Goal: Task Accomplishment & Management: Use online tool/utility

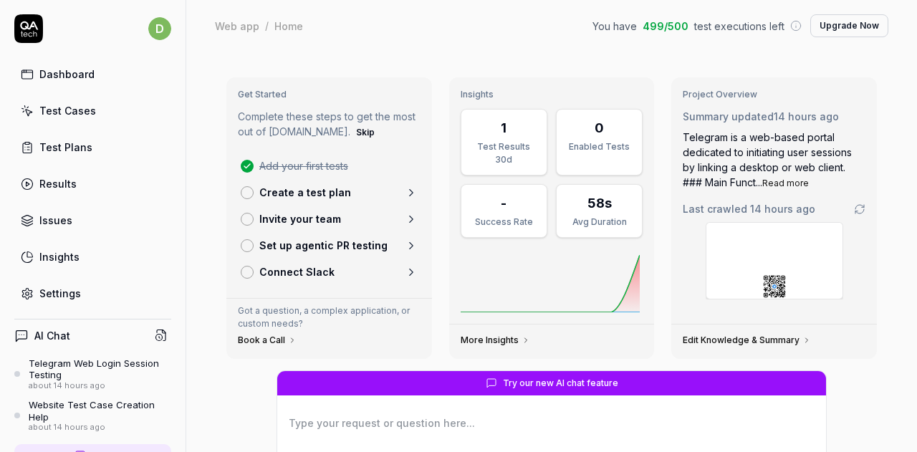
click at [148, 28] on html "d Dashboard Test Cases Test Plans Results Issues Insights Settings AI Chat Tele…" at bounding box center [458, 226] width 917 height 452
type textarea "*"
click at [387, 34] on html "d Dashboard Test Cases Test Plans Results Issues Insights Settings AI Chat Tele…" at bounding box center [458, 226] width 917 height 452
click at [353, 136] on button "Skip" at bounding box center [365, 132] width 24 height 17
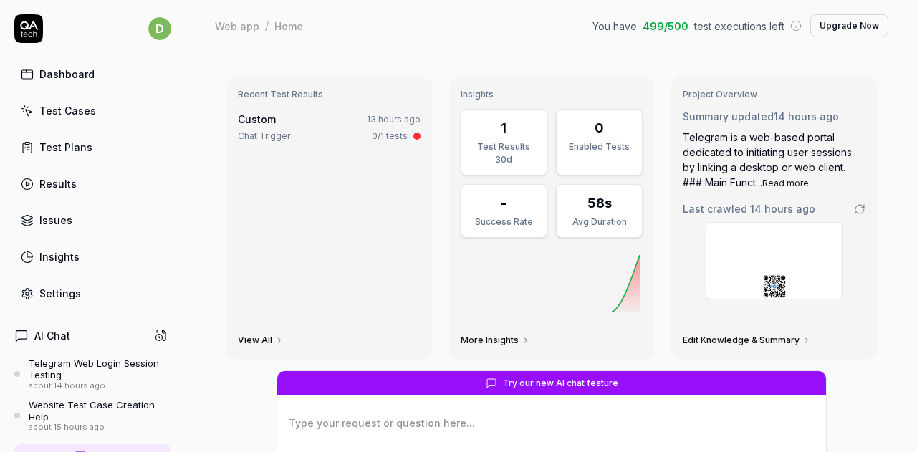
click at [424, 239] on div "Recent Test Results Custom 13 hours ago Chat Trigger 0/1 tests" at bounding box center [329, 200] width 206 height 247
click at [296, 23] on div "Home" at bounding box center [288, 26] width 29 height 14
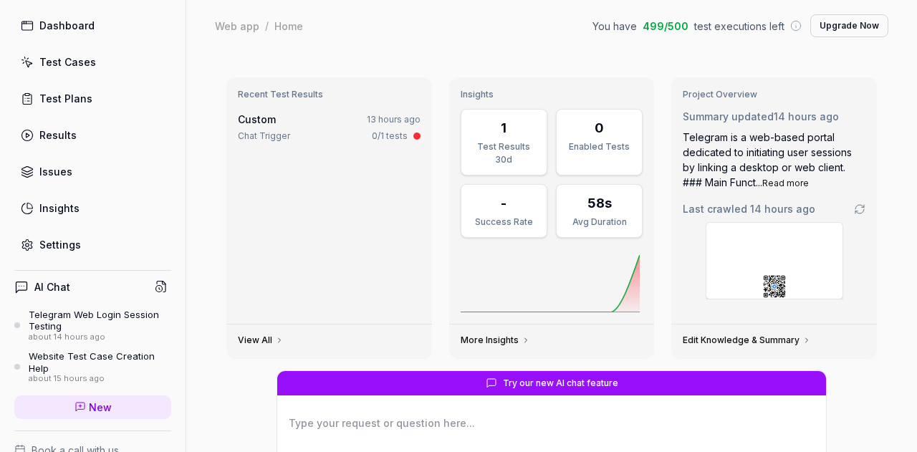
scroll to position [72, 0]
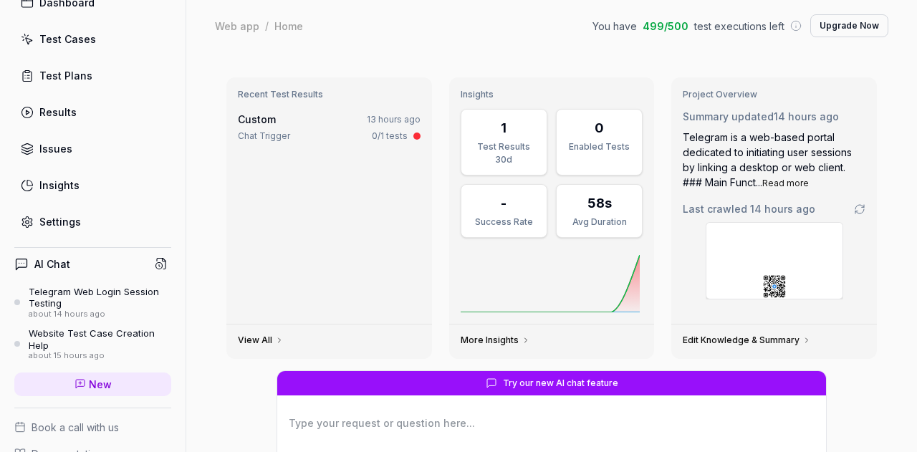
click at [95, 381] on span "New" at bounding box center [100, 384] width 23 height 15
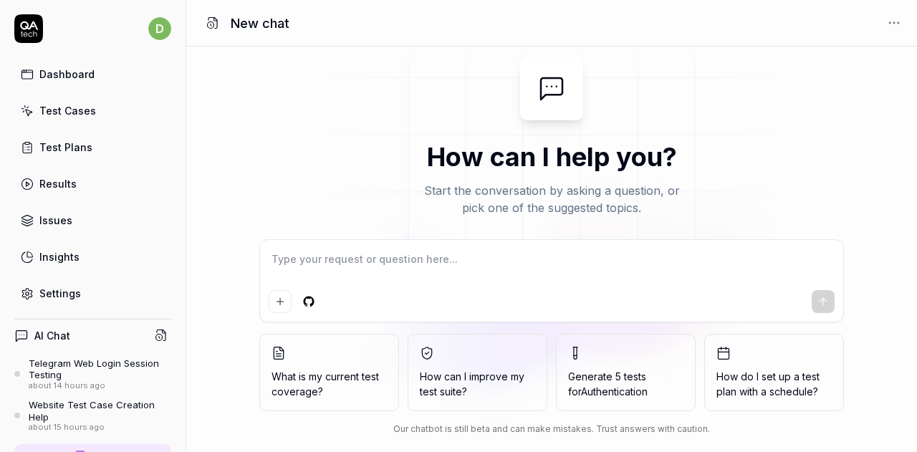
type textarea "*"
click at [437, 264] on textarea at bounding box center [552, 267] width 566 height 36
type textarea "https://web.telegram.org/k/"
type textarea "*"
type textarea "https://web.telegram.org/k/"
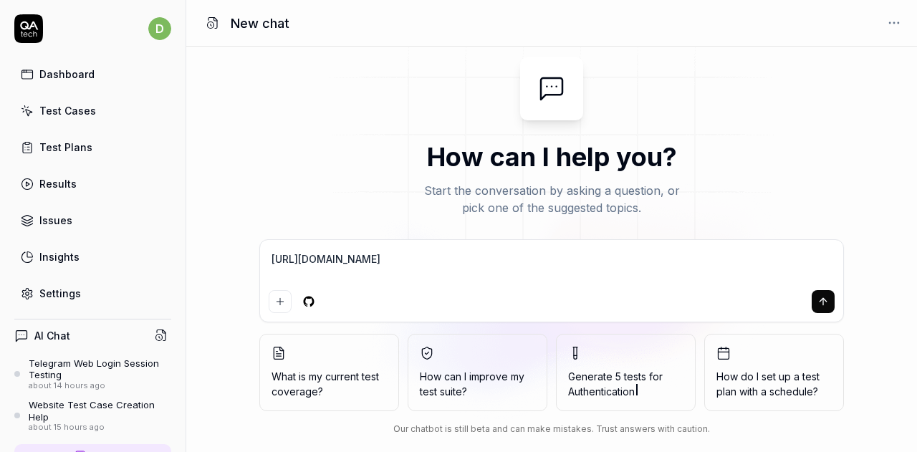
type textarea "*"
type textarea "https://web.telegram.org/k/ t"
type textarea "*"
type textarea "https://web.telegram.org/k/ te"
type textarea "*"
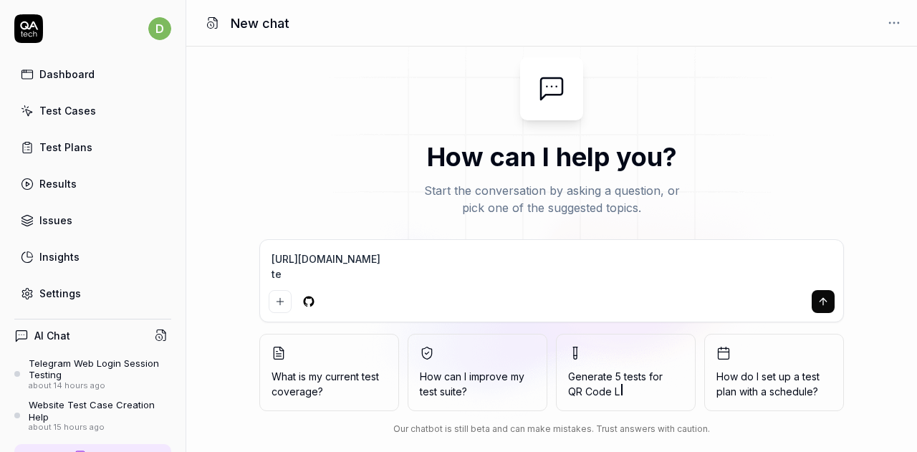
type textarea "https://web.telegram.org/k/ te's"
type textarea "*"
type textarea "https://web.telegram.org/k/ test"
type textarea "*"
type textarea "https://web.telegram.org/k/ te's"
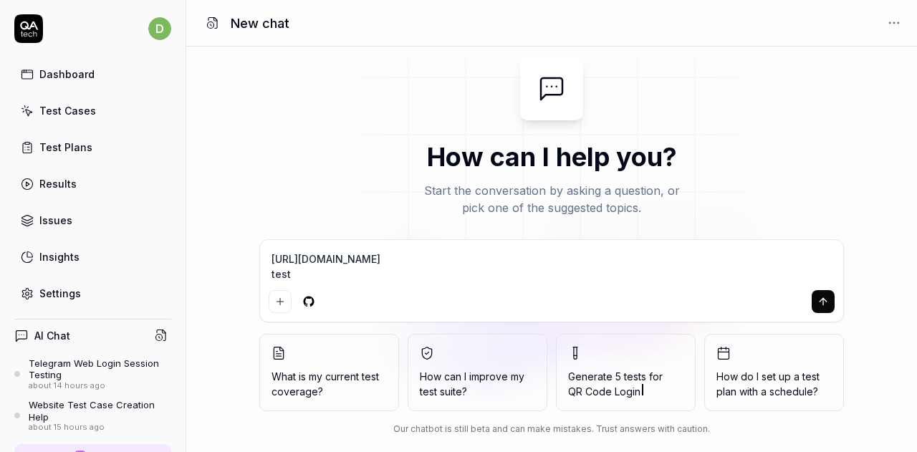
type textarea "*"
type textarea "https://web.telegram.org/k/ te"
type textarea "*"
type textarea "https://web.telegram.org/k/ t"
type textarea "*"
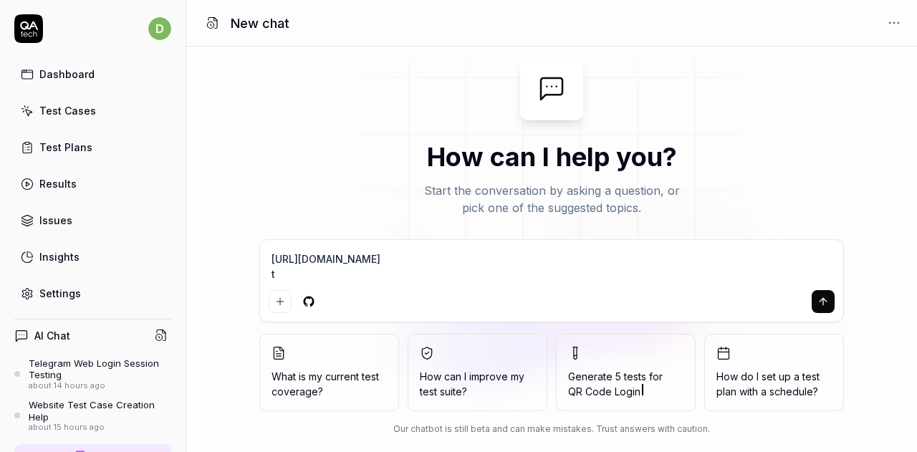
type textarea "https://web.telegram.org/k/"
type textarea "*"
type textarea "https://web.telegram.org/k/ c"
type textarea "*"
type textarea "https://web.telegram.org/k/ ce"
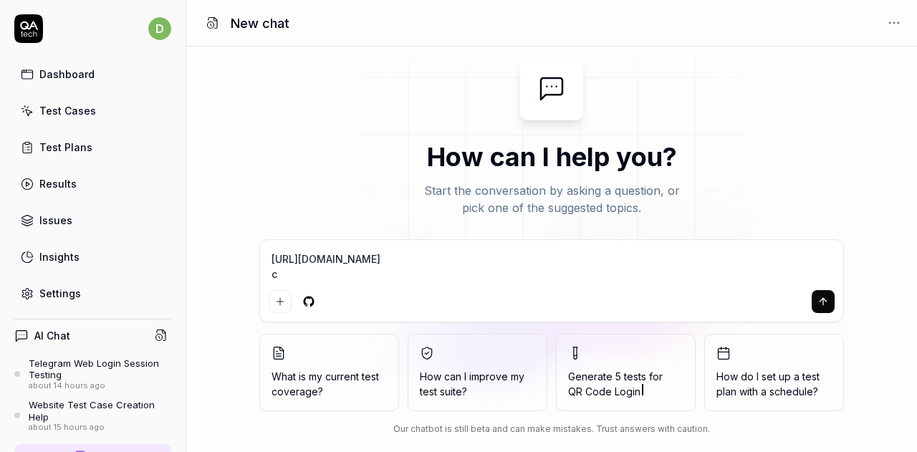
type textarea "*"
type textarea "https://web.telegram.org/k/ ce's"
type textarea "*"
type textarea "https://web.telegram.org/k/ ce'sh"
type textarea "*"
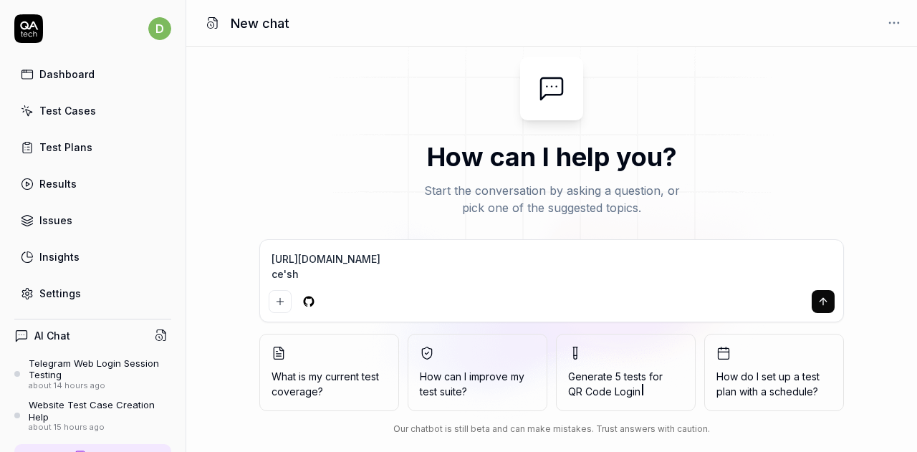
type textarea "https://web.telegram.org/k/ ce'shi"
type textarea "*"
type textarea "https://web.telegram.org/k/ 测试"
type textarea "*"
type textarea "https://web.telegram.org/k/ 测试y"
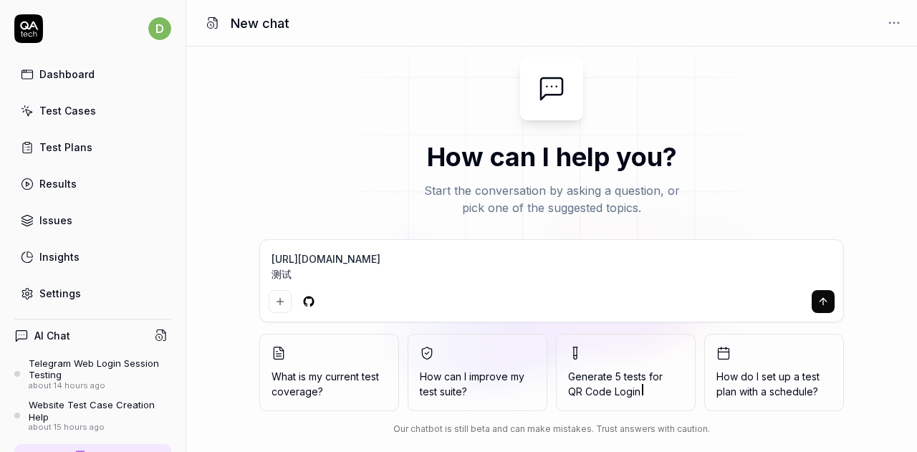
type textarea "*"
type textarea "https://web.telegram.org/k/ 测试yi"
type textarea "*"
type textarea "https://web.telegram.org/k/ 测试yi's"
type textarea "*"
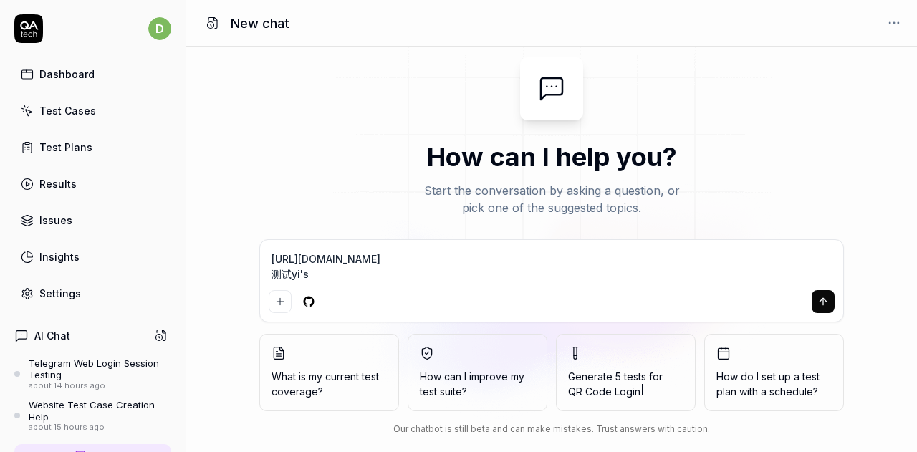
type textarea "https://web.telegram.org/k/ 测试yi'sh"
type textarea "*"
type textarea "https://web.telegram.org/k/ 测试yi'sha"
type textarea "*"
type textarea "https://web.telegram.org/k/ 测试yi'shan"
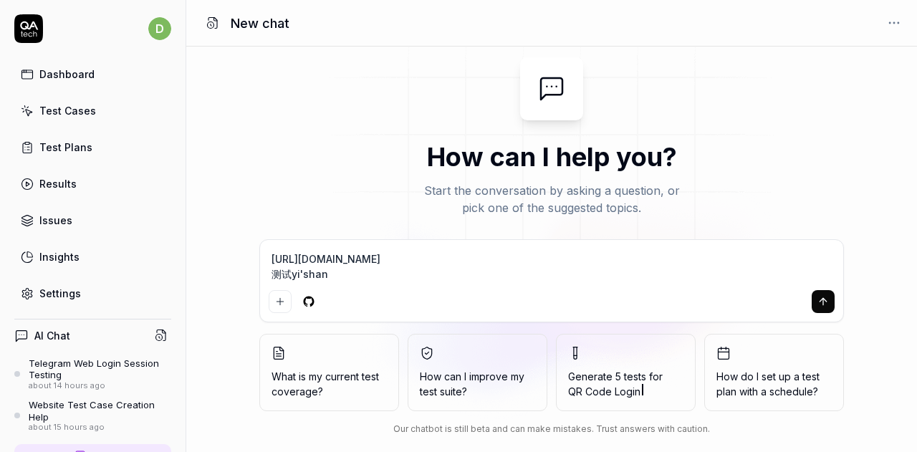
type textarea "*"
type textarea "https://web.telegram.org/k/ 测试yi'shang"
type textarea "*"
type textarea "https://web.telegram.org/k/ 测试以上"
type textarea "*"
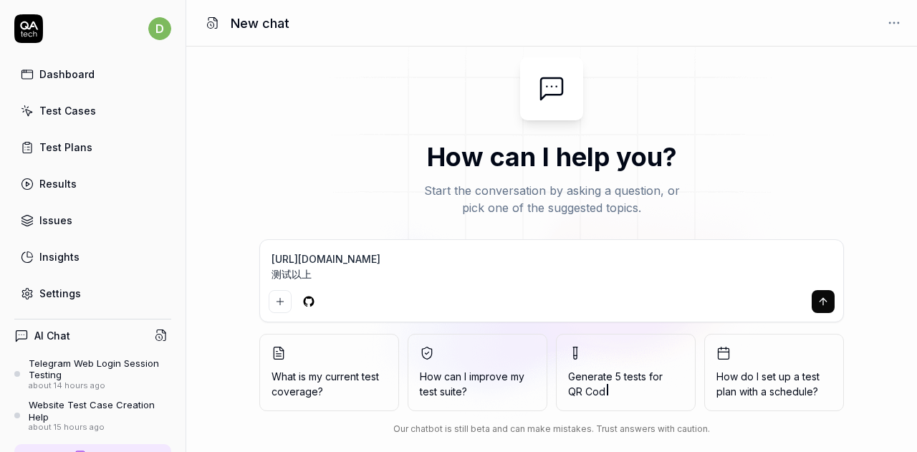
type textarea "https://web.telegram.org/k/ 测试以上w"
type textarea "*"
type textarea "https://web.telegram.org/k/ 测试以上wa"
type textarea "*"
type textarea "https://web.telegram.org/k/ 测试以上wan"
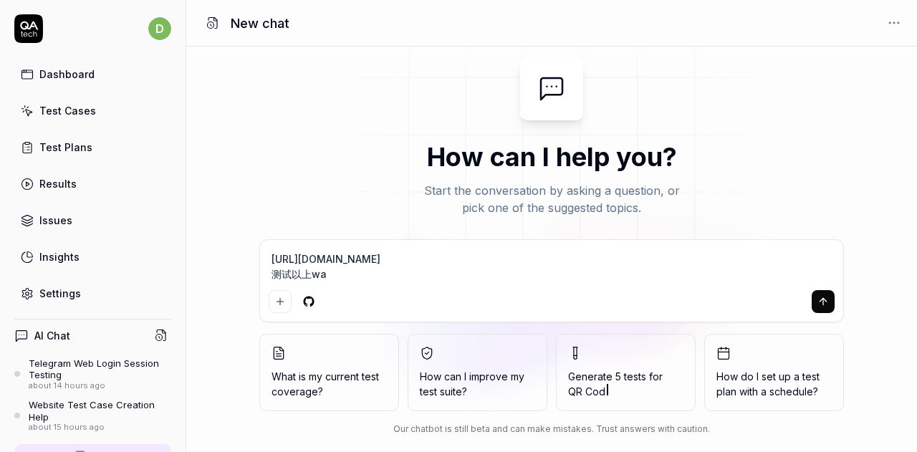
type textarea "*"
type textarea "https://web.telegram.org/k/ 测试以上wang"
type textarea "*"
type textarea "https://web.telegram.org/k/ 测试以上wang'z"
type textarea "*"
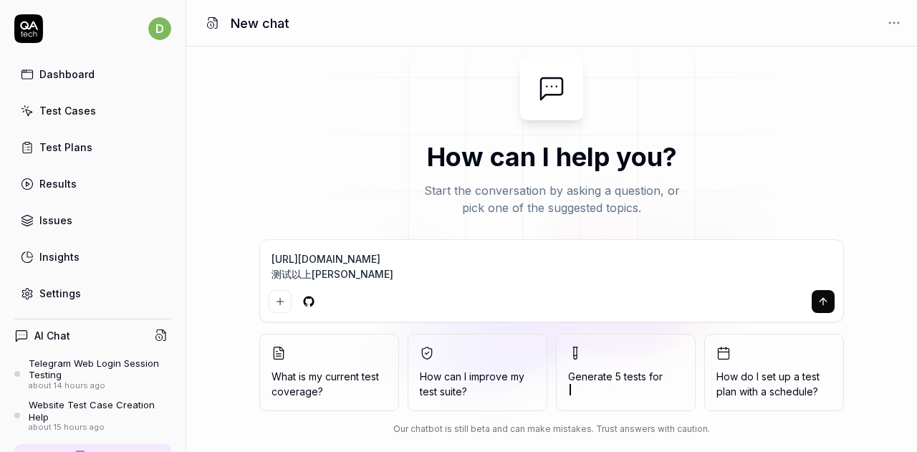
type textarea "https://web.telegram.org/k/ 测试以上wang'zh"
type textarea "*"
type textarea "https://web.telegram.org/k/ 测试以上wang'zha"
type textarea "*"
type textarea "https://web.telegram.org/k/ 测试以上wang'zhan"
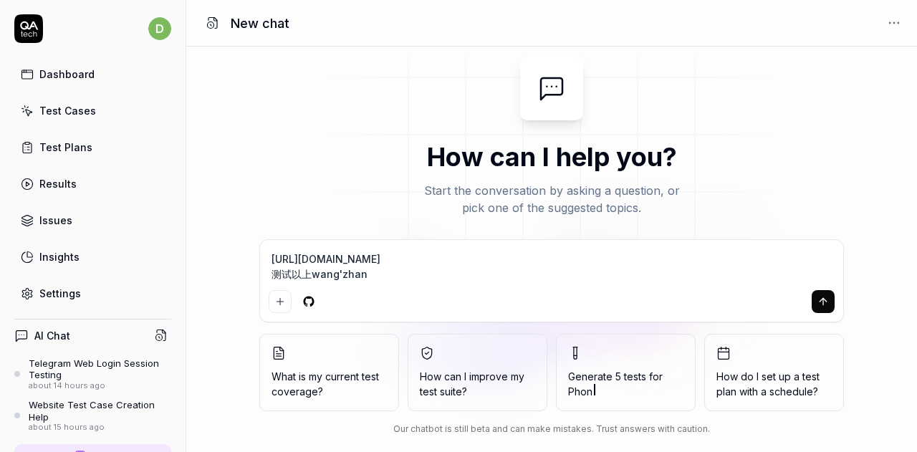
type textarea "*"
type textarea "https://web.telegram.org/k/ 测试以上网站"
type textarea "*"
type textarea "https://web.telegram.org/k/ 测试以上网站，"
type textarea "*"
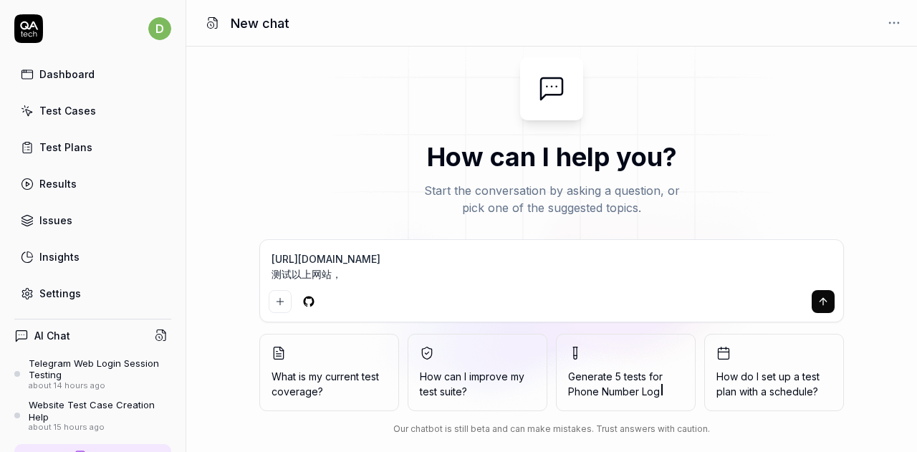
type textarea "https://web.telegram.org/k/ 测试以上网站"
type textarea "*"
type textarea "https://web.telegram.org/k/ 测试以上网站"
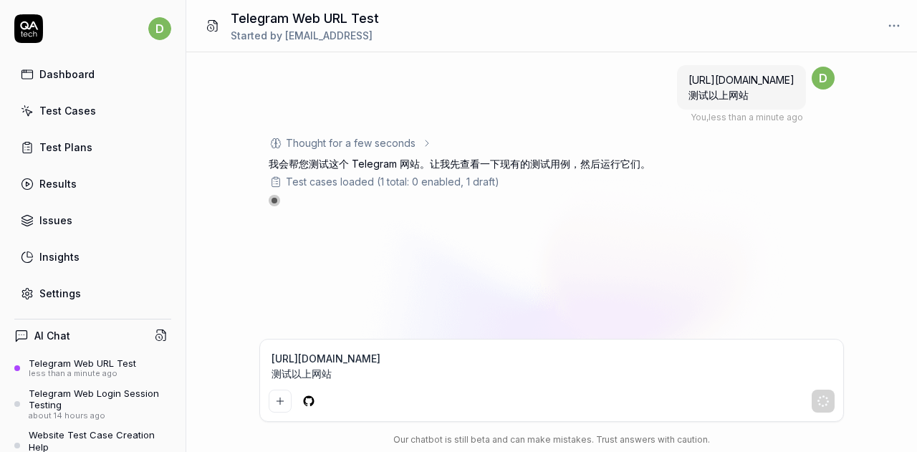
click at [858, 229] on div "https://web.telegram.org/k/ 测试以上网站 You , less than a minute ago d Thought for a…" at bounding box center [551, 195] width 731 height 287
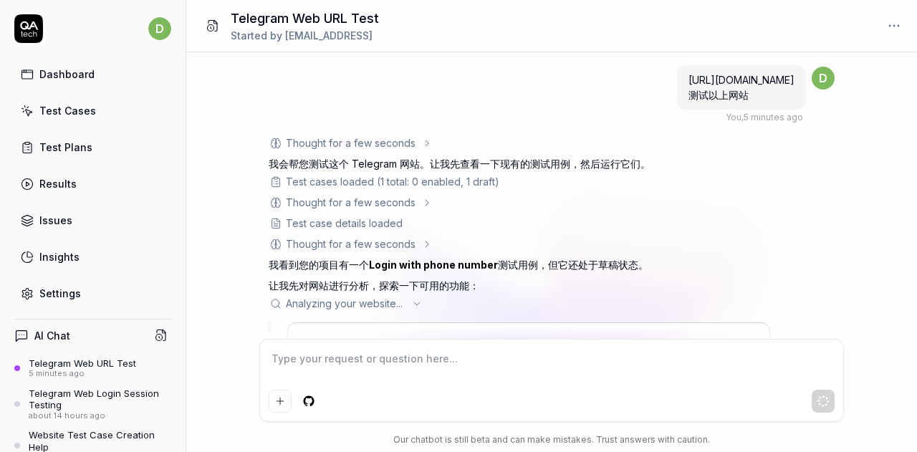
scroll to position [72, 0]
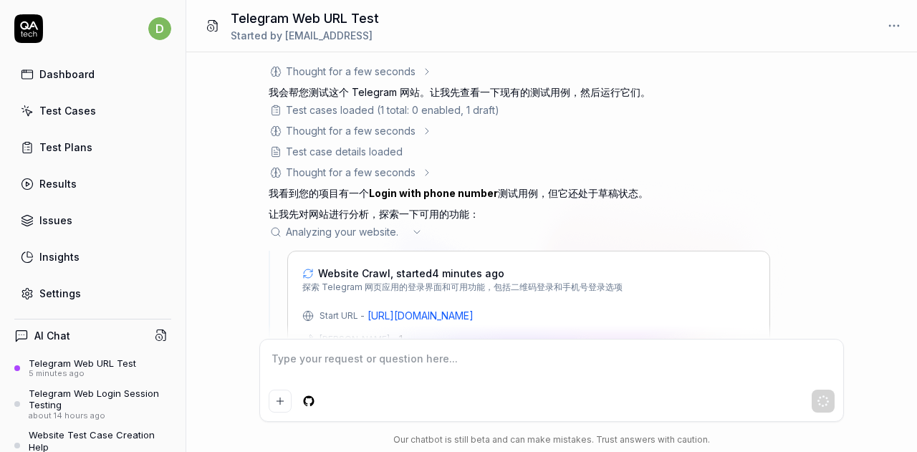
click at [418, 234] on icon at bounding box center [416, 231] width 11 height 11
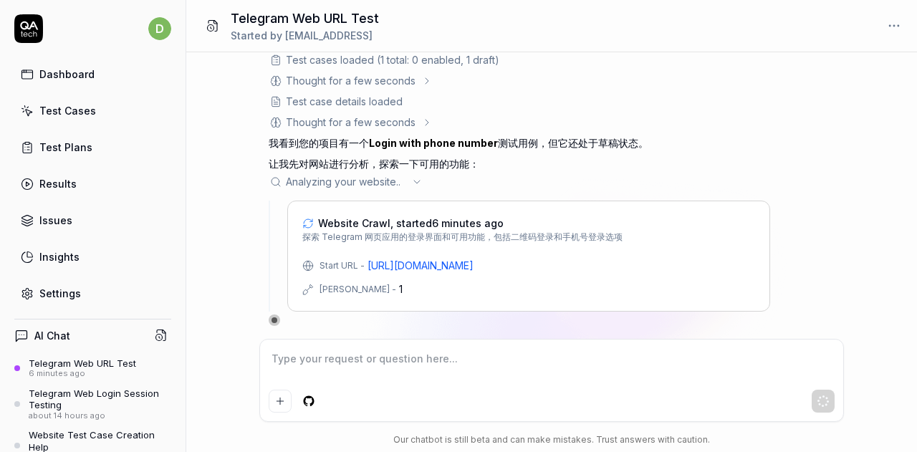
type textarea "*"
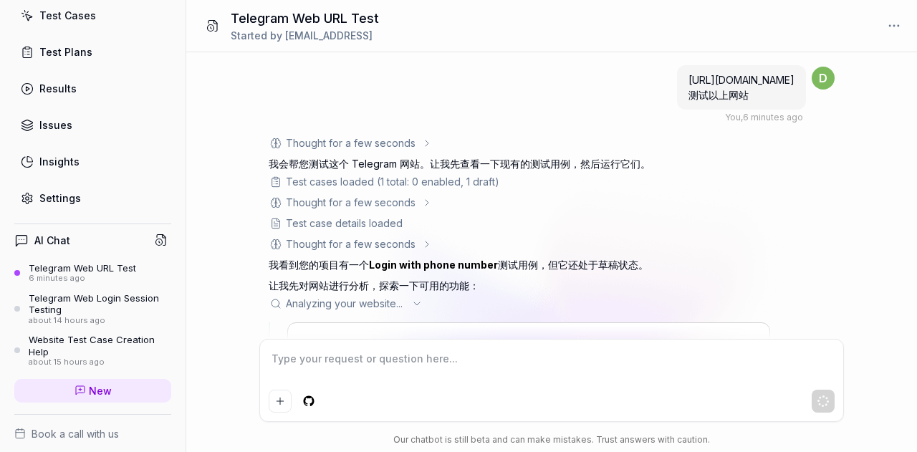
scroll to position [216, 0]
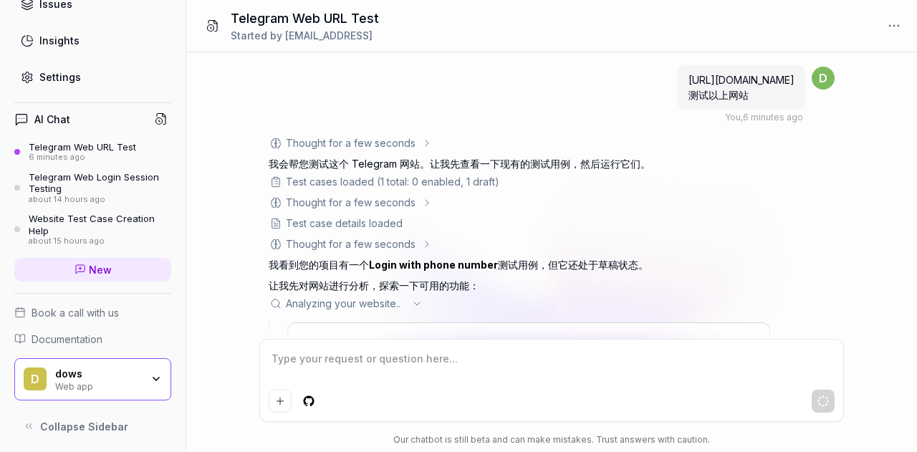
click at [105, 266] on span "New" at bounding box center [100, 269] width 23 height 15
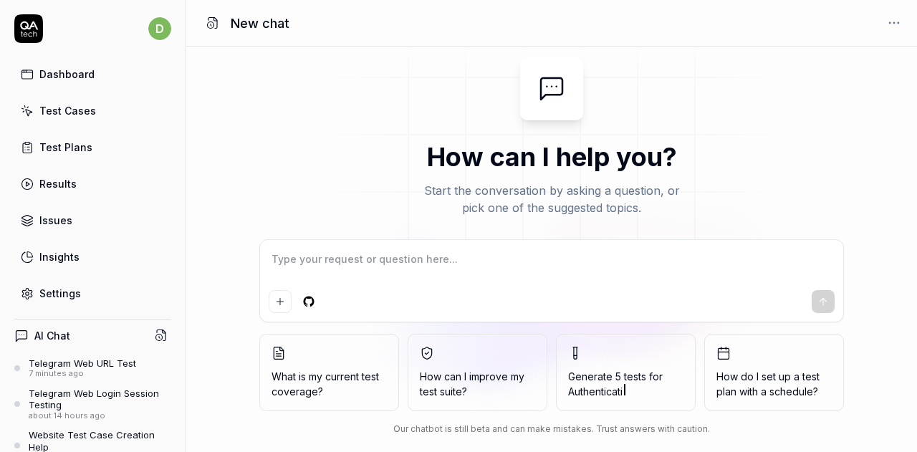
click at [403, 266] on textarea at bounding box center [552, 267] width 566 height 36
type textarea "*"
paste textarea "https://www.baidu.com/"
type textarea "https://www.baidu.com/"
type textarea "*"
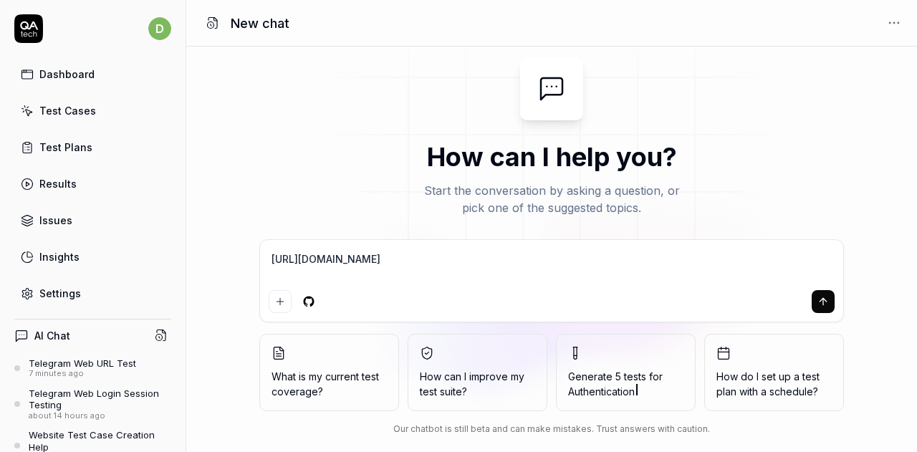
type textarea "[URL][DOMAIN_NAME]"
type textarea "*"
type textarea "https://www.baidu.com/ c"
type textarea "*"
type textarea "https://www.baidu.com/ ce"
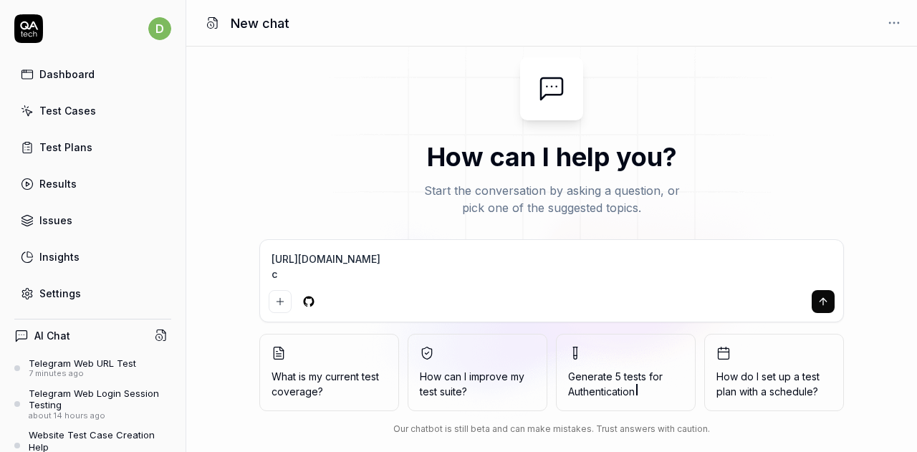
type textarea "*"
type textarea "https://www.baidu.com/ ce's"
type textarea "*"
type textarea "https://www.baidu.com/ ce'sh"
type textarea "*"
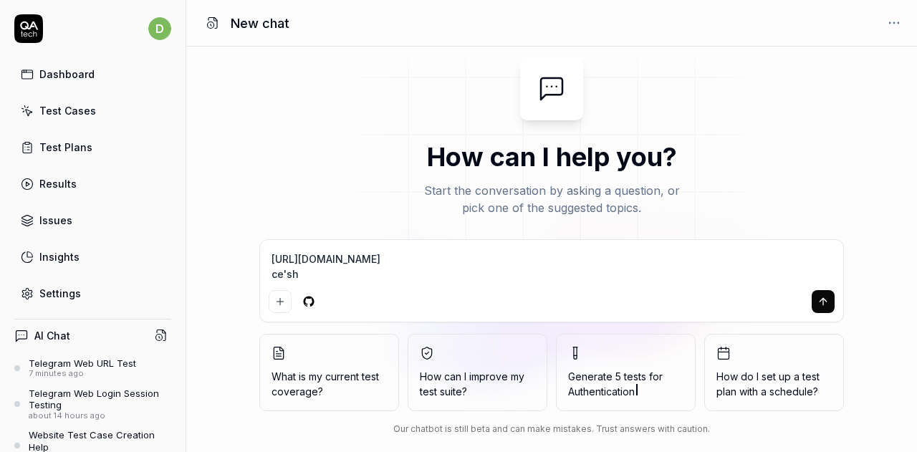
type textarea "https://www.baidu.com/ ce'shi"
type textarea "*"
type textarea "https://www.baidu.com/ 测试"
type textarea "*"
type textarea "https://www.baidu.com/ 测试y"
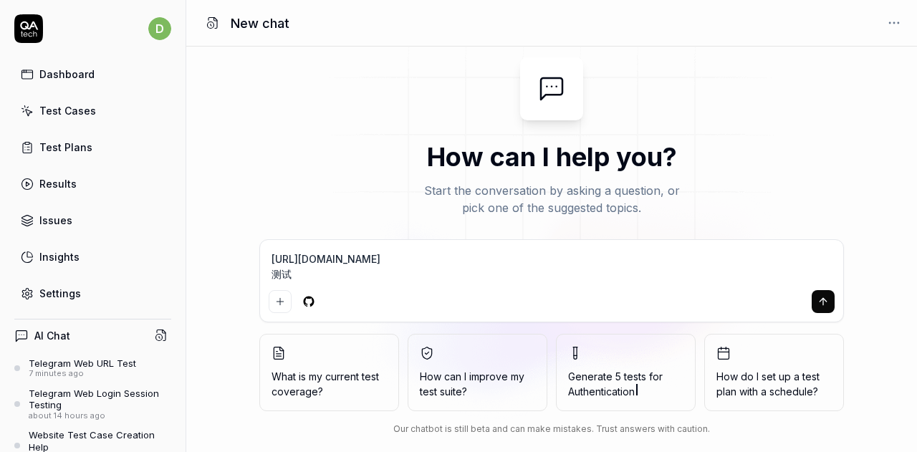
type textarea "*"
type textarea "https://www.baidu.com/ 测试yi"
type textarea "*"
type textarea "https://www.baidu.com/ 测试yi'x"
type textarea "*"
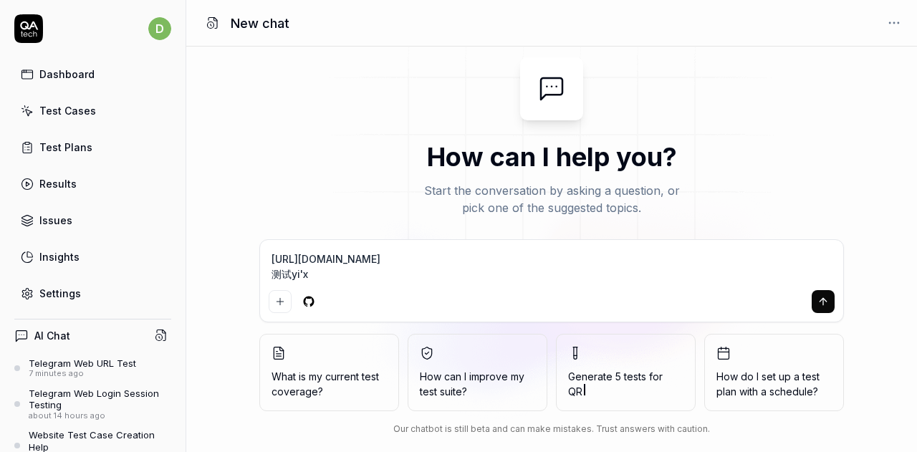
type textarea "https://www.baidu.com/ 测试yi'xi"
type textarea "*"
type textarea "https://www.baidu.com/ 测试yi'xia"
type textarea "*"
type textarea "https://www.baidu.com/ 测试一下"
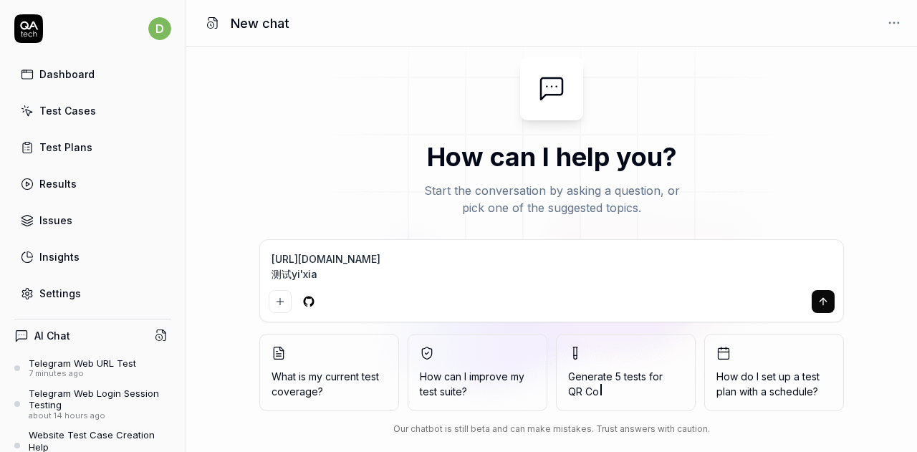
type textarea "*"
type textarea "https://www.baidu.com/ 测试一下y"
type textarea "*"
type textarea "https://www.baidu.com/ 测试一下yi"
type textarea "*"
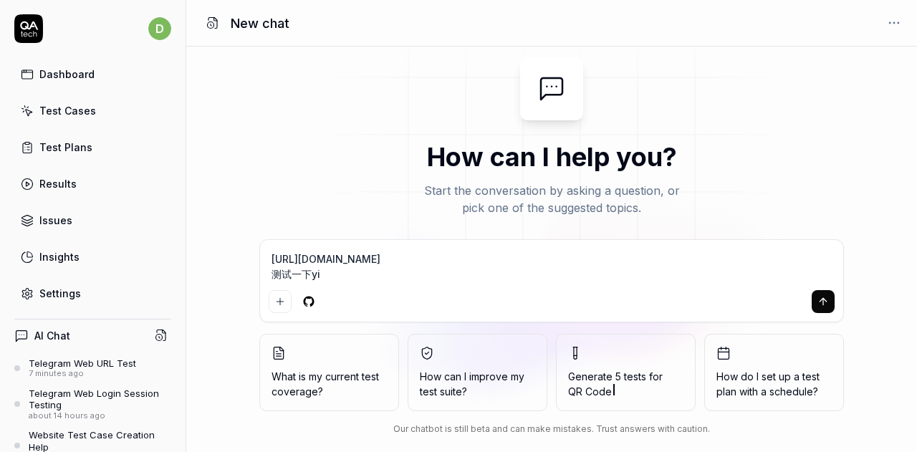
type textarea "https://www.baidu.com/ 测试一下yi's"
type textarea "*"
type textarea "https://www.baidu.com/ 测试一下yi'sh"
type textarea "*"
type textarea "https://www.baidu.com/ 测试一下yi'sha"
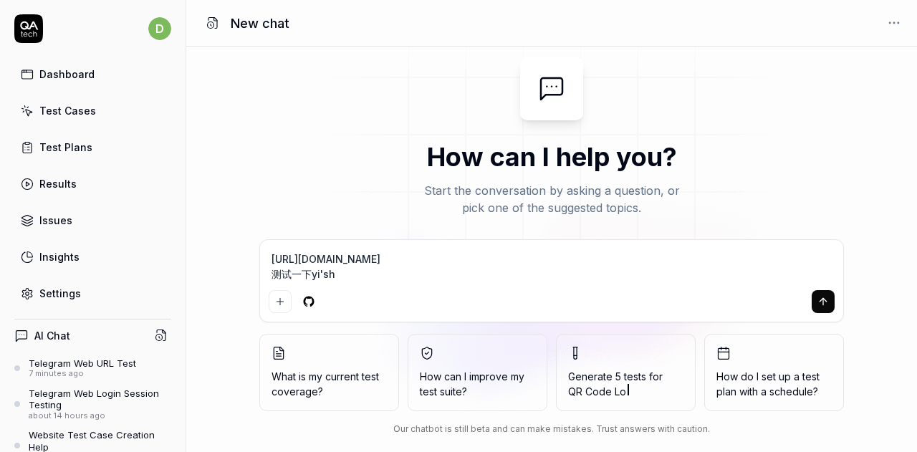
type textarea "*"
type textarea "https://www.baidu.com/ 测试一下yi'shan"
type textarea "*"
type textarea "https://www.baidu.com/ 测试一下yi'shang"
type textarea "*"
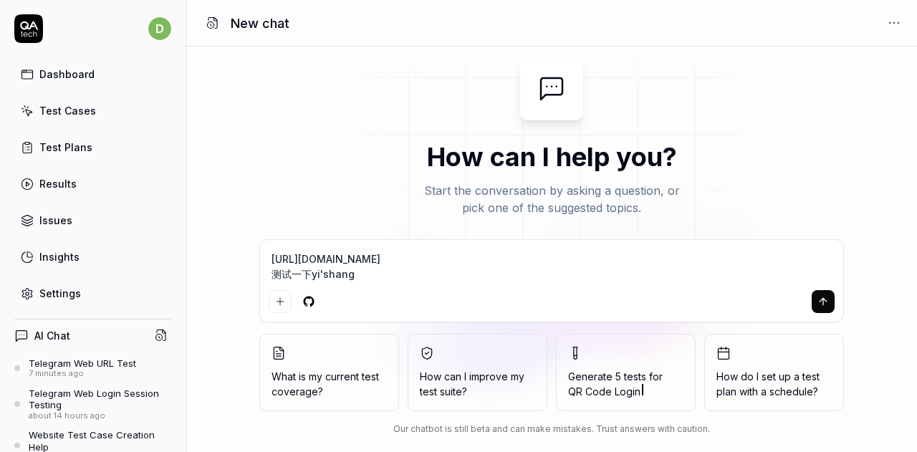
type textarea "https://www.baidu.com/ 测试一下以上"
type textarea "*"
type textarea "https://www.baidu.com/ 测试一下以上w"
type textarea "*"
type textarea "https://www.baidu.com/ 测试一下以上wa"
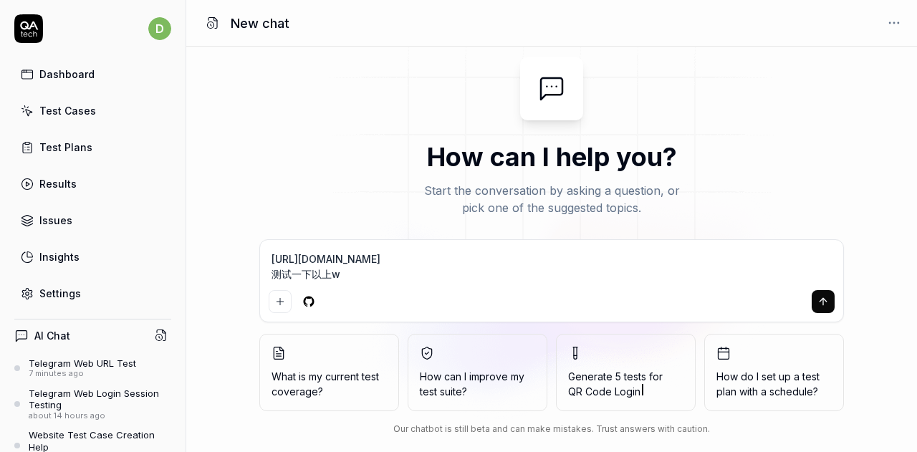
type textarea "*"
type textarea "https://www.baidu.com/ 测试一下以上wan"
type textarea "*"
type textarea "https://www.baidu.com/ 测试一下以上wan'z"
type textarea "*"
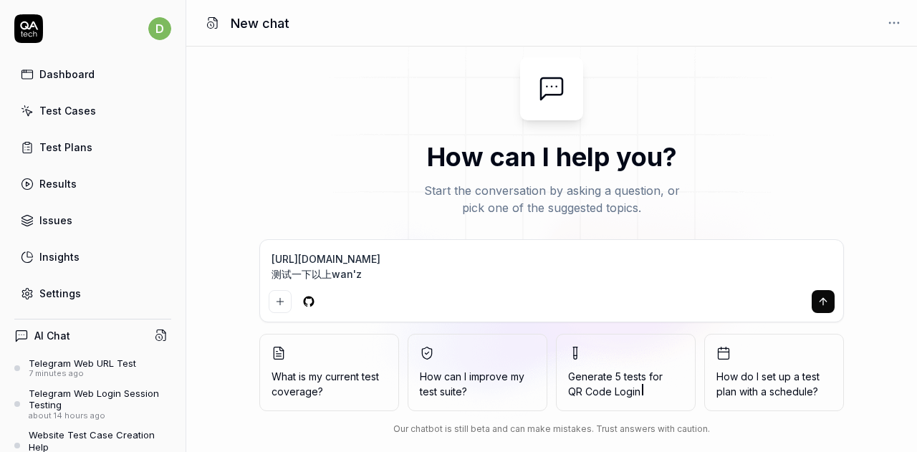
type textarea "https://www.baidu.com/ 测试一下以上wan'zh"
type textarea "*"
type textarea "https://www.baidu.com/ 测试一下以上wan'zha"
type textarea "*"
type textarea "https://www.baidu.com/ 测试一下以上wan'zh"
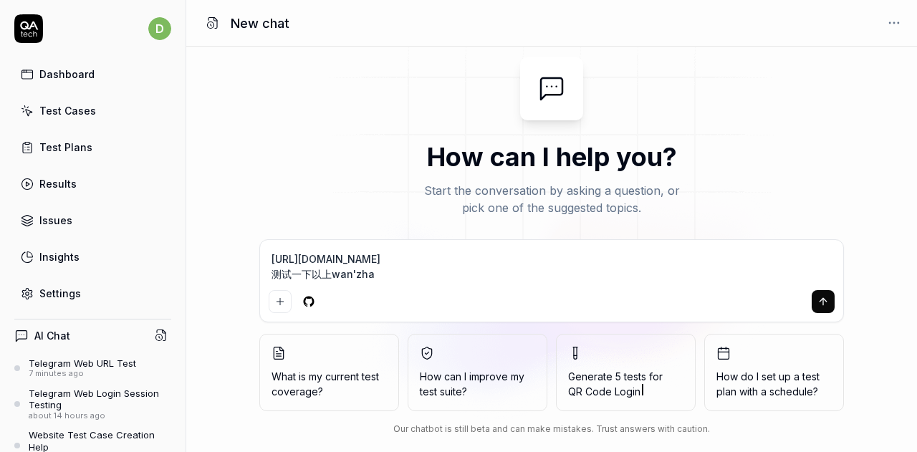
type textarea "*"
type textarea "https://www.baidu.com/ 测试一下以上wan'z"
type textarea "*"
type textarea "https://www.baidu.com/ 测试一下以上wan"
type textarea "*"
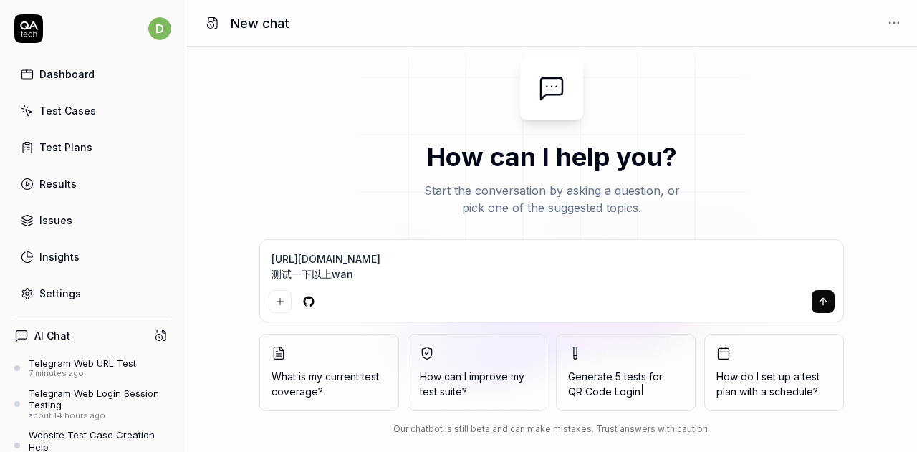
type textarea "https://www.baidu.com/ 测试一下以上wang"
type textarea "*"
type textarea "https://www.baidu.com/ 测试一下以上wang'z"
type textarea "*"
type textarea "https://www.baidu.com/ 测试一下以上wang'zh"
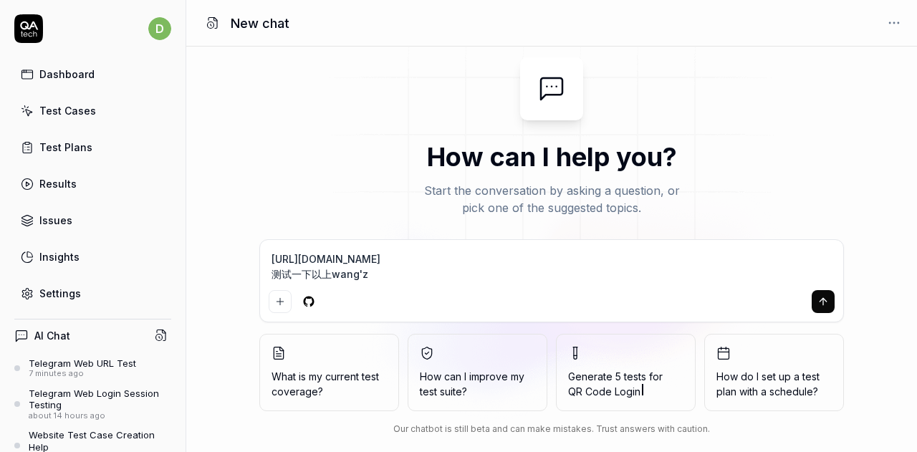
type textarea "*"
type textarea "https://www.baidu.com/ 测试一下以上wang'zha"
type textarea "*"
type textarea "https://www.baidu.com/ 测试一下以上wang'zhan"
type textarea "*"
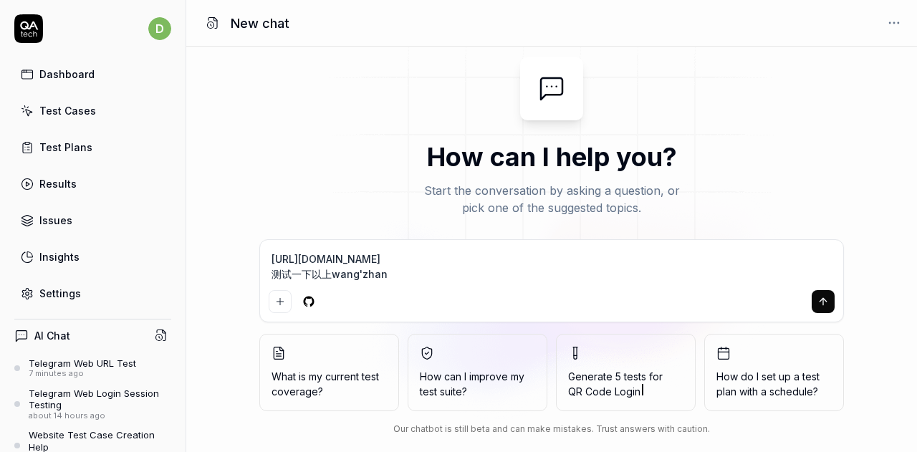
type textarea "https://www.baidu.com/ 测试一下以上网站"
type textarea "*"
type textarea "https://www.baidu.com/ 测试一下以上网站"
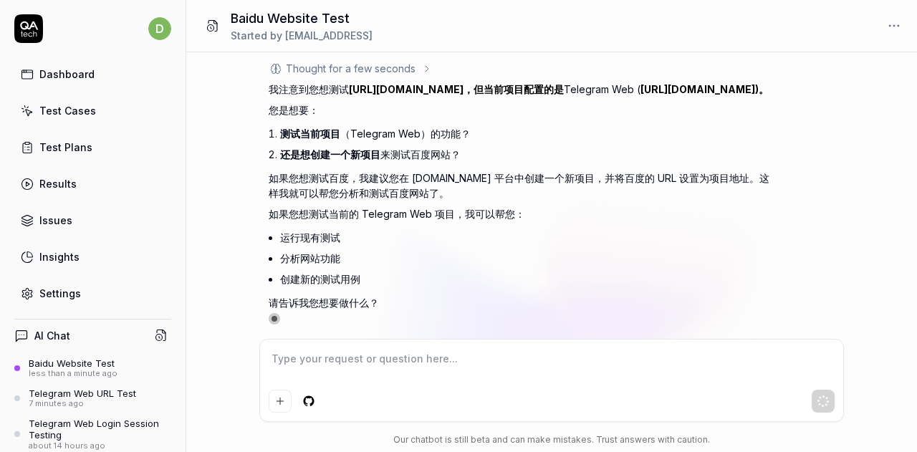
scroll to position [95, 0]
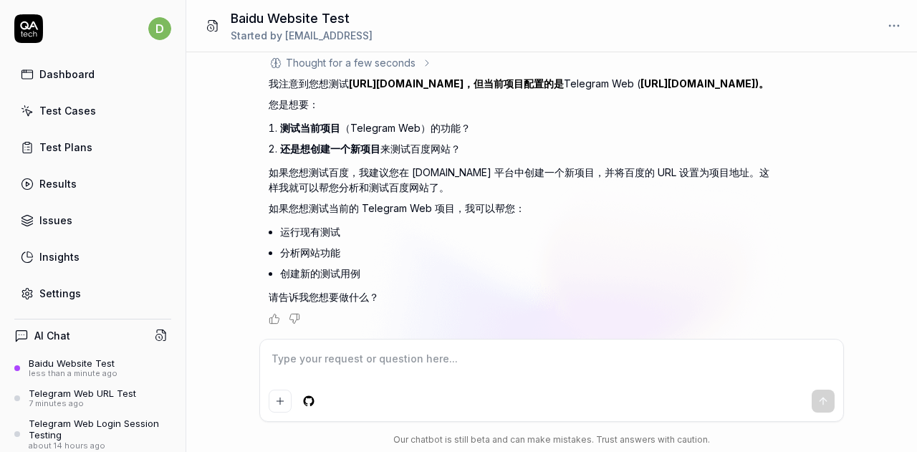
click at [871, 209] on div "https://www.baidu.com/ 测试一下以上网站 You , less than a minute ago d Thought for a fe…" at bounding box center [551, 195] width 731 height 287
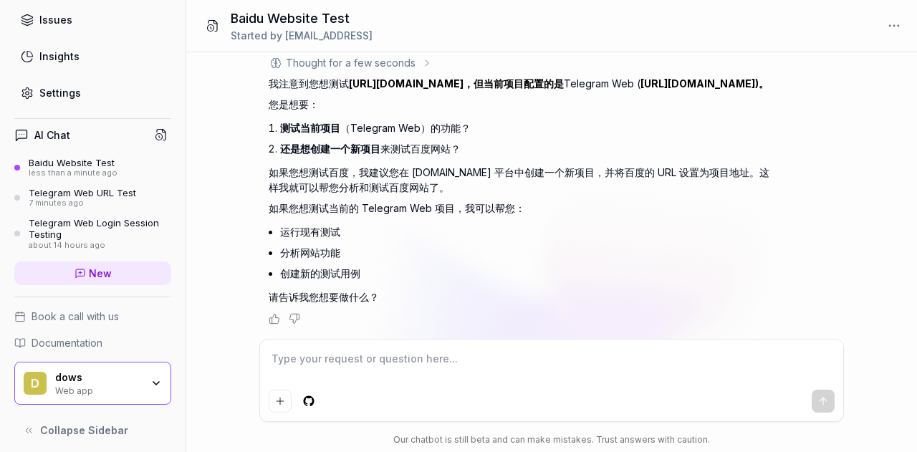
scroll to position [204, 0]
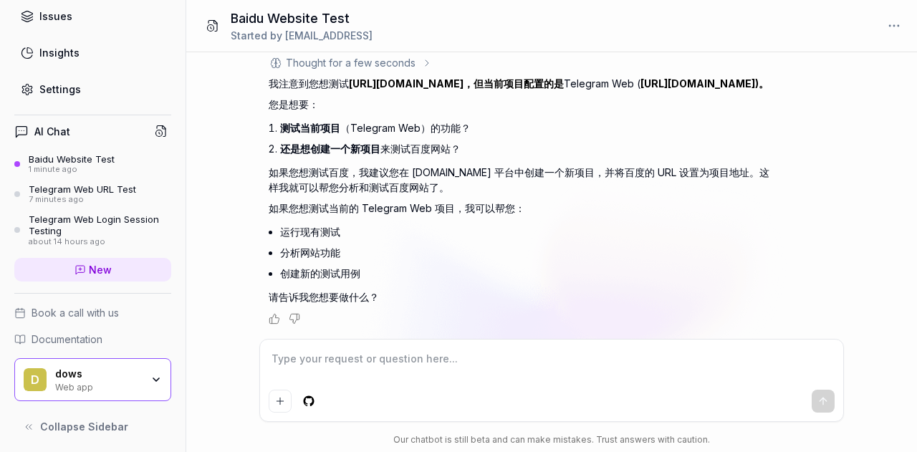
type textarea "*"
click at [151, 374] on icon "button" at bounding box center [156, 379] width 11 height 11
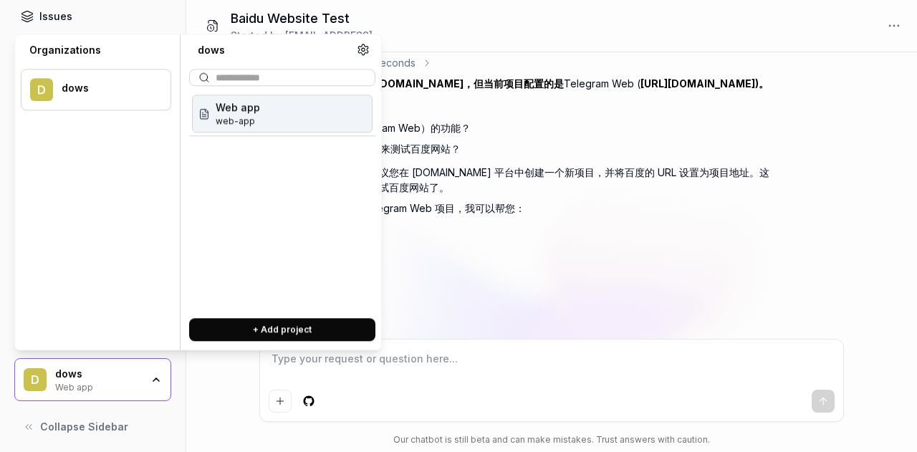
click at [151, 374] on icon "button" at bounding box center [156, 379] width 11 height 11
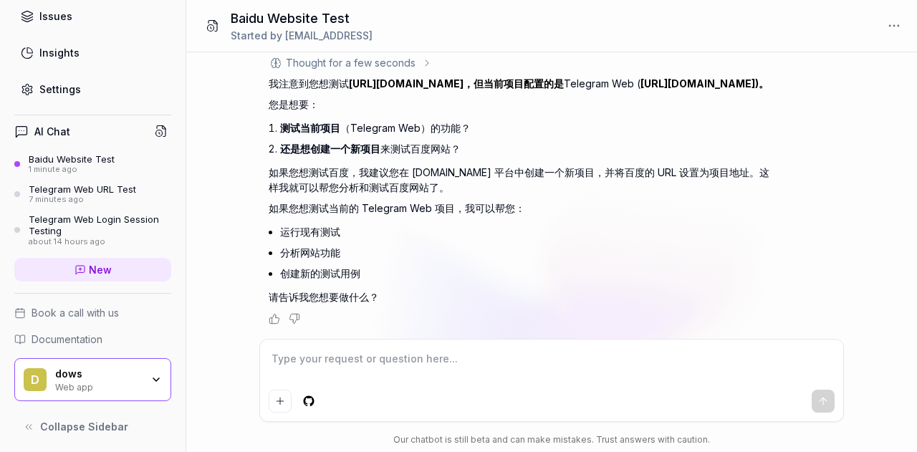
click at [155, 378] on div "d dows Web app" at bounding box center [92, 379] width 157 height 43
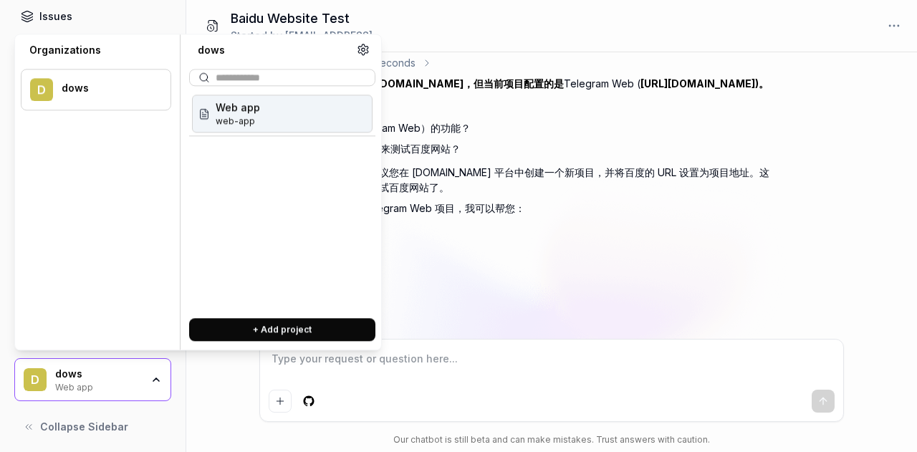
click at [291, 335] on button "+ Add project" at bounding box center [282, 329] width 186 height 23
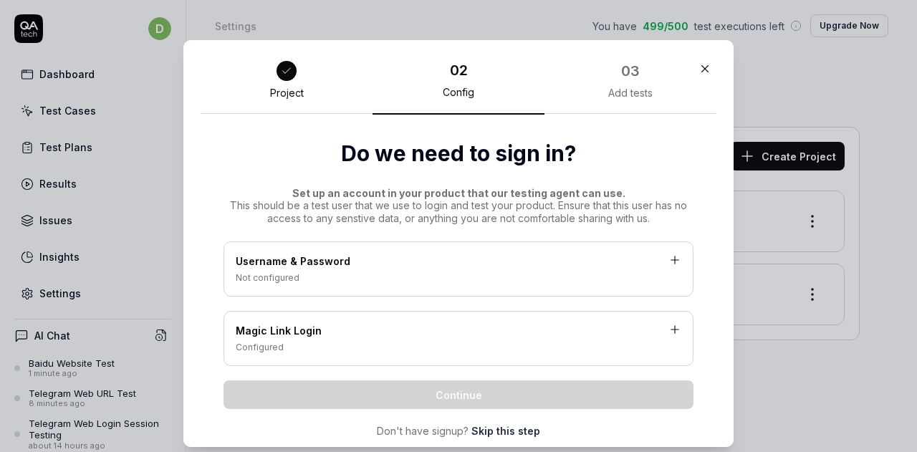
click at [384, 283] on div "Not configured" at bounding box center [459, 278] width 446 height 13
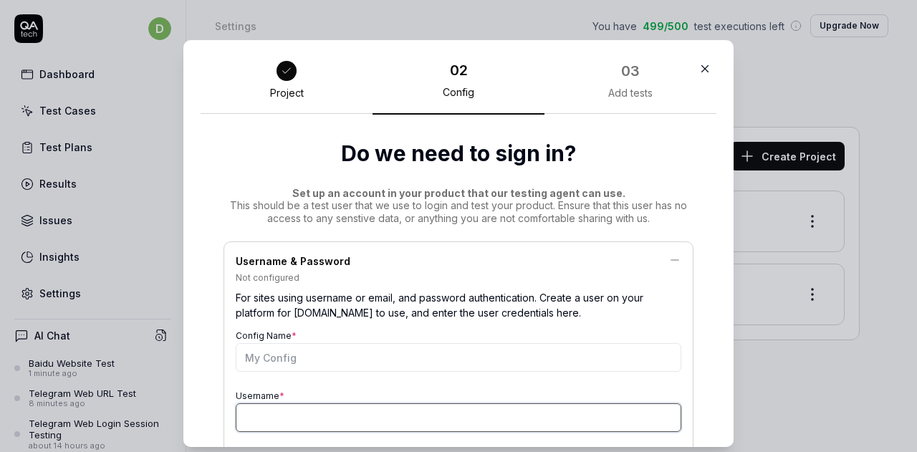
type input "[EMAIL_ADDRESS]"
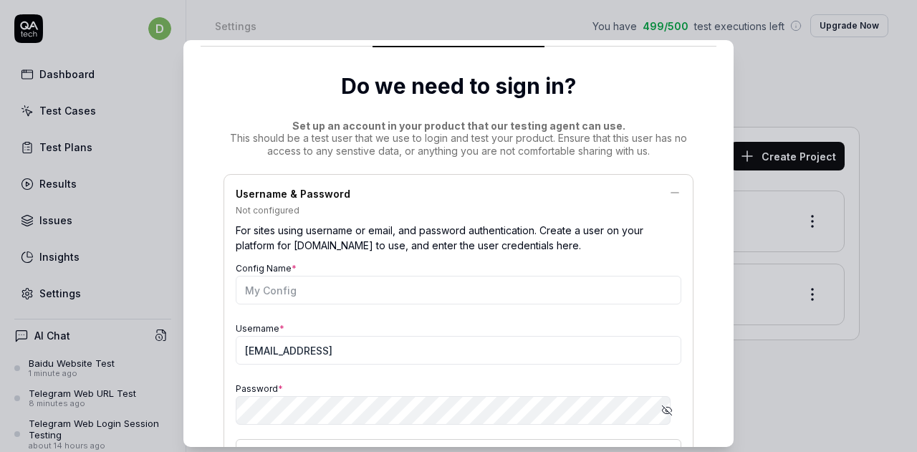
scroll to position [143, 0]
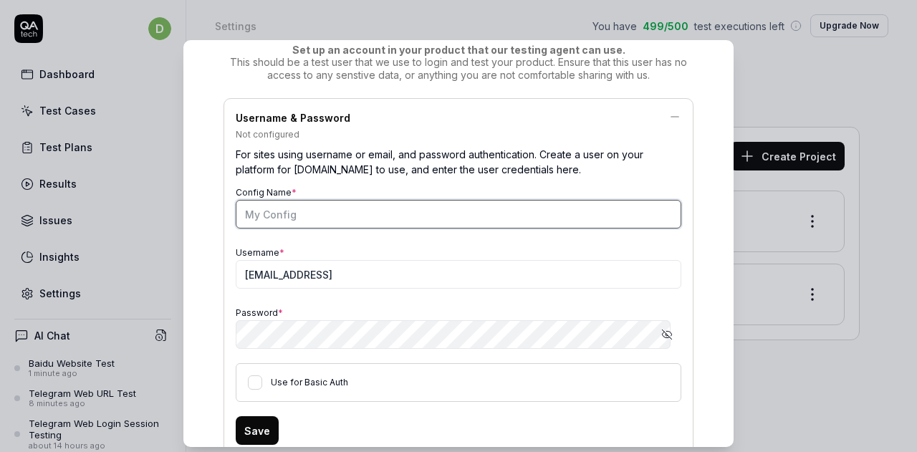
click at [296, 219] on input "Config Name *" at bounding box center [459, 214] width 446 height 29
click at [302, 214] on input "Config Name *" at bounding box center [459, 214] width 446 height 29
type input "baidu"
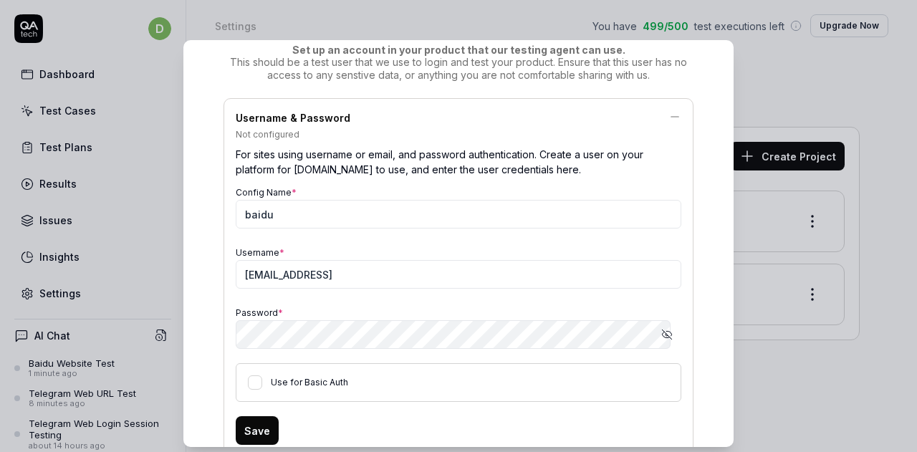
click at [323, 238] on div "Config Name * baidu Username * dows@myshell.ai Password * Show password Use for…" at bounding box center [459, 292] width 446 height 219
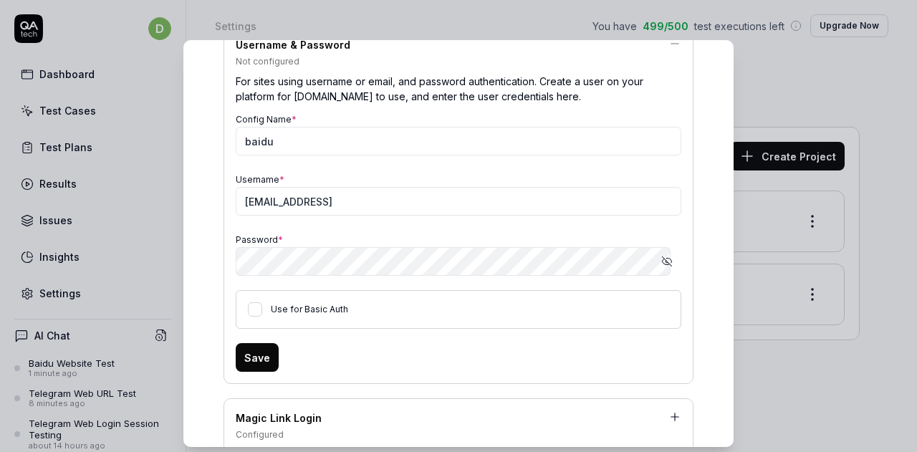
scroll to position [287, 0]
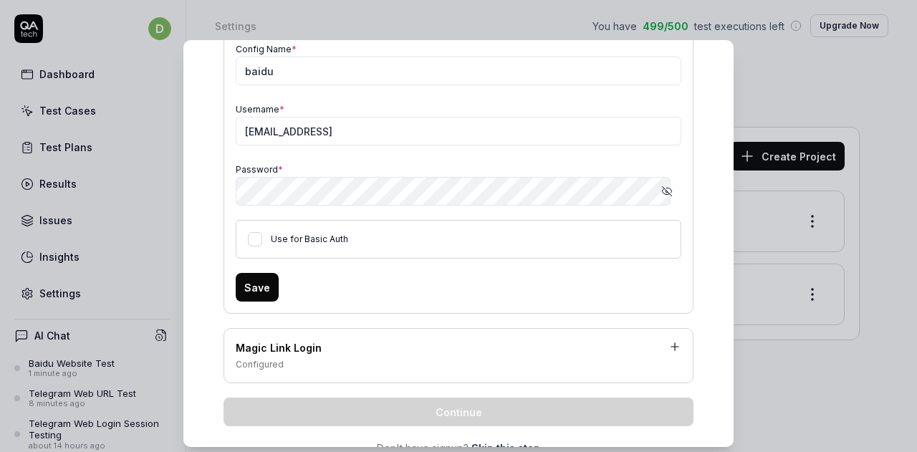
click at [254, 290] on button "Save" at bounding box center [257, 287] width 43 height 29
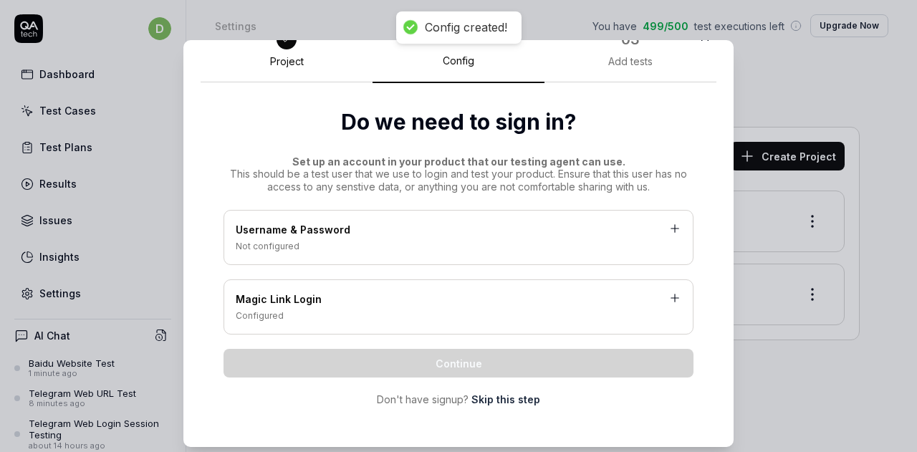
scroll to position [30, 0]
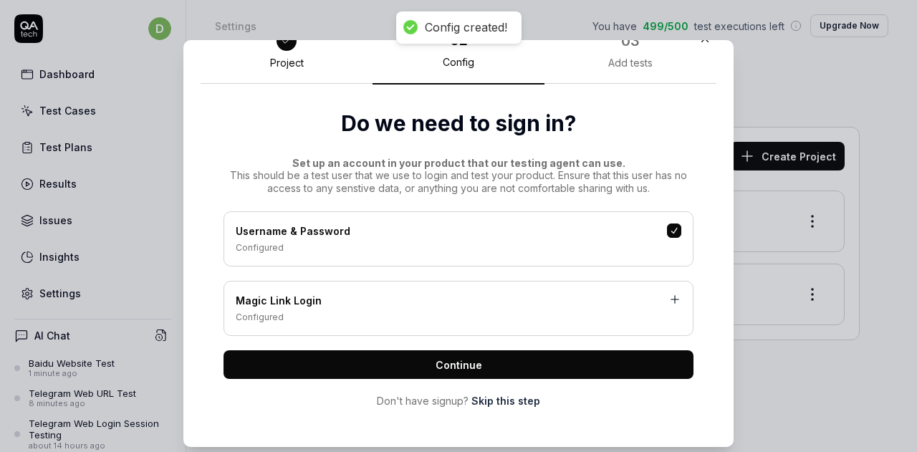
click at [459, 363] on span "Continue" at bounding box center [459, 365] width 47 height 15
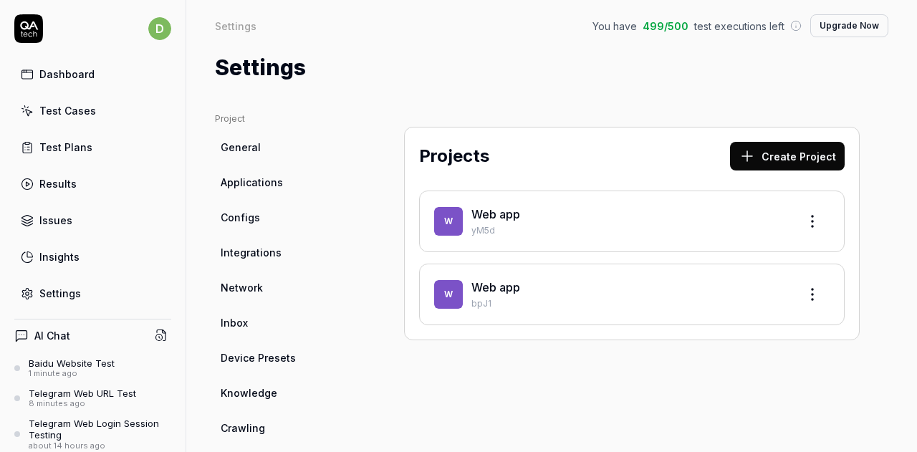
click at [505, 284] on link "Web app" at bounding box center [496, 287] width 49 height 14
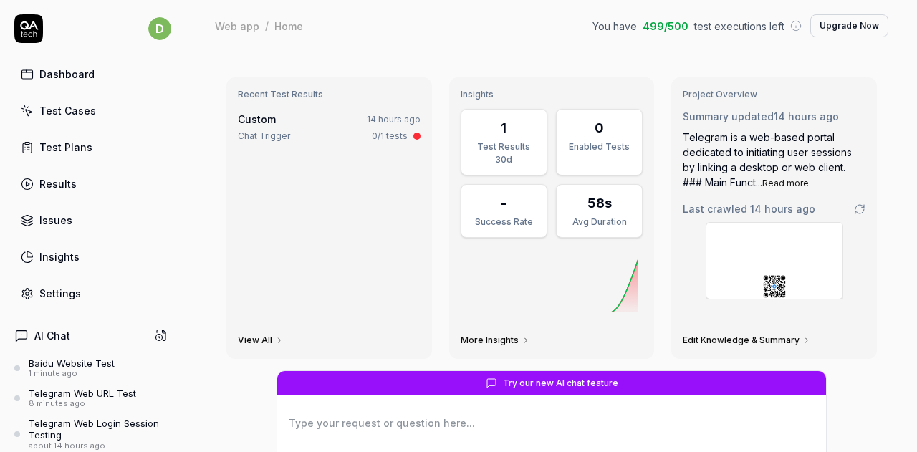
click at [83, 360] on div "Baidu Website Test" at bounding box center [72, 363] width 86 height 11
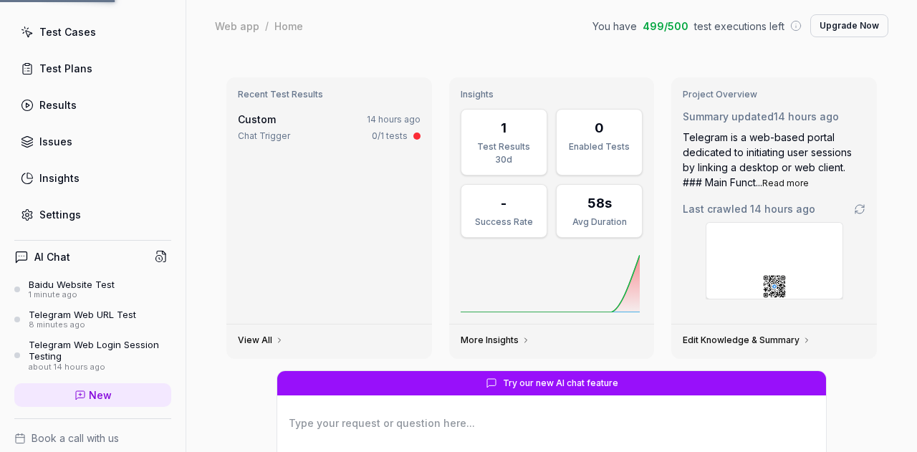
scroll to position [204, 0]
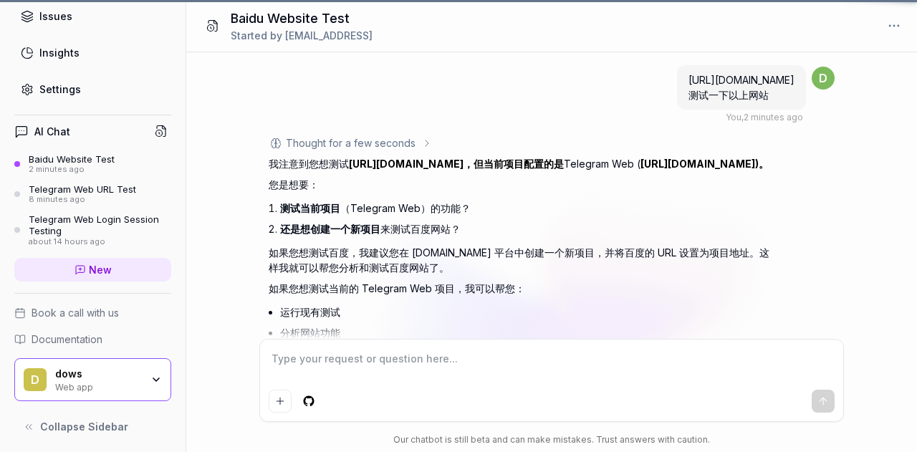
scroll to position [95, 0]
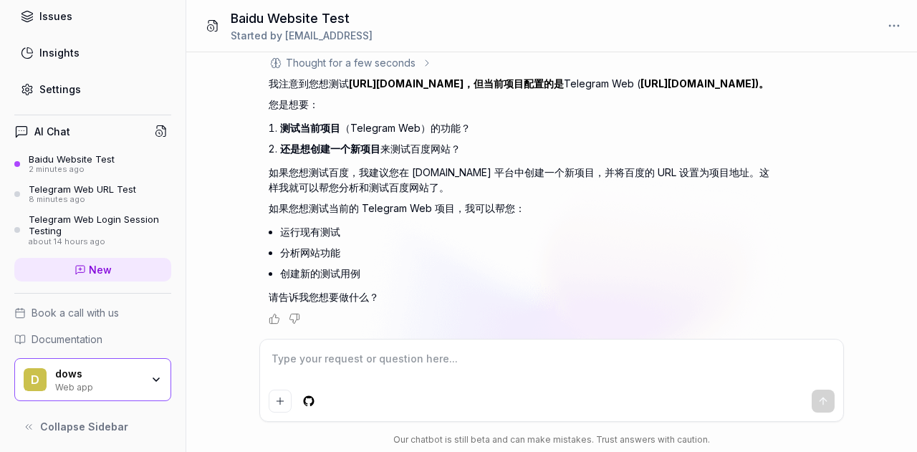
click at [153, 378] on icon "button" at bounding box center [156, 379] width 6 height 3
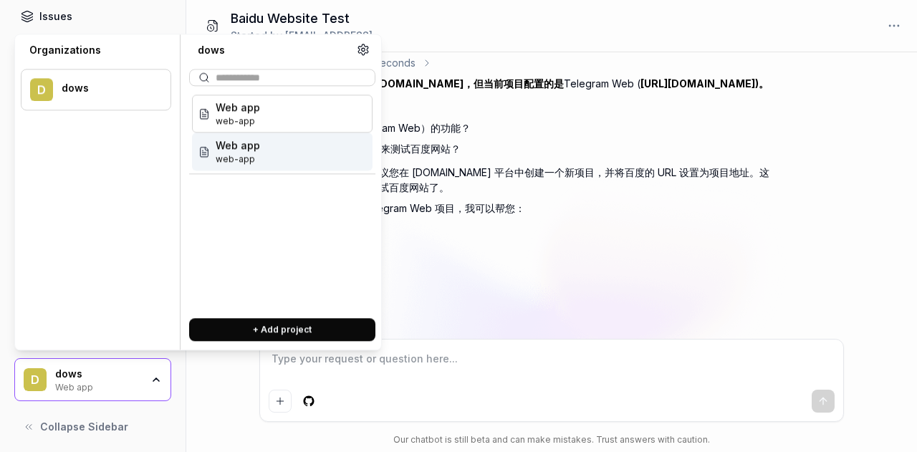
click at [295, 156] on div "Web app web-app" at bounding box center [282, 152] width 181 height 38
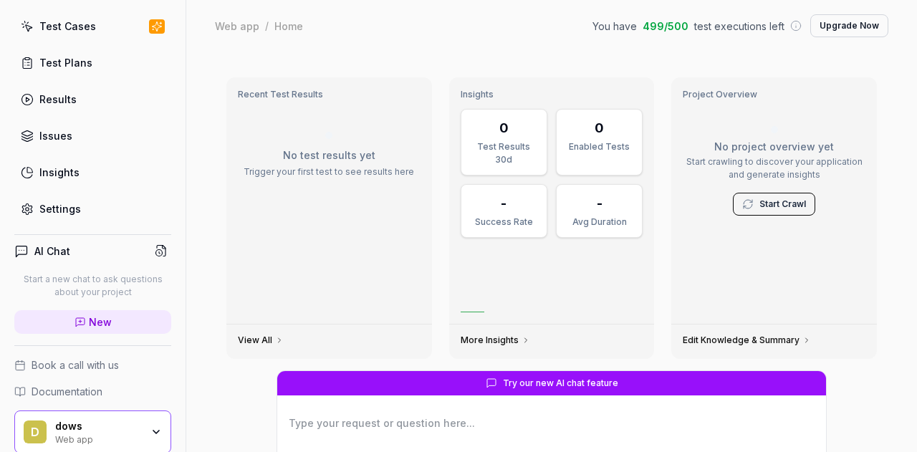
scroll to position [137, 0]
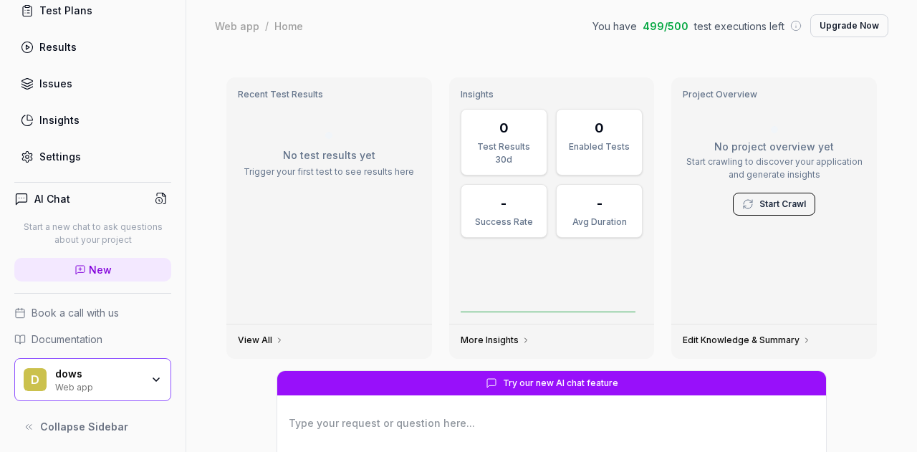
click at [105, 269] on link "New" at bounding box center [92, 270] width 157 height 24
type textarea "*"
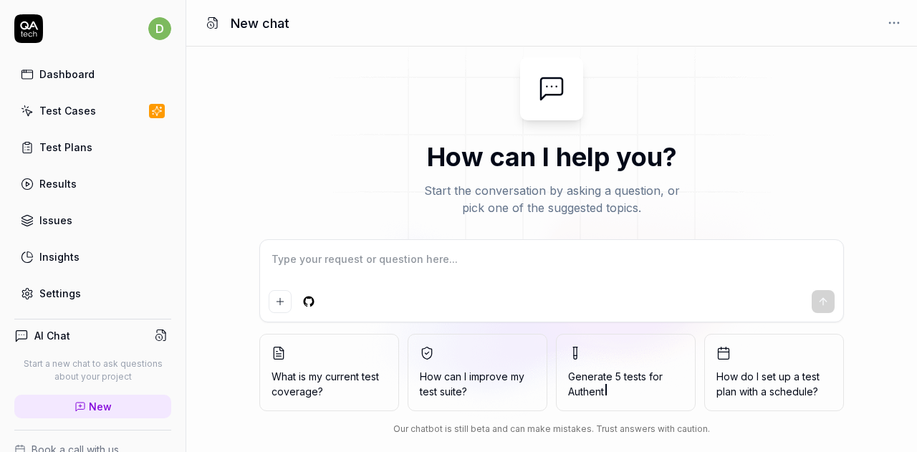
click at [412, 263] on textarea at bounding box center [552, 267] width 566 height 36
type textarea "*"
type textarea "c"
type textarea "*"
type textarea "ce"
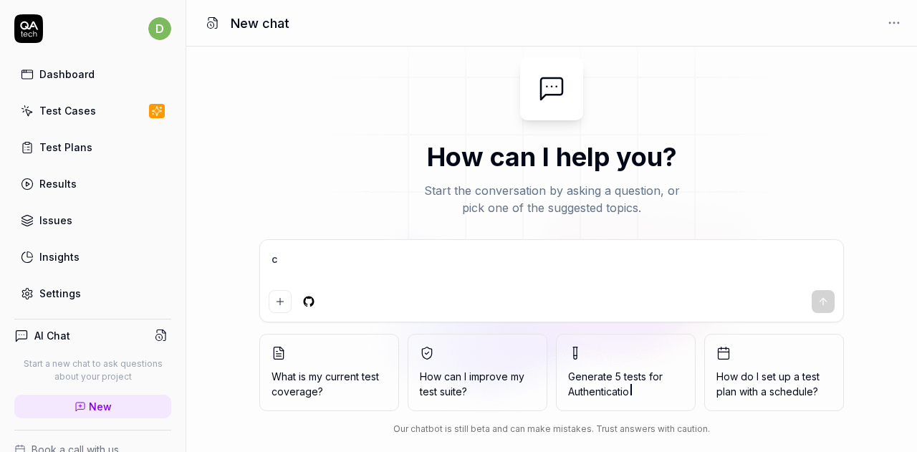
type textarea "*"
type textarea "ce's"
type textarea "*"
type textarea "ce'sh"
type textarea "*"
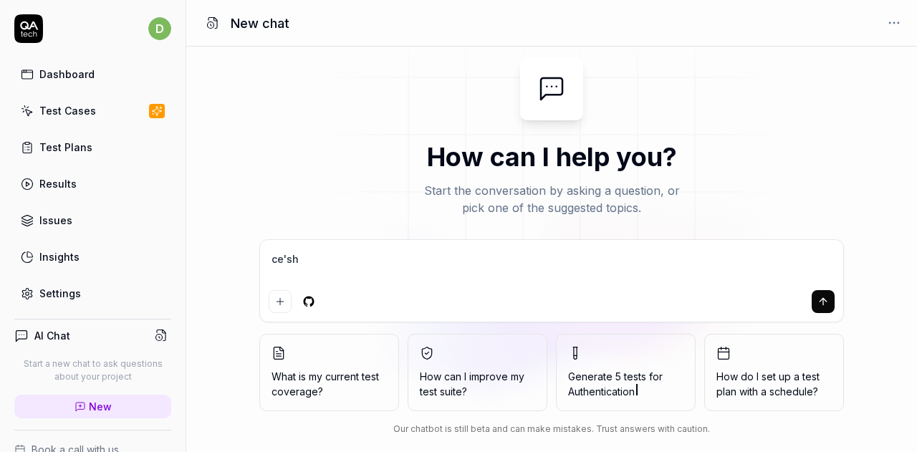
type textarea "ce'shi"
type textarea "*"
type textarea "测试"
type textarea "*"
type textarea "测试y"
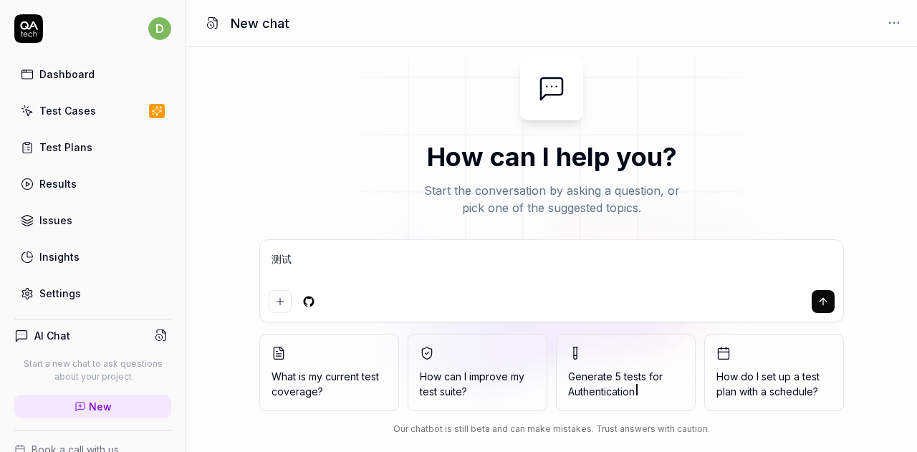
type textarea "*"
type textarea "测试yi"
type textarea "*"
type textarea "测试yi'x"
type textarea "*"
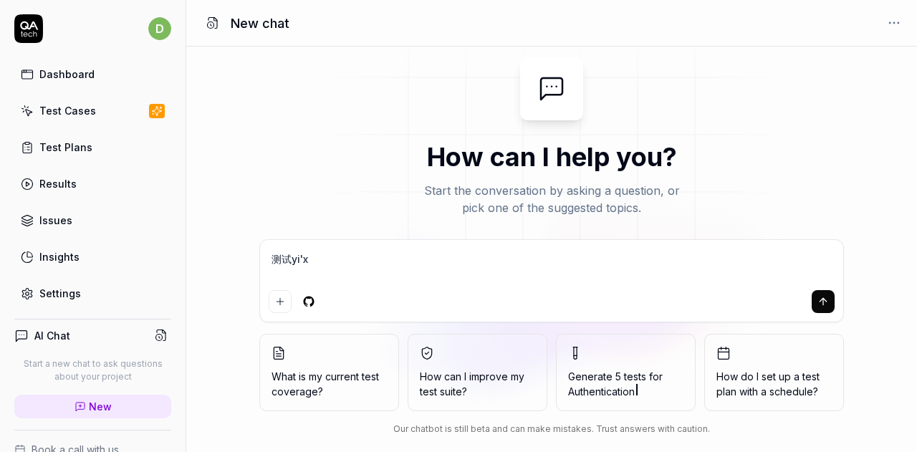
type textarea "测试yi'xi"
type textarea "*"
type textarea "测试yi'xia"
type textarea "*"
type textarea "测试一下"
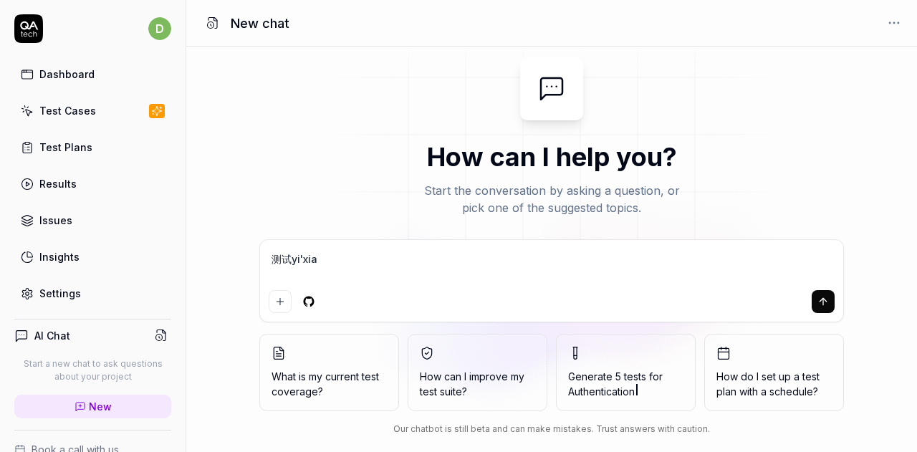
type textarea "*"
paste textarea "[URL][DOMAIN_NAME]"
type textarea "测试一下[URL][DOMAIN_NAME]"
type textarea "*"
type textarea "测试一下[URL][DOMAIN_NAME]"
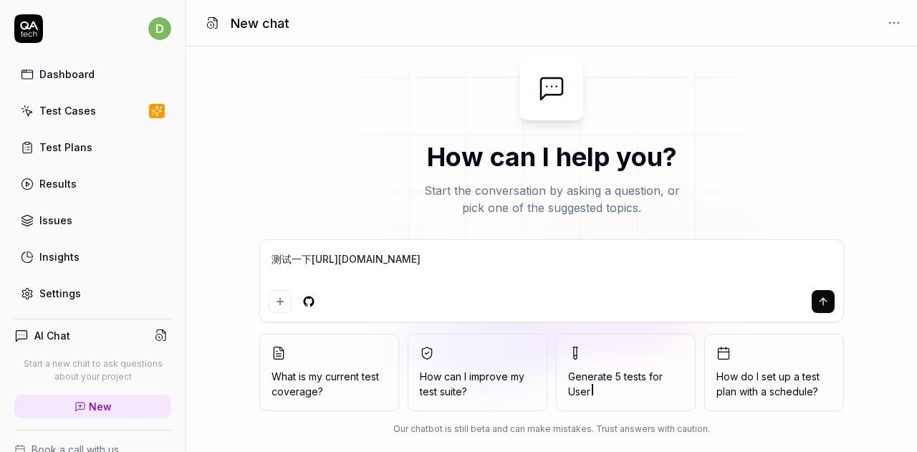
type textarea "*"
type textarea "测试一下[URL][DOMAIN_NAME]"
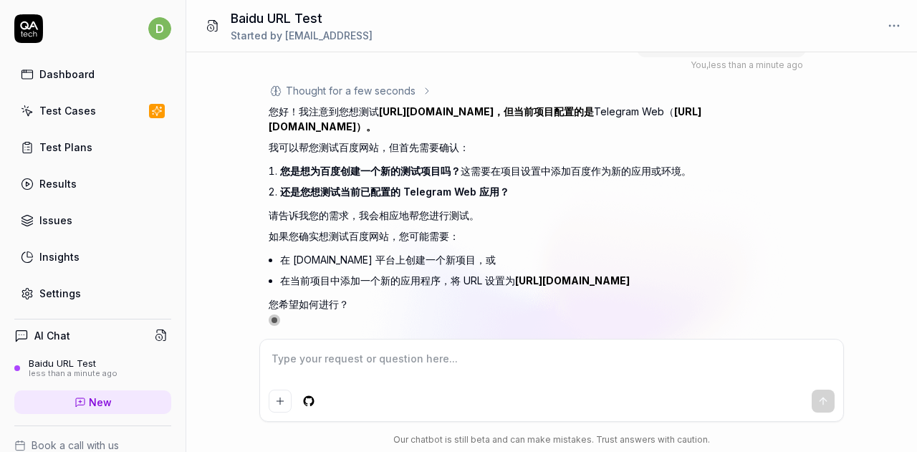
scroll to position [43, 0]
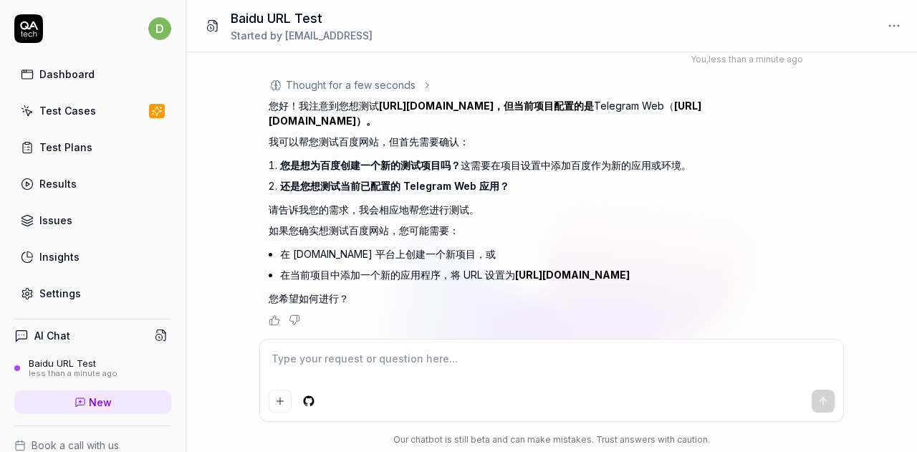
type textarea "*"
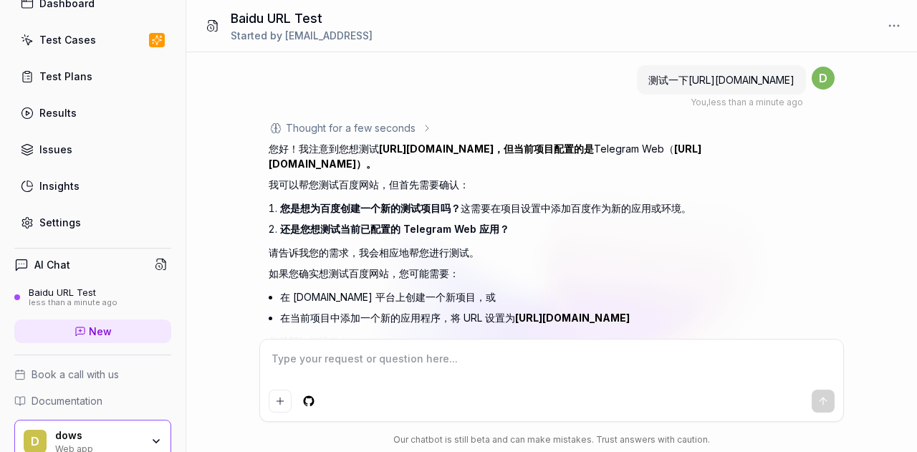
scroll to position [133, 0]
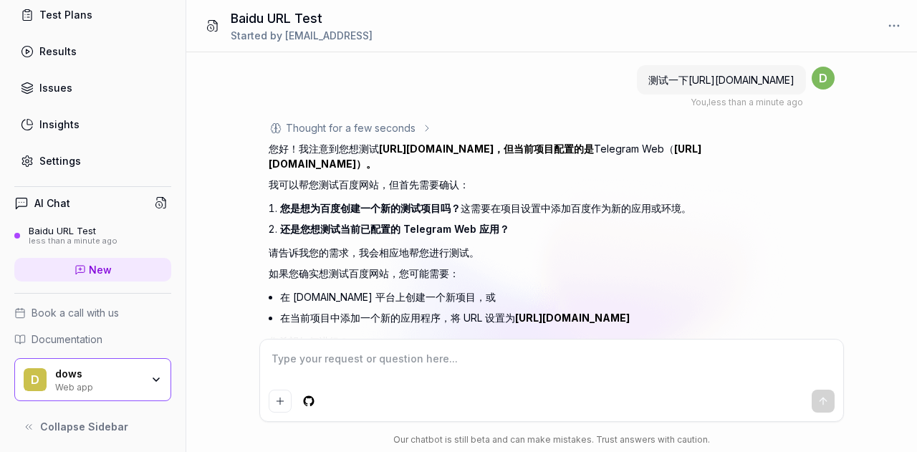
click at [439, 372] on textarea at bounding box center [552, 366] width 566 height 36
type textarea "x"
type textarea "*"
type textarea "xi"
type textarea "*"
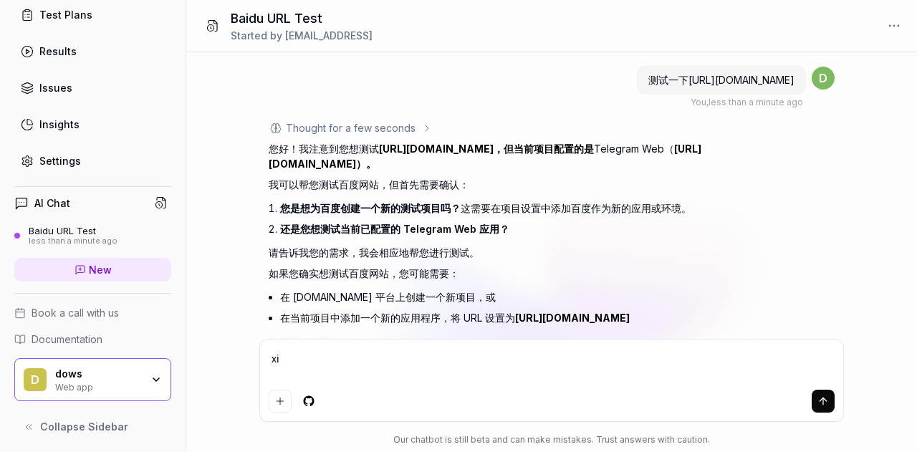
type textarea "xin"
type textarea "*"
type textarea "xin'j"
type textarea "*"
type textarea "xin'ji"
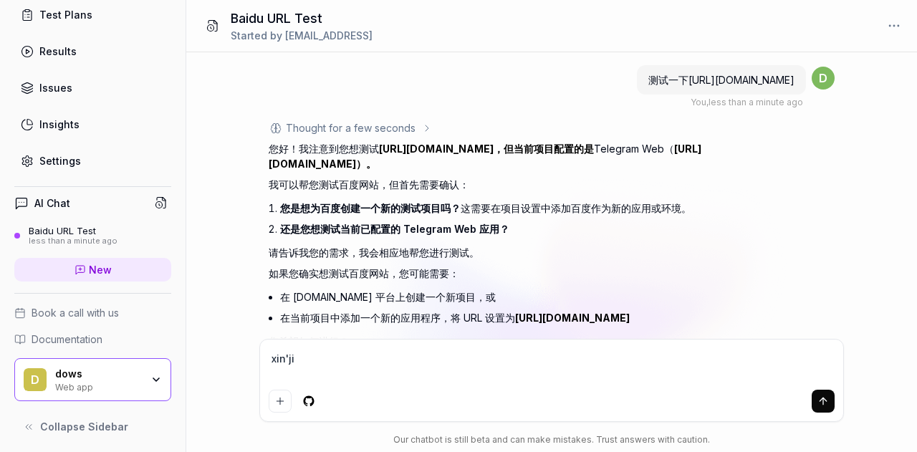
type textarea "*"
type textarea "xin'jia"
type textarea "*"
type textarea "xin'jian"
type textarea "*"
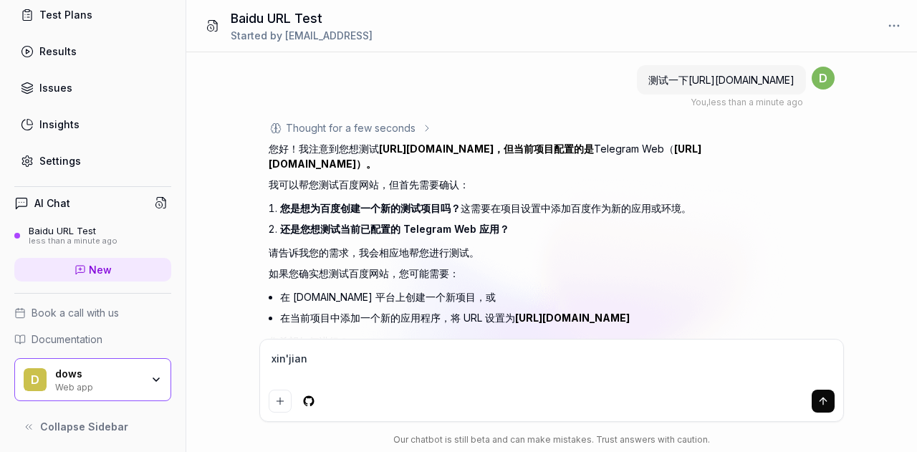
type textarea "新建"
type textarea "*"
type textarea "新建y"
type textarea "*"
type textarea "新建yi"
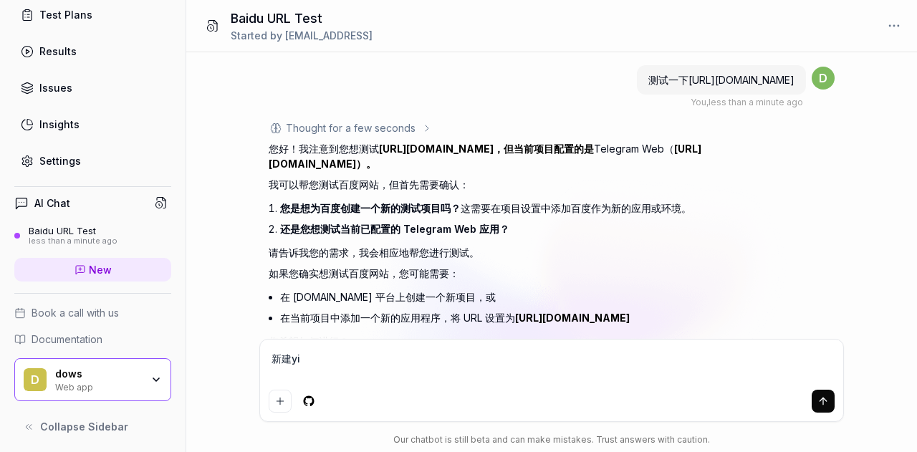
type textarea "*"
type textarea "新建yi'g"
type textarea "*"
type textarea "新建yi'ge"
type textarea "*"
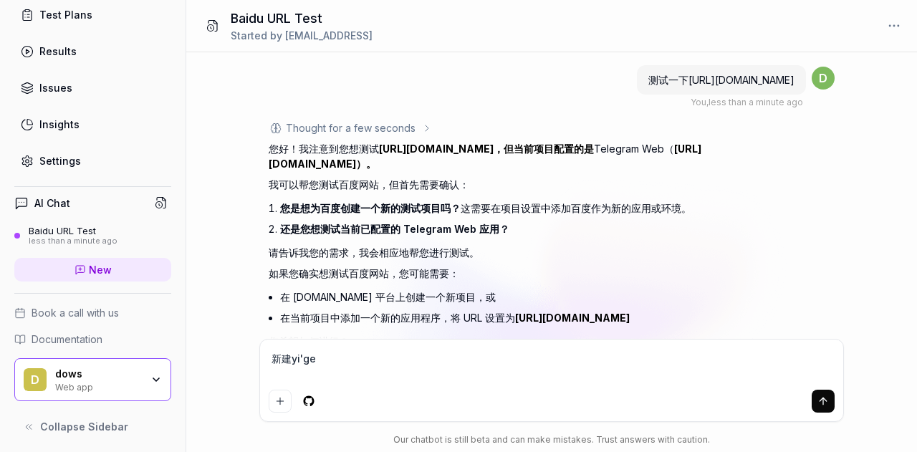
type textarea "新建一个"
type textarea "*"
type textarea "新建一个x"
type textarea "*"
type textarea "新建一个xia"
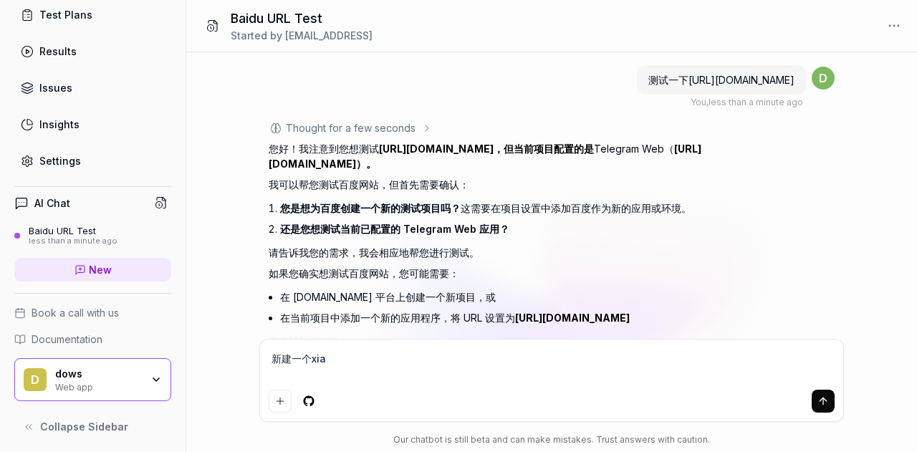
type textarea "*"
type textarea "新建一个xi'an"
type textarea "*"
type textarea "新建一个xiang"
type textarea "*"
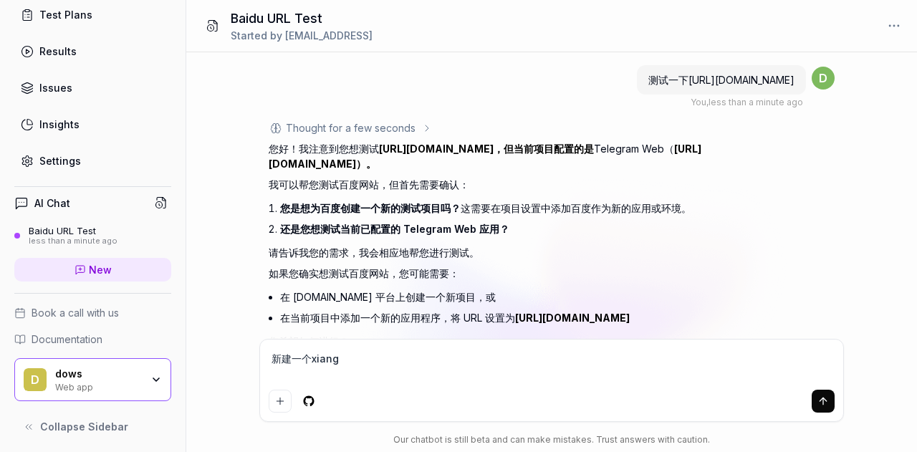
type textarea "新建一个xiang'm"
type textarea "*"
type textarea "新建一个xiang'mu"
type textarea "*"
type textarea "新建一个项目"
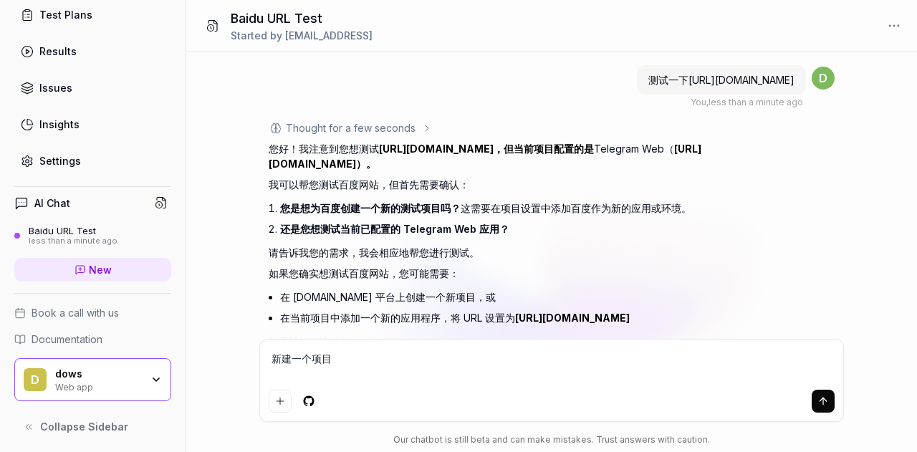
type textarea "*"
type textarea "新建一个项目"
type textarea "*"
type textarea "新建一个项目 c"
type textarea "*"
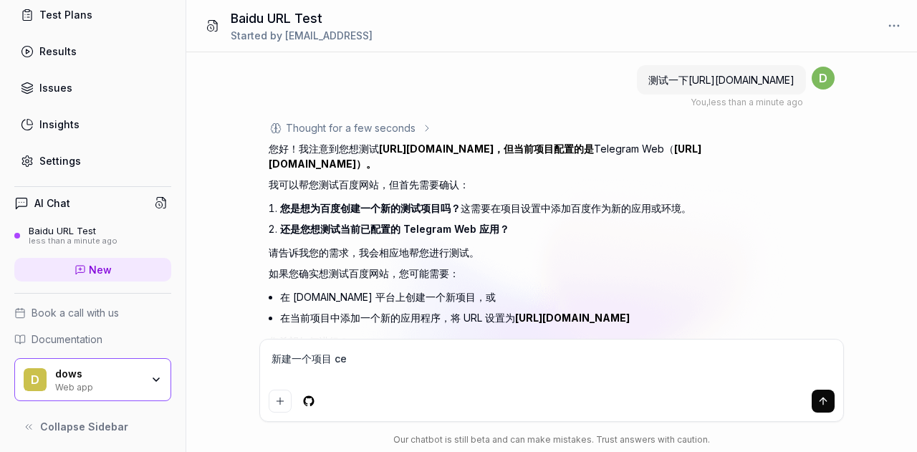
type textarea "新建一个项目 ce's"
type textarea "*"
type textarea "新建一个项目 ce'sh"
type textarea "*"
type textarea "新建一个项目 ce'shi"
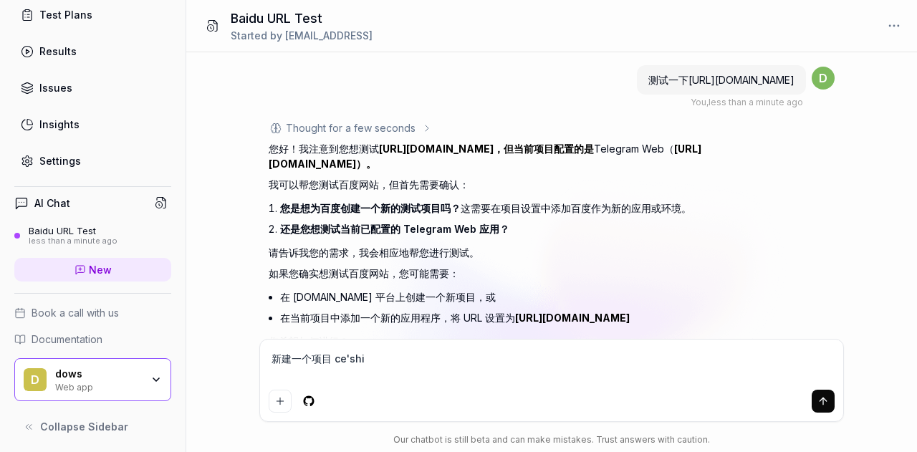
type textarea "*"
type textarea "新建一个项目 测试"
type textarea "*"
type textarea "新建一个项目 测试b"
type textarea "*"
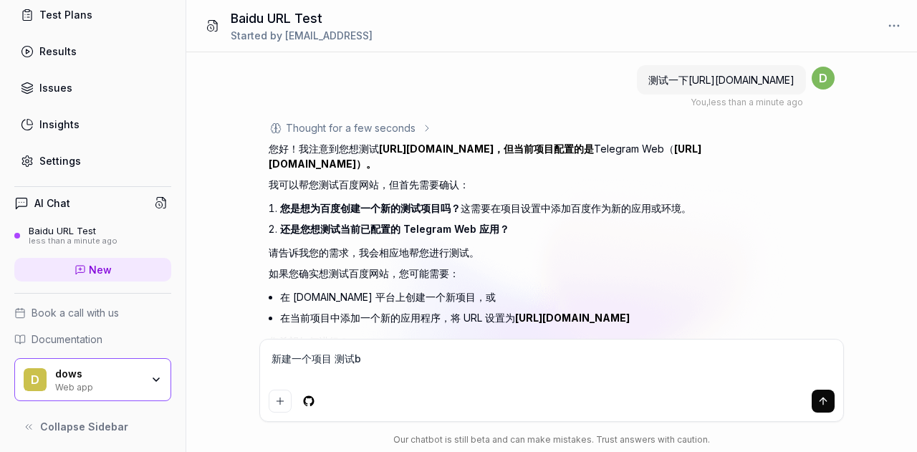
type textarea "新建一个项目 测试ba"
type textarea "*"
type textarea "新建一个项目 测试bai'd"
type textarea "*"
type textarea "新建一个项目 测试bai'du"
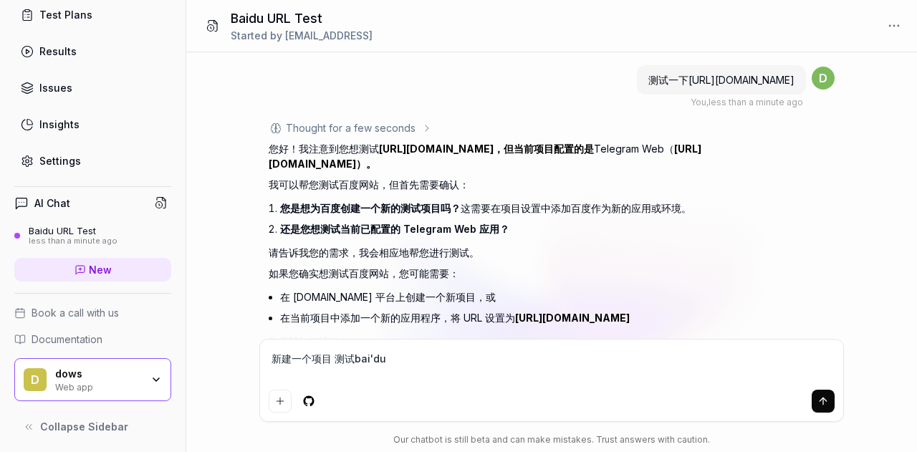
type textarea "*"
type textarea "新建一个项目 测试百度"
type textarea "*"
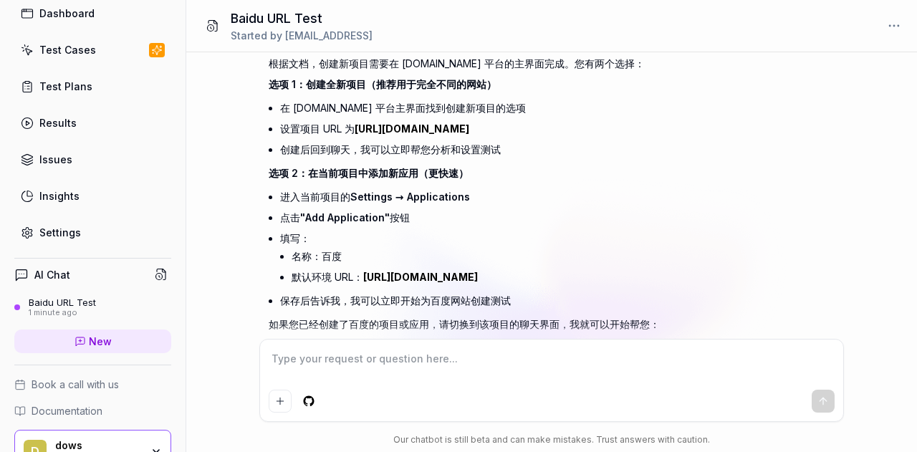
scroll to position [569, 0]
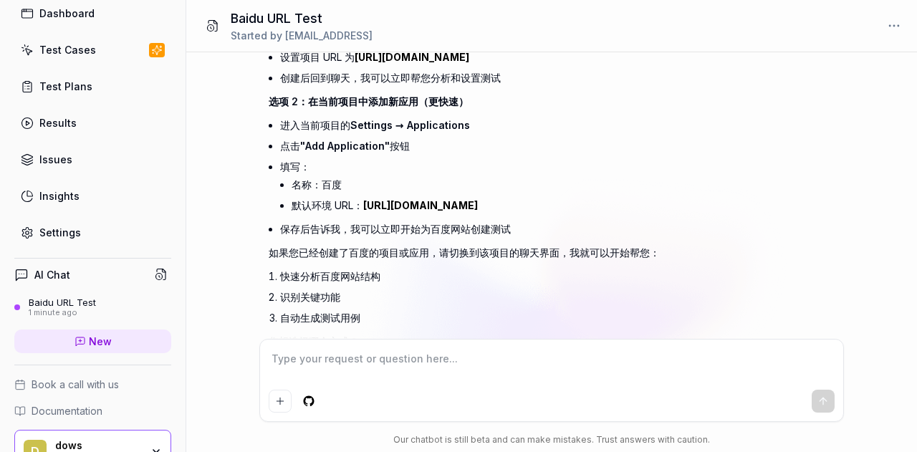
type textarea "*"
click at [82, 226] on link "Settings" at bounding box center [92, 233] width 157 height 28
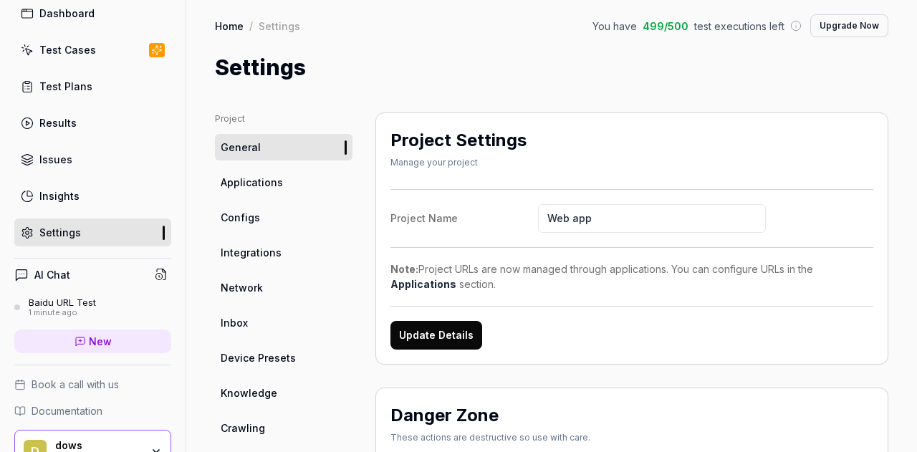
click at [288, 182] on link "Applications" at bounding box center [284, 182] width 138 height 27
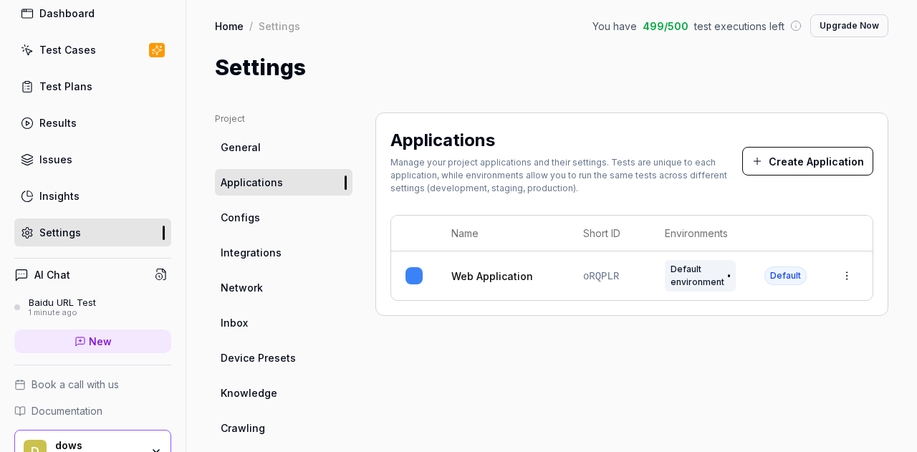
click at [808, 167] on button "Create Application" at bounding box center [807, 161] width 131 height 29
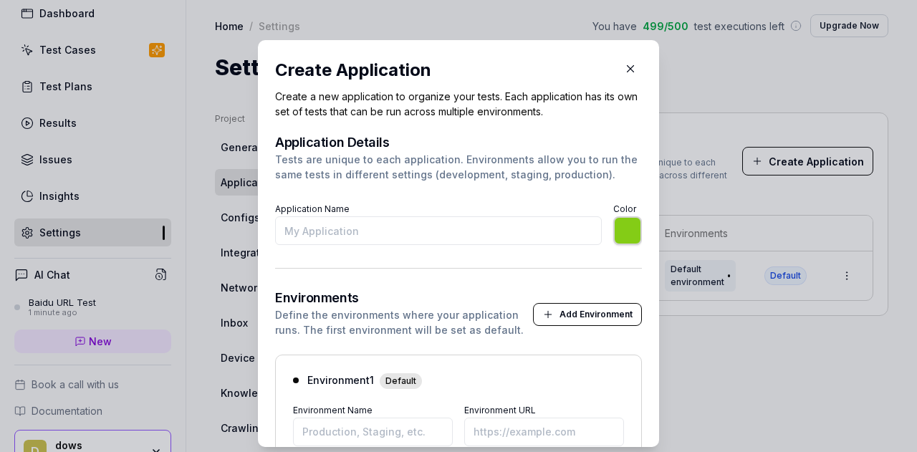
click at [370, 234] on input "Application Name" at bounding box center [438, 230] width 327 height 29
type input "b"
type input "*******"
type input "baidu"
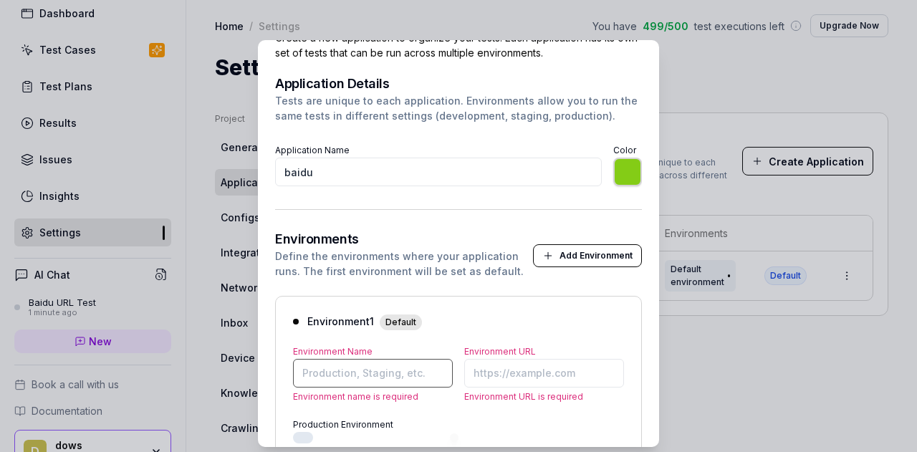
scroll to position [173, 0]
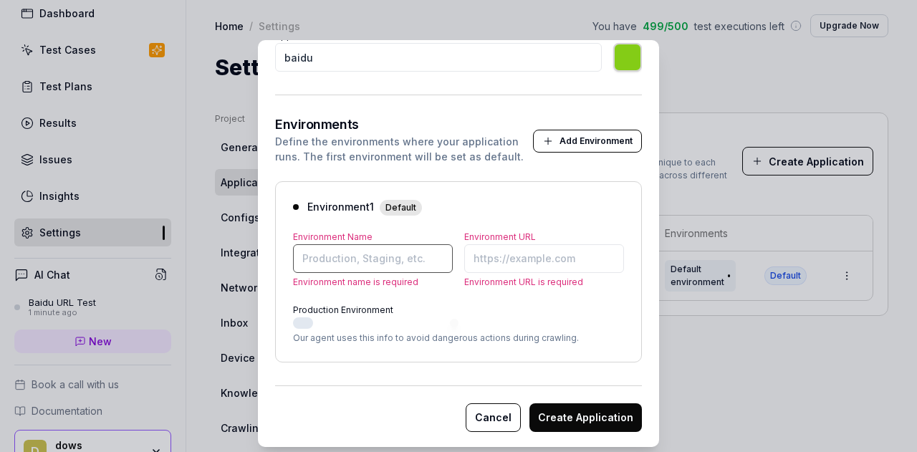
click at [378, 258] on input "Environment Name" at bounding box center [373, 258] width 160 height 29
type input "*******"
type input "baidu"
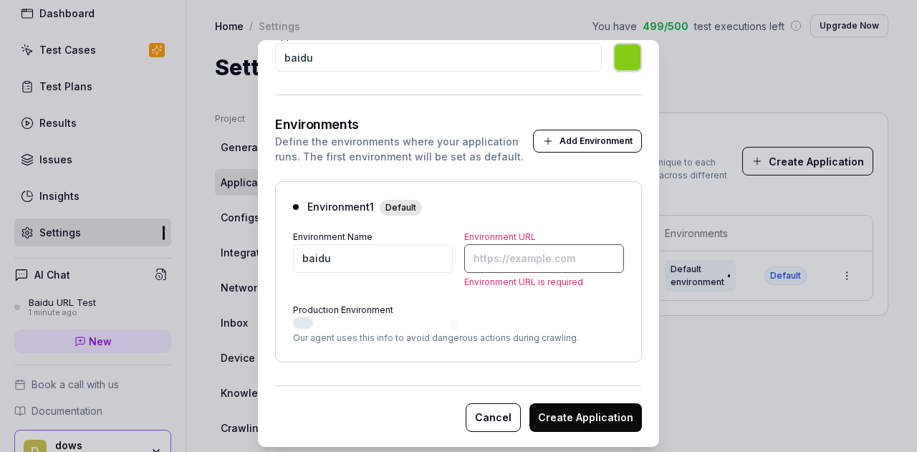
type input "*******"
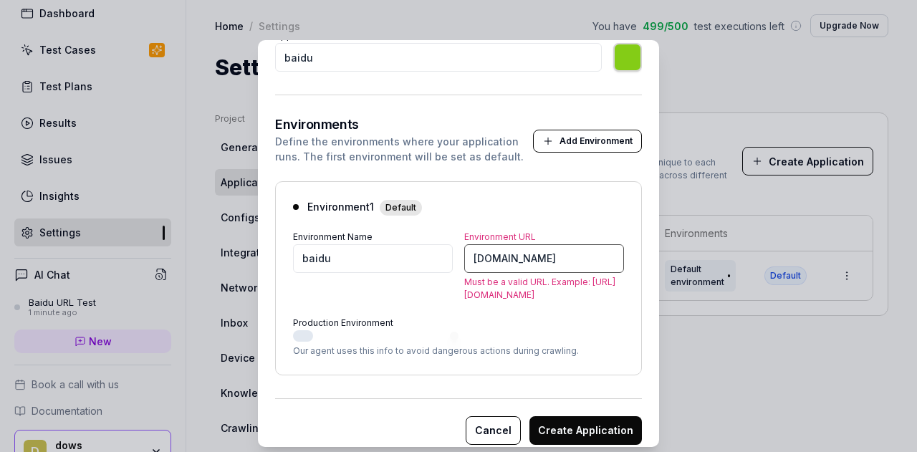
type input "www.baidu.com"
type input "*******"
type input "[URL][DOMAIN_NAME]"
click at [588, 416] on button "Create Application" at bounding box center [586, 430] width 113 height 29
type input "*******"
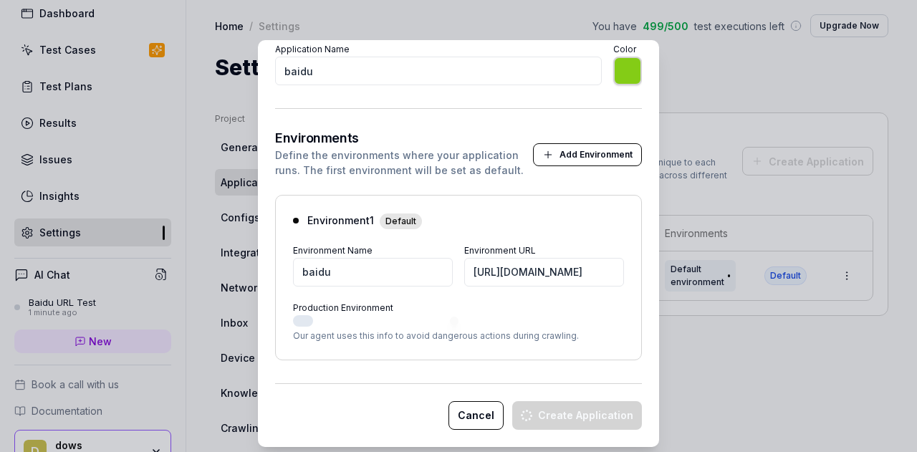
scroll to position [158, 0]
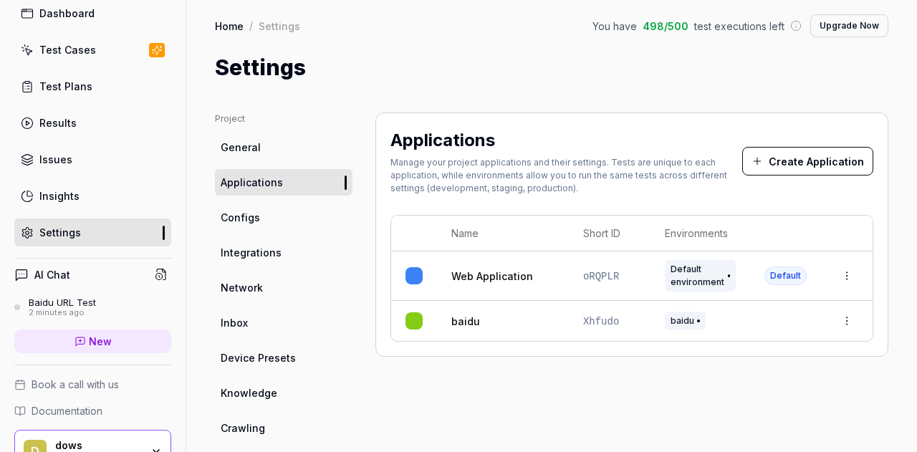
click at [478, 322] on div "baidu" at bounding box center [503, 321] width 103 height 15
click at [462, 322] on link "baidu" at bounding box center [466, 321] width 29 height 15
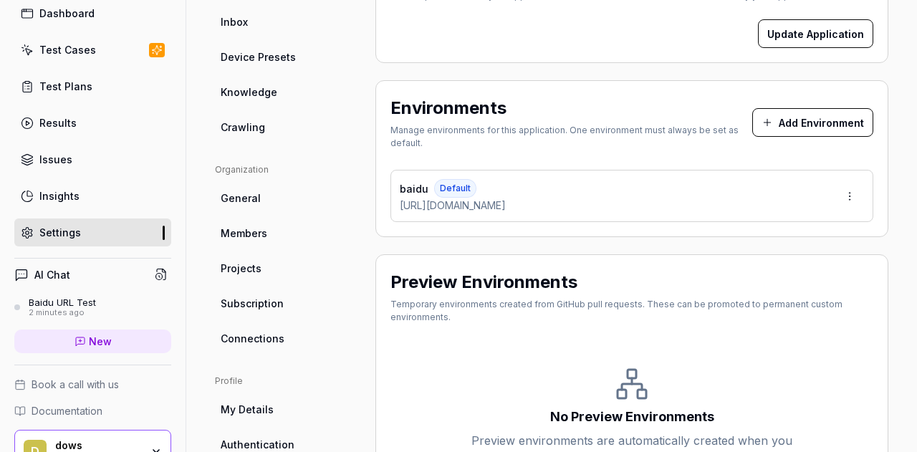
scroll to position [191, 0]
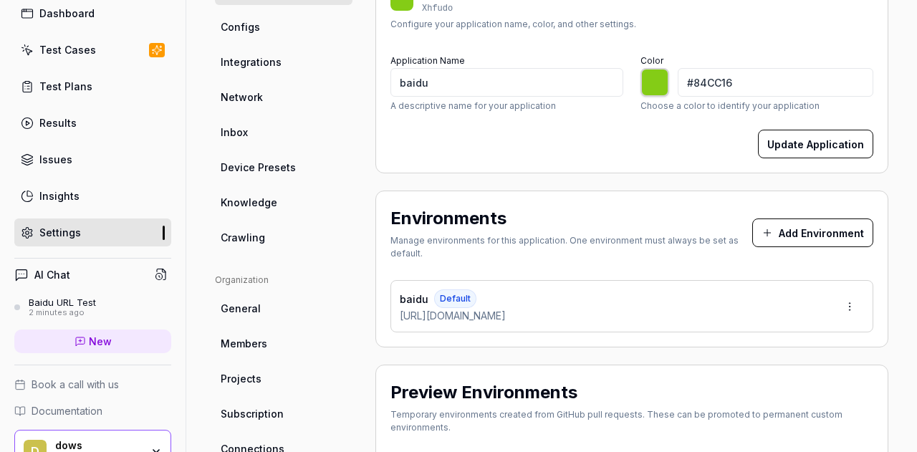
click at [81, 330] on link "New" at bounding box center [92, 342] width 157 height 24
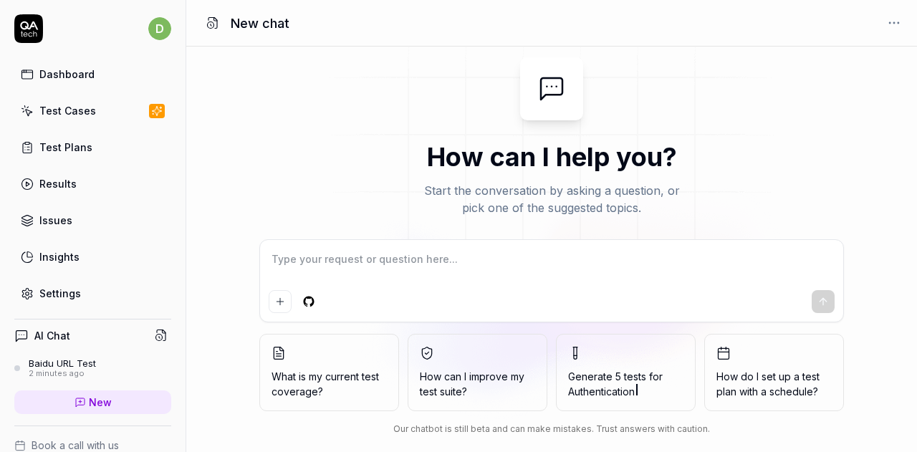
click at [245, 27] on h1 "New chat" at bounding box center [260, 23] width 59 height 19
click at [85, 115] on div "Test Cases" at bounding box center [67, 110] width 57 height 15
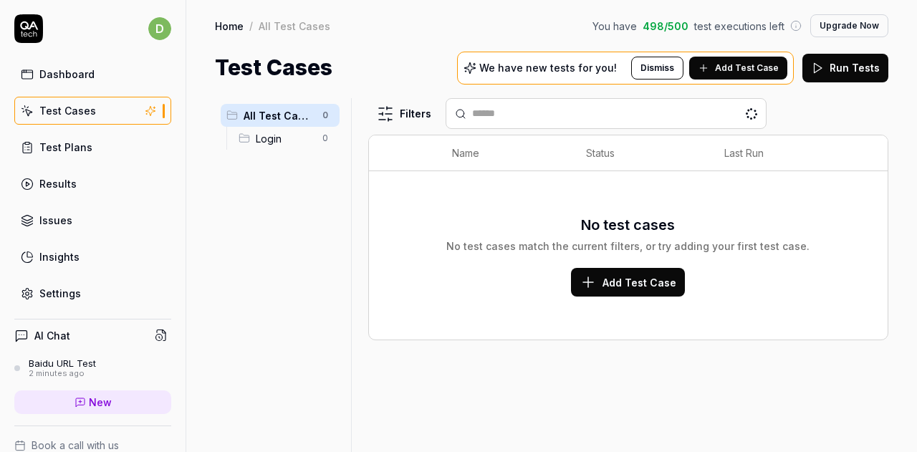
click at [84, 143] on div "Test Plans" at bounding box center [65, 147] width 53 height 15
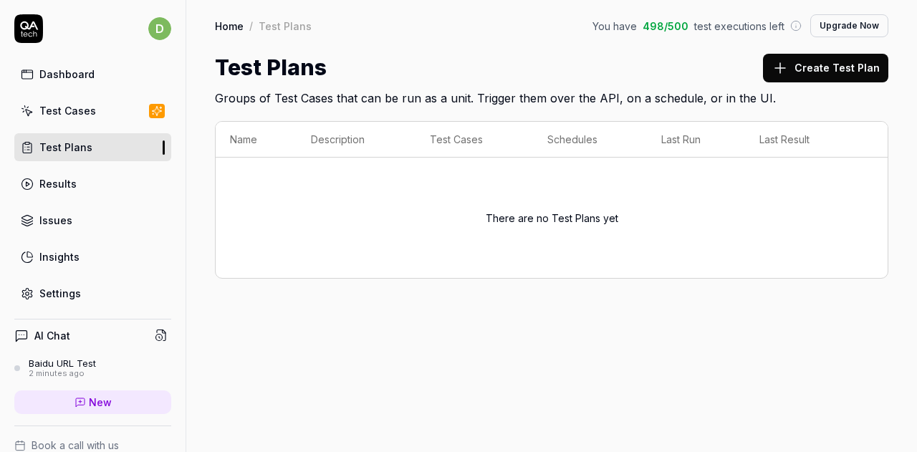
click at [80, 290] on link "Settings" at bounding box center [92, 294] width 157 height 28
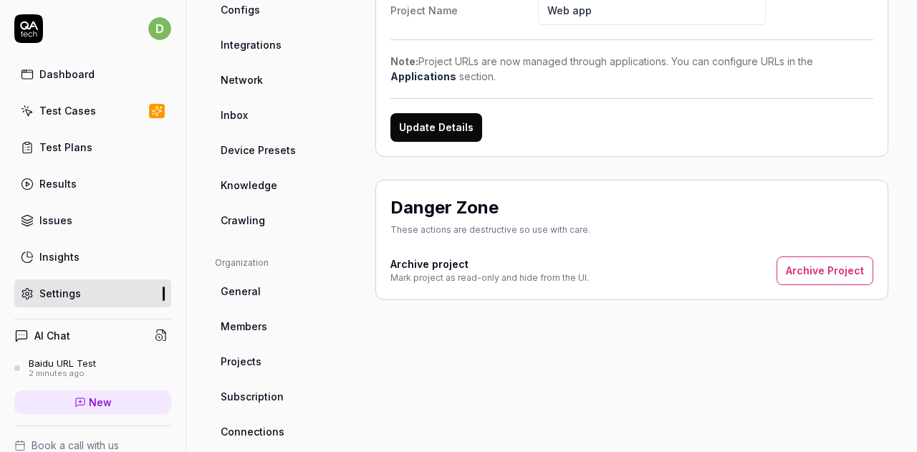
scroll to position [72, 0]
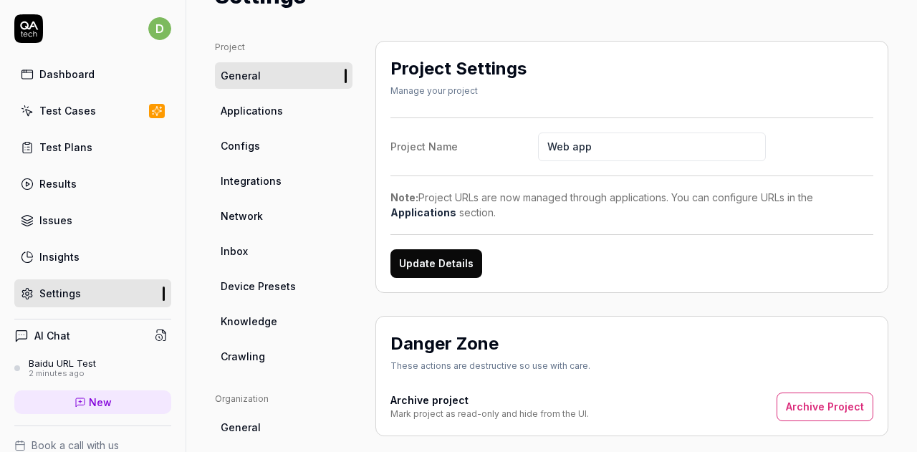
click at [257, 117] on span "Applications" at bounding box center [252, 110] width 62 height 15
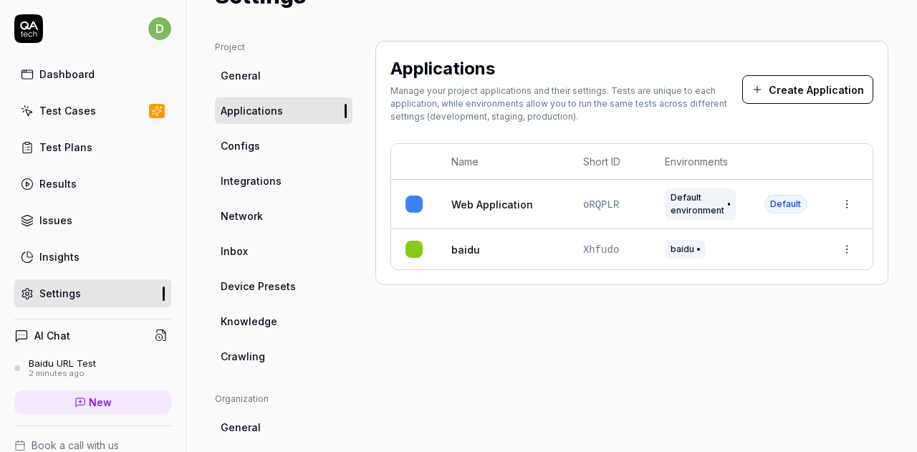
click at [836, 244] on html "d Dashboard Test Cases Test Plans Results Issues Insights Settings AI Chat Baid…" at bounding box center [458, 226] width 917 height 452
click at [787, 369] on span "Make Default" at bounding box center [791, 374] width 68 height 15
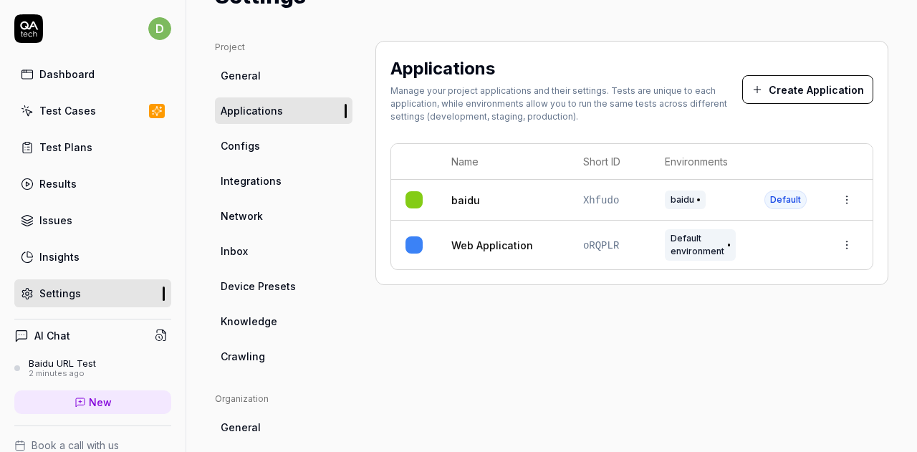
click at [75, 365] on div "Baidu URL Test" at bounding box center [62, 363] width 67 height 11
click at [97, 397] on span "New" at bounding box center [100, 402] width 23 height 15
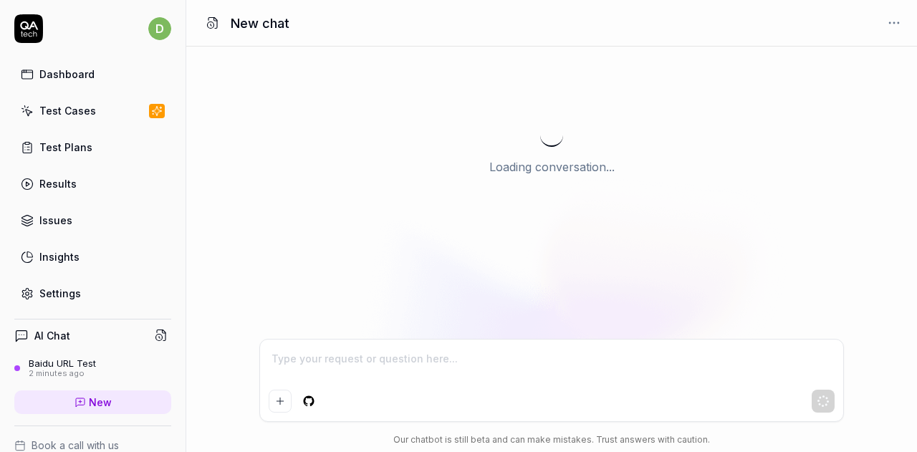
type textarea "*"
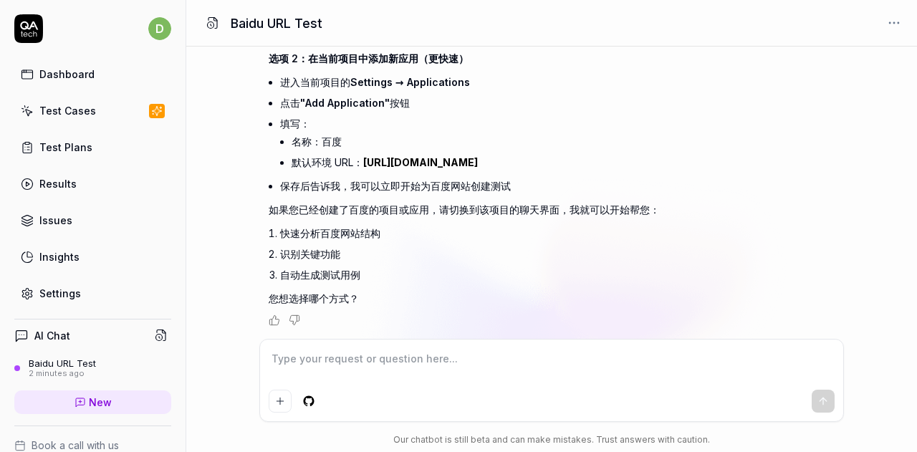
scroll to position [606, 0]
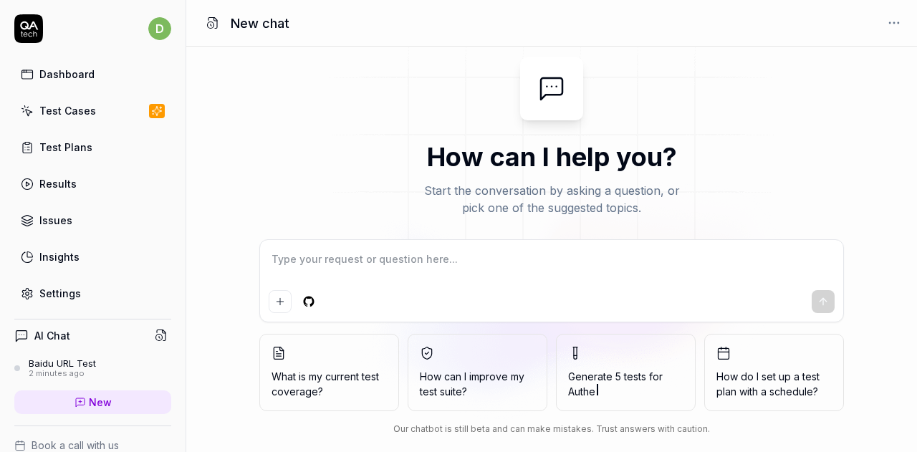
type textarea "*"
click at [357, 254] on textarea at bounding box center [552, 267] width 566 height 36
type textarea "c"
type textarea "*"
type textarea "ces"
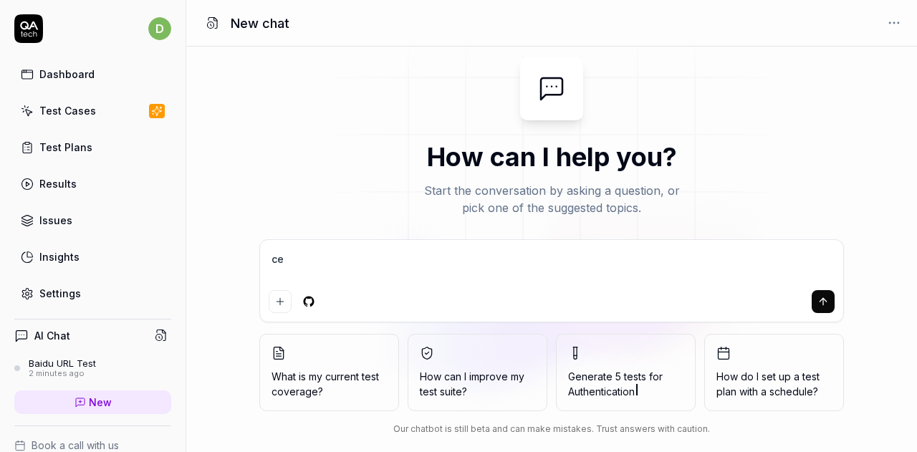
type textarea "*"
type textarea "cesh"
type textarea "*"
type textarea "ceshi"
type textarea "*"
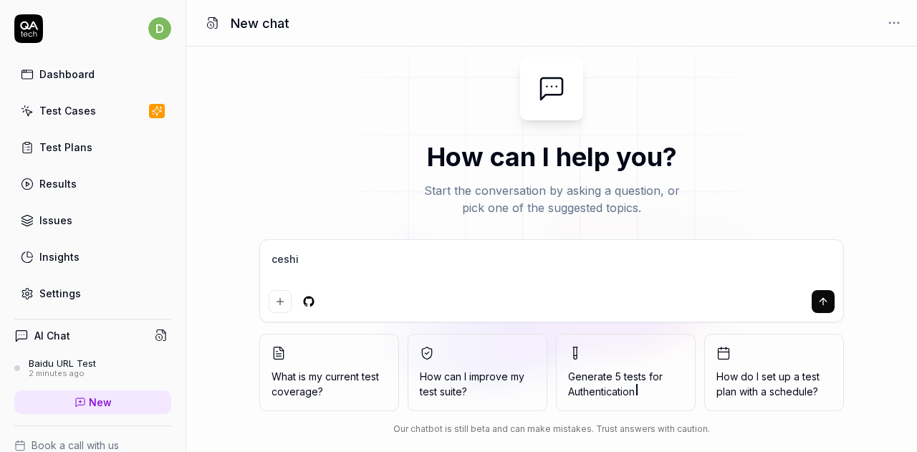
type textarea "ceshi"
type textarea "*"
type textarea "ceshi y"
type textarea "*"
type textarea "[PERSON_NAME]"
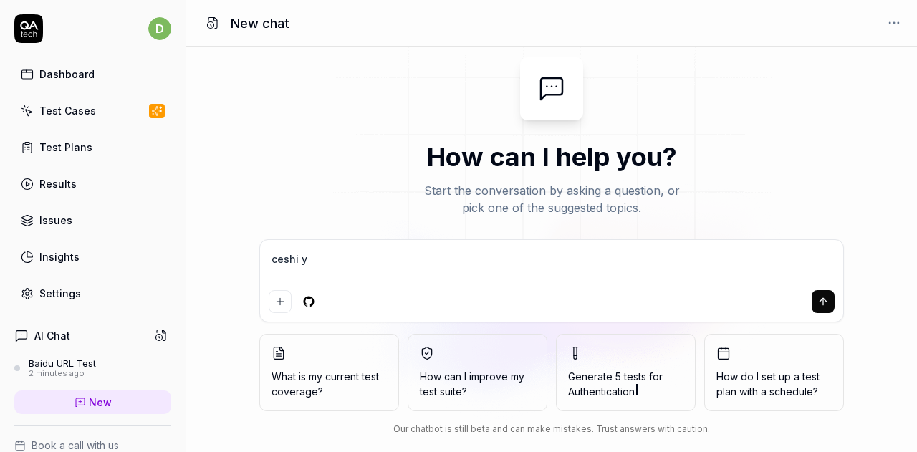
type textarea "*"
type textarea "[PERSON_NAME]"
type textarea "*"
type textarea "[PERSON_NAME]"
type textarea "*"
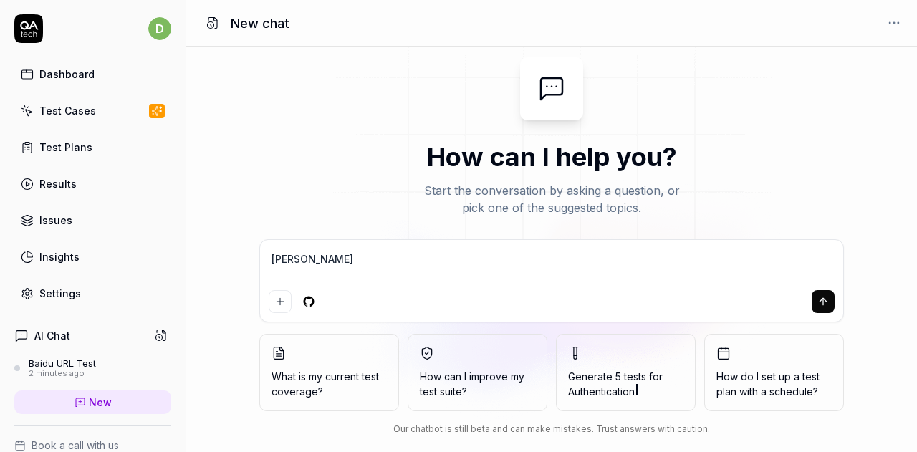
type textarea "ceshi y"
type textarea "*"
type textarea "ceshi"
type textarea "*"
type textarea "ceshi"
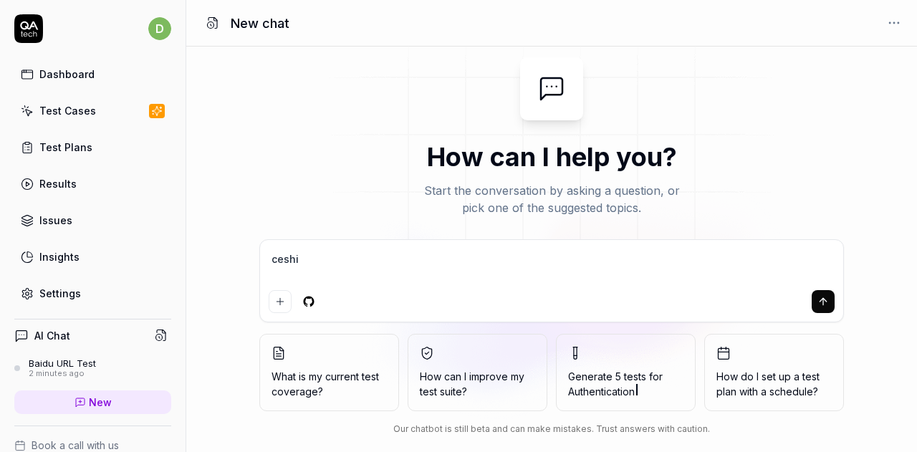
type textarea "*"
type textarea "cesh"
type textarea "*"
type textarea "ces"
type textarea "*"
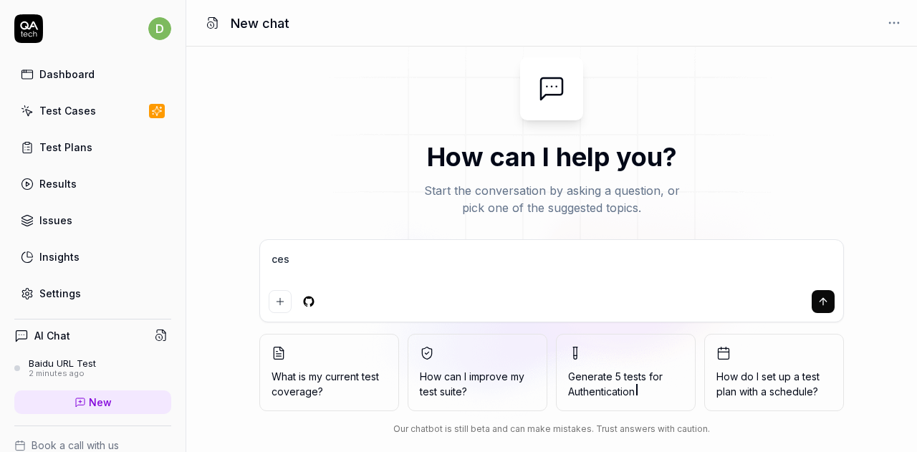
type textarea "ce"
type textarea "*"
type textarea "c"
type textarea "*"
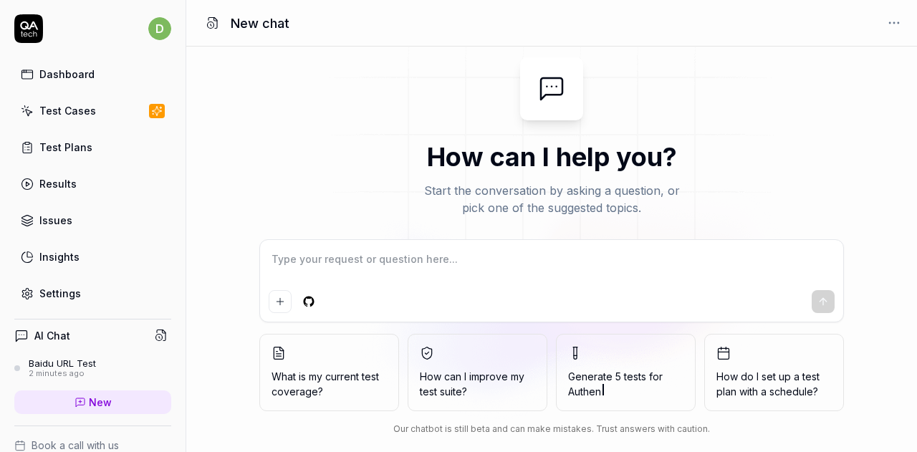
type textarea "c"
type textarea "*"
type textarea "ce"
type textarea "*"
type textarea "ce's"
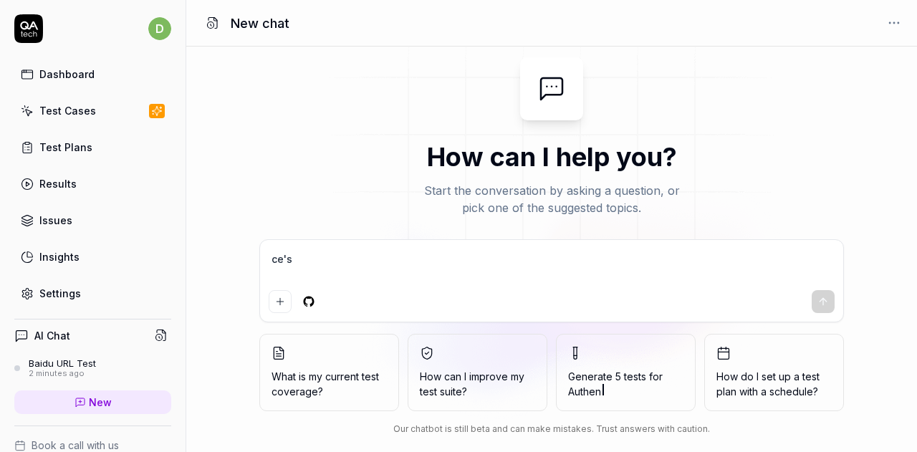
type textarea "*"
type textarea "ce'sh"
type textarea "*"
type textarea "ce'shi"
type textarea "*"
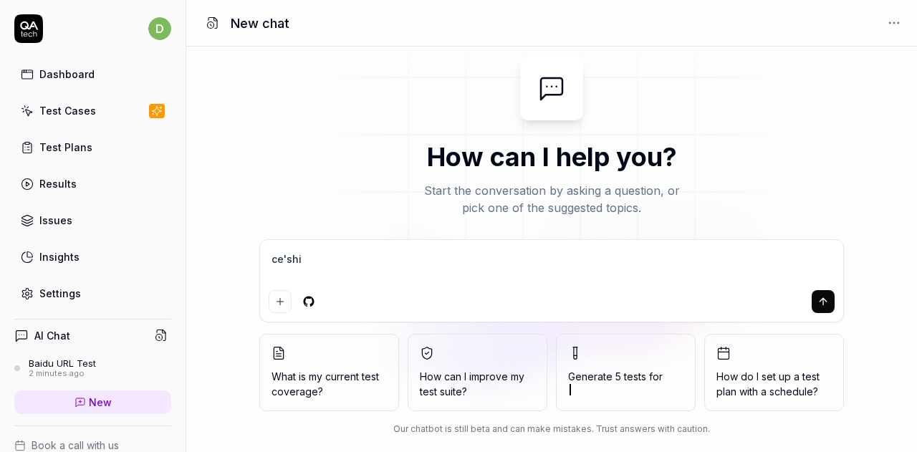
type textarea "测试"
type textarea "*"
type textarea "测试y"
type textarea "*"
type textarea "测试yi"
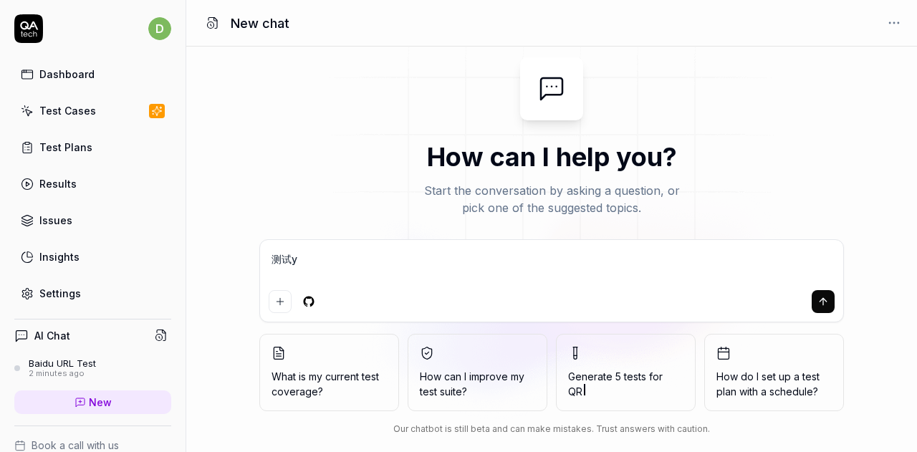
type textarea "*"
type textarea "测试yi'x"
type textarea "*"
type textarea "测试yi'x'a"
type textarea "*"
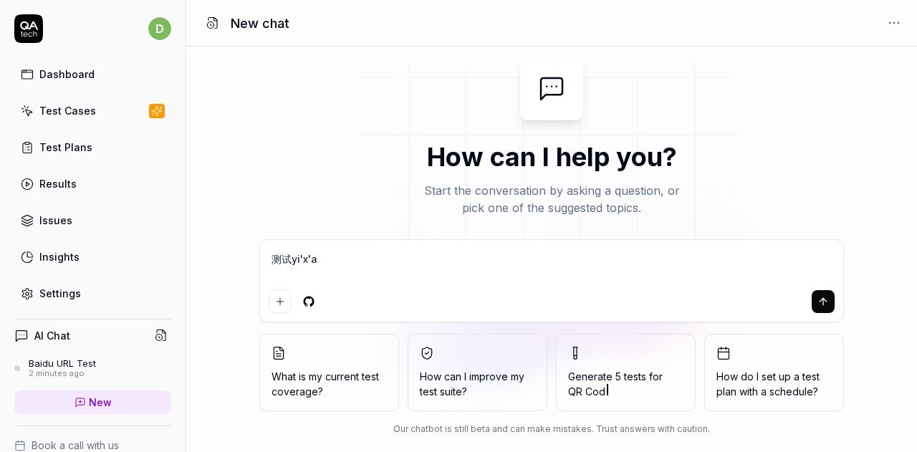
type textarea "测试yi'xai"
type textarea "*"
type textarea "测试一下"
type textarea "*"
type textarea "测试一下b"
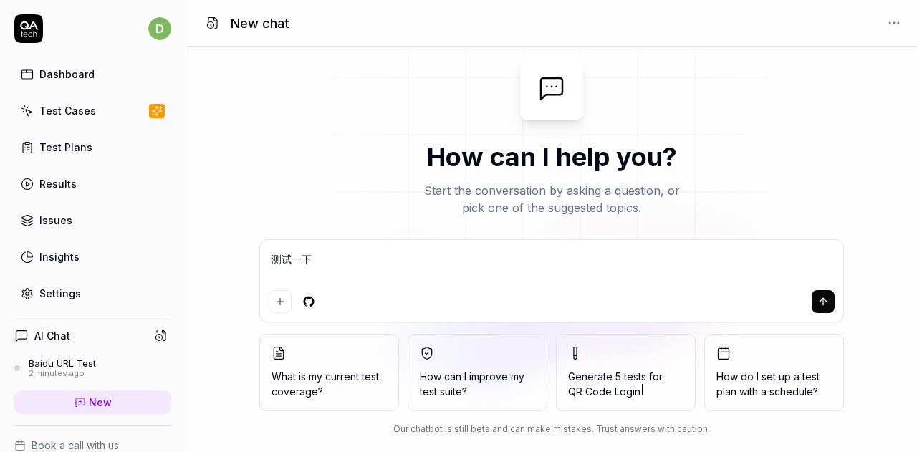
type textarea "*"
type textarea "测试一下ba"
type textarea "*"
type textarea "测试一下bai"
type textarea "*"
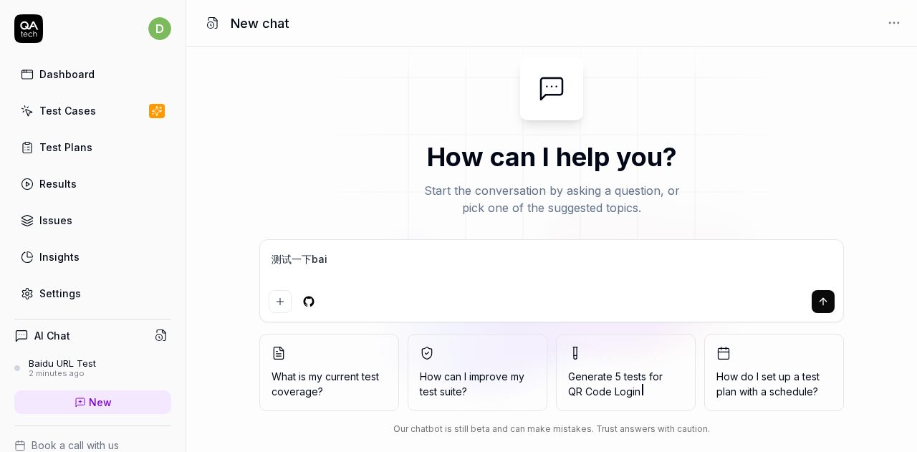
type textarea "测试一下bai'd"
type textarea "*"
type textarea "测试一下bai'du"
type textarea "*"
type textarea "测试一下baidu"
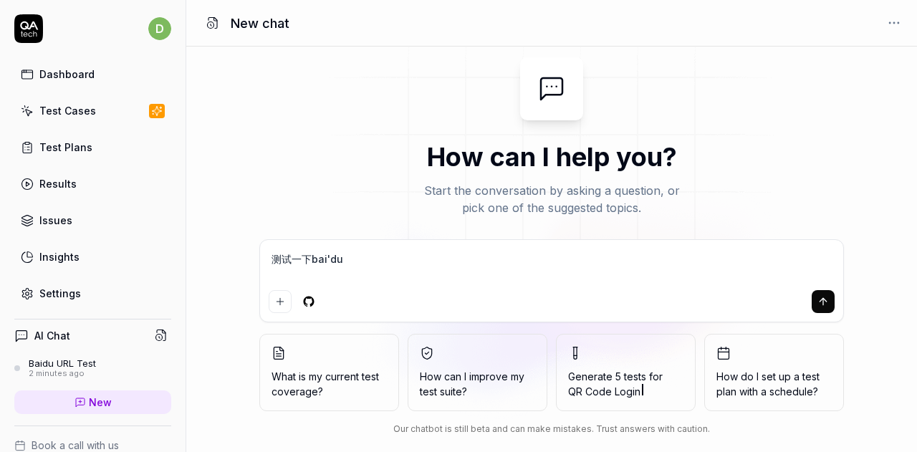
type textarea "*"
type textarea "测试一下baidu."
type textarea "*"
type textarea "测试一下baidu.c"
type textarea "*"
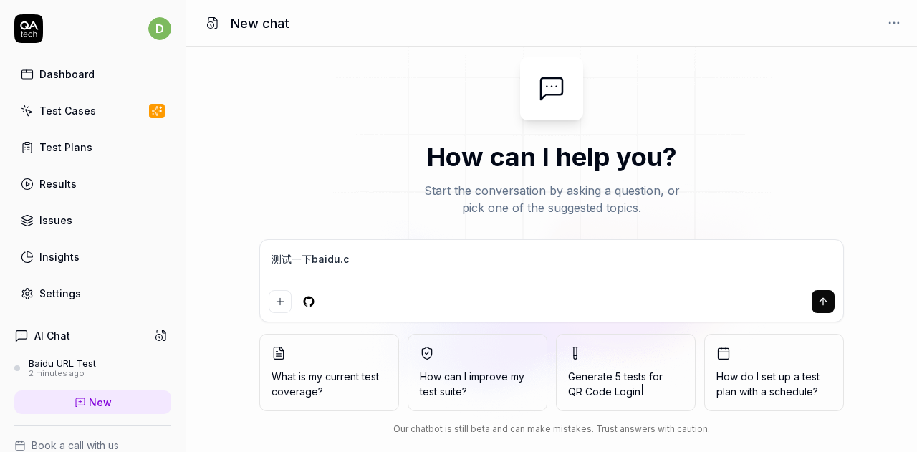
type textarea "测试一下baidu.co"
type textarea "*"
type textarea "测试一下baidu.com"
type textarea "*"
type textarea "测试一下baidu.com"
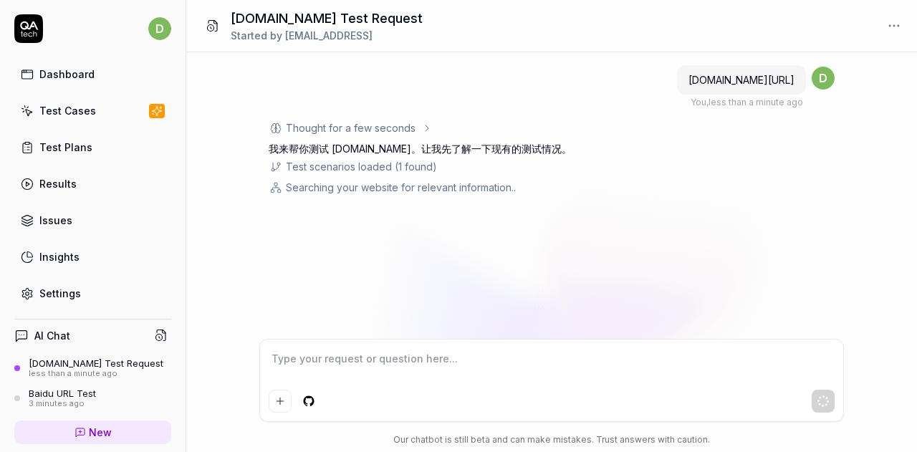
drag, startPoint x: 818, startPoint y: 250, endPoint x: 784, endPoint y: 250, distance: 33.7
click at [816, 250] on div "测试一下baidu.com You , less than a minute ago d Thought for a few seconds The user…" at bounding box center [551, 195] width 731 height 287
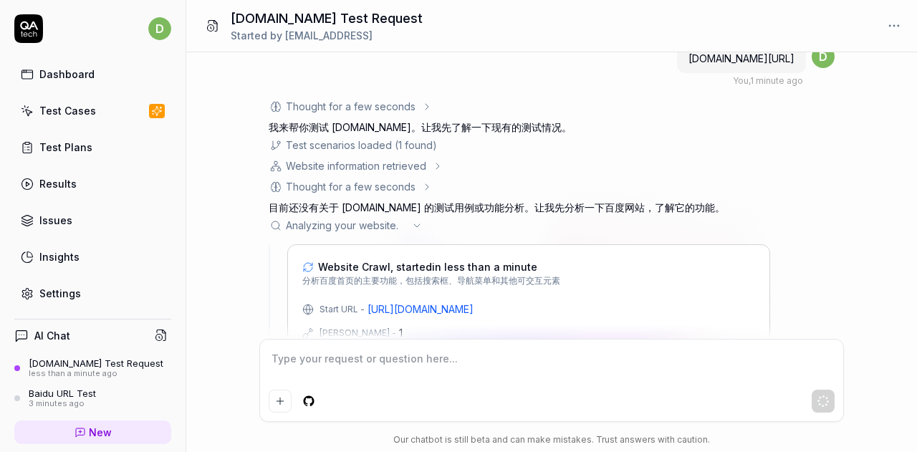
scroll to position [65, 0]
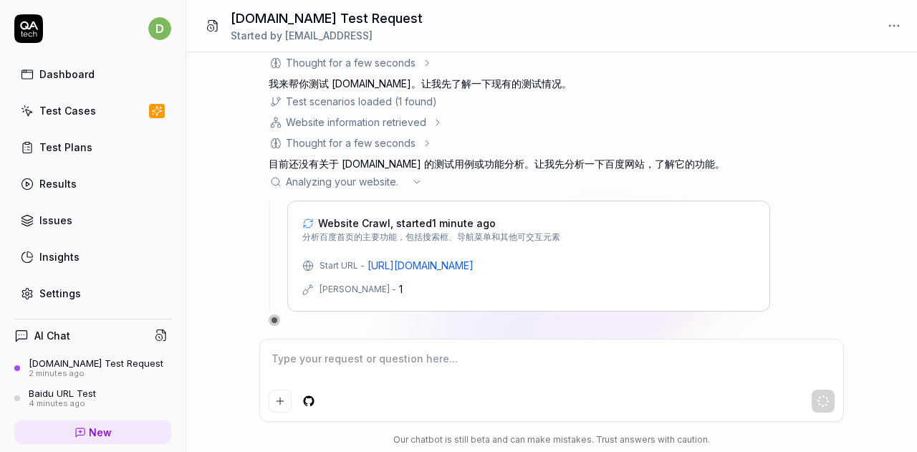
click at [427, 291] on div "Max Depth - 1" at bounding box center [528, 289] width 453 height 15
click at [403, 267] on link "[URL][DOMAIN_NAME]" at bounding box center [421, 265] width 106 height 15
click at [416, 178] on icon at bounding box center [416, 181] width 11 height 11
click at [416, 181] on icon at bounding box center [416, 181] width 11 height 11
type textarea "*"
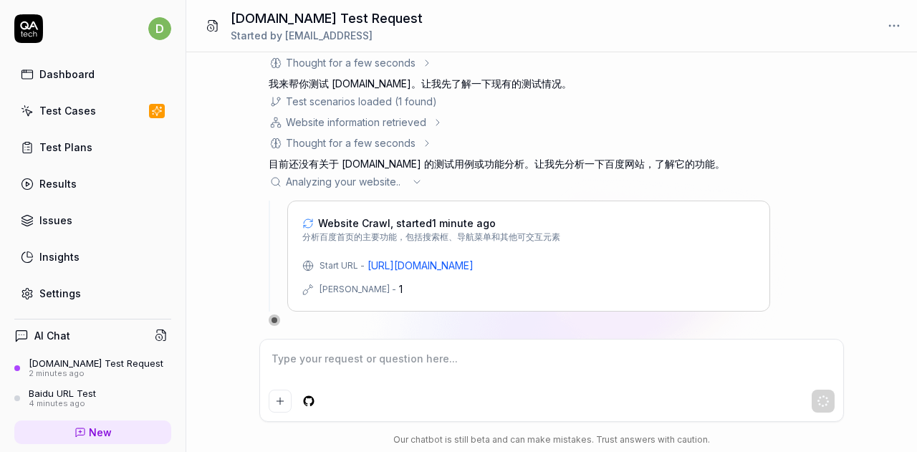
click at [422, 217] on span "Website Crawl, started 1 minute ago" at bounding box center [407, 223] width 178 height 15
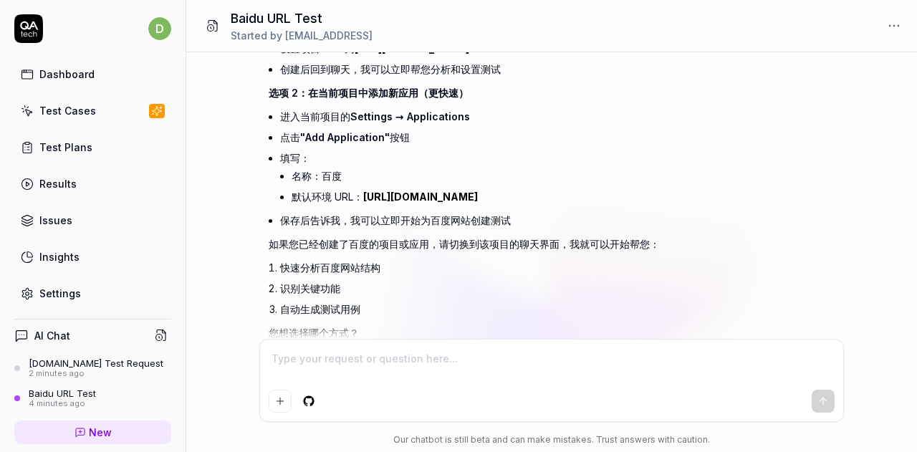
scroll to position [606, 0]
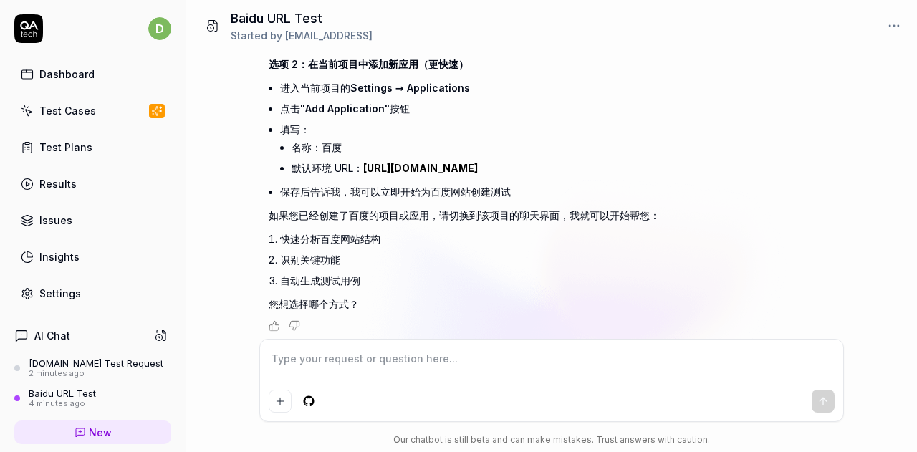
click at [81, 369] on div "2 minutes ago" at bounding box center [96, 374] width 135 height 10
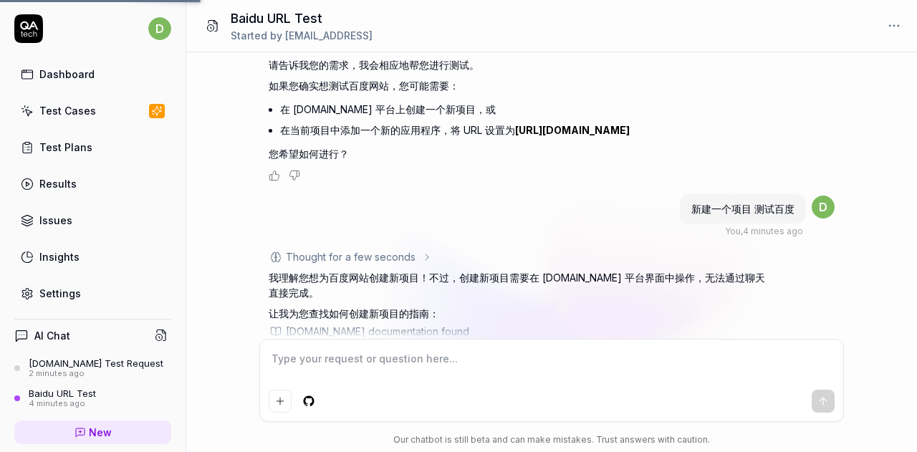
scroll to position [176, 0]
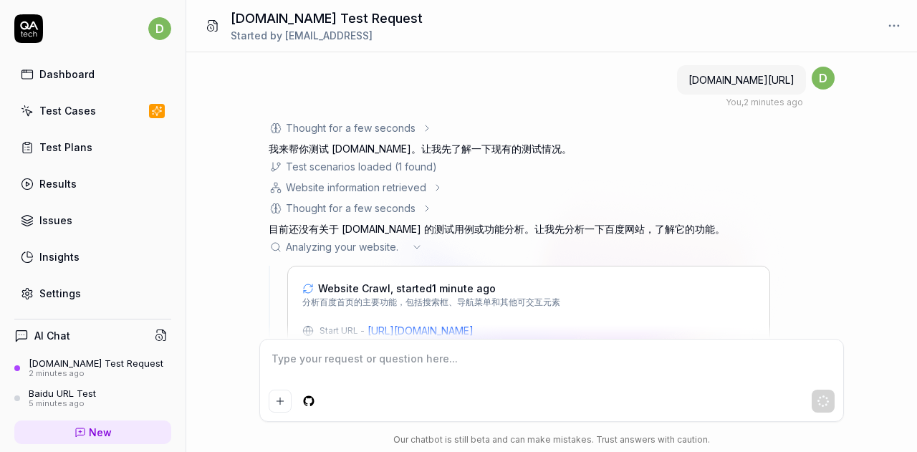
scroll to position [65, 0]
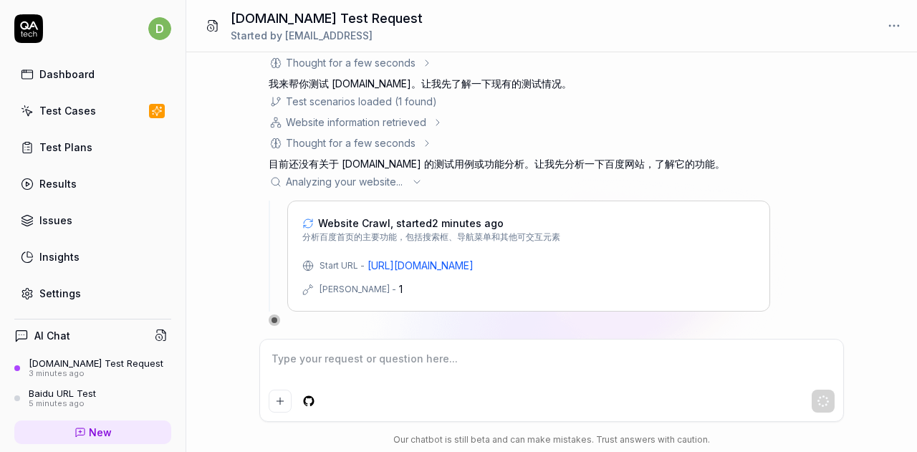
click at [860, 230] on div "测试一下baidu.com You , 3 minutes ago d Thought for a few seconds The user is askin…" at bounding box center [551, 195] width 731 height 287
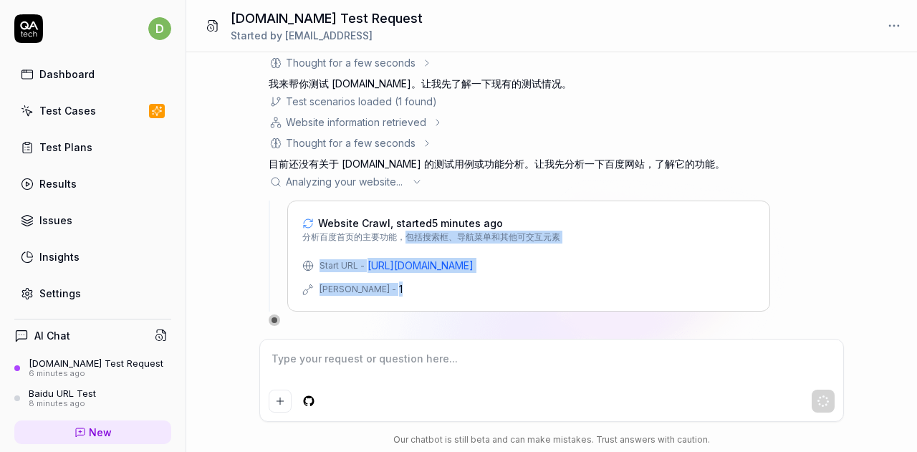
drag, startPoint x: 401, startPoint y: 233, endPoint x: 545, endPoint y: 305, distance: 161.2
click at [545, 305] on div "Website Crawl, started 5 minutes ago 分析百度首页的主要功能，包括搜索框、导航菜单和其他可交互元素 Start URL -…" at bounding box center [528, 256] width 483 height 111
click at [545, 306] on div "Website Crawl, started 5 minutes ago 分析百度首页的主要功能，包括搜索框、导航菜单和其他可交互元素 Start URL -…" at bounding box center [528, 256] width 483 height 111
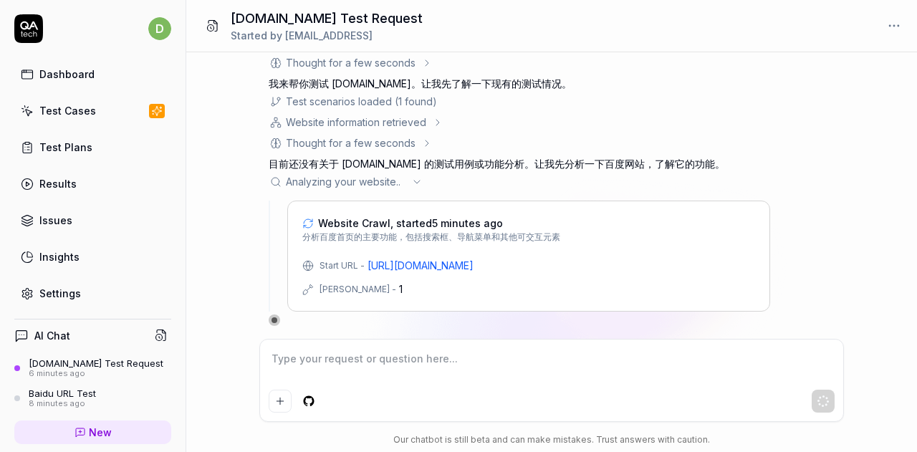
drag, startPoint x: 523, startPoint y: 303, endPoint x: 434, endPoint y: 285, distance: 90.8
click at [434, 285] on div "Website Crawl, started 5 minutes ago 分析百度首页的主要功能，包括搜索框、导航菜单和其他可交互元素 Start URL -…" at bounding box center [528, 256] width 483 height 111
click at [434, 285] on div "Max Depth - 1" at bounding box center [528, 289] width 453 height 15
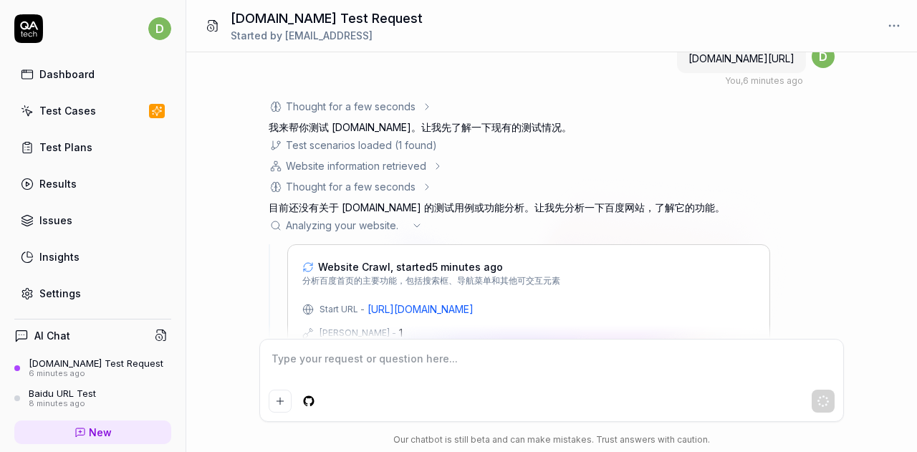
scroll to position [0, 0]
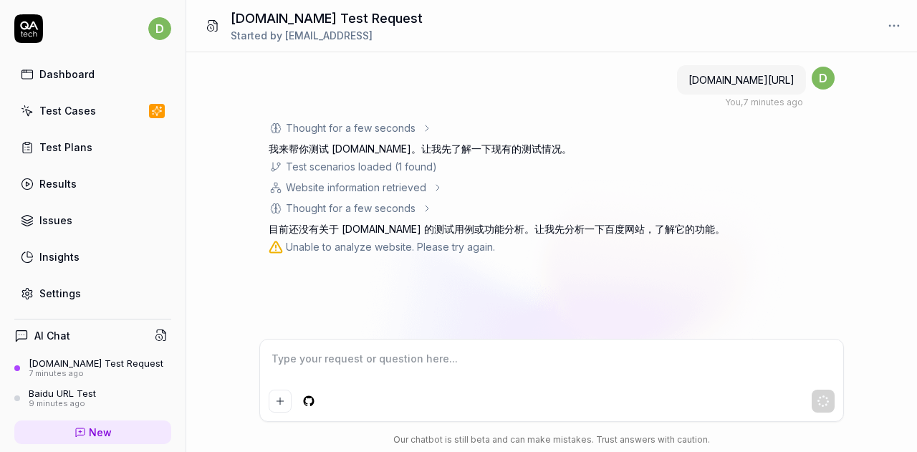
type textarea "*"
click at [89, 362] on div "[DOMAIN_NAME] Test Request" at bounding box center [96, 363] width 135 height 11
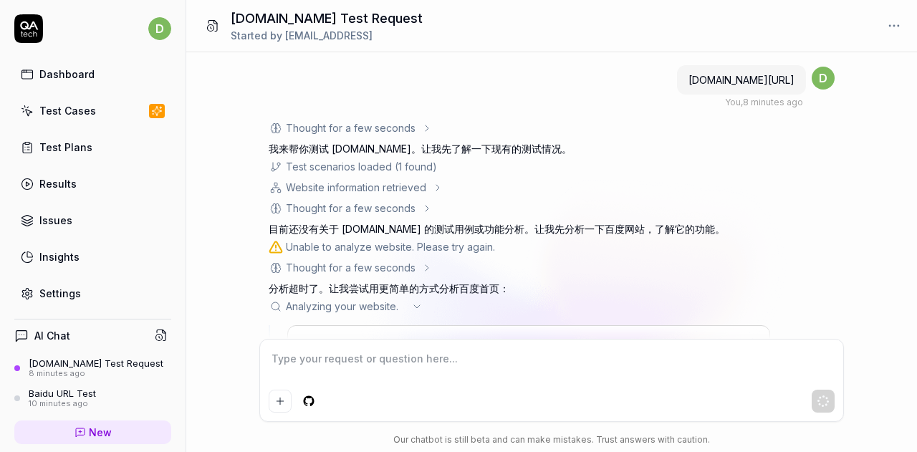
click at [833, 242] on div "Thought for a few seconds The user is asking to test baidu.com. They're speakin…" at bounding box center [552, 285] width 566 height 330
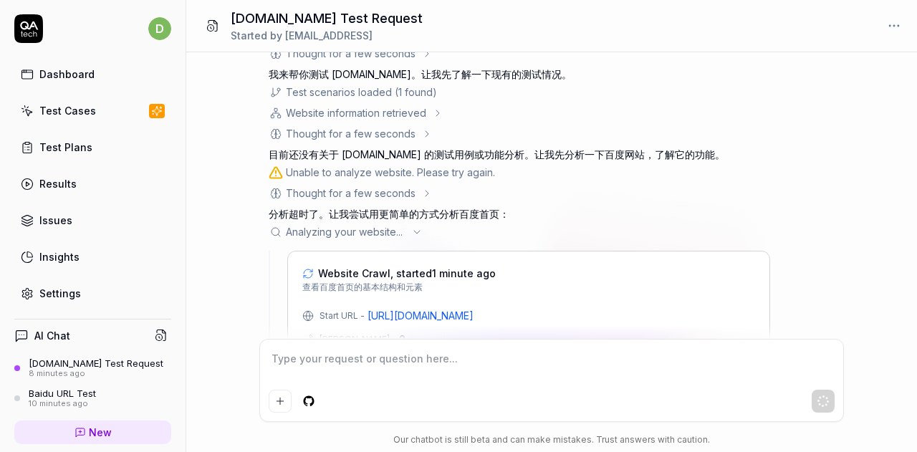
scroll to position [125, 0]
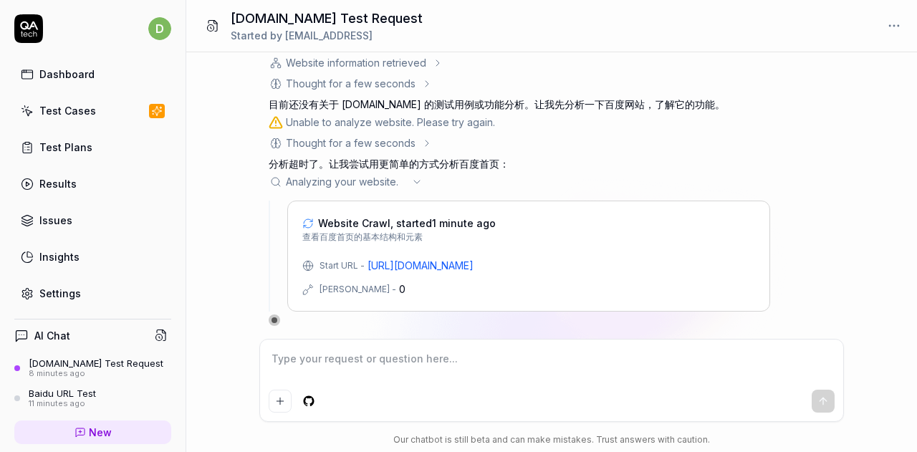
type textarea "*"
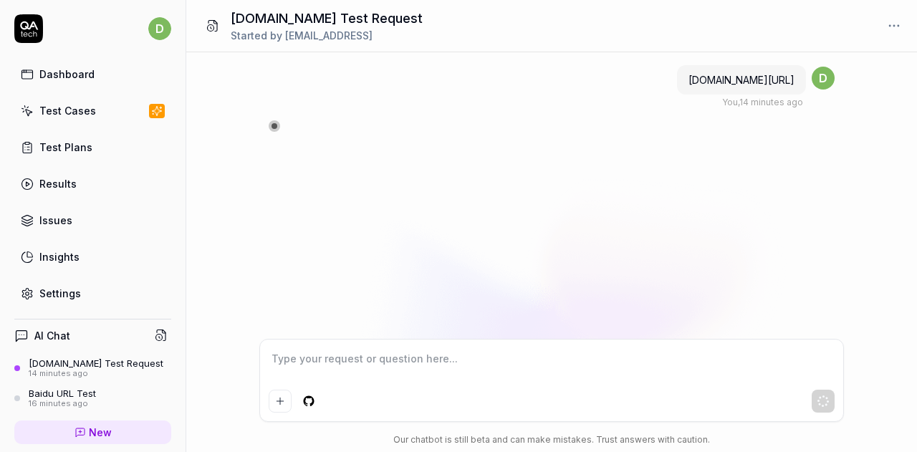
click at [62, 363] on div "[DOMAIN_NAME] Test Request" at bounding box center [96, 363] width 135 height 11
type textarea "*"
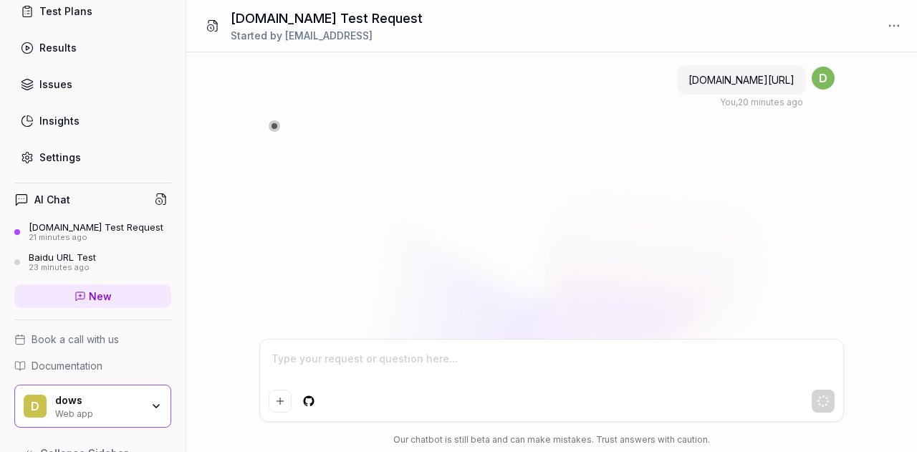
scroll to position [163, 0]
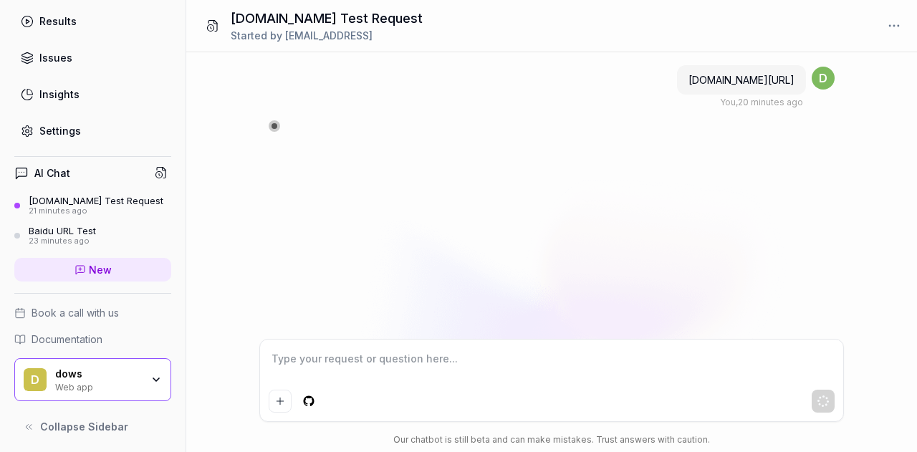
type textarea "*"
click at [102, 271] on span "New" at bounding box center [100, 269] width 23 height 15
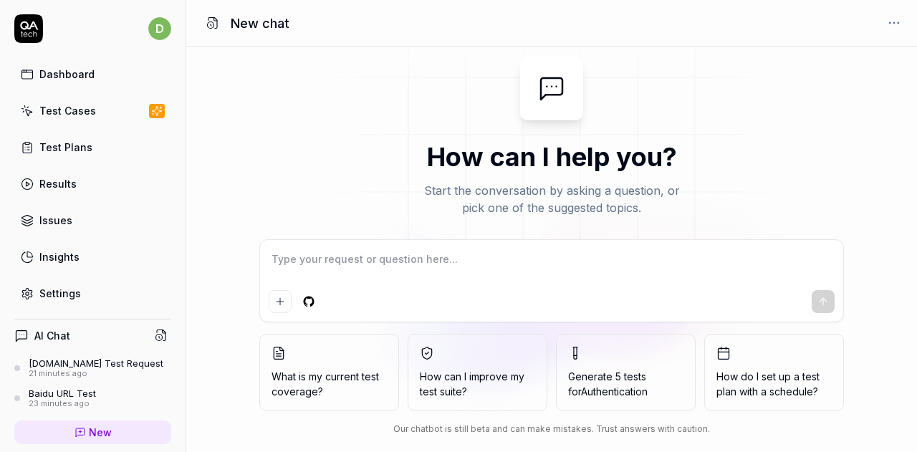
click at [374, 266] on textarea at bounding box center [552, 267] width 566 height 36
type textarea "*"
type textarea "c"
type textarea "*"
type textarea "ce"
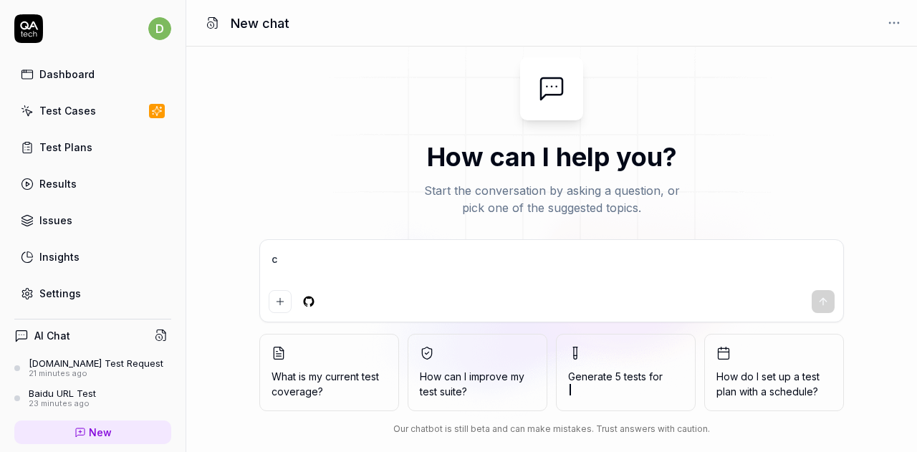
type textarea "*"
type textarea "ces"
type textarea "*"
type textarea "cesh"
type textarea "*"
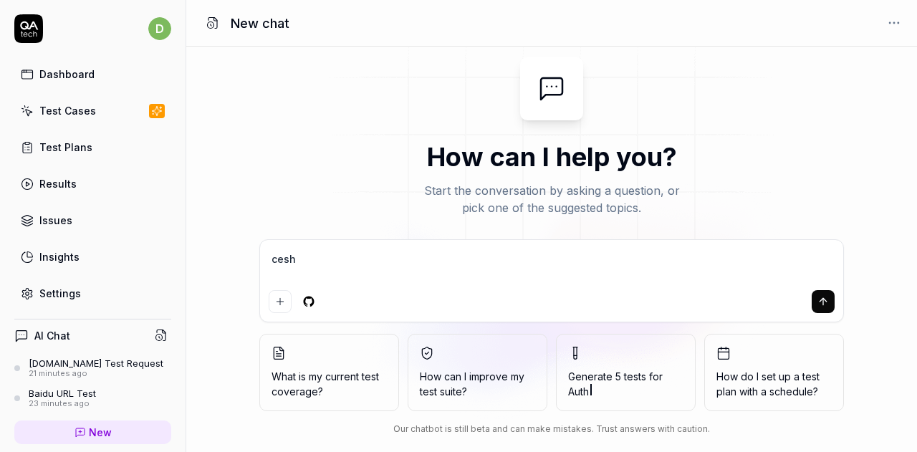
type textarea "ceshi"
type textarea "*"
type textarea "ceshi"
type textarea "*"
type textarea "ceshi y"
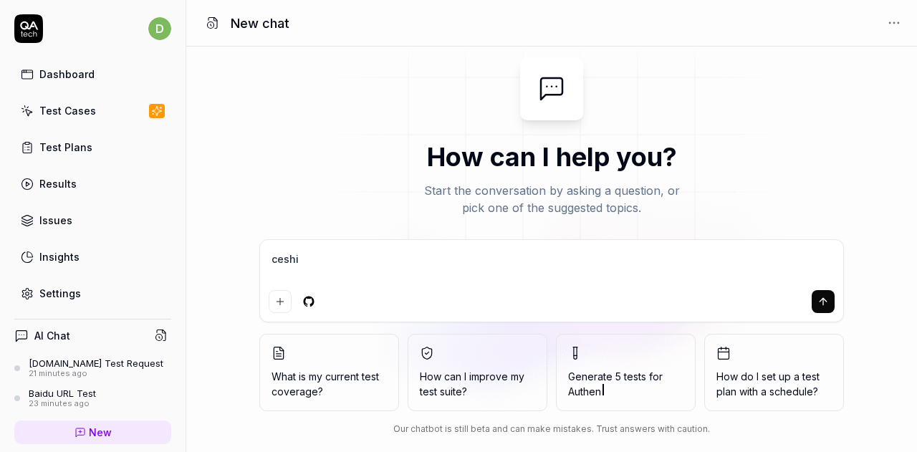
type textarea "*"
type textarea "ceshi"
type textarea "*"
type textarea "ceshi"
type textarea "*"
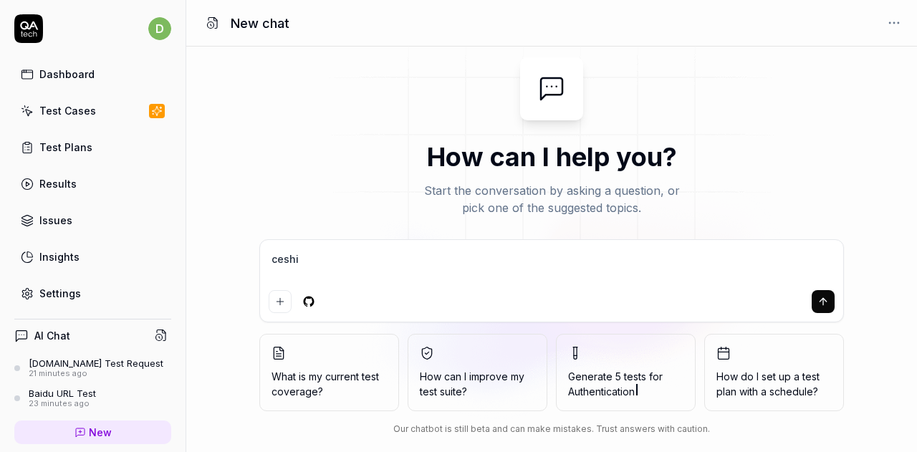
type textarea "cesh"
type textarea "*"
type textarea "ces"
type textarea "*"
type textarea "ce"
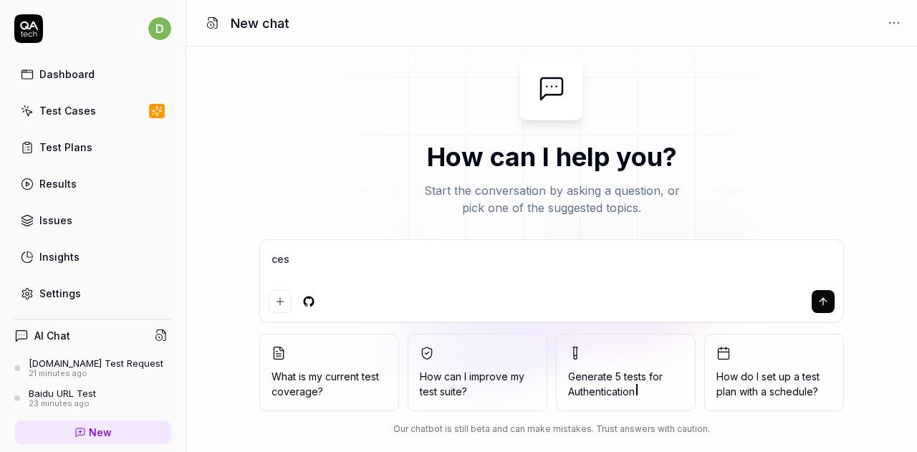
type textarea "*"
type textarea "c"
type textarea "*"
type textarea "c"
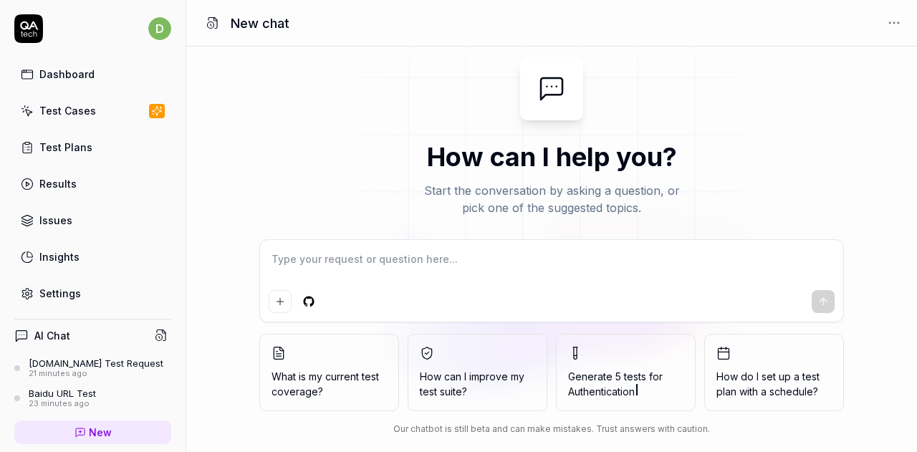
type textarea "*"
type textarea "ce"
type textarea "*"
type textarea "ce's"
type textarea "*"
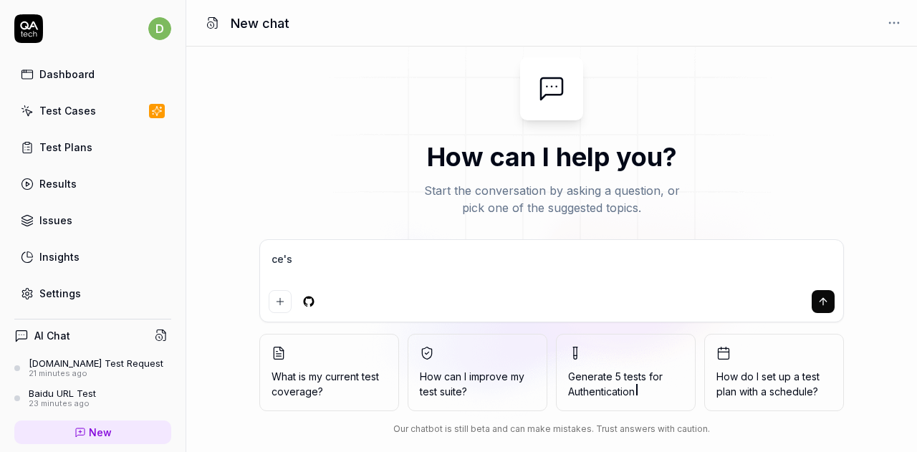
type textarea "ce'sh"
type textarea "*"
type textarea "ce'shi"
type textarea "*"
type textarea "测试"
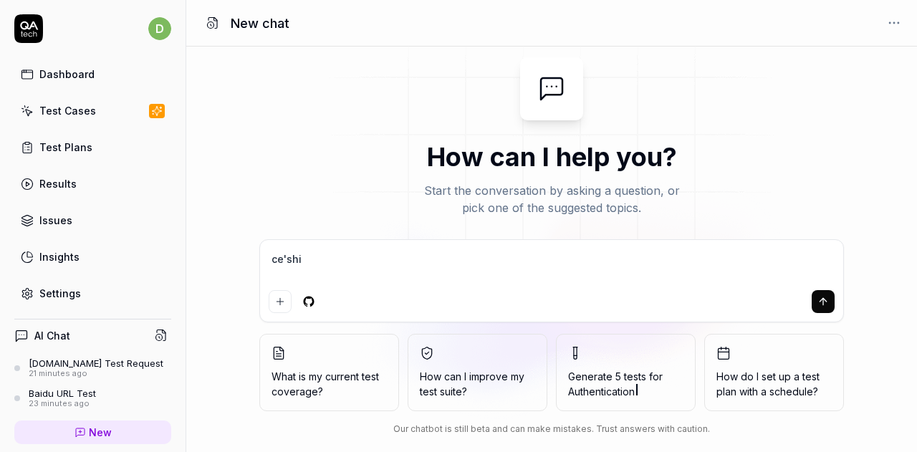
type textarea "*"
type textarea "测试y"
type textarea "*"
type textarea "测试yi"
type textarea "*"
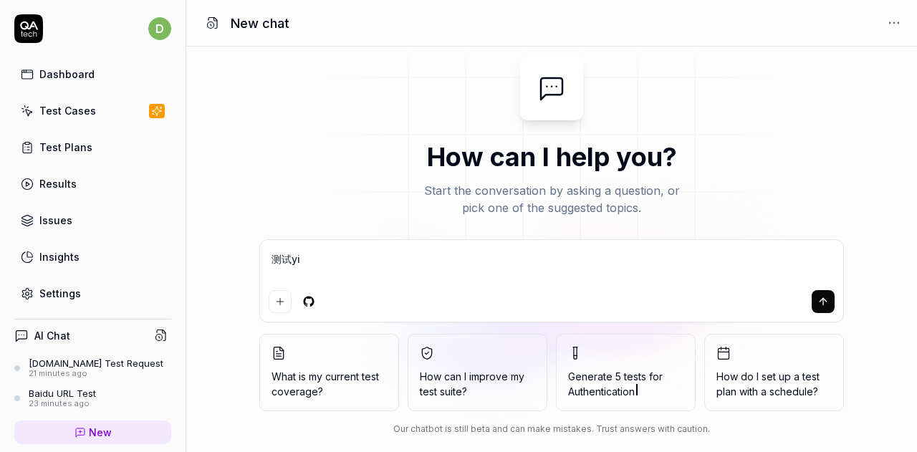
type textarea "测试yi'x"
type textarea "*"
type textarea "测试yi'x'a"
type textarea "*"
type textarea "测试yi'xai"
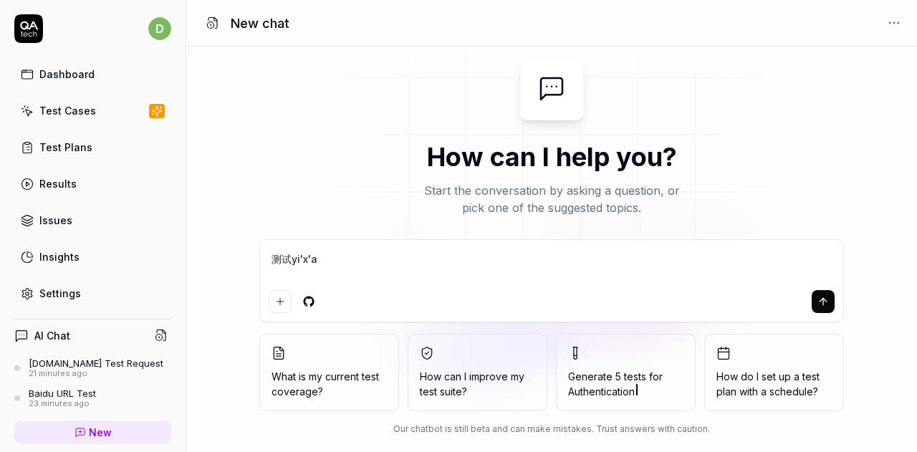
type textarea "*"
type textarea "测试一下"
type textarea "*"
type textarea "测试一下w"
type textarea "*"
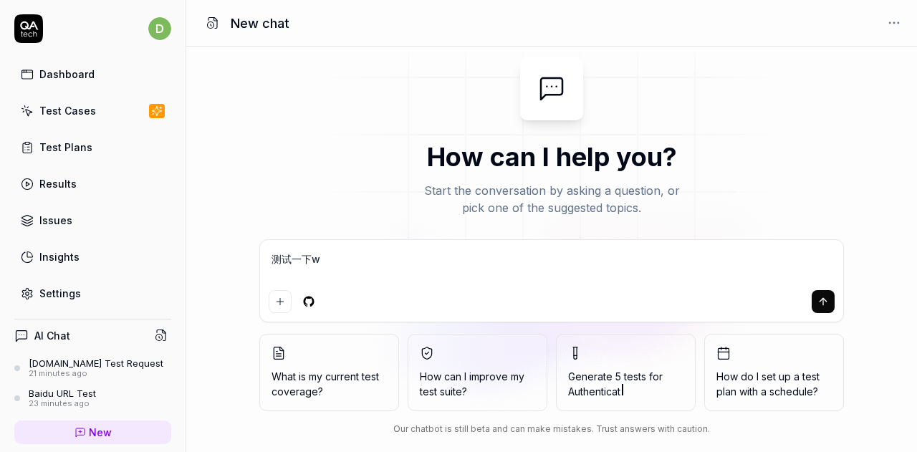
type textarea "测试一下w'w"
type textarea "*"
type textarea "测试一下w'w'w"
type textarea "*"
type textarea "测试一下www"
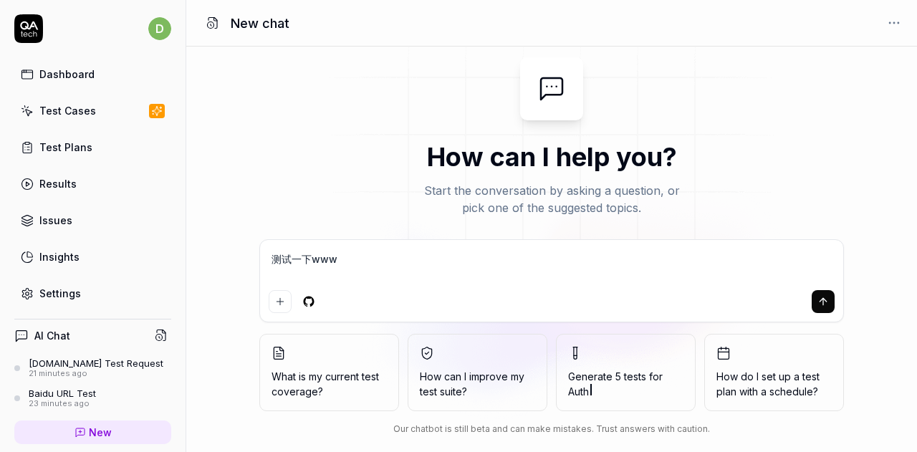
type textarea "*"
type textarea "测试一下www."
type textarea "*"
type textarea "测试一下www.b"
type textarea "*"
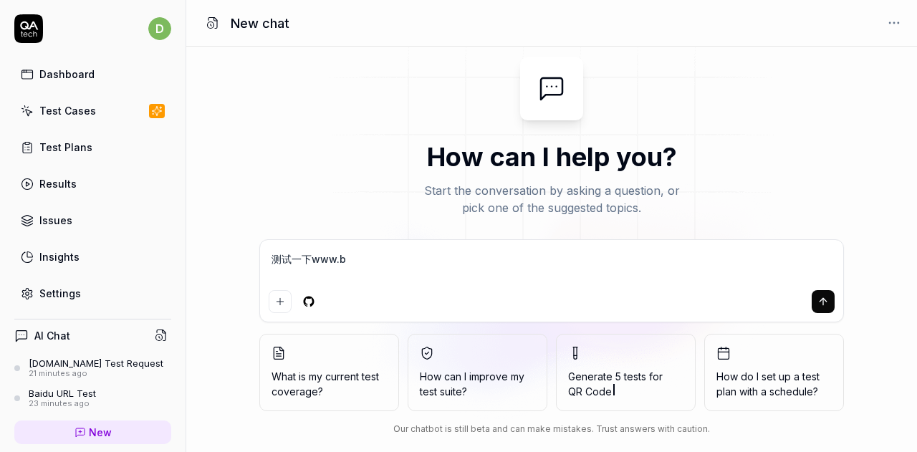
type textarea "测试一下www.ba"
type textarea "*"
type textarea "测试一下www.bai"
type textarea "*"
type textarea "测试一下www.baid"
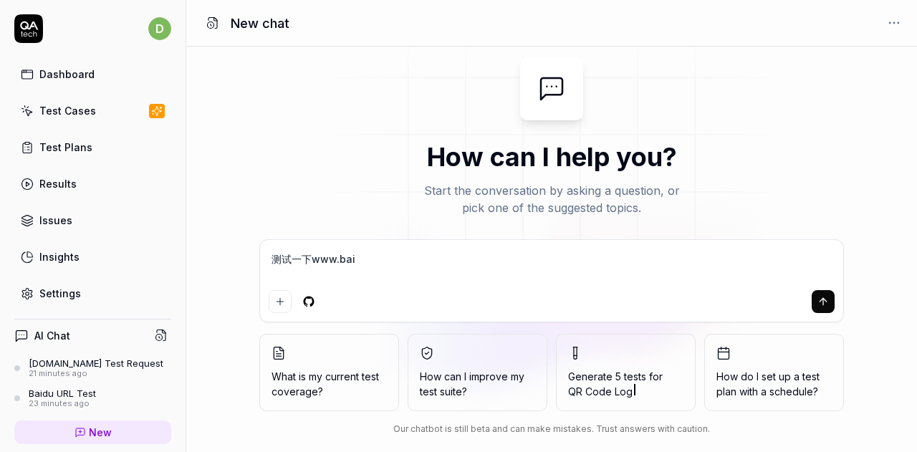
type textarea "*"
type textarea "测试一下www.baidu"
type textarea "*"
type textarea "测试一下www.baidu."
type textarea "*"
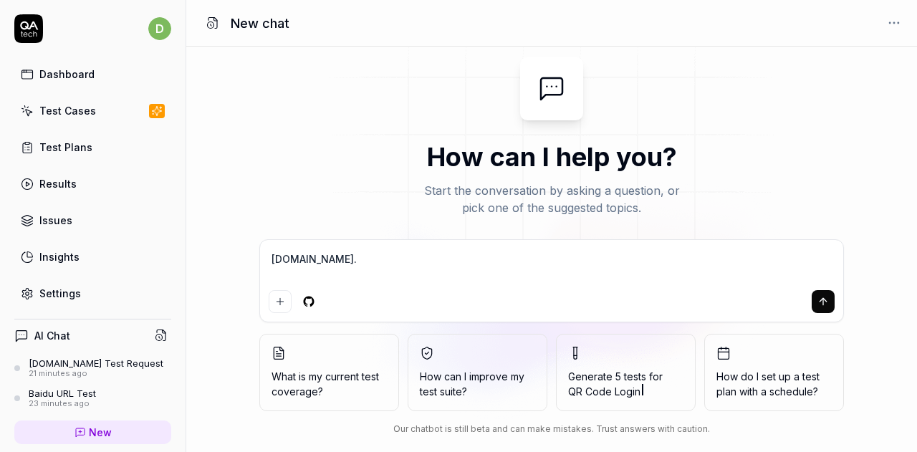
type textarea "测试一下www.baidu.c"
type textarea "*"
type textarea "测试一下www.baidu.co"
type textarea "*"
type textarea "测试一下www.baidu.com"
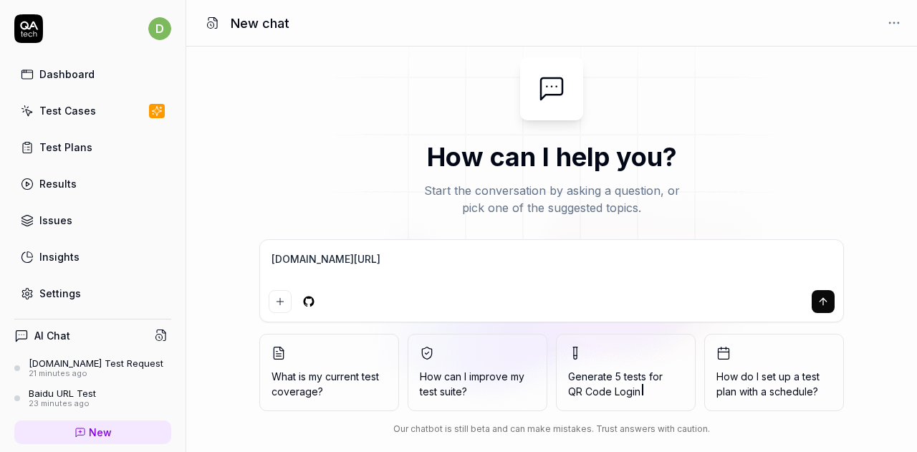
type textarea "*"
type textarea "测试一下www.baidu.com"
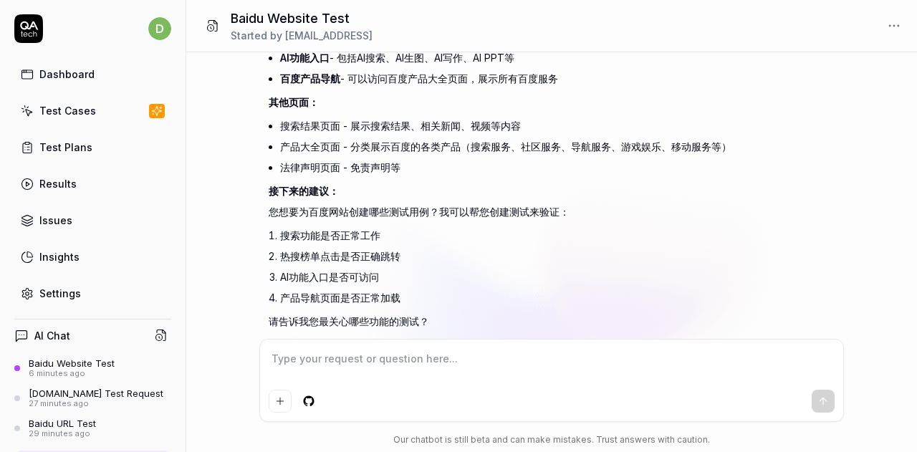
scroll to position [275, 0]
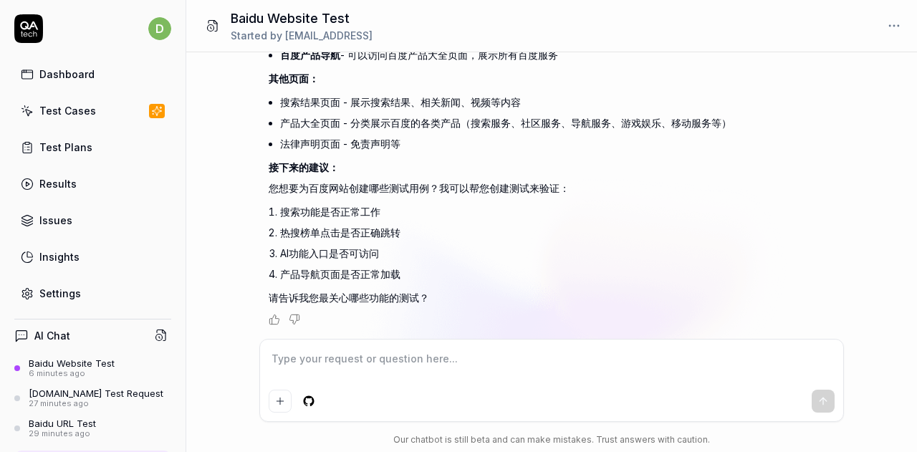
click at [403, 360] on textarea at bounding box center [552, 366] width 566 height 36
type textarea "*"
type textarea "c"
type textarea "*"
type textarea "ce's"
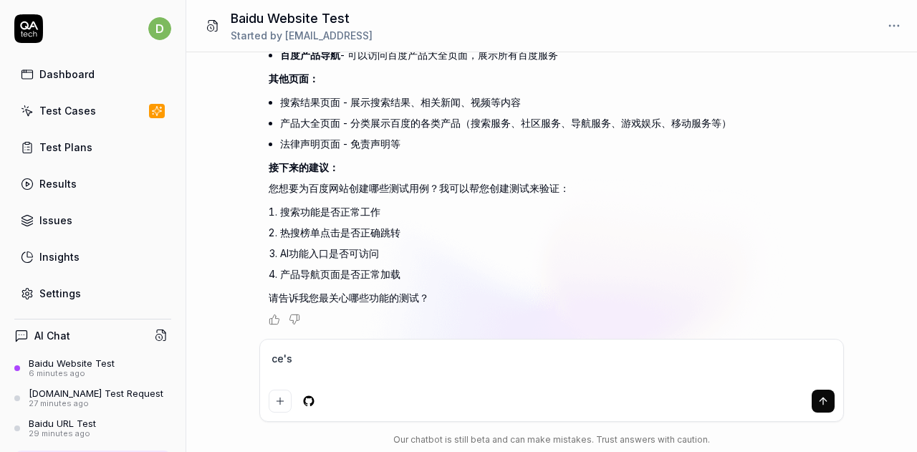
type textarea "*"
type textarea "ce'shi"
type textarea "*"
type textarea "测试"
type textarea "*"
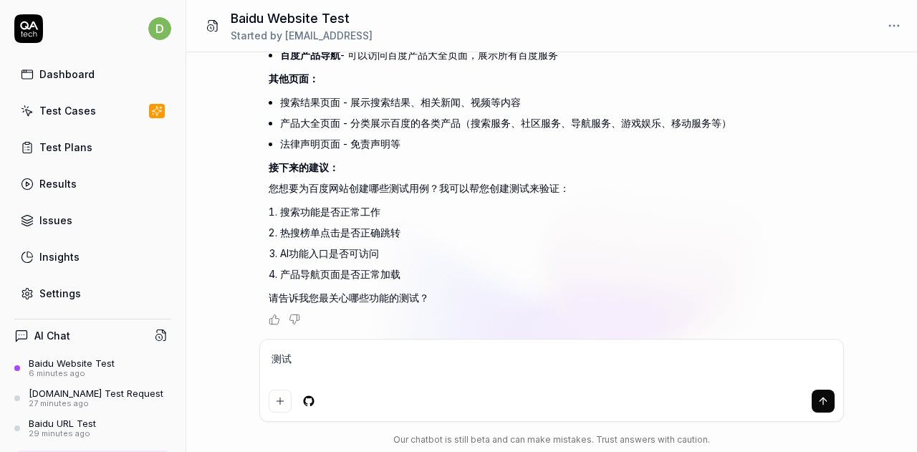
type textarea "测试s"
type textarea "*"
type textarea "测试suo"
type textarea "*"
type textarea "测试suo's"
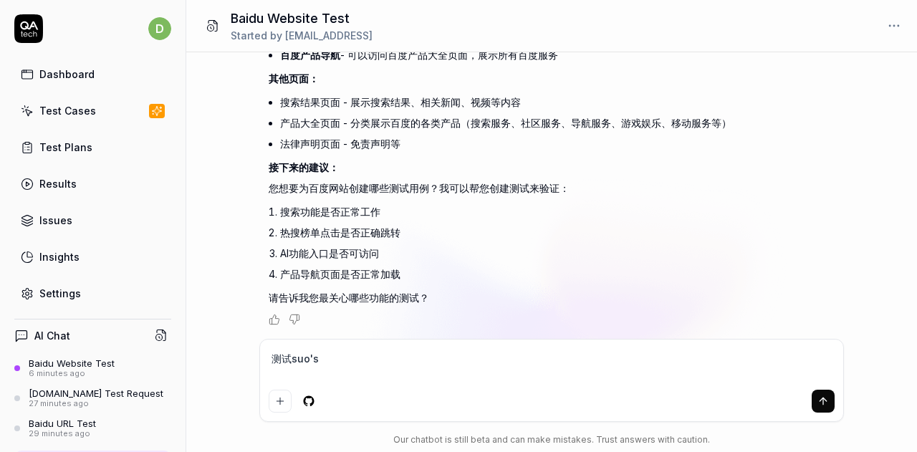
type textarea "*"
type textarea "测试所室"
type textarea "*"
type textarea "测试所"
type textarea "*"
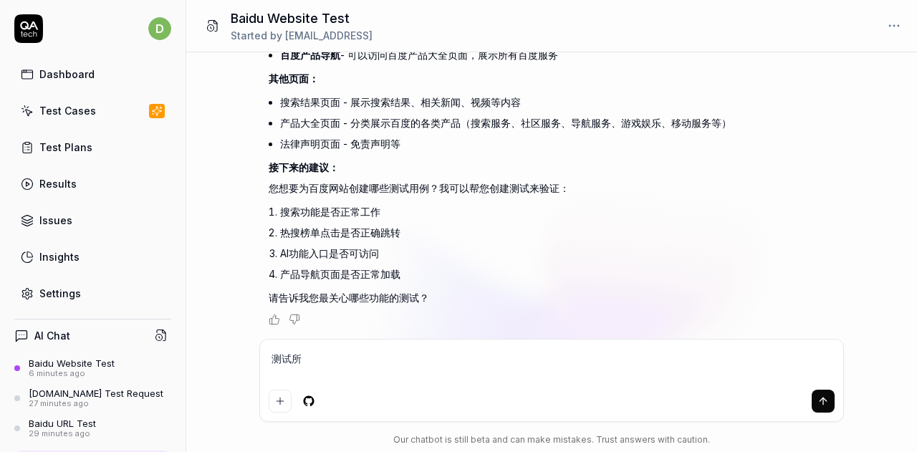
type textarea "测试"
type textarea "*"
type textarea "测试so"
type textarea "*"
type textarea "测试sou"
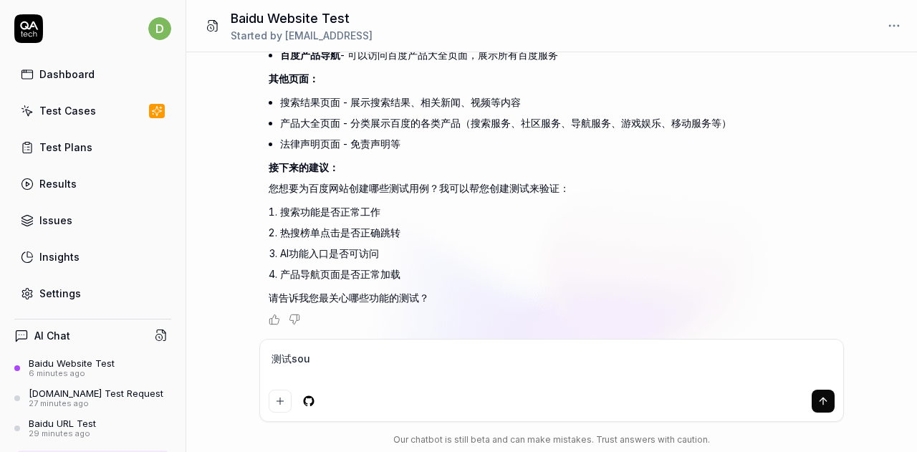
type textarea "*"
type textarea "测试sou's"
type textarea "*"
type textarea "测试sou'su"
type textarea "*"
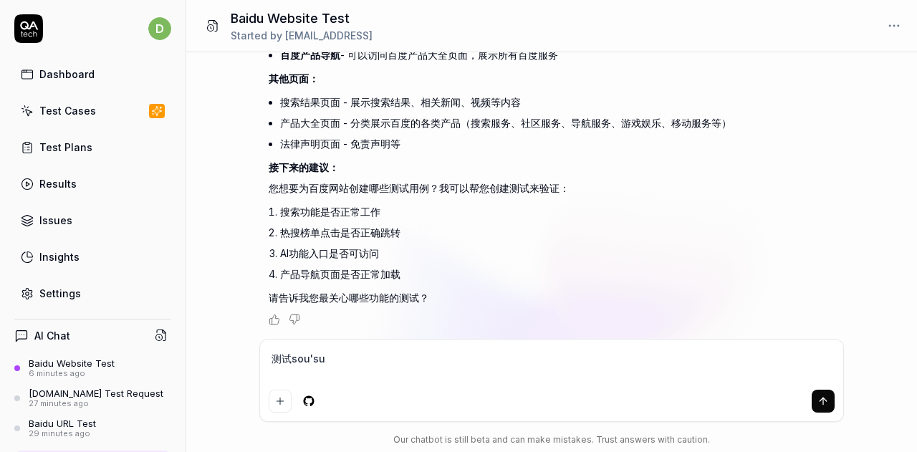
type textarea "测试sou'suo"
type textarea "*"
type textarea "测试搜索"
type textarea "*"
type textarea "测试搜索g"
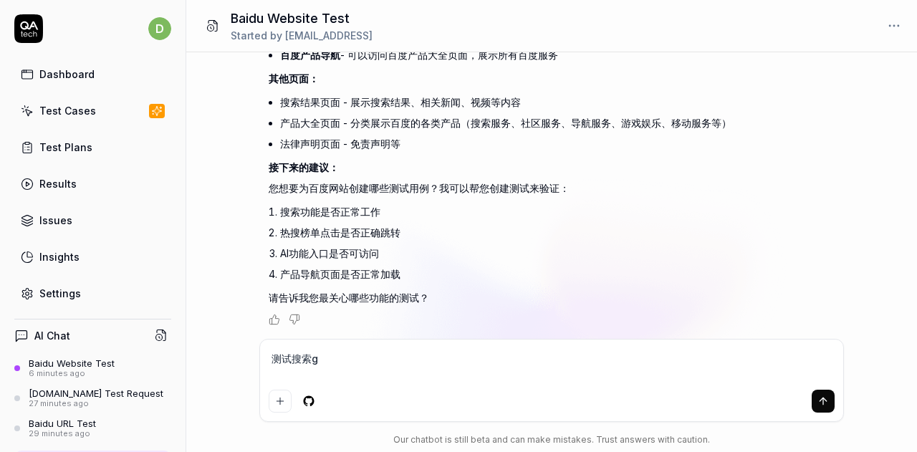
type textarea "*"
type textarea "测试搜索go"
type textarea "*"
type textarea "测试搜索gon"
type textarea "*"
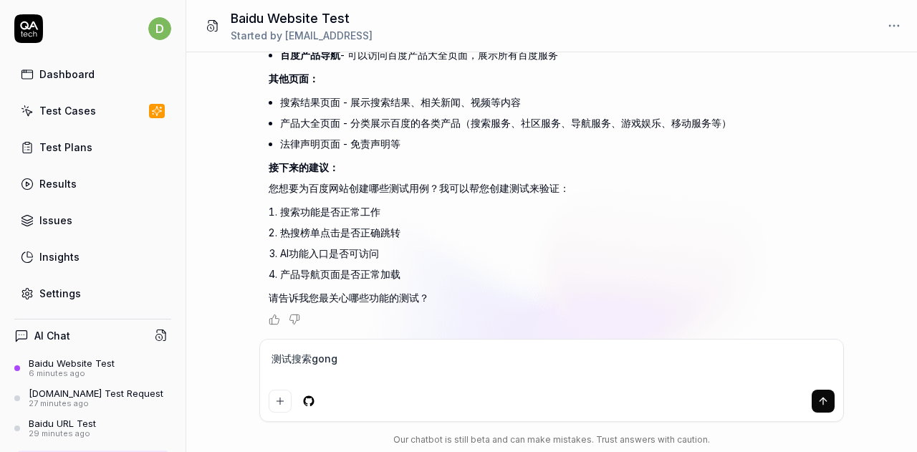
type textarea "测试搜索gong'n"
type textarea "*"
type textarea "测试搜索gong'ne"
type textarea "*"
type textarea "测试搜索gong'nen"
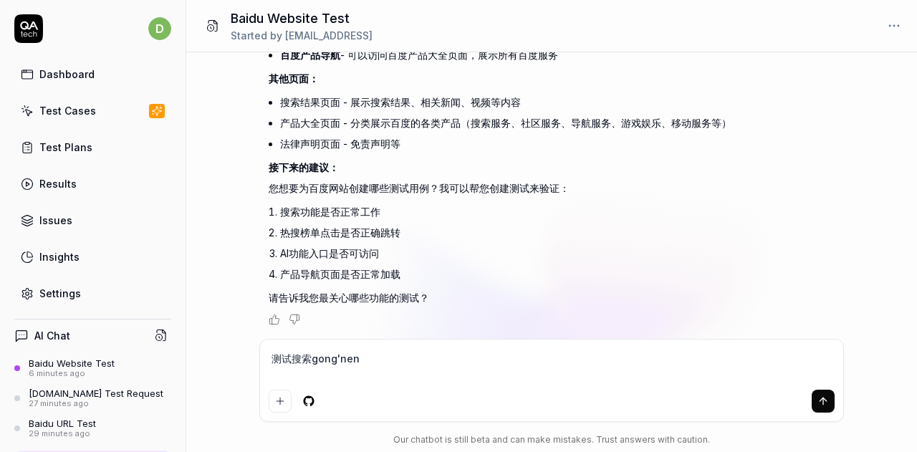
type textarea "*"
type textarea "测试搜索gong'neng"
type textarea "*"
type textarea "测试搜索功能"
type textarea "*"
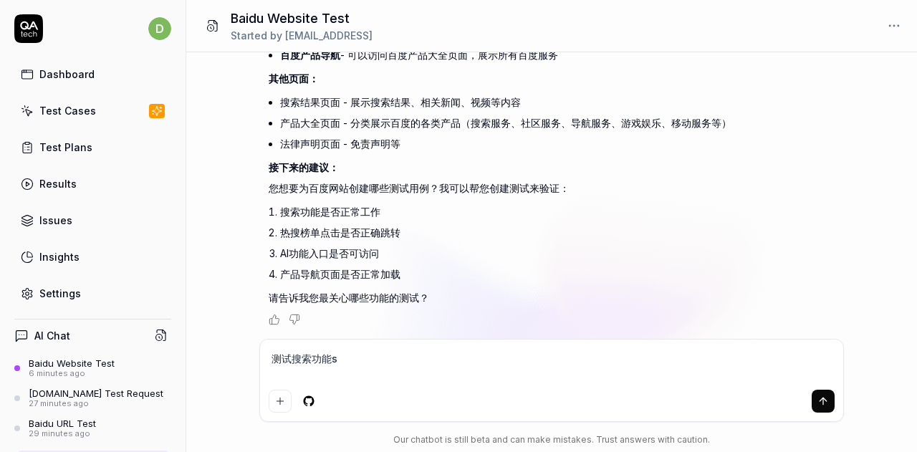
type textarea "测试搜索功能sh"
type textarea "*"
type textarea "测试搜索功能shi"
type textarea "*"
type textarea "测试搜索功能shi'f"
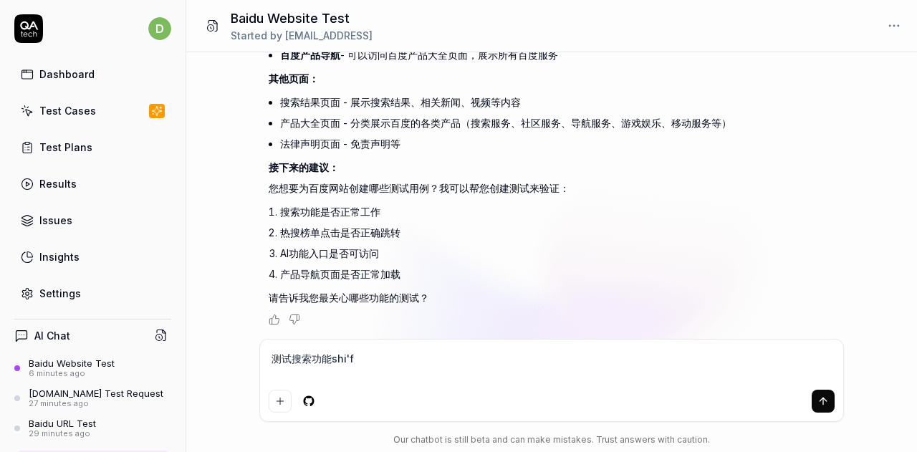
type textarea "*"
type textarea "测试搜索功能shi'fo"
type textarea "*"
type textarea "测试搜索功能shi'fou"
type textarea "*"
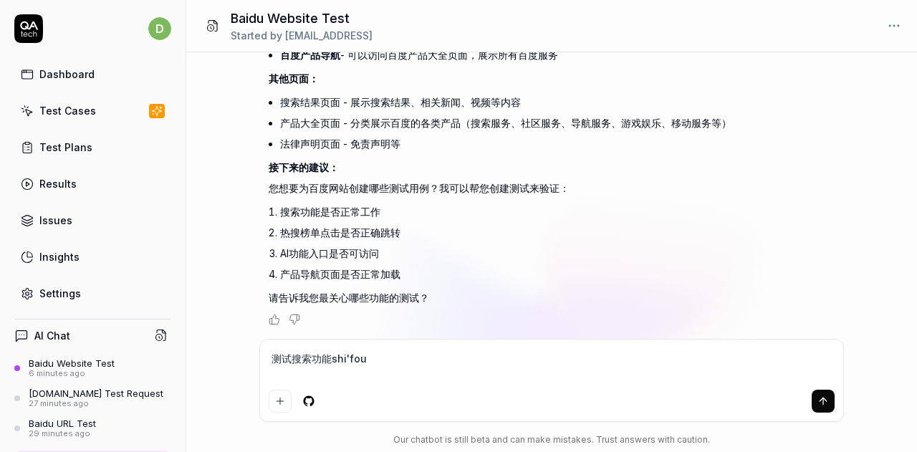
type textarea "测试搜索功能是否"
type textarea "*"
type textarea "测试搜索功能是否z"
type textarea "*"
type textarea "测试搜索功能是否zhe"
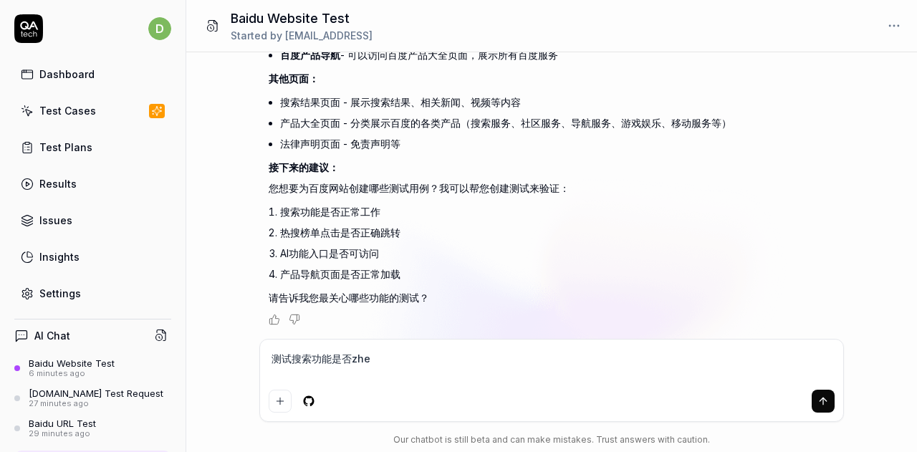
type textarea "*"
type textarea "测试搜索功能是否zhen"
type textarea "*"
type textarea "测试搜索功能是否zheng"
type textarea "*"
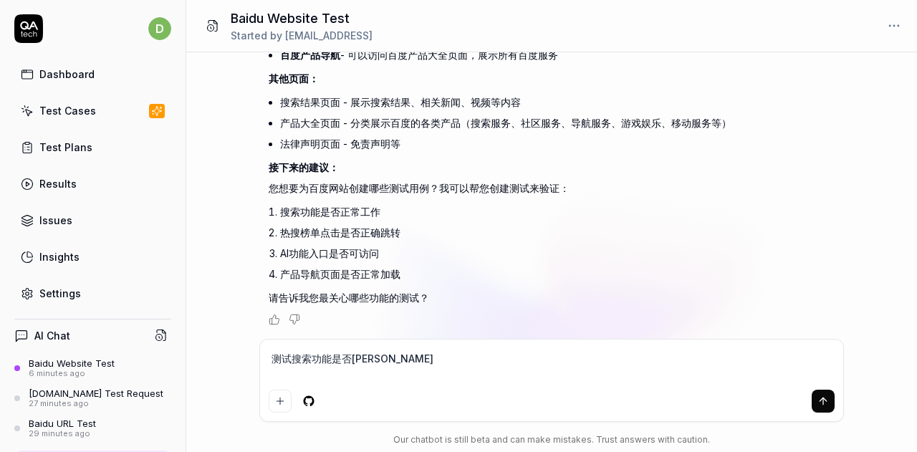
type textarea "测试搜索功能是否zheng'c"
type textarea "*"
type textarea "测试搜索功能是否正常"
type textarea "*"
type textarea "测试搜索功能是否正常。"
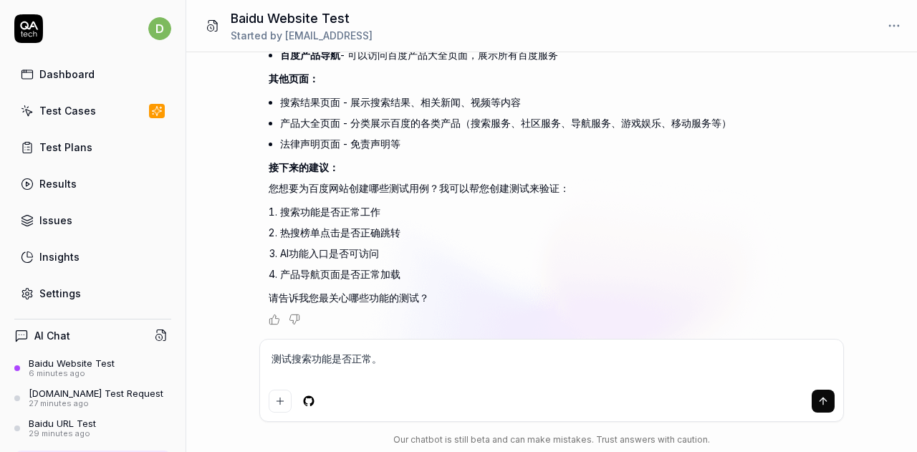
type textarea "*"
type textarea "测试搜索功能是否正常。sh"
type textarea "*"
type textarea "测试搜索功能是否正常。sho"
type textarea "*"
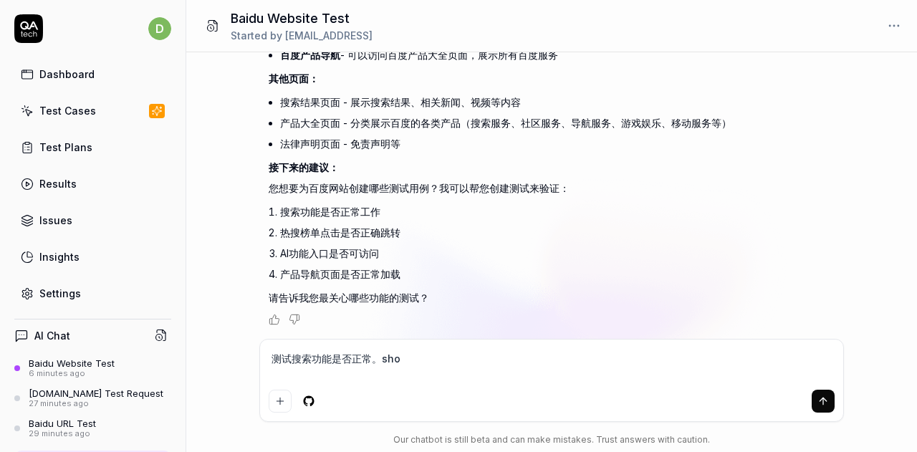
type textarea "测试搜索功能是否正常。shou"
type textarea "*"
type textarea "测试搜索功能是否正常。手"
type textarea "*"
type textarea "测试搜索功能是否正常。"
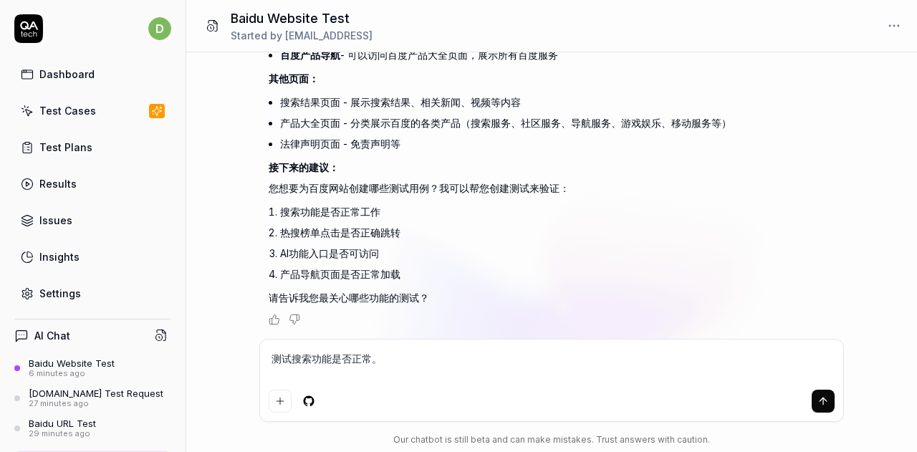
type textarea "*"
type textarea "测试搜索功能是否正常。fe"
type textarea "*"
type textarea "测试搜索功能是否正常。fen"
type textarea "*"
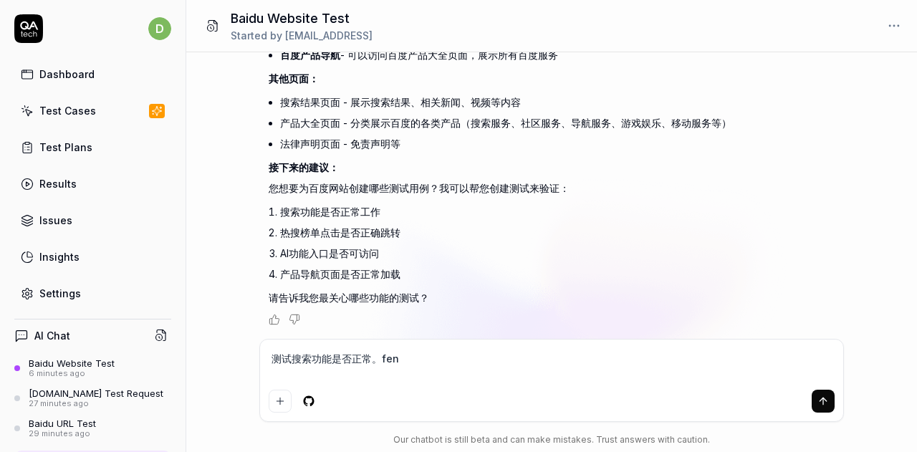
type textarea "测试搜索功能是否正常。fen'b"
type textarea "*"
type textarea "测试搜索功能是否正常。fen'bi"
type textarea "*"
type textarea "测试搜索功能是否正常。fen'bie"
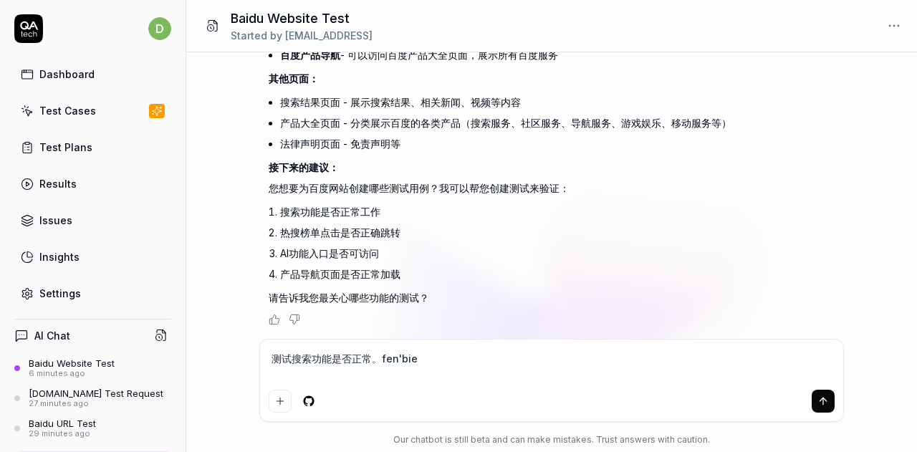
type textarea "*"
type textarea "测试搜索功能是否正常。分别"
type textarea "*"
type textarea "测试搜索功能是否正常。分"
type textarea "*"
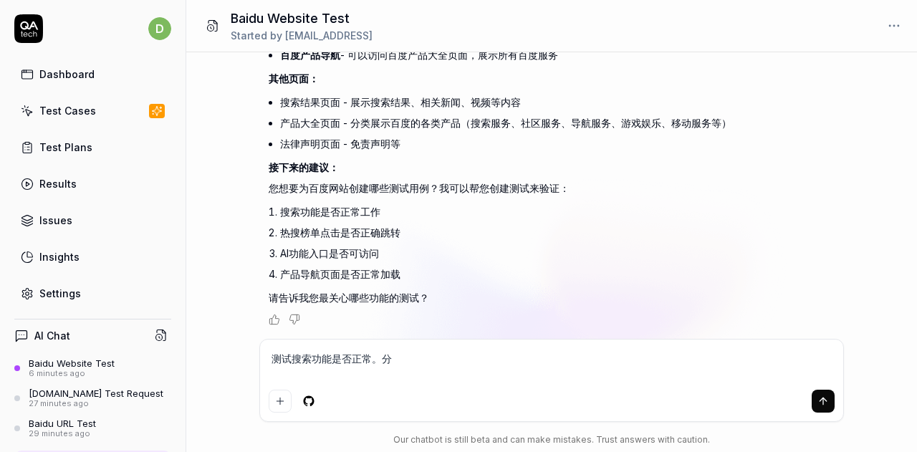
type textarea "测试搜索功能是否正常。"
type textarea "*"
type textarea "测试搜索功能是否正常。s"
type textarea "*"
type textarea "测试搜索功能是否正常。sui"
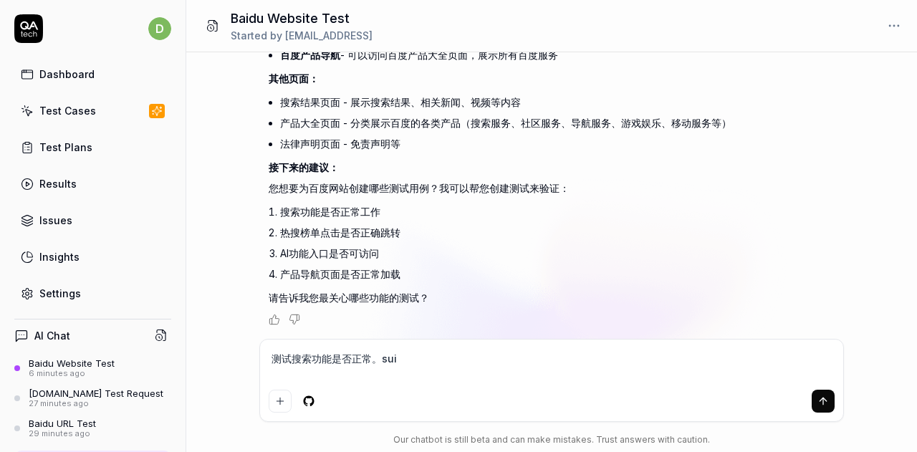
type textarea "*"
type textarea "测试搜索功能是否正常。sui'j"
type textarea "*"
type textarea "测试搜索功能是否正常。sui'ji"
type textarea "*"
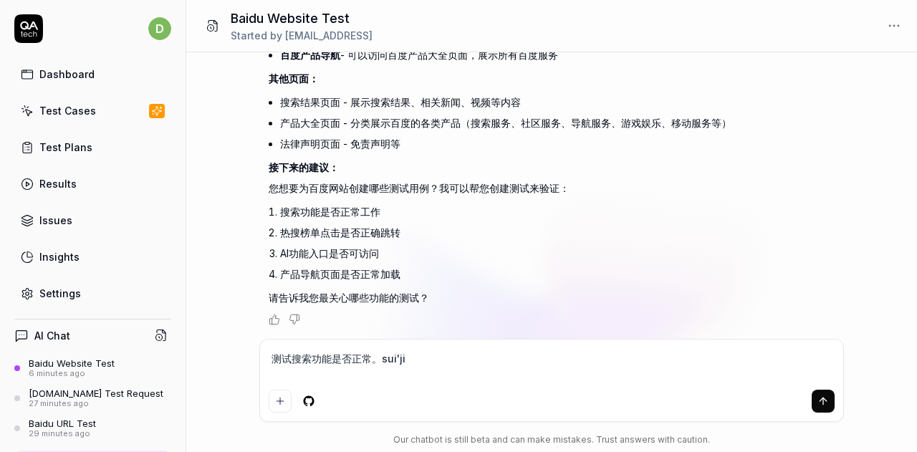
type textarea "测试搜索功能是否正常。随机"
type textarea "*"
type textarea "测试搜索功能是否正常。随机sh"
type textarea "*"
type textarea "测试搜索功能是否正常。随机she"
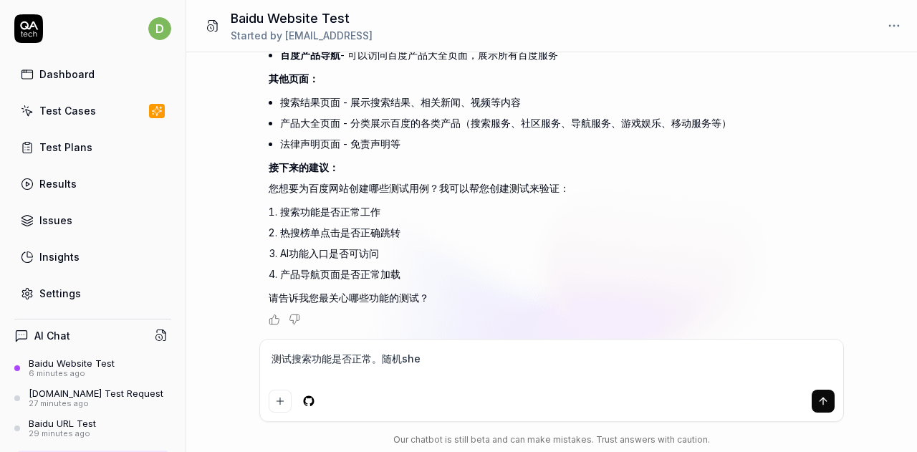
type textarea "*"
type textarea "测试搜索功能是否正常。随机shen"
type textarea "*"
type textarea "测试搜索功能是否正常。随机sheng"
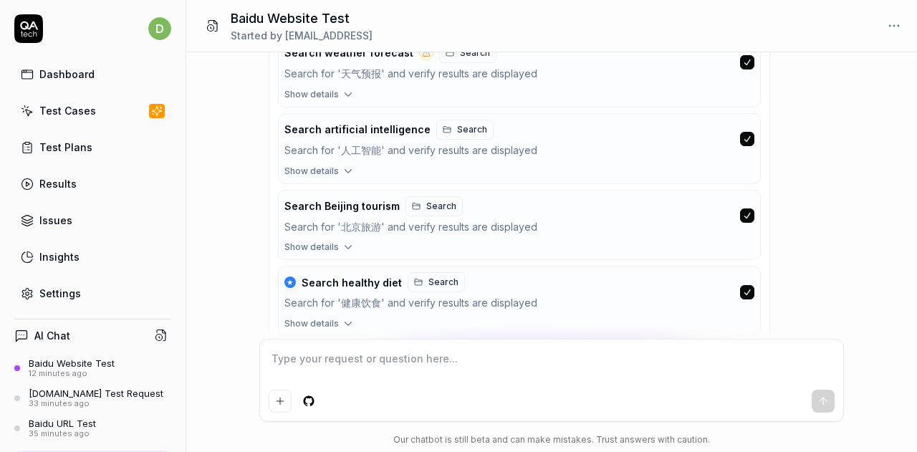
scroll to position [970, 0]
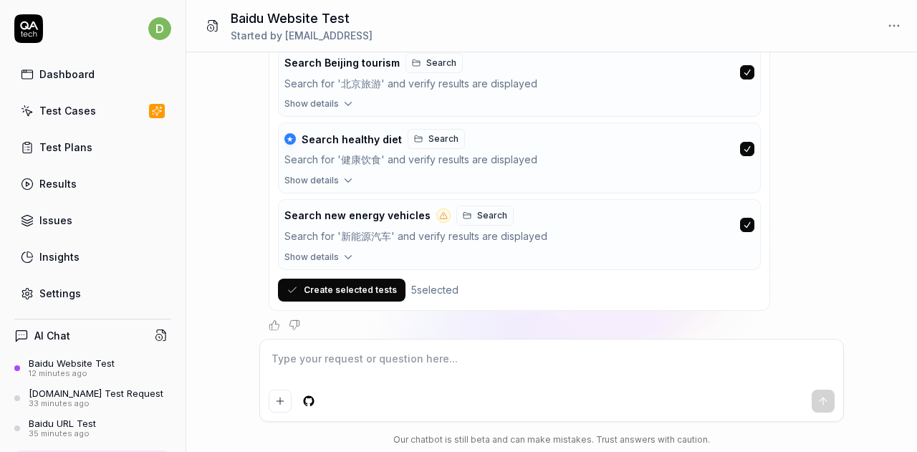
click at [365, 287] on button "Create selected tests" at bounding box center [342, 290] width 128 height 23
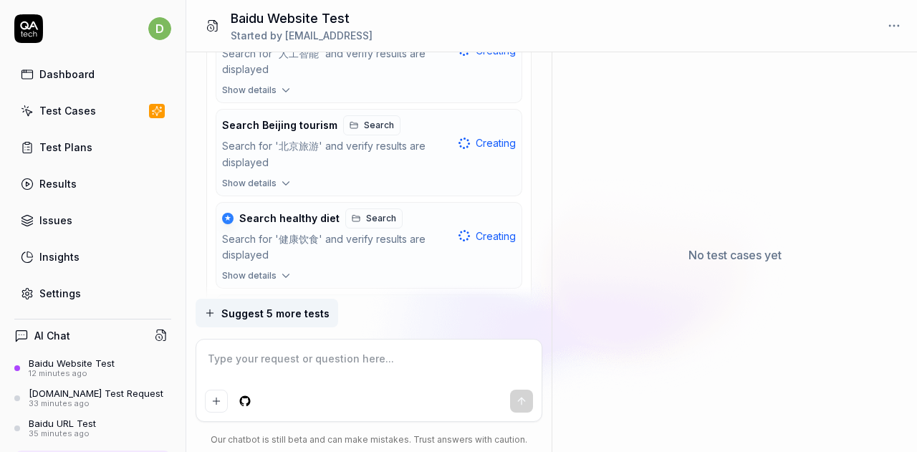
scroll to position [1122, 0]
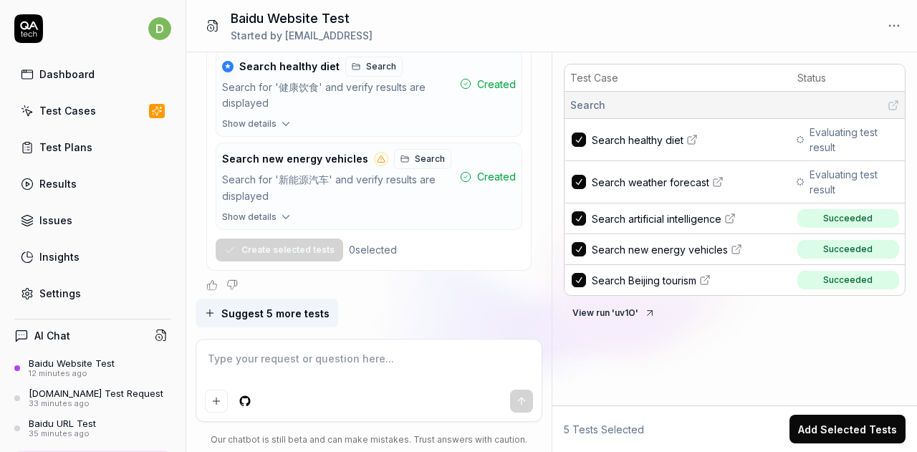
click at [610, 312] on div "Test Case Status Search Search healthy diet Evaluating test result Search weath…" at bounding box center [735, 194] width 365 height 272
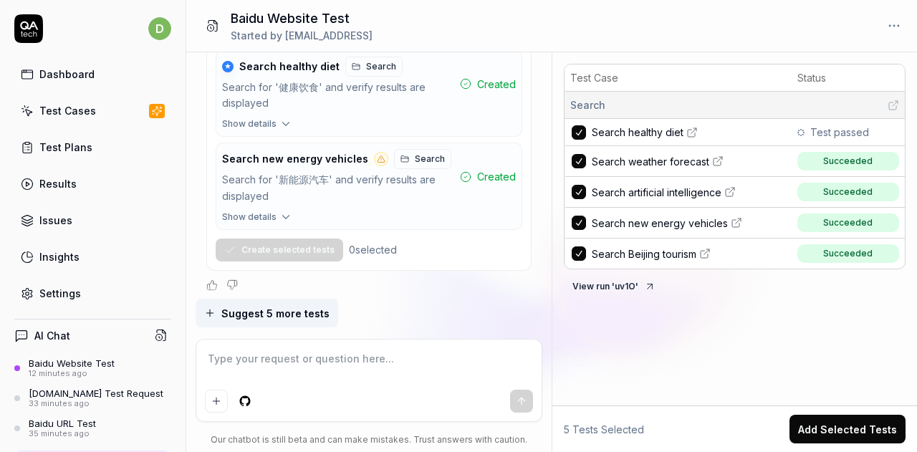
click at [601, 277] on button "View run ' uv1O '" at bounding box center [614, 286] width 100 height 23
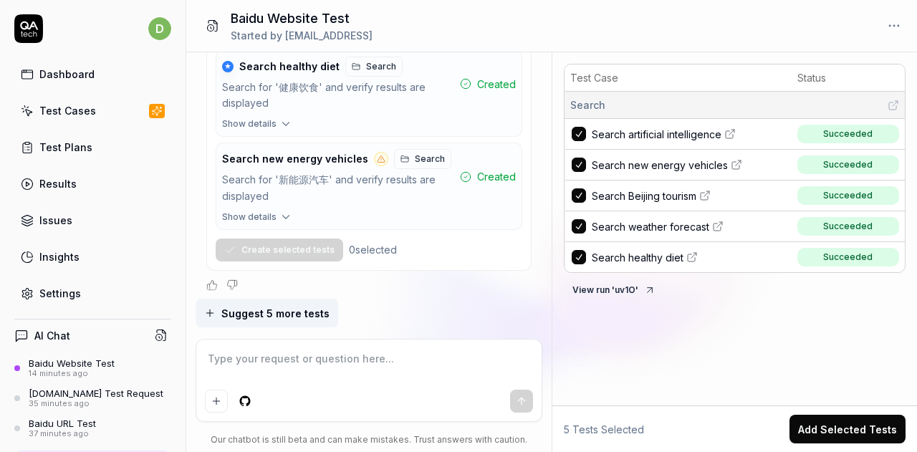
click at [793, 75] on th "Status" at bounding box center [848, 78] width 113 height 27
click at [801, 75] on th "Status" at bounding box center [848, 78] width 113 height 27
click at [613, 285] on button "View run ' uv1O '" at bounding box center [614, 290] width 100 height 23
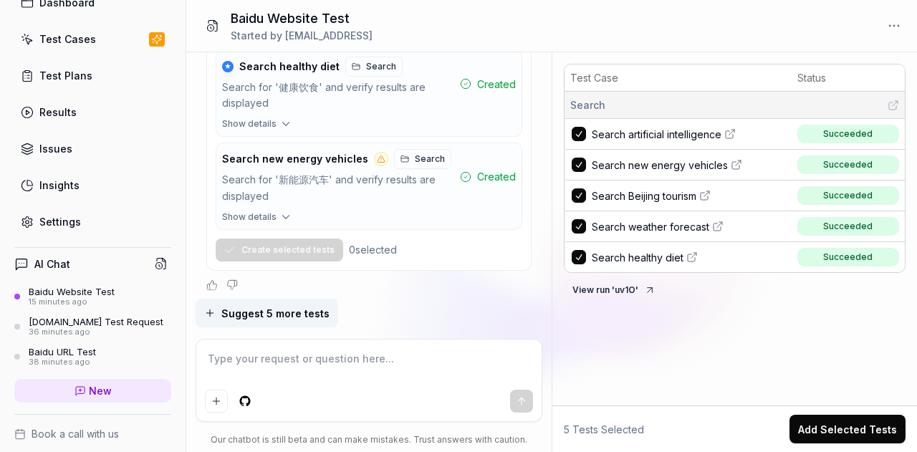
scroll to position [193, 0]
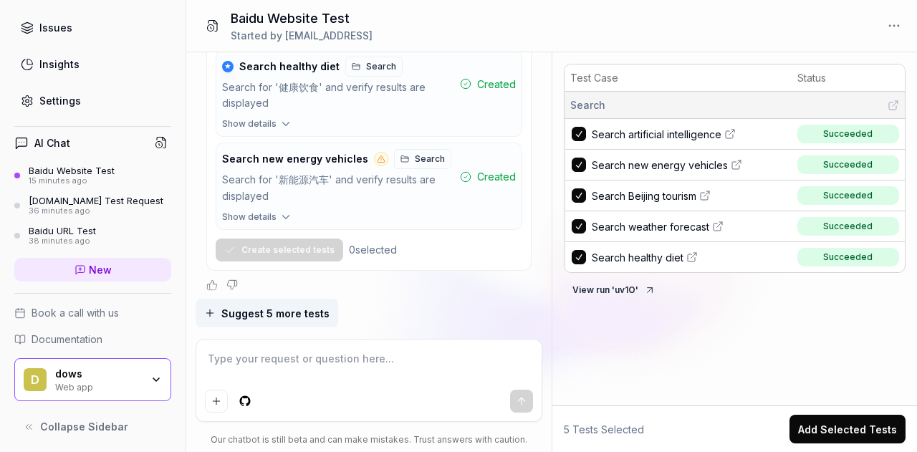
click at [153, 378] on icon "button" at bounding box center [156, 379] width 6 height 3
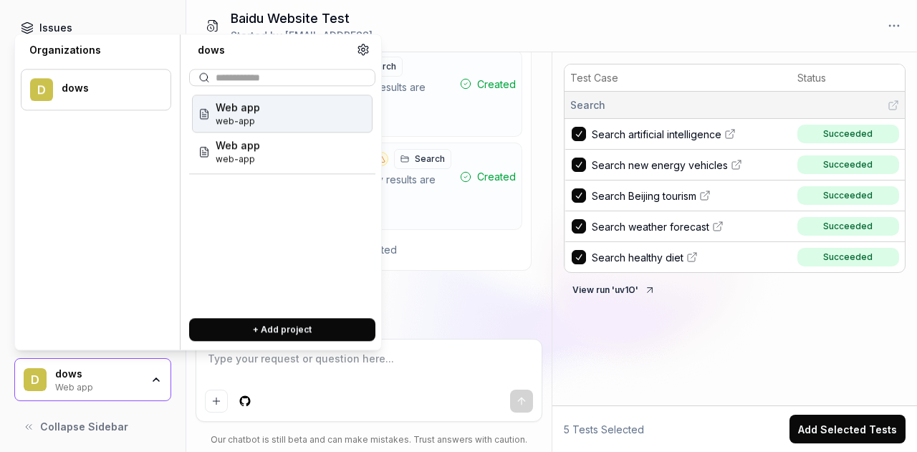
click at [480, 299] on div "Suggest 5 more tests" at bounding box center [370, 313] width 348 height 29
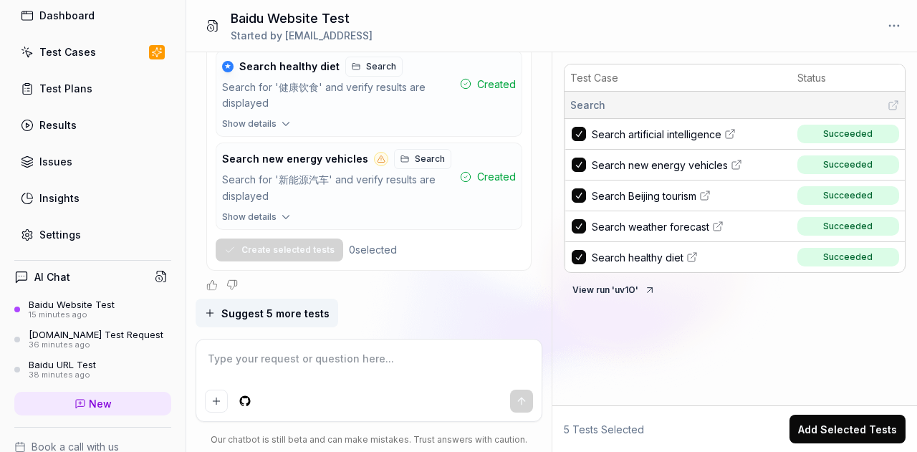
scroll to position [0, 0]
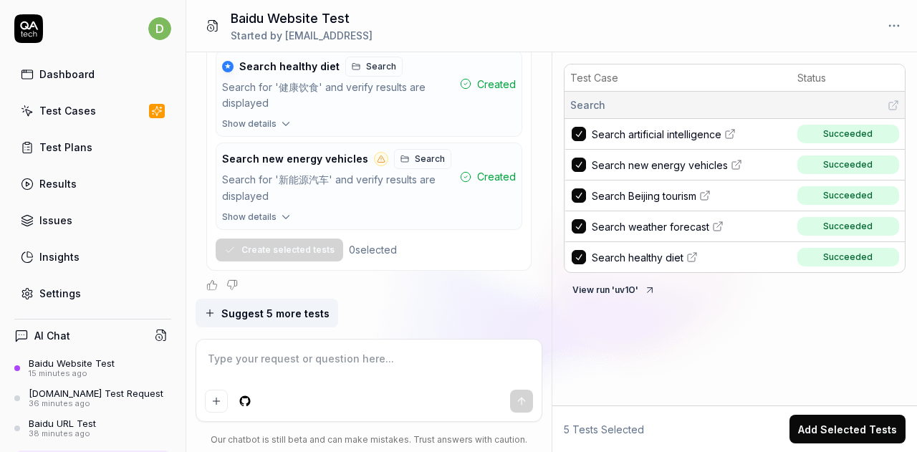
click at [70, 295] on div "Settings" at bounding box center [60, 293] width 42 height 15
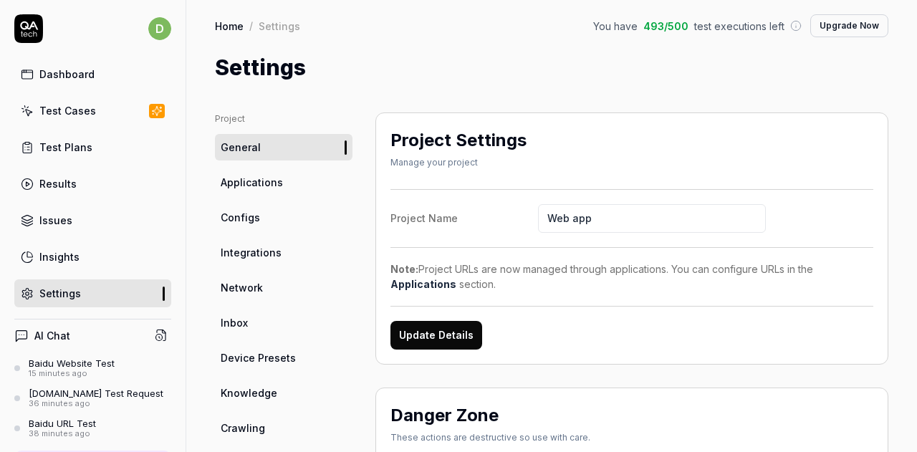
click at [297, 171] on link "Applications" at bounding box center [284, 182] width 138 height 27
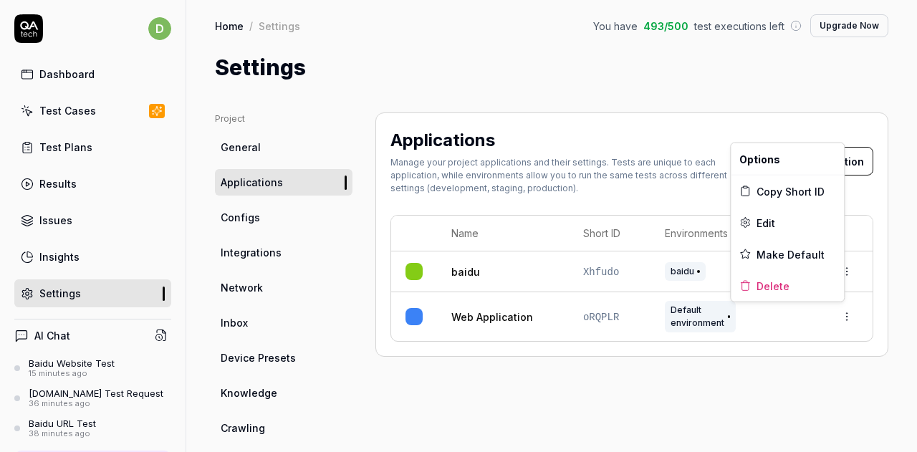
click at [839, 318] on html "d Dashboard Test Cases Test Plans Results Issues Insights Settings AI Chat Baid…" at bounding box center [458, 226] width 917 height 452
click at [770, 253] on span "Make Default" at bounding box center [791, 254] width 68 height 15
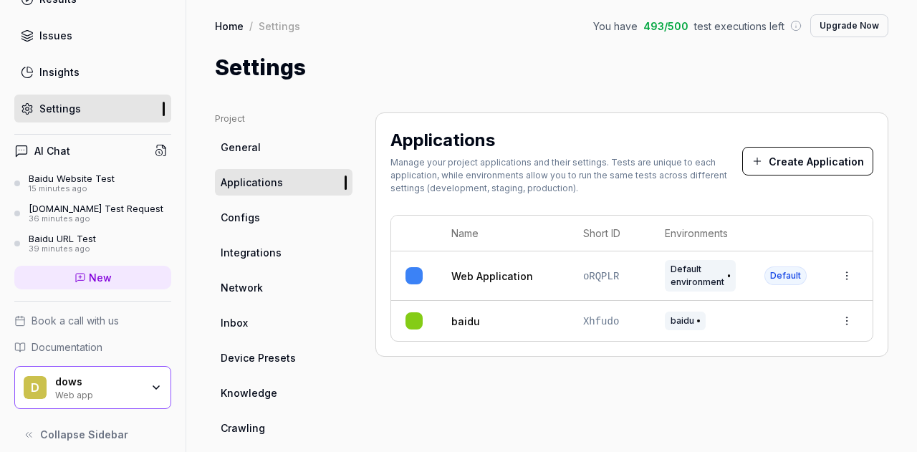
scroll to position [193, 0]
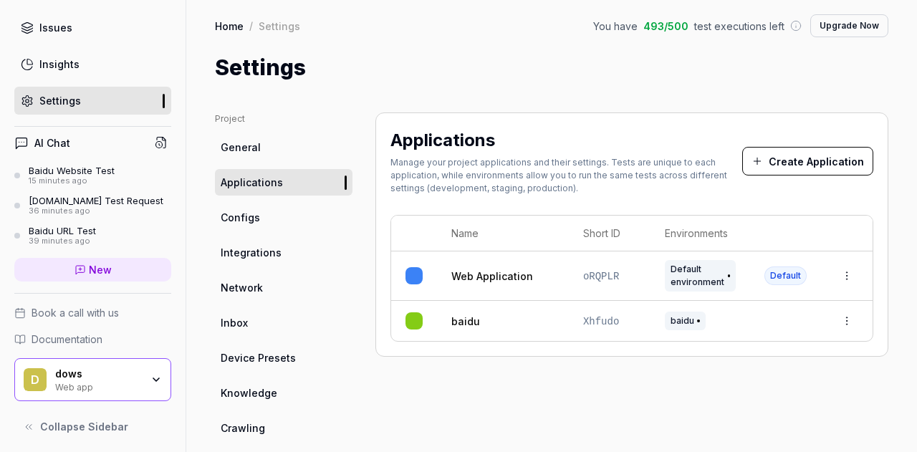
click at [90, 147] on div "AI Chat" at bounding box center [92, 143] width 157 height 21
click at [89, 167] on div "Baidu Website Test" at bounding box center [72, 170] width 86 height 11
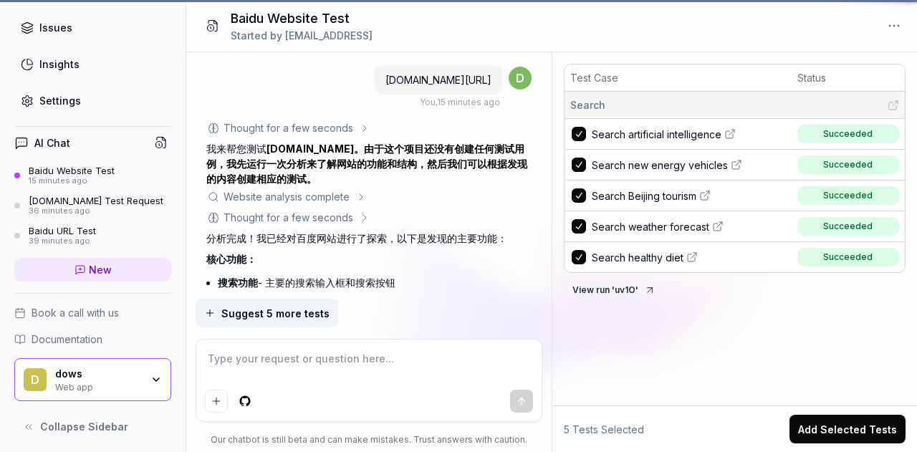
scroll to position [1122, 0]
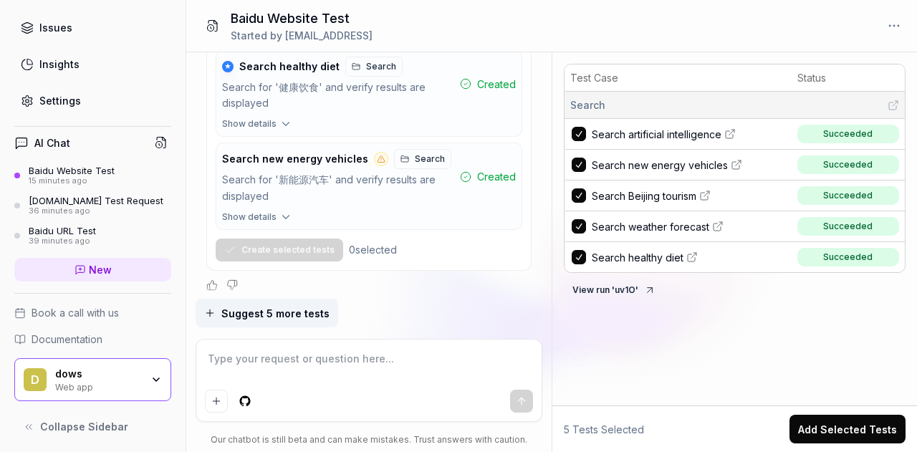
click at [77, 264] on icon at bounding box center [80, 269] width 11 height 11
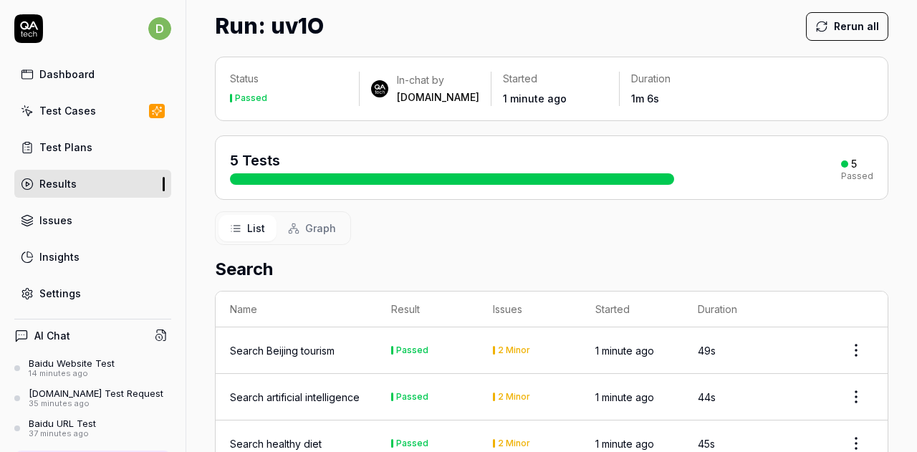
scroll to position [215, 0]
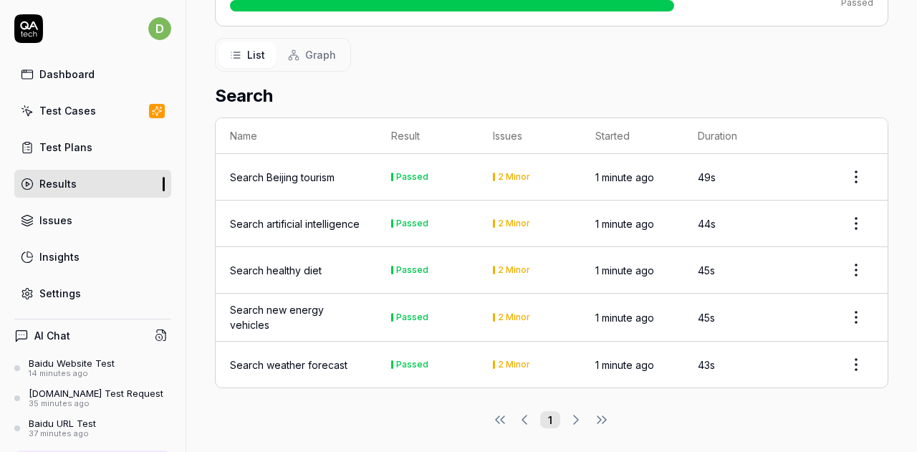
click at [846, 181] on html "d Dashboard Test Cases Test Plans Results Issues Insights Settings AI Chat Baid…" at bounding box center [458, 226] width 917 height 452
click at [787, 92] on html "d Dashboard Test Cases Test Plans Results Issues Insights Settings AI Chat Baid…" at bounding box center [458, 226] width 917 height 452
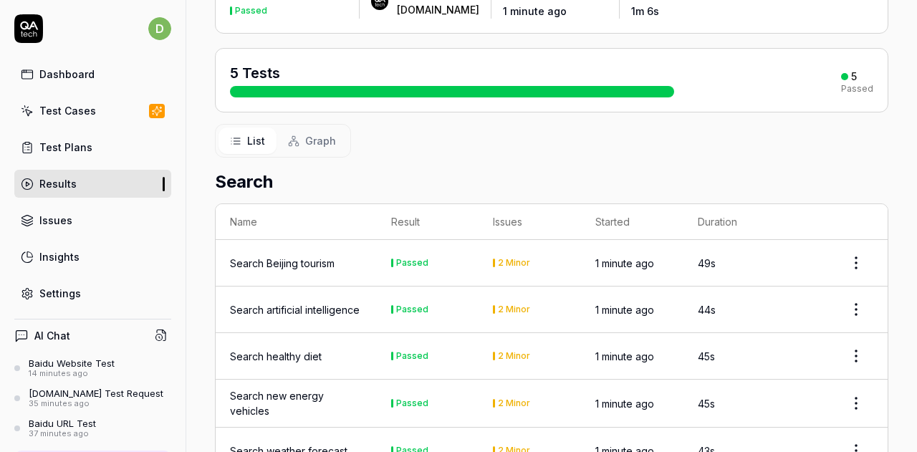
scroll to position [143, 0]
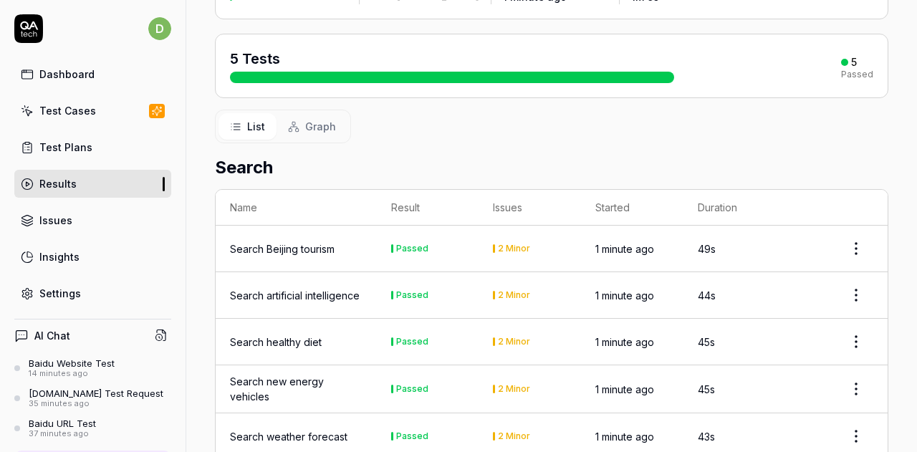
click at [315, 131] on span "Graph" at bounding box center [320, 126] width 31 height 15
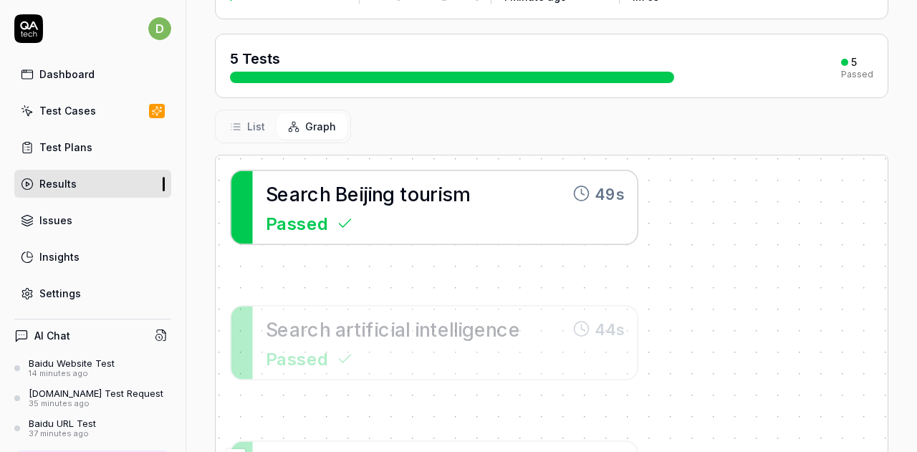
click at [411, 201] on span "o" at bounding box center [414, 193] width 12 height 23
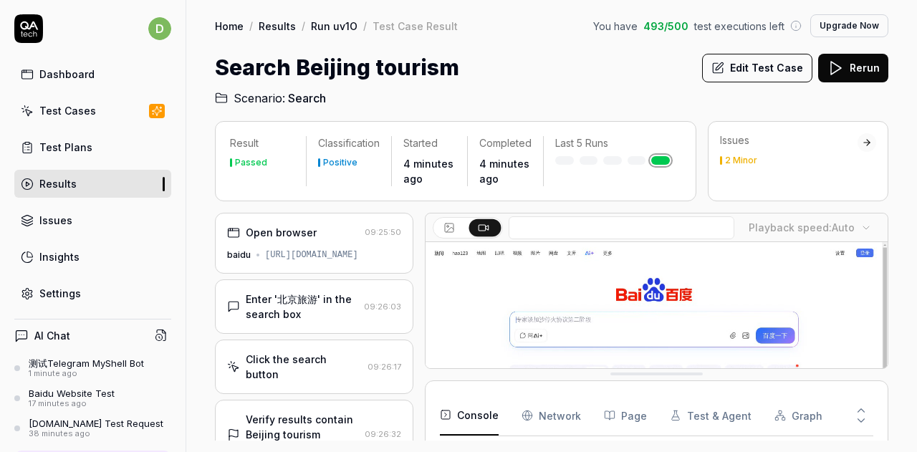
click at [327, 375] on div "Click the search button" at bounding box center [304, 367] width 116 height 30
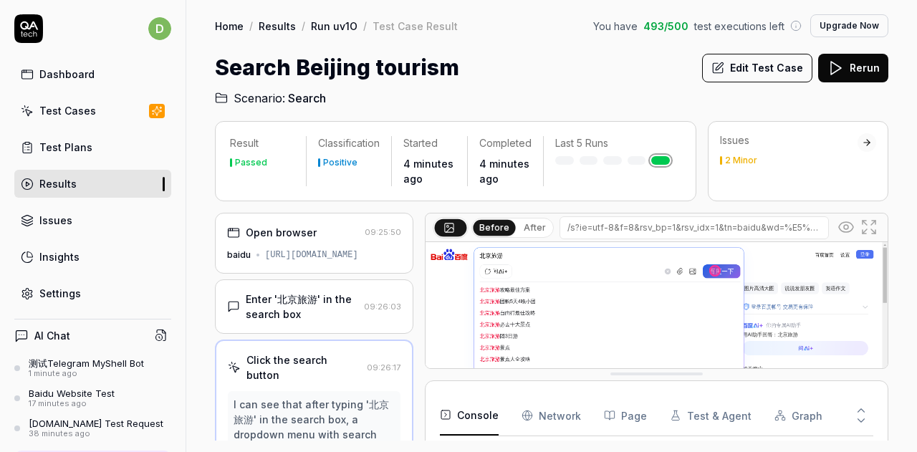
click at [340, 24] on link "Run uv1O" at bounding box center [334, 26] width 47 height 14
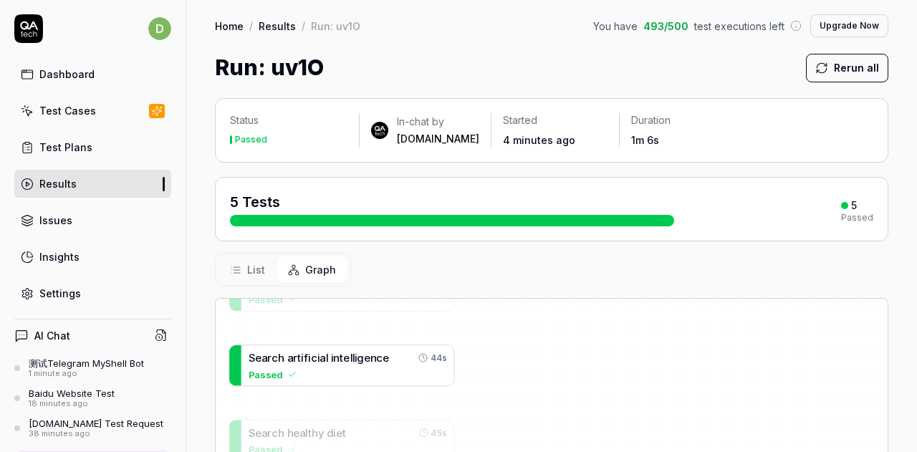
click at [355, 360] on span "i" at bounding box center [356, 358] width 2 height 12
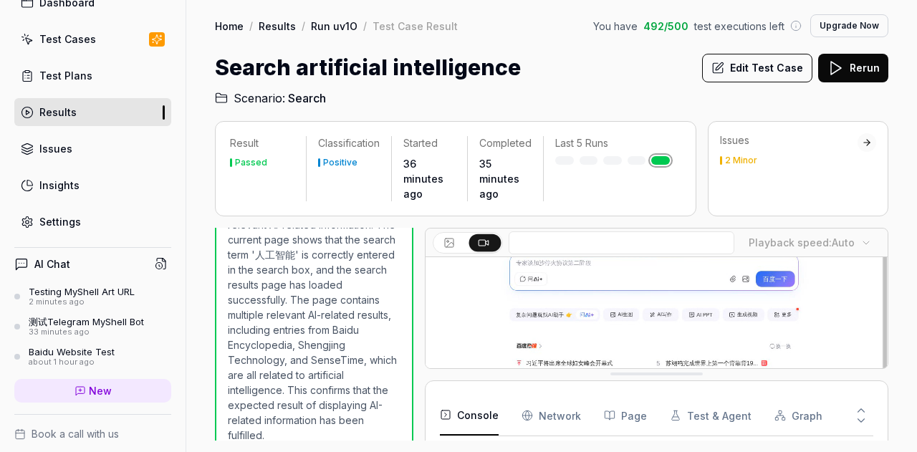
scroll to position [143, 0]
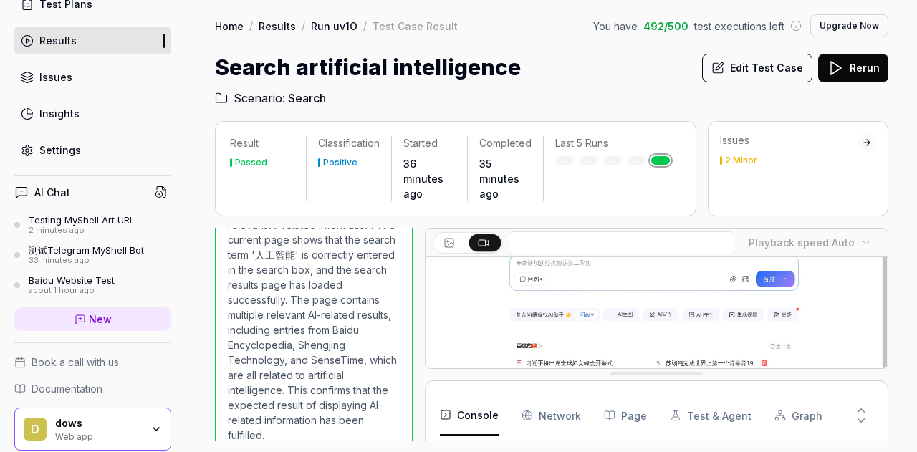
click at [89, 312] on span "New" at bounding box center [100, 319] width 23 height 15
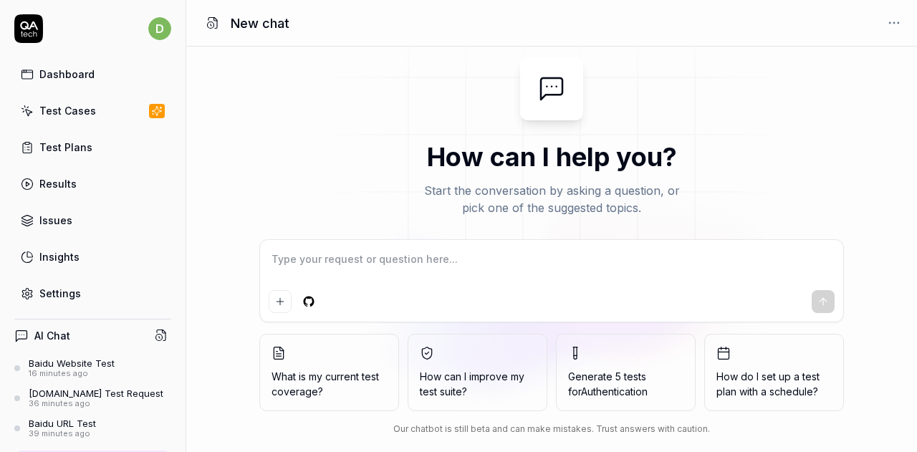
scroll to position [157, 0]
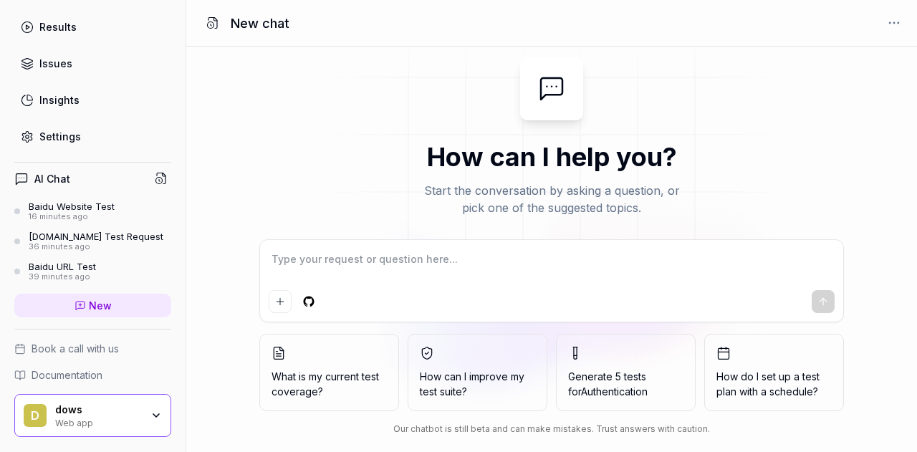
type textarea "*"
click at [444, 274] on textarea at bounding box center [552, 267] width 566 height 36
type textarea "c"
type textarea "*"
type textarea "ce"
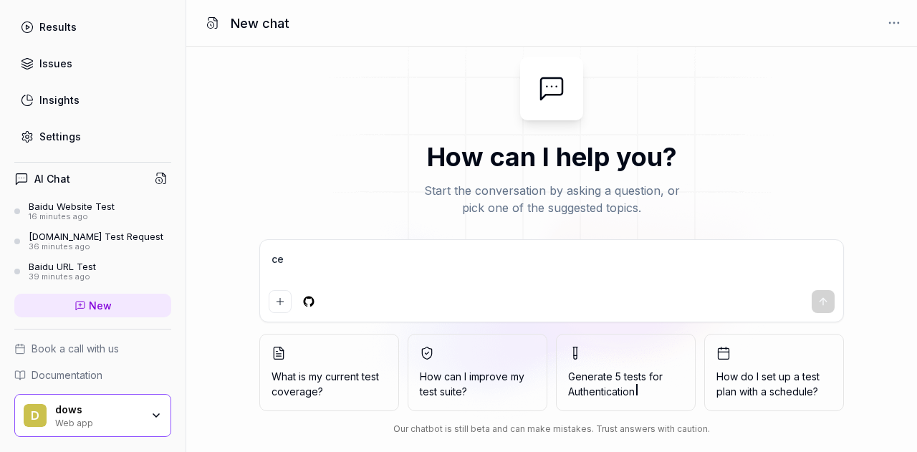
type textarea "*"
type textarea "ce's"
type textarea "*"
type textarea "ce'sh"
type textarea "*"
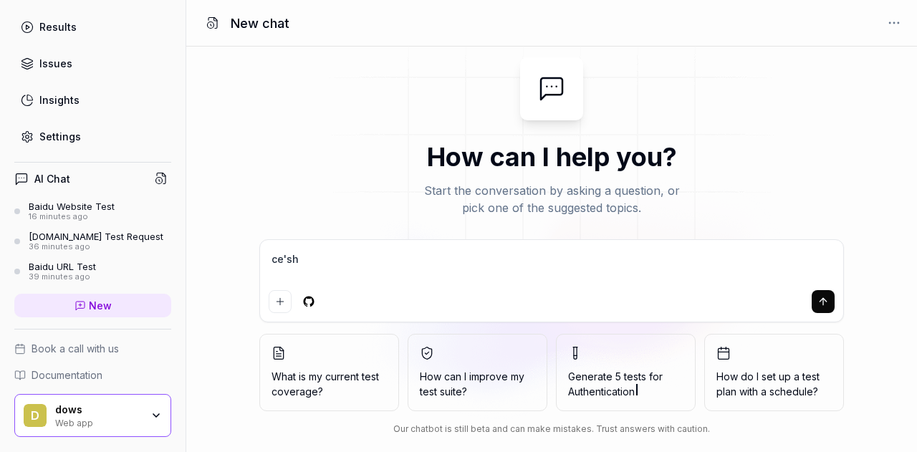
type textarea "ce'shi"
type textarea "*"
type textarea "测试"
type textarea "*"
type textarea "测试y"
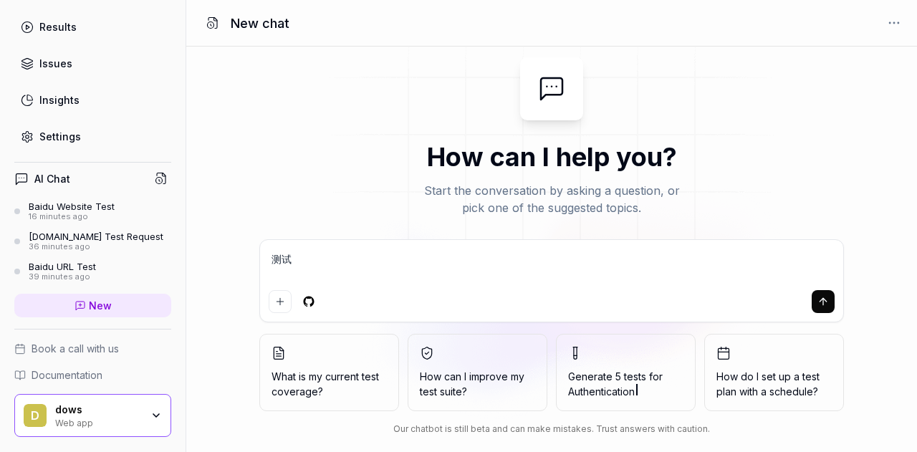
type textarea "*"
type textarea "测试yi"
type textarea "*"
type textarea "测试yi'x"
type textarea "*"
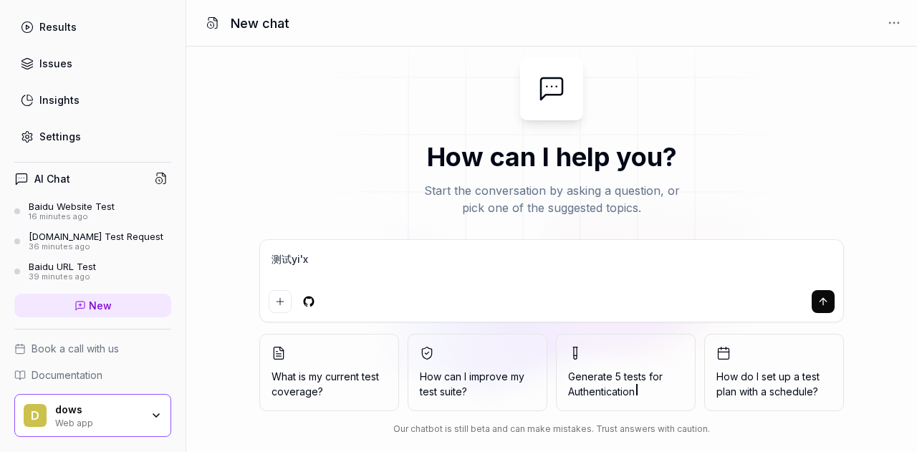
type textarea "测试yi'xi"
type textarea "*"
type textarea "测试yi'xia"
type textarea "*"
type textarea "测试一下"
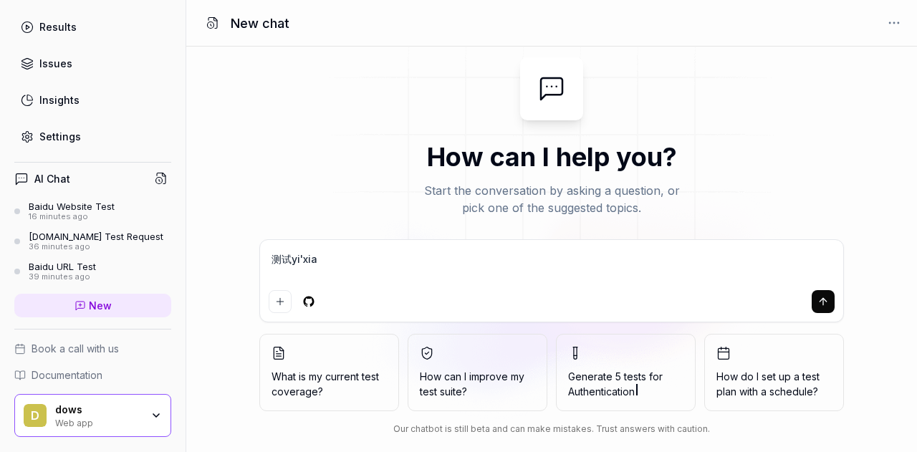
type textarea "*"
type textarea "测试一下d"
type textarea "*"
type textarea "测试一下di"
type textarea "*"
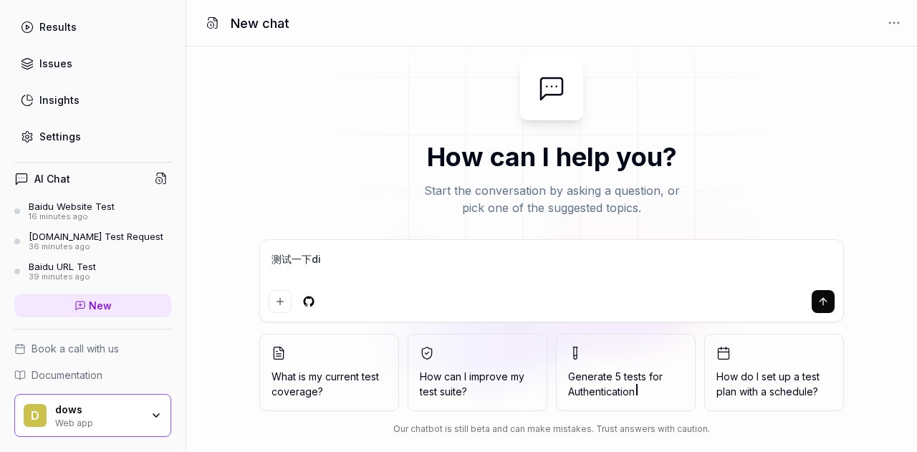
type textarea "测试一下dia"
type textarea "*"
type textarea "测试一下dian"
type textarea "*"
type textarea "测试一下dian'b"
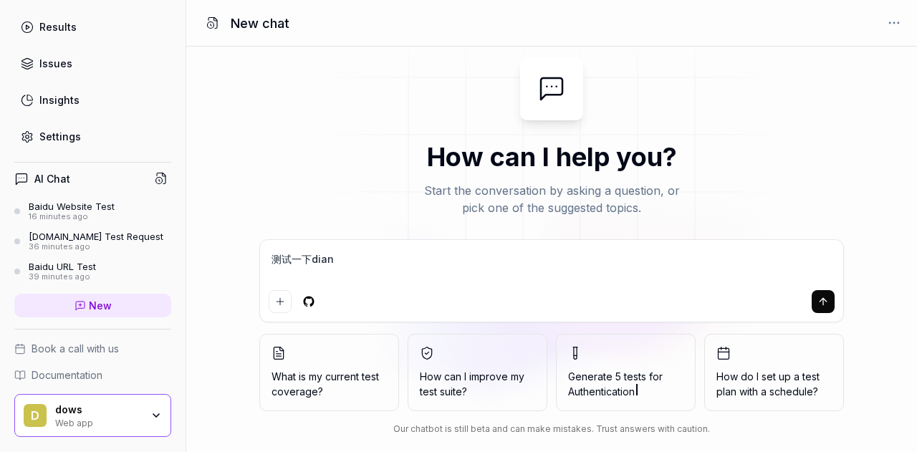
type textarea "*"
type textarea "测试一下dian'ba"
type textarea "*"
type textarea "测试一下dian'bao"
type textarea "*"
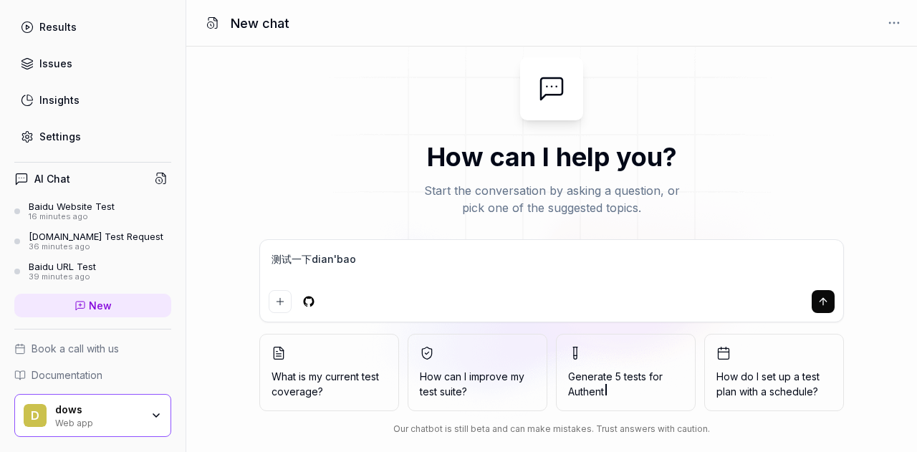
type textarea "测试一下电报"
type textarea "*"
type textarea "测试一下电报l"
type textarea "*"
type textarea "测试一下电报li"
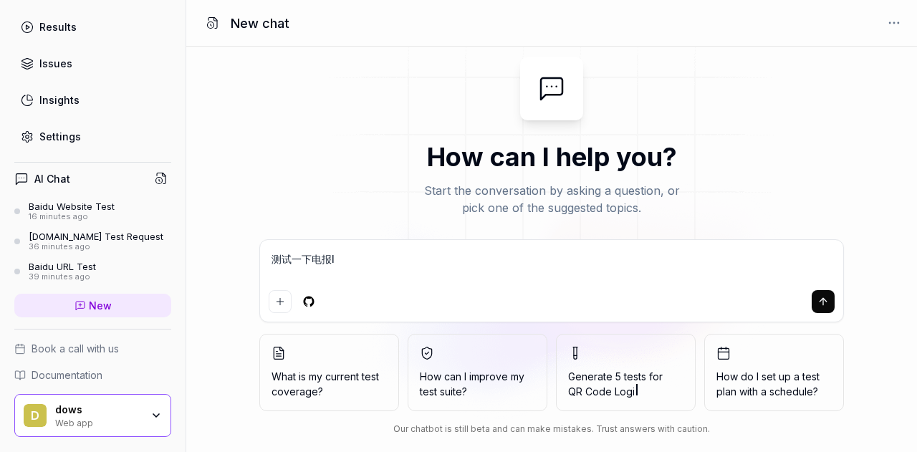
type textarea "*"
type textarea "测试一下电报li'm"
type textarea "*"
type textarea "测试一下电报里面"
type textarea "*"
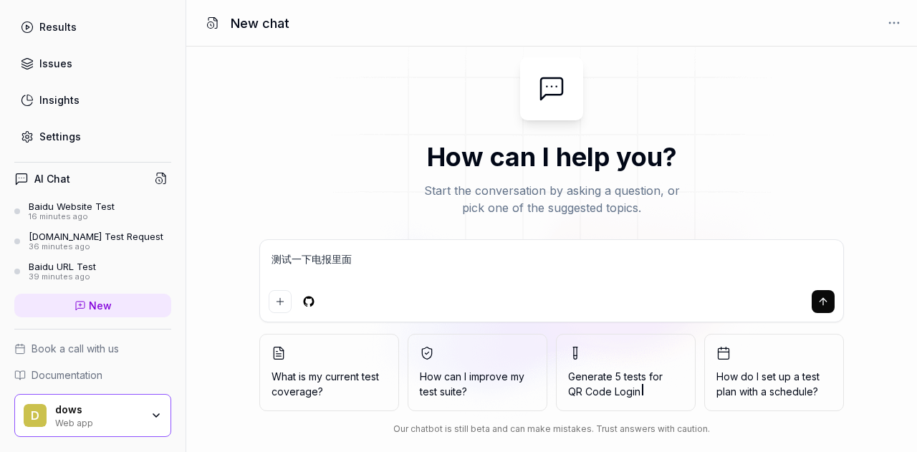
type textarea "测试一下电报里面d"
type textarea "*"
type textarea "测试一下电报里面de"
type textarea "*"
type textarea "测试一下电报里面的"
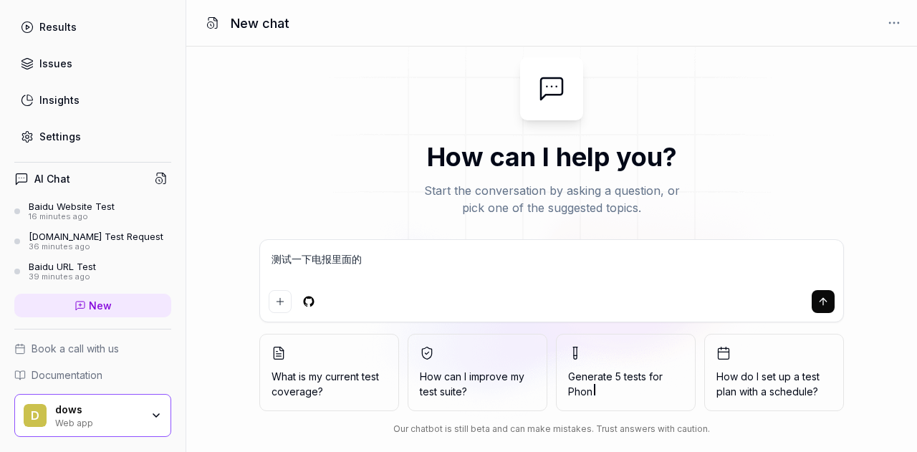
type textarea "*"
type textarea "测试一下电报里面的m"
type textarea "*"
type textarea "测试一下电报里面的m'y"
type textarea "*"
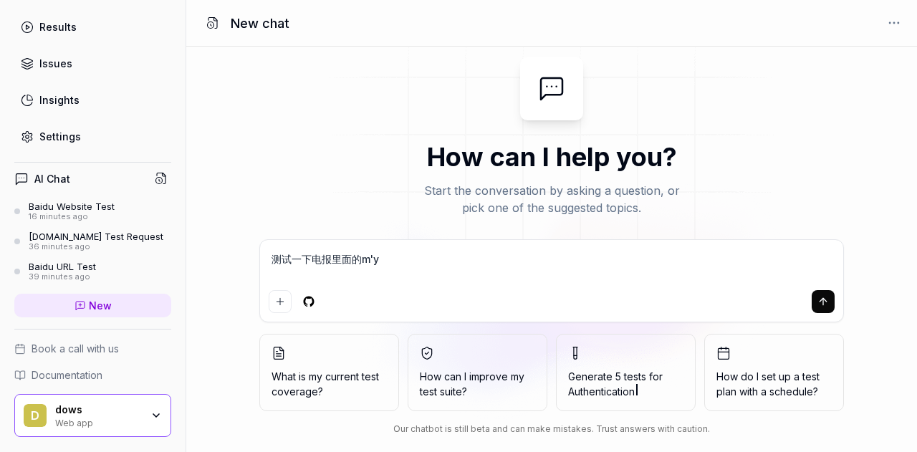
type textarea "测试一下电报里面的m'y's"
type textarea "*"
type textarea "测试一下电报里面的m'y'sh"
type textarea "*"
type textarea "测试一下电报里面的m'y'she"
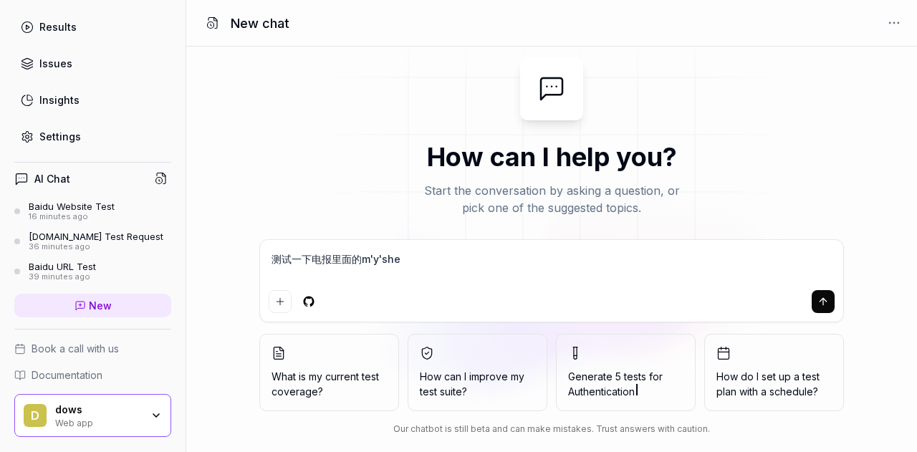
type textarea "*"
type textarea "测试一下电报里面的m'y'she'l"
type textarea "*"
type textarea "测试一下电报里面的m'y'shell"
type textarea "*"
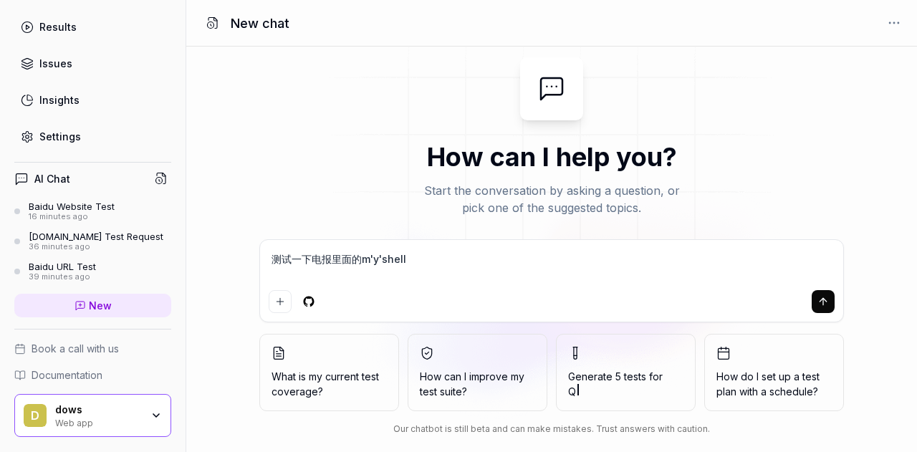
type textarea "测试一下电报里面的myshell"
type textarea "*"
type textarea "测试一下电报里面的myshell-"
type textarea "*"
type textarea "测试一下电报里面的myshell-t"
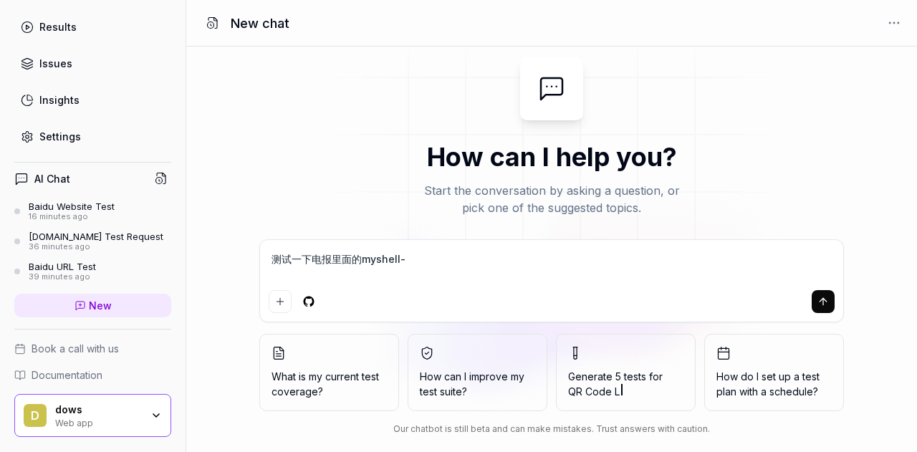
type textarea "*"
type textarea "测试一下电报里面的myshell-tg"
type textarea "*"
type textarea "测试一下电报里面的myshell-tg2"
type textarea "*"
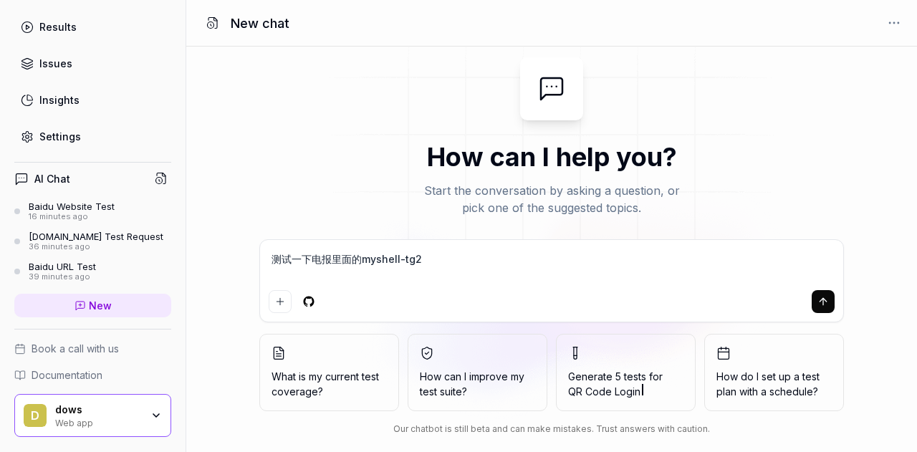
type textarea "测试一下电报里面的myshell-tg2a"
type textarea "*"
type textarea "测试一下电报里面的myshell-tg2ap"
type textarea "*"
type textarea "测试一下电报里面的myshell-tg2app"
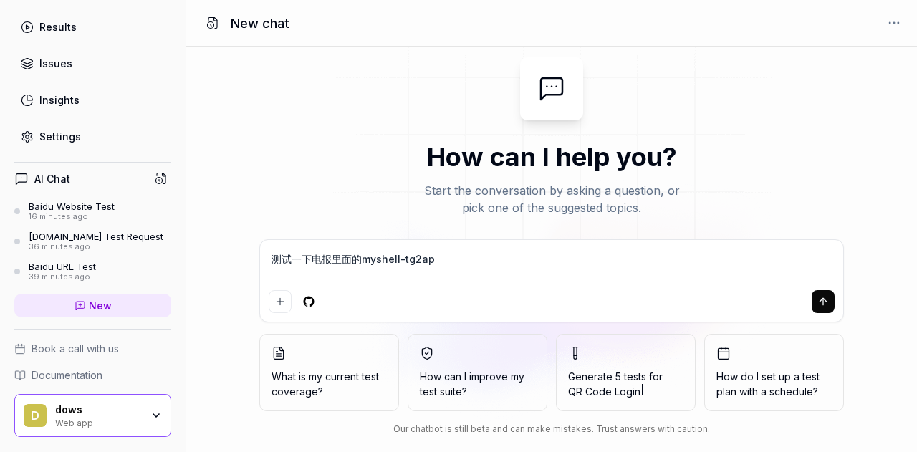
type textarea "*"
type textarea "测试一下电报里面的myshell-tg2app-"
type textarea "*"
type textarea "测试一下电报里面的myshell-tg2app-s"
type textarea "*"
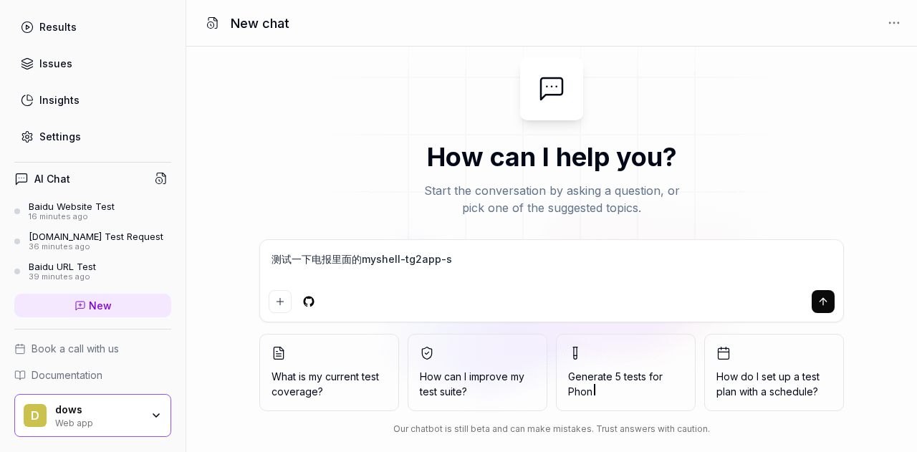
type textarea "测试一下电报里面的myshell-tg2app-st"
type textarea "*"
type textarea "测试一下电报里面的myshell-tg2app-sta"
type textarea "*"
type textarea "测试一下电报里面的myshell-tg2app-stag"
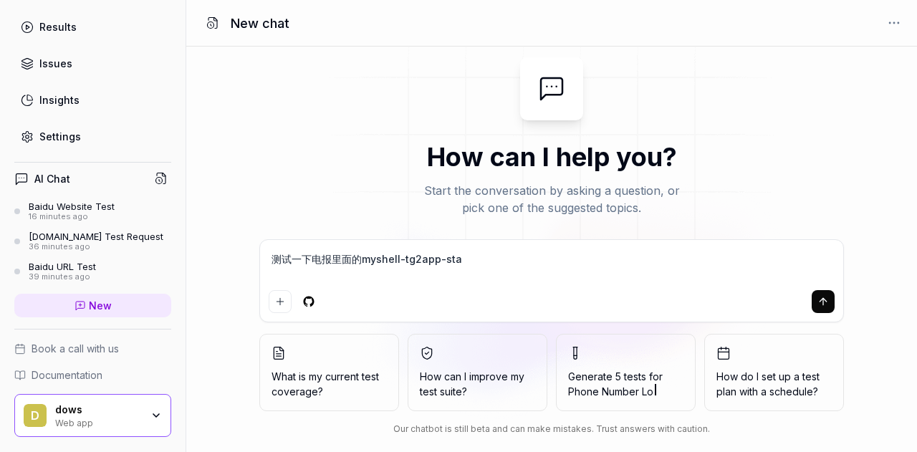
type textarea "*"
type textarea "测试一下电报里面的myshell-tg2app-stagi"
type textarea "*"
type textarea "测试一下电报里面的myshell-tg2app-stagin"
type textarea "*"
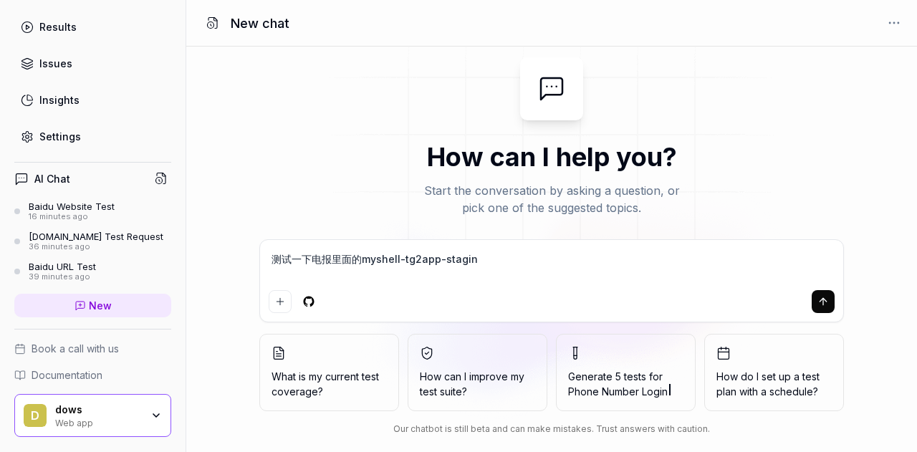
type textarea "测试一下电报里面的myshell-tg2app-staging"
type textarea "*"
type textarea "测试一下电报里面的myshell-tg2app-staging"
type textarea "*"
type textarea "测试一下电报里面的myshell-tg2app-staging"
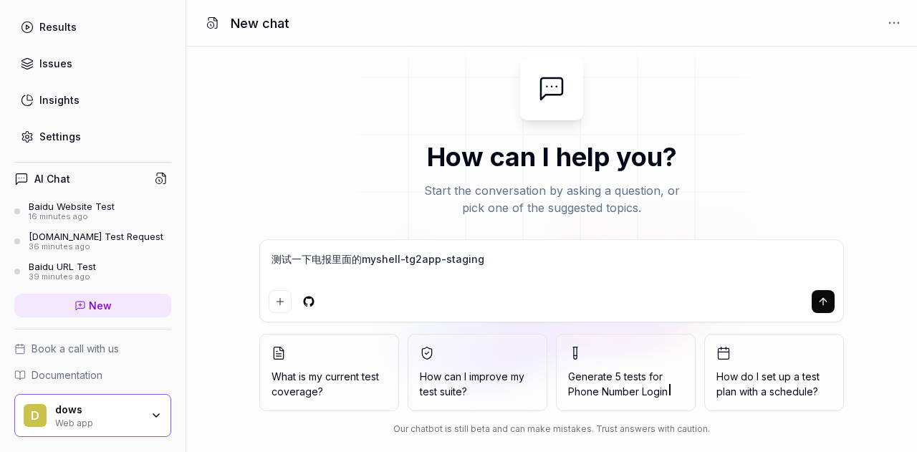
type textarea "*"
type textarea "测试一下电报里面的myshell-tg2app-staging"
type textarea "*"
type textarea "测试一下电报里面的myshell-tg2app-staging"
type textarea "*"
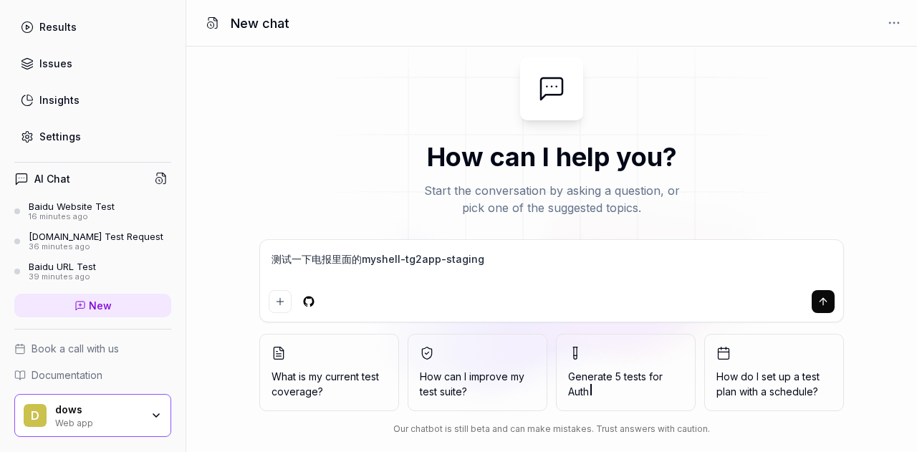
type textarea "测试一下电报里面的myshell-tg2app-stagingz"
type textarea "*"
type textarea "测试一下电报里面的myshell-tg2app-stagingzh"
type textarea "*"
type textarea "测试一下电报里面的myshell-tg2app-stagingzhe"
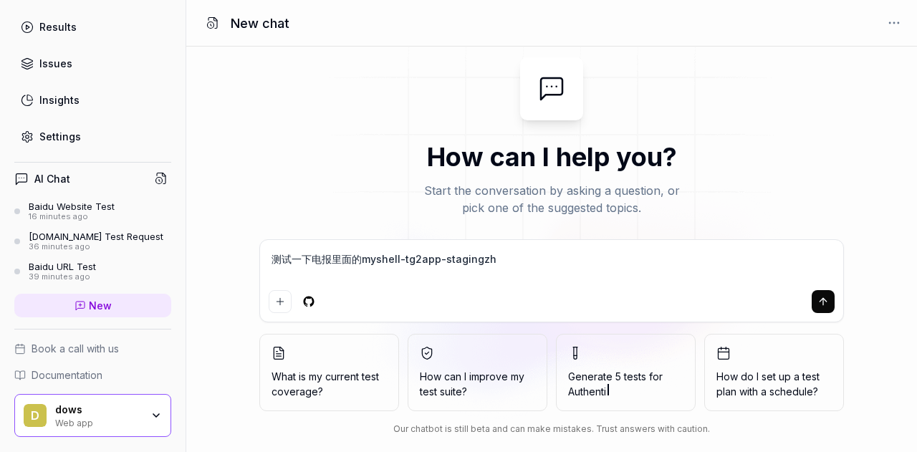
type textarea "*"
type textarea "测试一下电报里面的myshell-tg2app-stagingzhe'g"
type textarea "*"
type textarea "测试一下电报里面的myshell-tg2app-stagingzhe'ge"
type textarea "*"
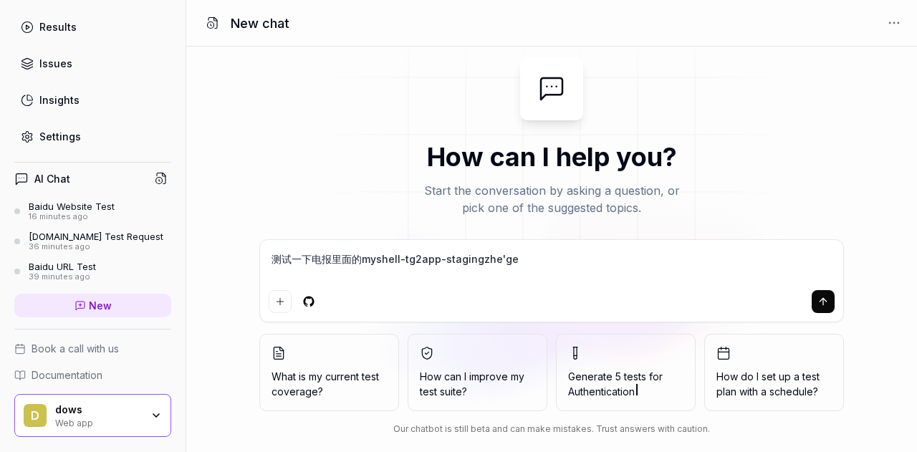
type textarea "测试一下电报里面的myshell-tg2app-staging这个"
type textarea "*"
type textarea "测试一下电报里面的myshell-tg2app-staging这个b"
type textarea "*"
type textarea "测试一下电报里面的myshell-tg2app-staging这个bo"
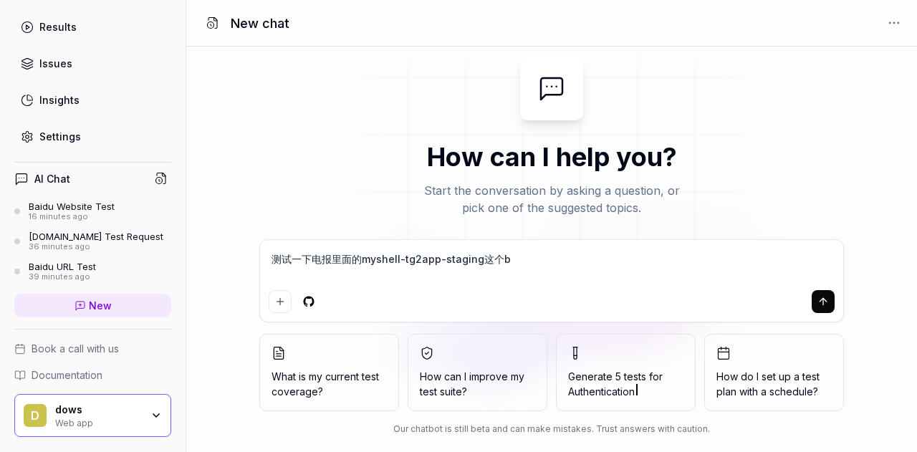
type textarea "*"
type textarea "测试一下电报里面的myshell-tg2app-staging这个bo't"
type textarea "*"
type textarea "测试一下电报里面的myshell-tg2app-staging这个bot"
type textarea "*"
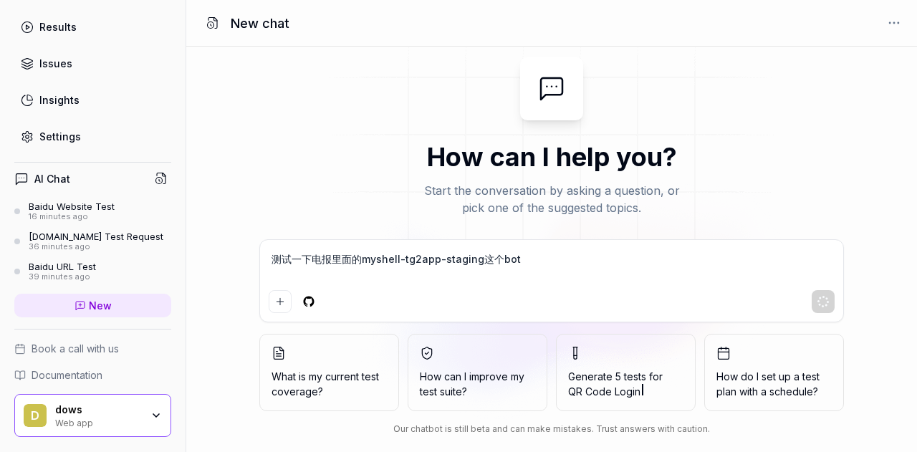
type textarea "测试一下电报里面的myshell-tg2app-staging这个bot"
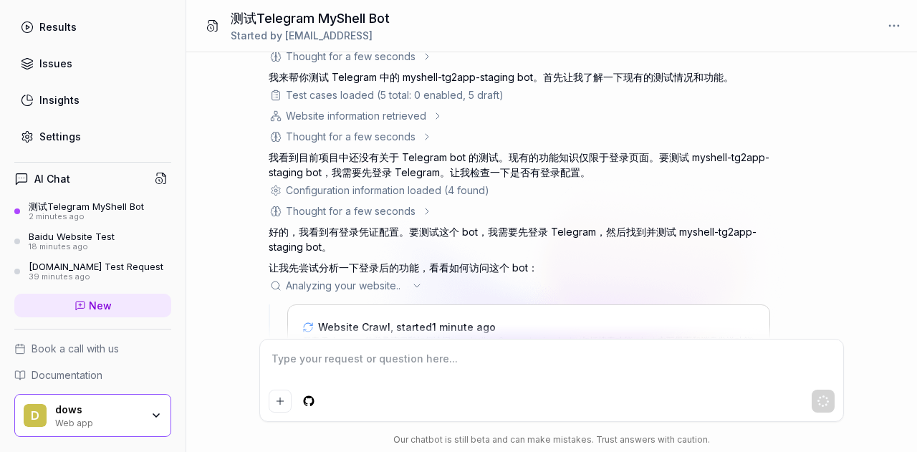
scroll to position [176, 0]
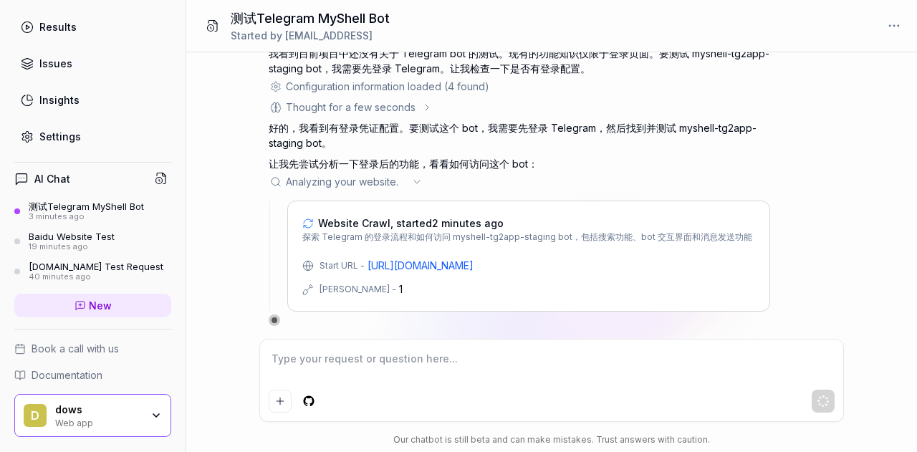
click at [884, 211] on div "测试一下电报里面的myshell-tg2app-staging这个bot You , 3 minutes ago d Thought for a few se…" at bounding box center [551, 195] width 731 height 287
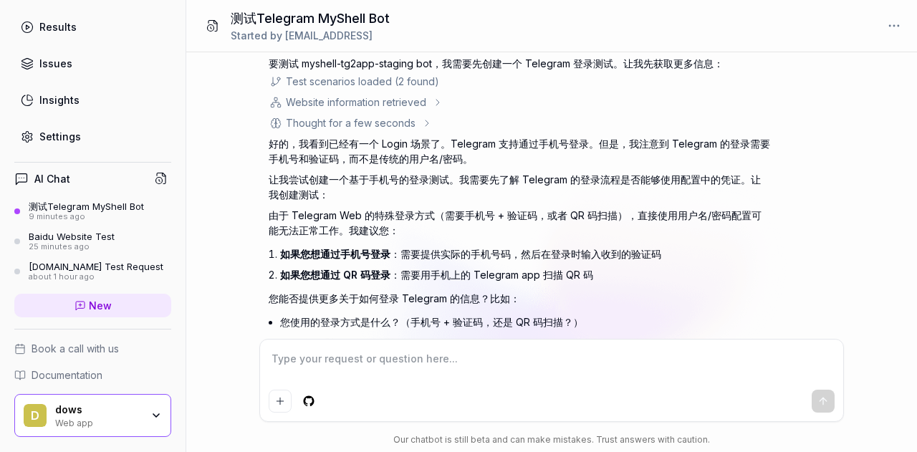
scroll to position [568, 0]
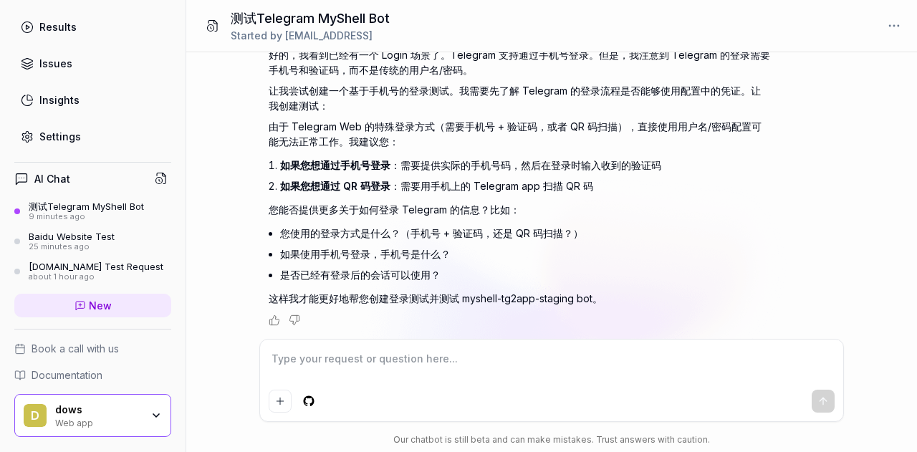
click at [404, 371] on textarea at bounding box center [552, 366] width 566 height 36
type textarea "*"
type textarea "t"
type textarea "*"
type textarea "to"
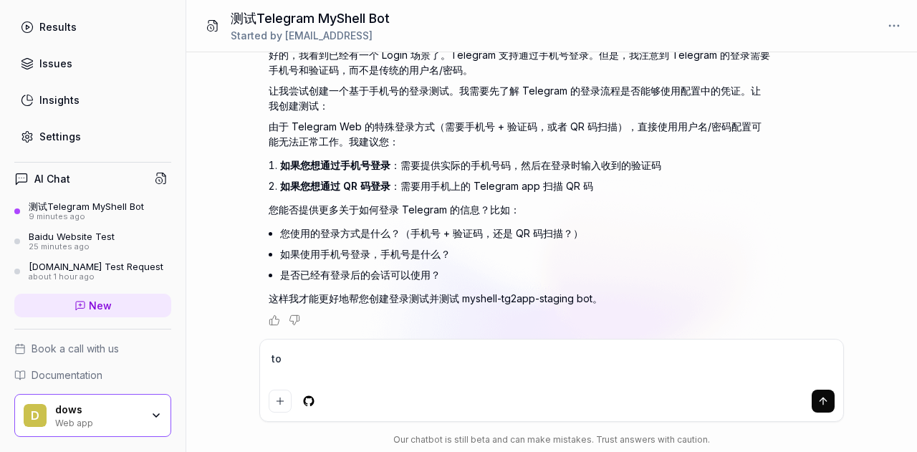
type textarea "*"
type textarea "ton"
type textarea "*"
type textarea "tong"
type textarea "*"
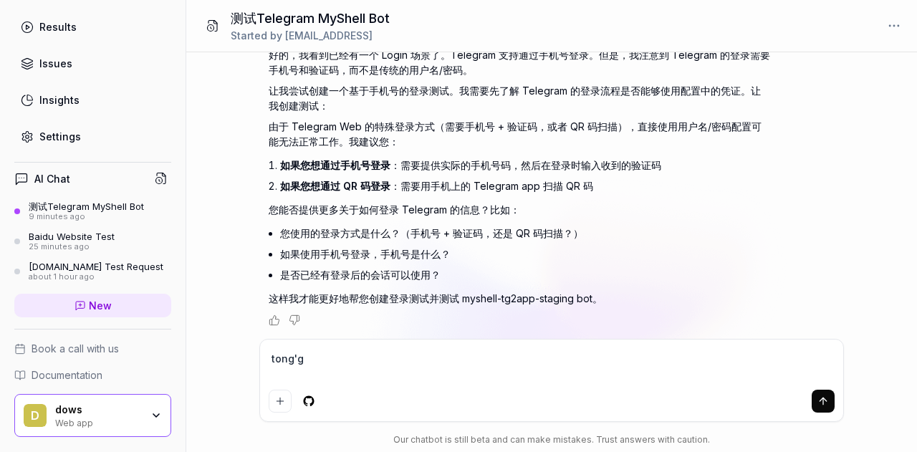
type textarea "tong'gu"
type textarea "*"
type textarea "tong'guo"
type textarea "*"
type textarea "通过"
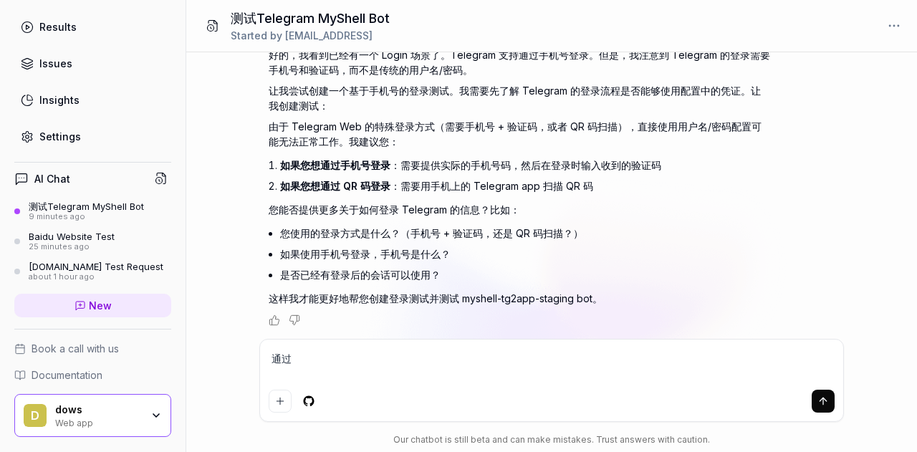
type textarea "*"
type textarea "通过Q"
type textarea "*"
type textarea "通过QA"
type textarea "*"
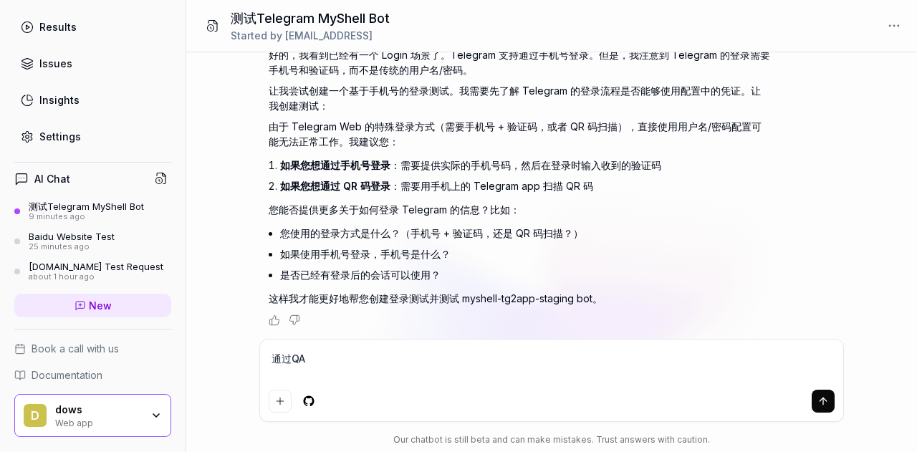
type textarea "通过Q"
type textarea "*"
type textarea "通过QR"
type textarea "*"
type textarea "通过QRs"
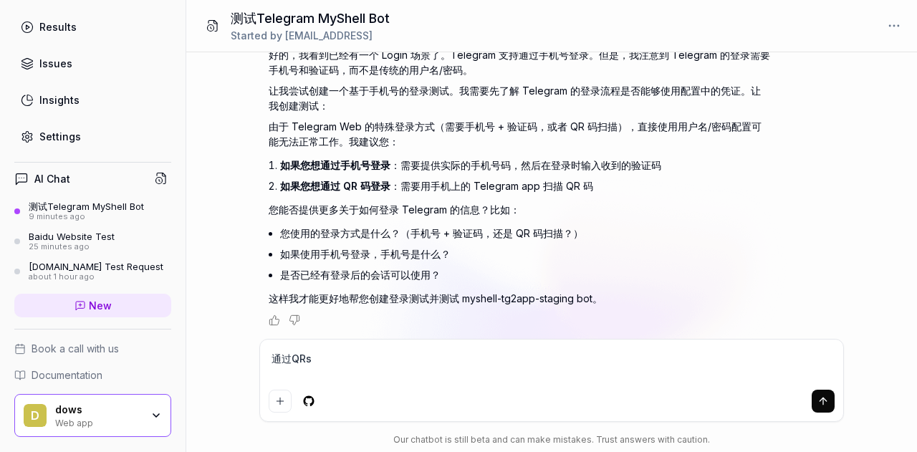
type textarea "*"
type textarea "通过QRsa"
type textarea "*"
type textarea "通过QRsao"
type textarea "*"
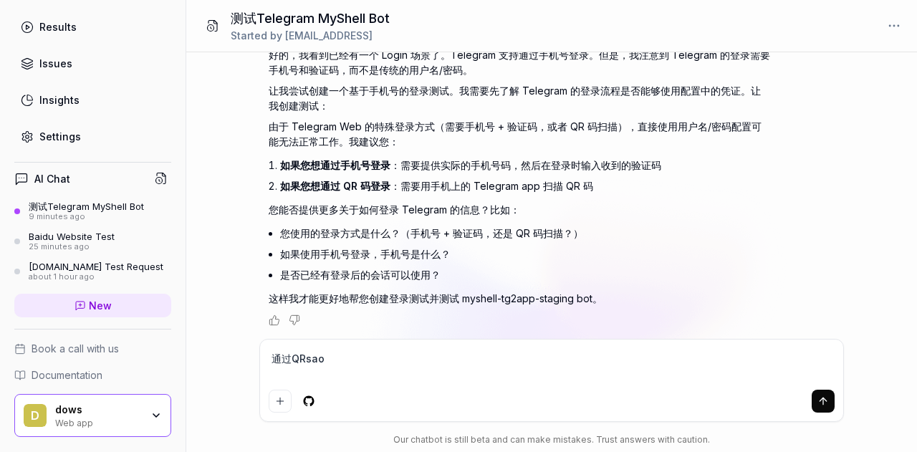
type textarea "通过QRsao'm"
type textarea "*"
type textarea "通过QRsao'mia"
type textarea "*"
type textarea "通过QRsao'miao"
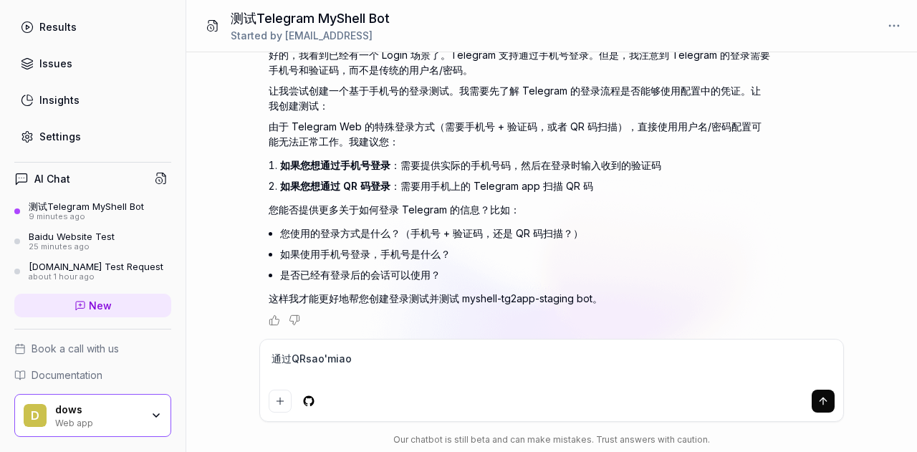
type textarea "*"
type textarea "通过QR扫描"
type textarea "*"
type textarea "通过QR扫描de"
type textarea "*"
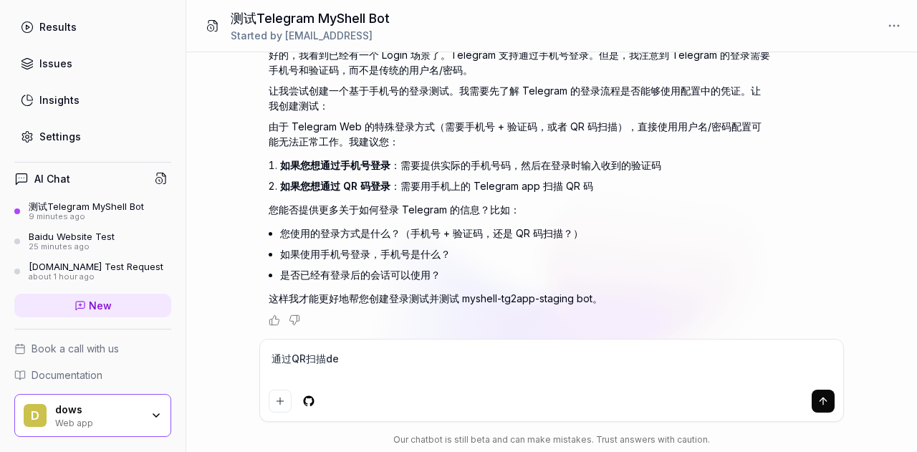
type textarea "通过QR扫描den"
type textarea "*"
type textarea "通过QR扫描deng"
type textarea "*"
type textarea "通过QR扫描deng'l"
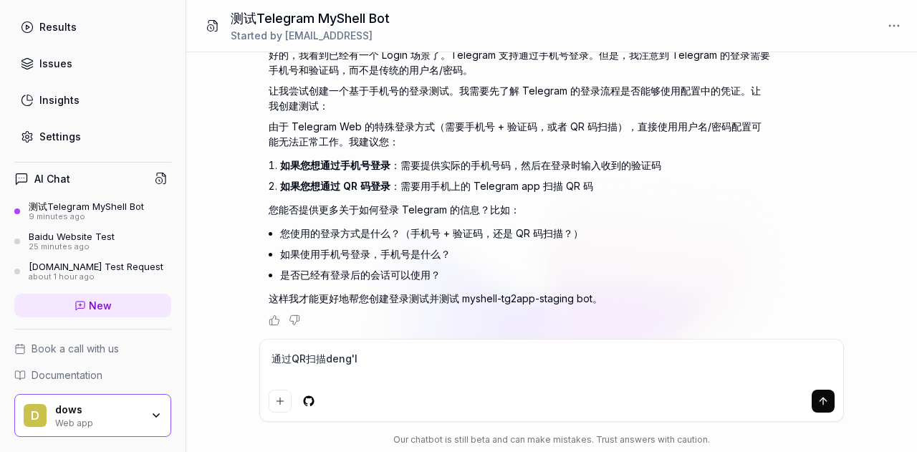
type textarea "*"
type textarea "通过QR扫描deng'lu"
type textarea "*"
type textarea "通过QR扫描登录"
type textarea "*"
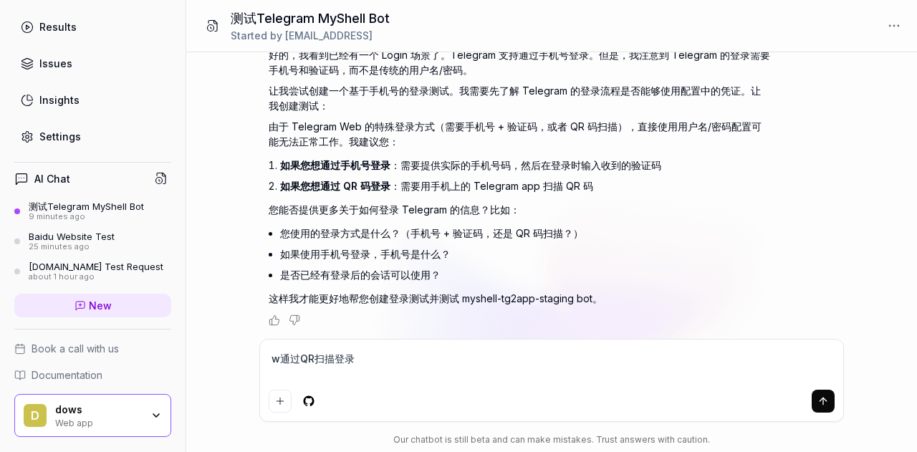
type textarea "wo通过QR扫描登录"
type textarea "*"
type textarea "我通过QR扫描登录"
type textarea "*"
type textarea "我x通过QR扫描登录"
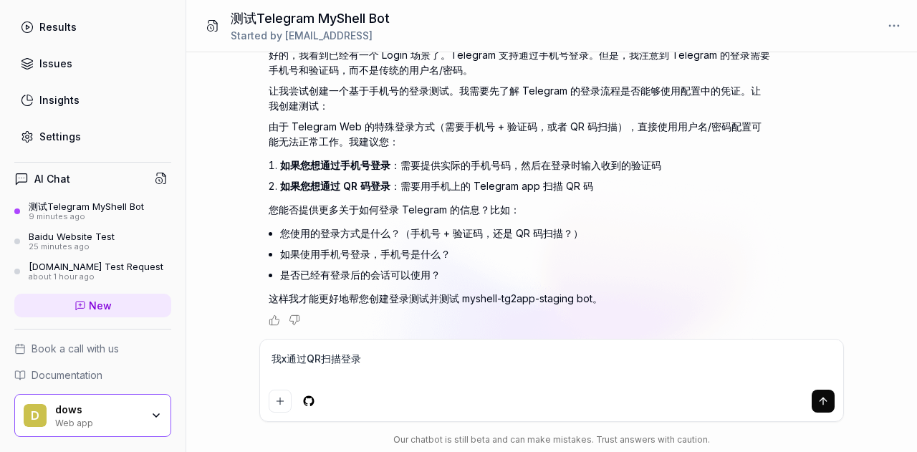
type textarea "*"
type textarea "我xia通过QR扫描登录"
type textarea "*"
type textarea "我xi'an通过QR扫描登录"
type textarea "*"
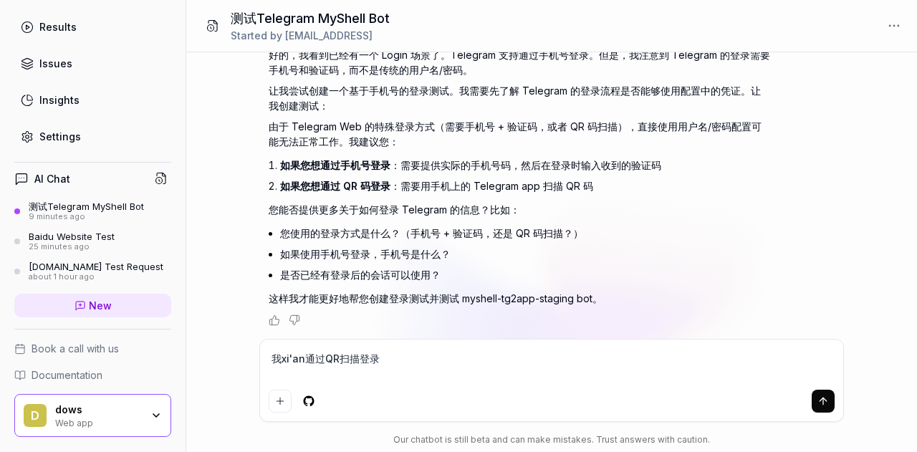
type textarea "我xiang通过QR扫描登录"
type textarea "*"
type textarea "我像通过QR扫描登录"
type textarea "*"
type textarea "我通过QR扫描登录"
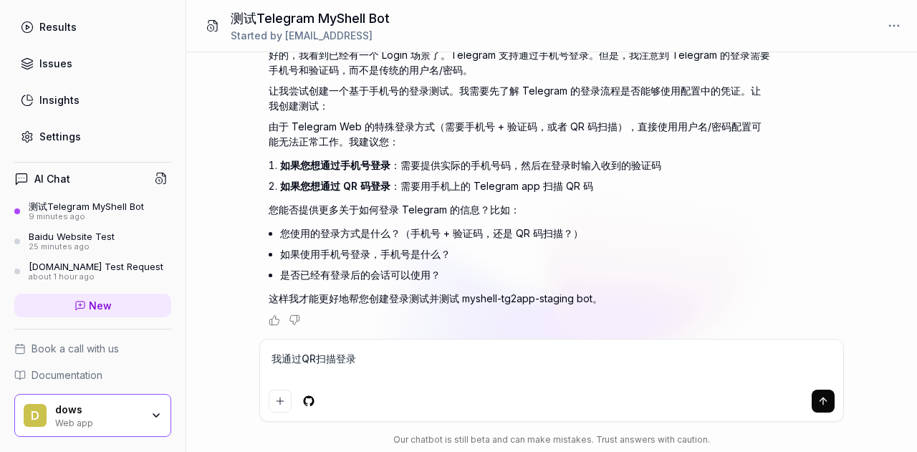
type textarea "*"
type textarea "我a通过QR扫描登录"
type textarea "*"
type textarea "我y通过QR扫描登录"
type textarea "*"
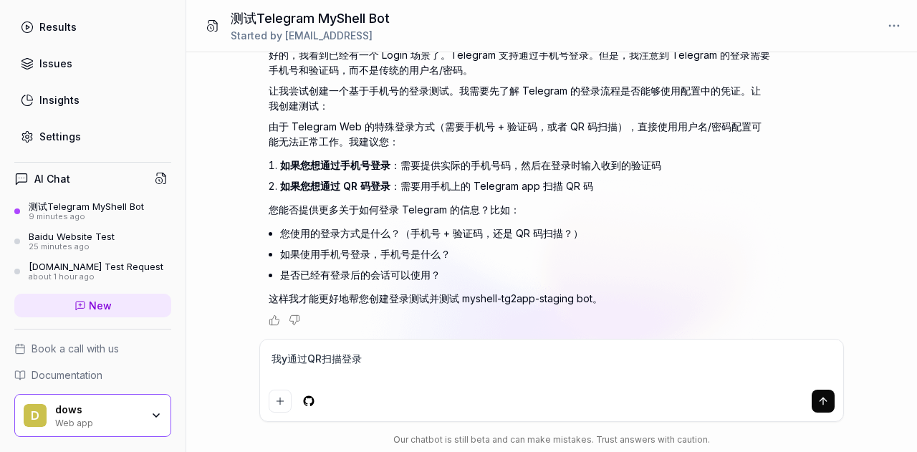
type textarea "我ya通过QR扫描登录"
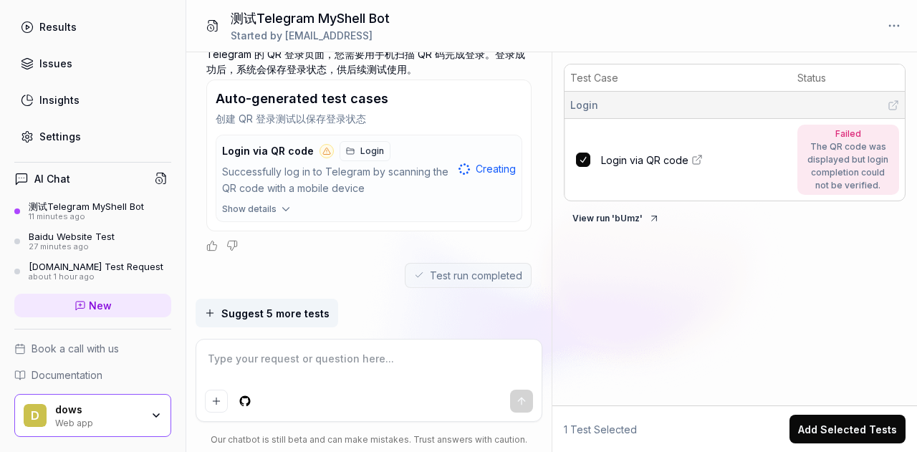
scroll to position [1079, 0]
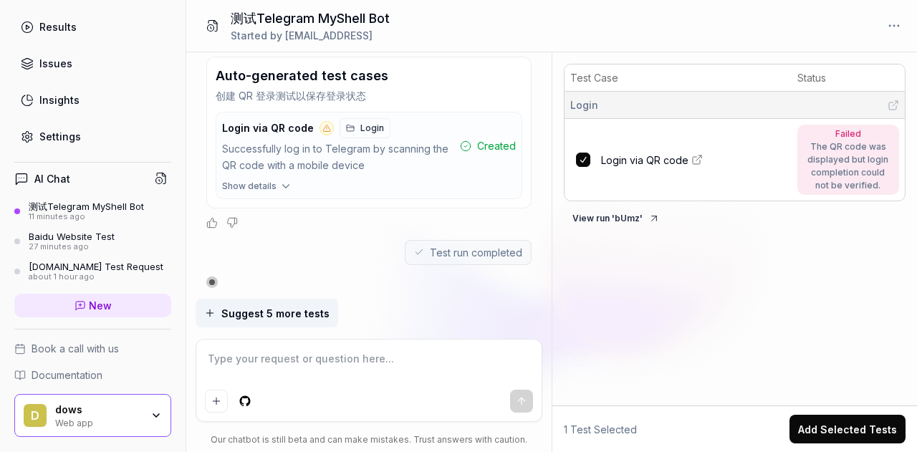
click at [604, 216] on button "View run ' bUmz '" at bounding box center [616, 218] width 105 height 23
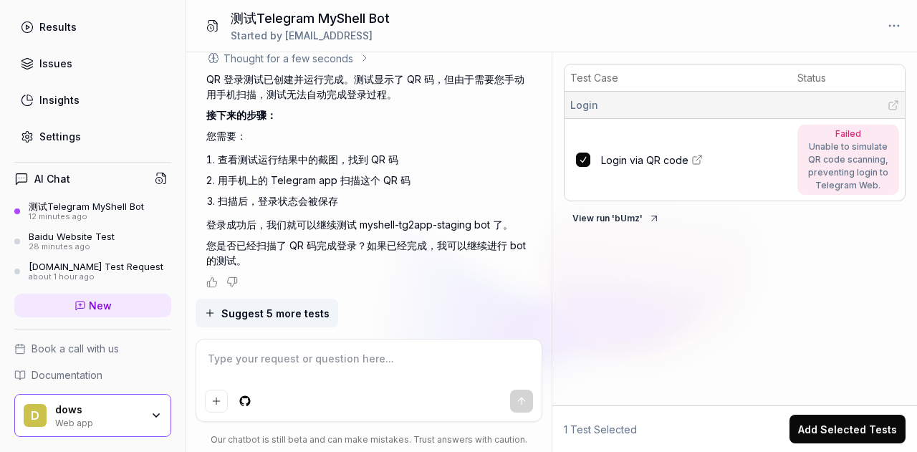
click at [292, 366] on textarea at bounding box center [369, 366] width 329 height 36
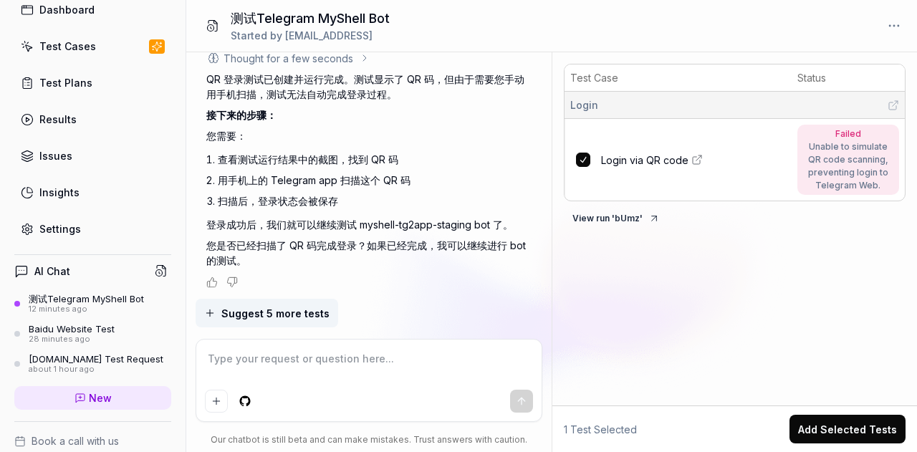
scroll to position [85, 0]
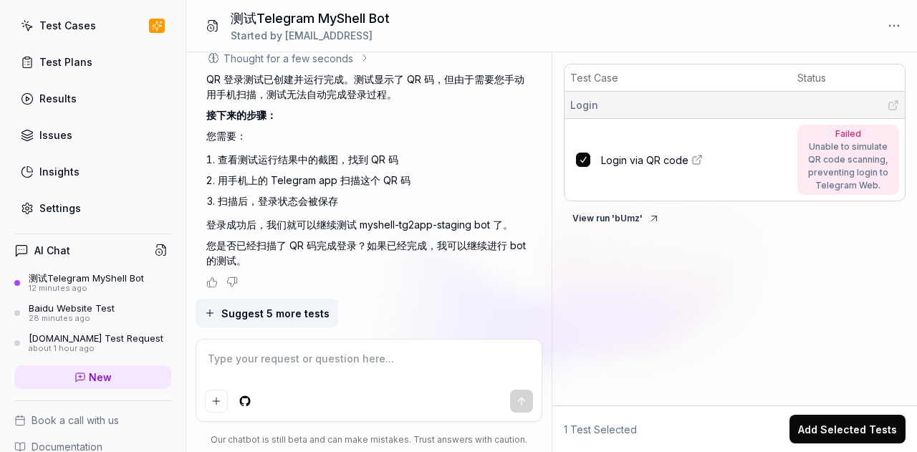
click at [235, 360] on textarea at bounding box center [369, 366] width 329 height 36
paste textarea "[URL][DOMAIN_NAME]"
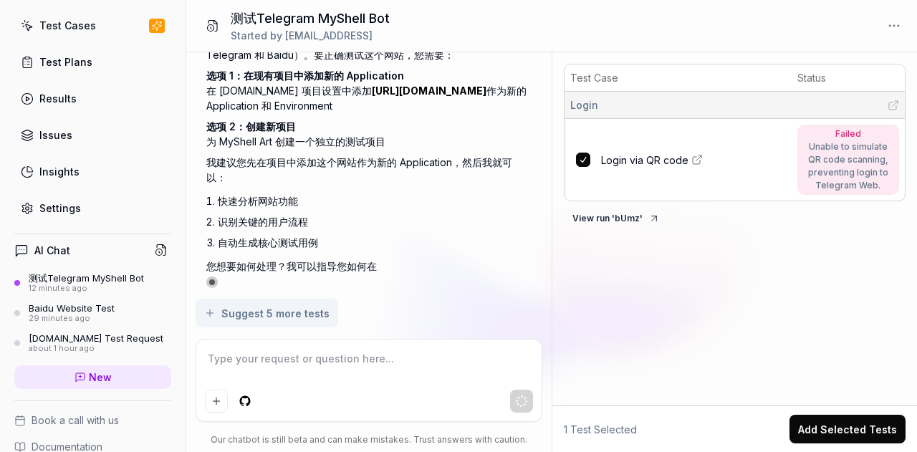
scroll to position [1706, 0]
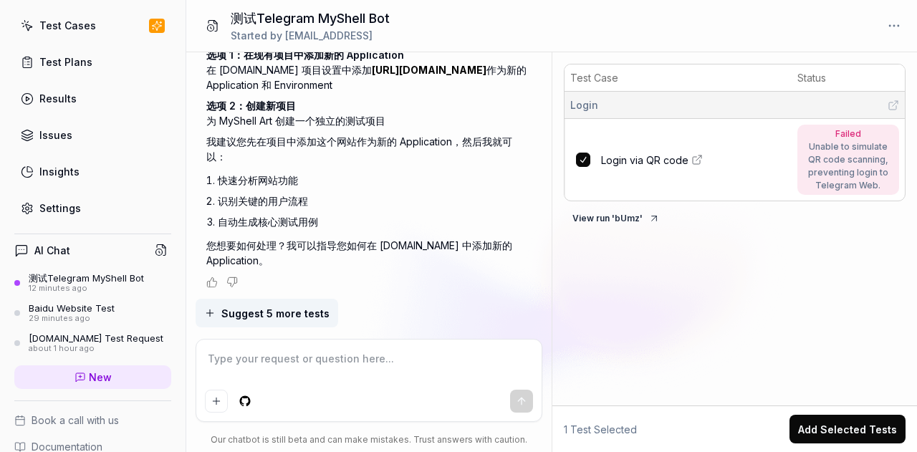
drag, startPoint x: 547, startPoint y: 333, endPoint x: 551, endPoint y: 312, distance: 21.9
click at [547, 333] on div "测试一下电报里面的myshell-tg2app-staging这个bot You , 13 minutes ago d Thought for a few s…" at bounding box center [369, 252] width 366 height 400
click at [123, 366] on link "New" at bounding box center [92, 378] width 157 height 24
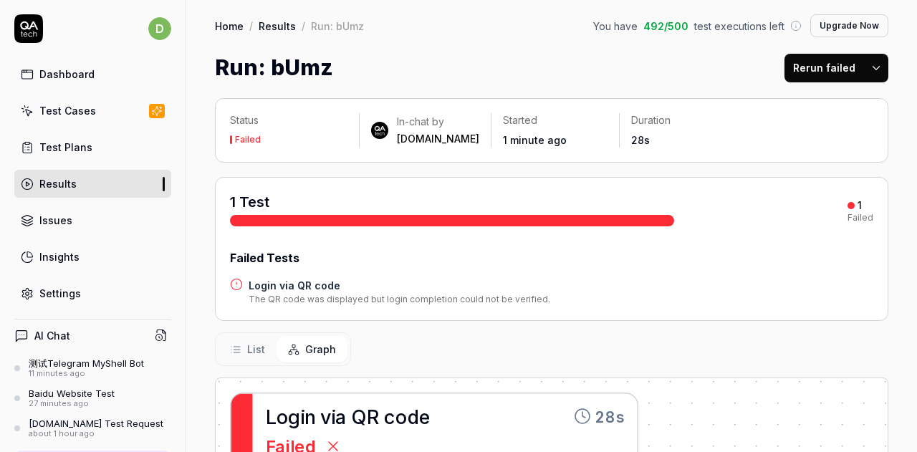
click at [816, 72] on button "Rerun failed" at bounding box center [825, 68] width 80 height 29
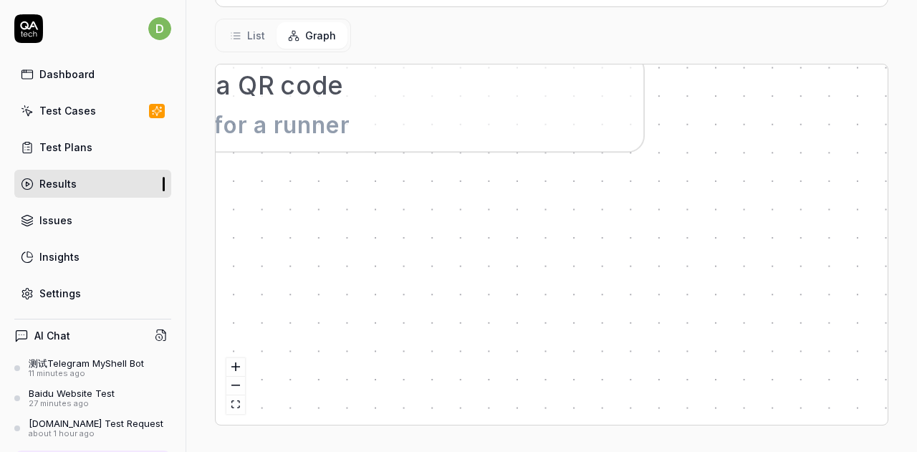
scroll to position [235, 0]
click at [246, 32] on button "List" at bounding box center [248, 35] width 58 height 27
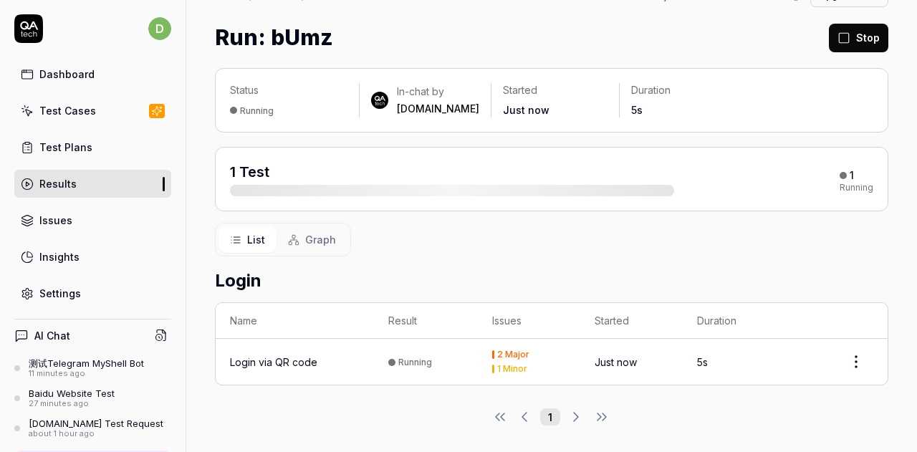
click at [317, 238] on span "Graph" at bounding box center [320, 239] width 31 height 15
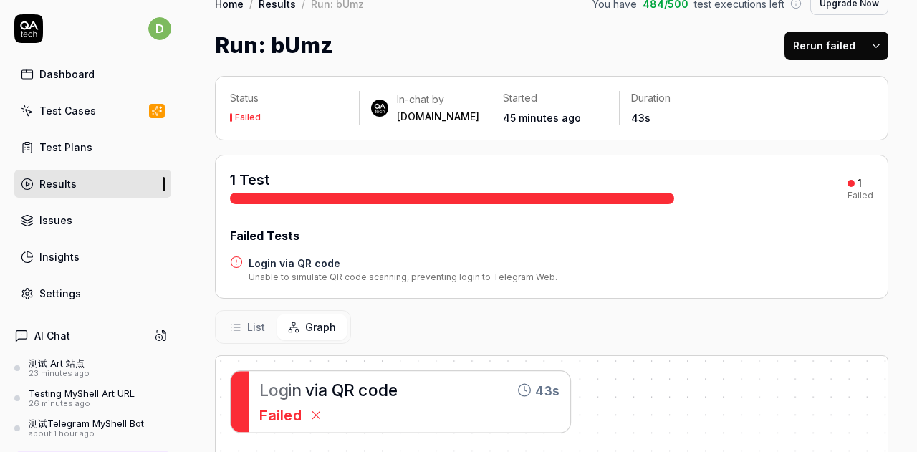
scroll to position [0, 0]
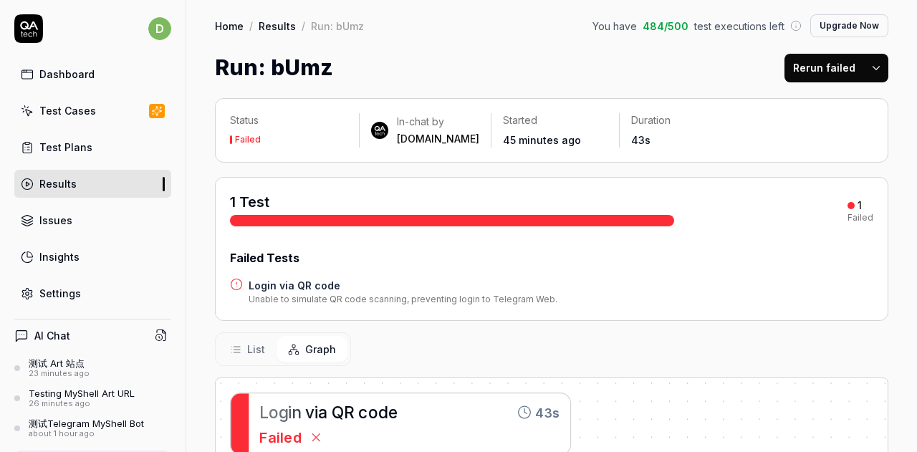
click at [90, 365] on link "测试 Art 站点 23 minutes ago" at bounding box center [92, 369] width 157 height 22
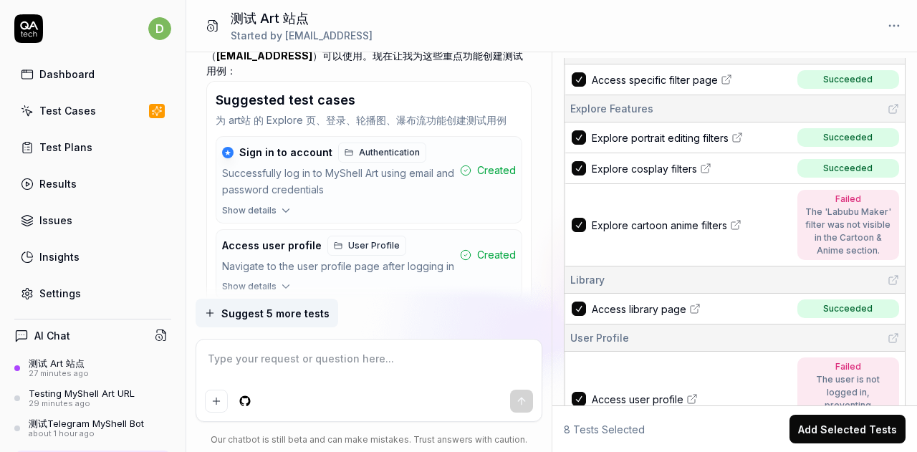
scroll to position [307, 0]
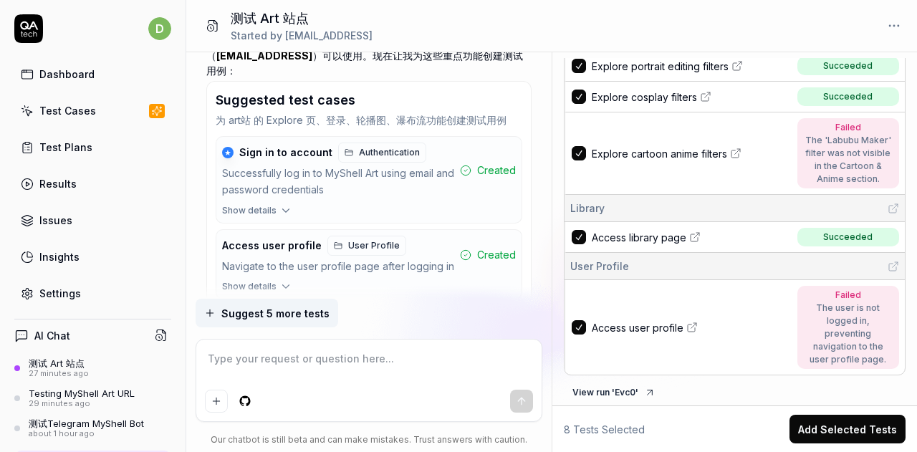
click at [636, 234] on span "Access library page" at bounding box center [639, 237] width 95 height 15
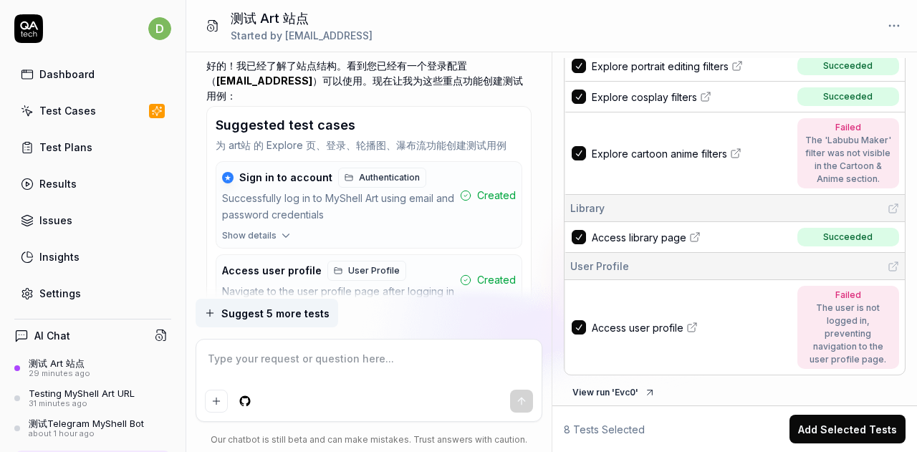
scroll to position [1524, 0]
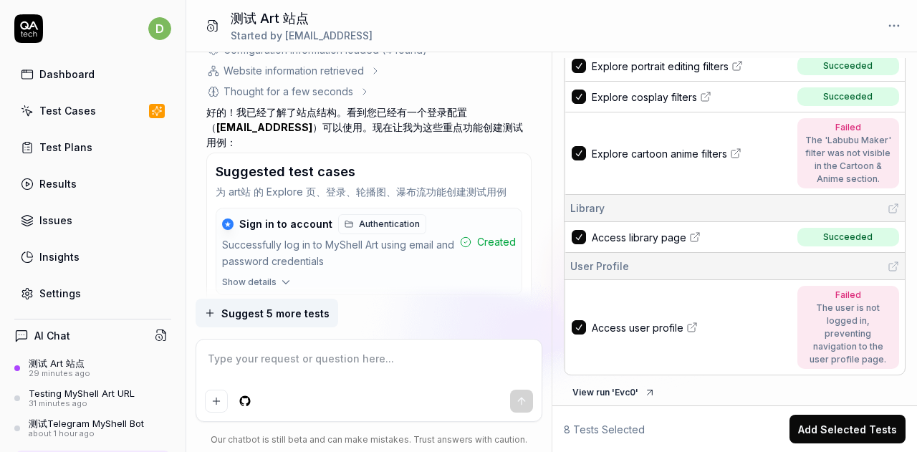
click at [345, 368] on textarea at bounding box center [369, 366] width 329 height 36
type textarea "*"
type textarea "w"
type textarea "*"
type textarea "wo"
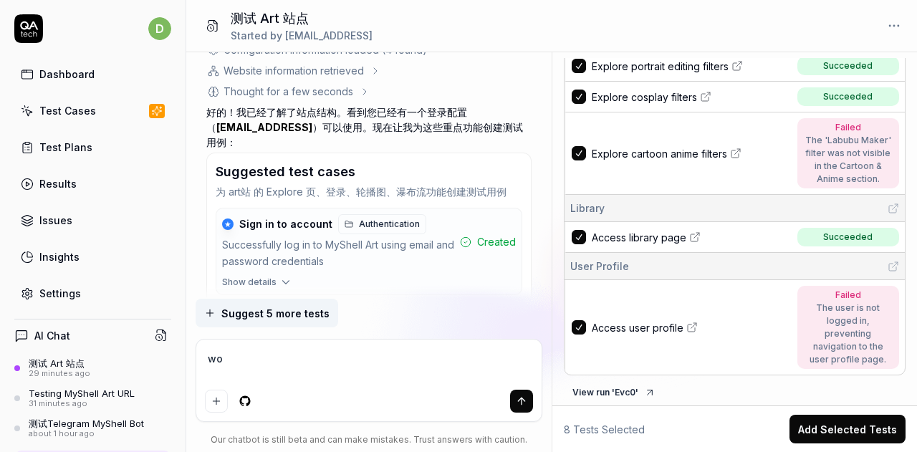
type textarea "*"
type textarea "wox"
type textarea "*"
type textarea "wo"
type textarea "*"
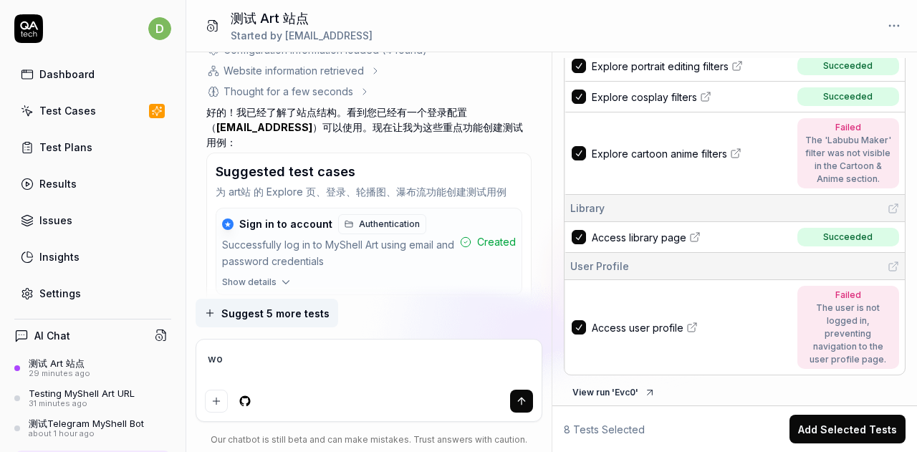
type textarea "w"
type textarea "*"
click at [62, 289] on div "Settings" at bounding box center [60, 293] width 42 height 15
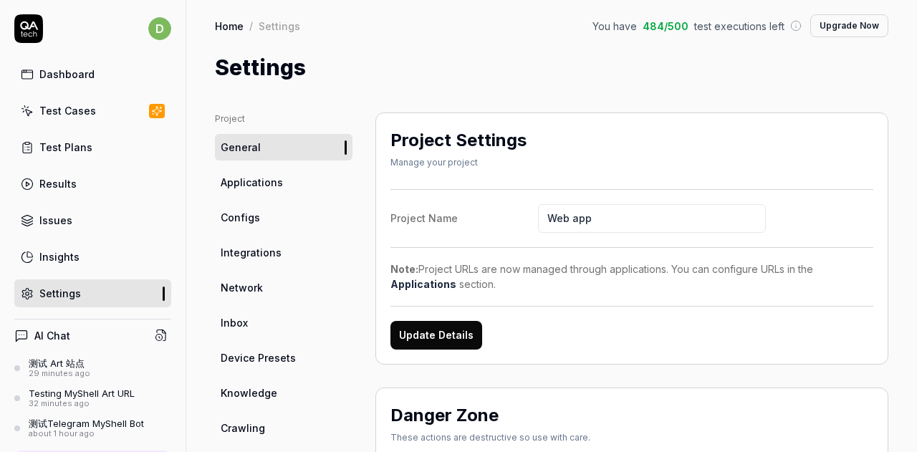
click at [274, 181] on span "Applications" at bounding box center [252, 182] width 62 height 15
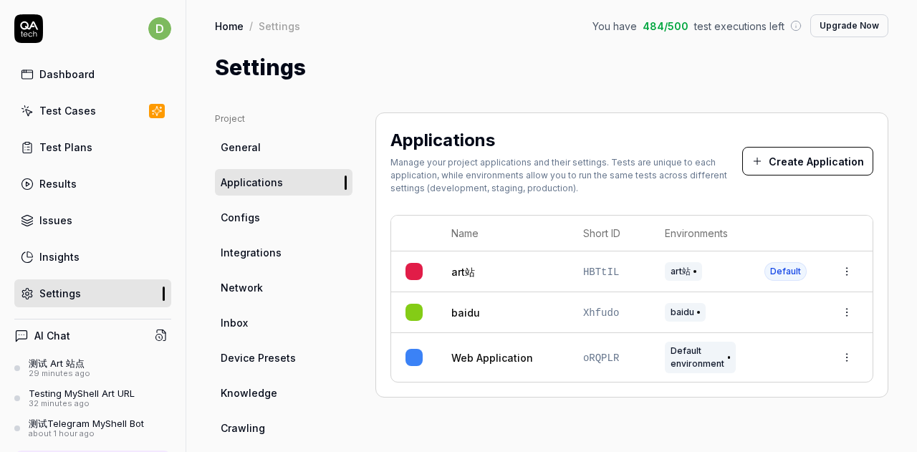
click at [466, 273] on link "art站" at bounding box center [464, 271] width 24 height 15
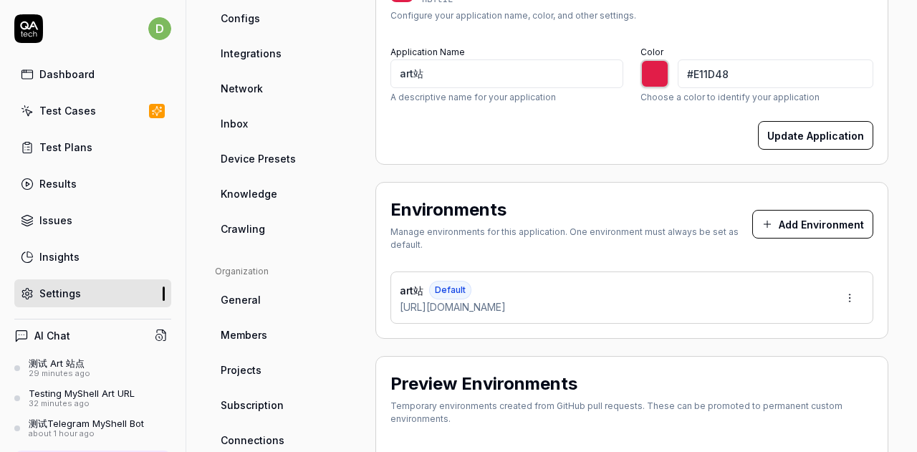
scroll to position [47, 0]
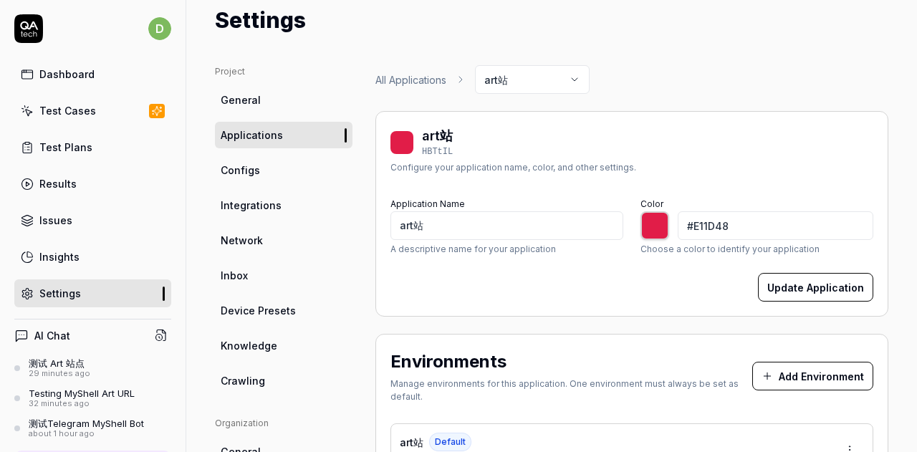
click at [66, 296] on div "Settings" at bounding box center [60, 293] width 42 height 15
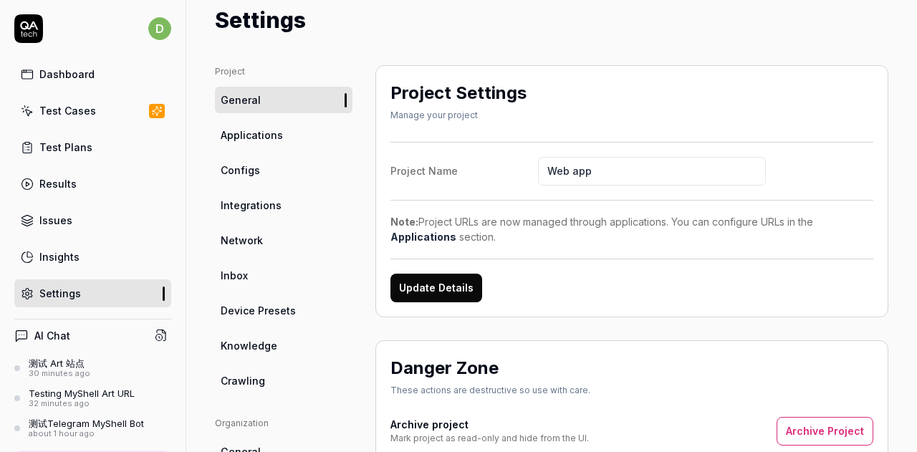
click at [67, 363] on div "测试 Art 站点" at bounding box center [60, 363] width 62 height 11
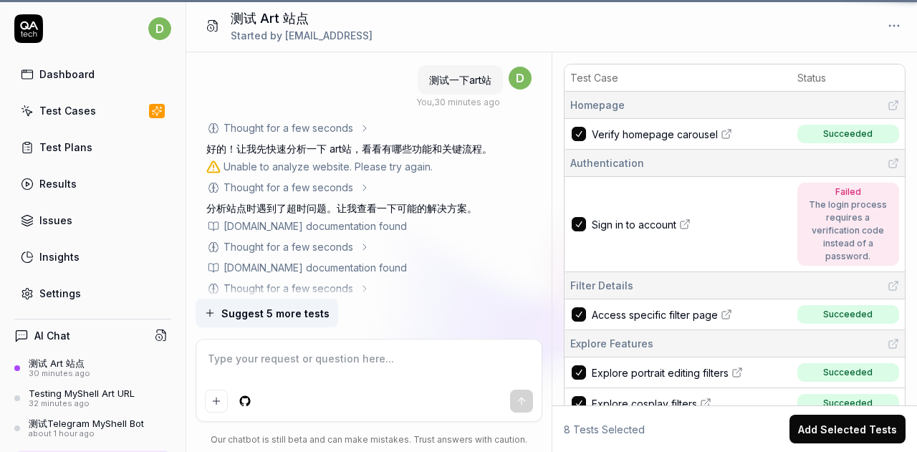
scroll to position [2241, 0]
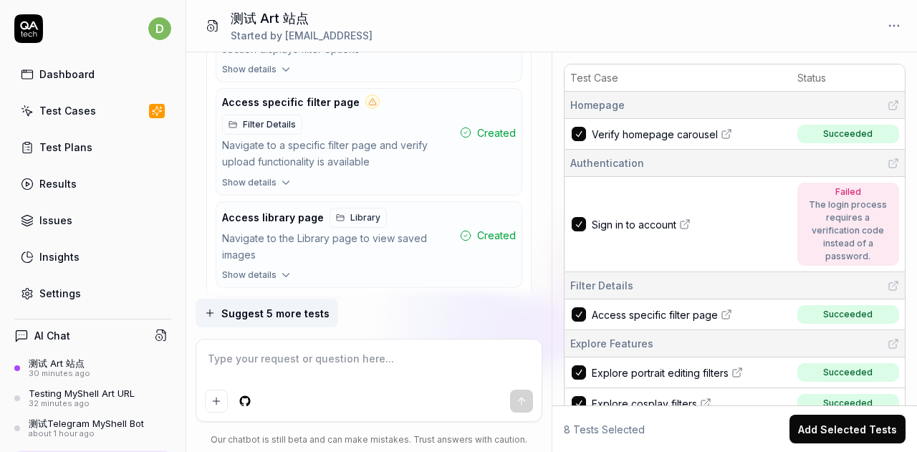
click at [275, 368] on textarea at bounding box center [369, 366] width 329 height 36
type textarea "*"
type textarea "w"
type textarea "*"
type textarea "wo'x"
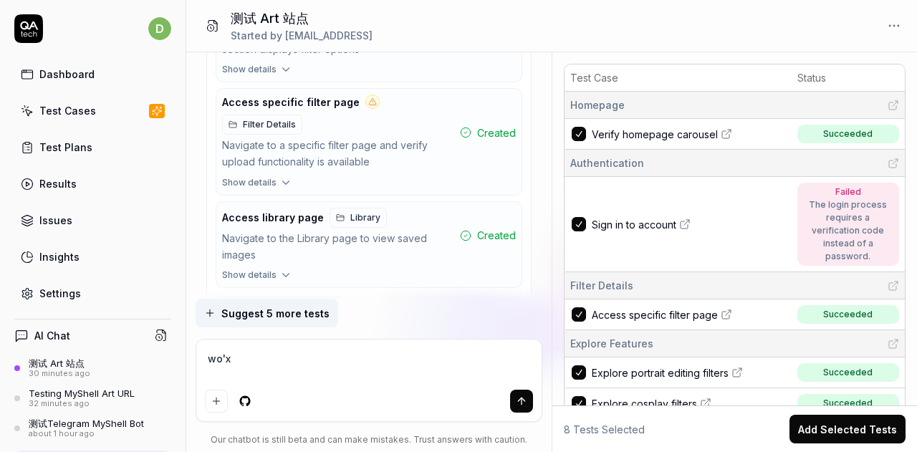
type textarea "*"
type textarea "wo'xu"
type textarea "*"
type textarea "wo'xu'ya"
type textarea "*"
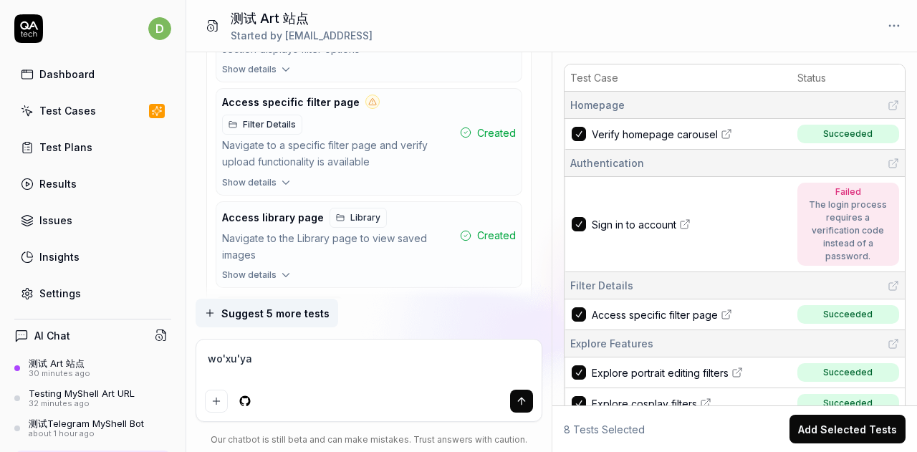
type textarea "wo'xu'yao"
type textarea "*"
type textarea "我需要t"
type textarea "*"
type textarea "我需要ti"
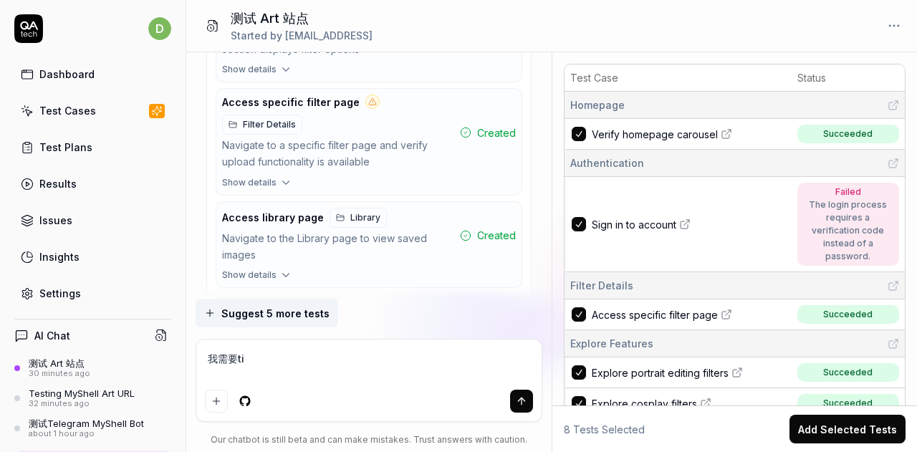
type textarea "*"
type textarea "我需要ti'a"
type textarea "*"
type textarea "我需要tian"
type textarea "*"
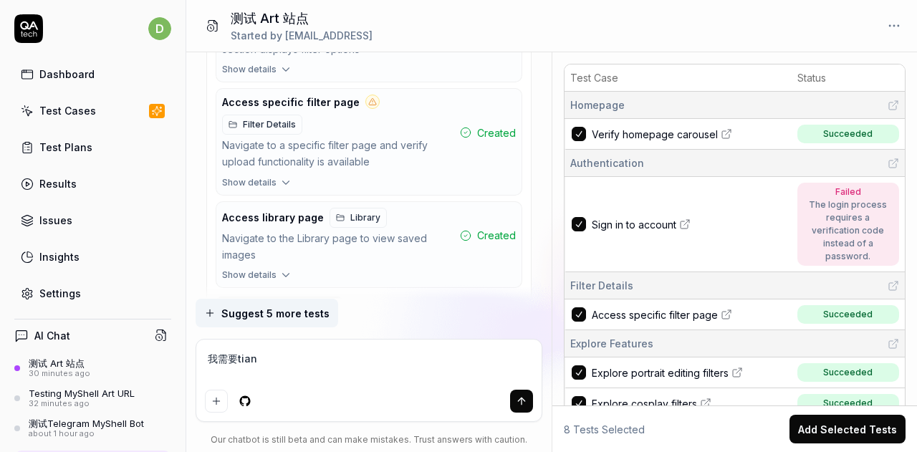
type textarea "我需要tian'q"
type textarea "*"
type textarea "我需要tian'qi"
type textarea "*"
type textarea "我需要tian'qi'a"
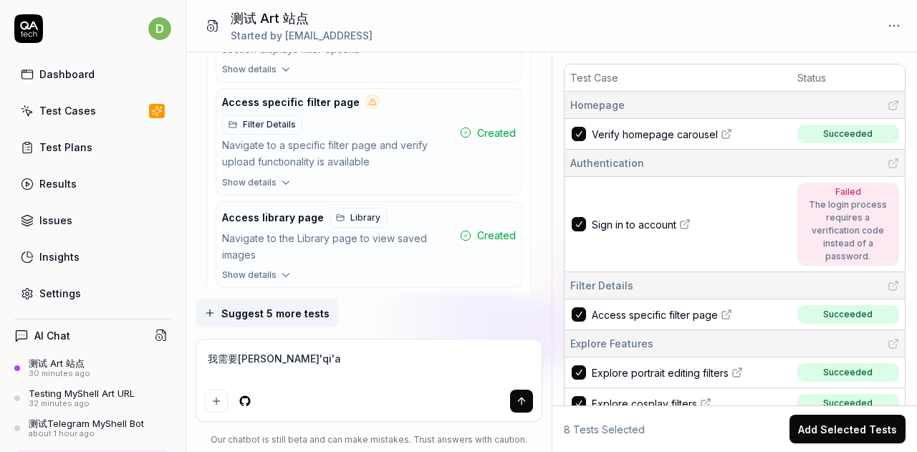
type textarea "*"
type textarea "我需要tian'qian"
type textarea "*"
type textarea "我需要天谴"
type textarea "*"
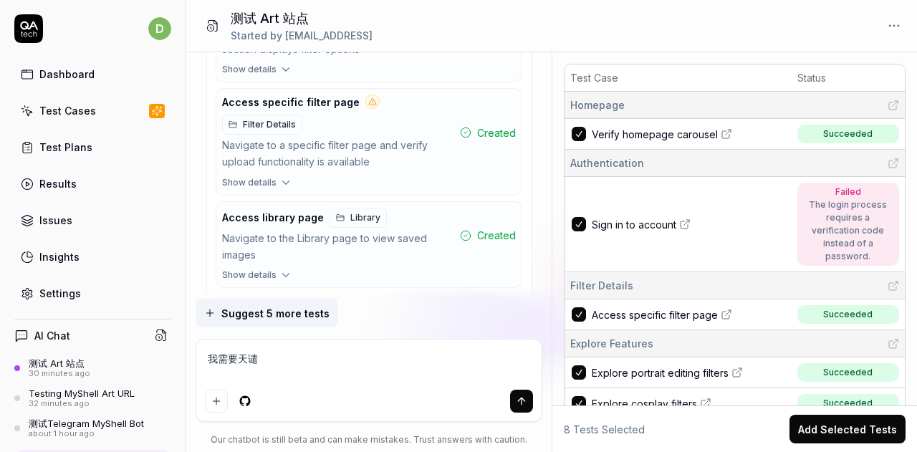
type textarea "我需要天谴d"
type textarea "*"
type textarea "我需要天谴de"
type textarea "*"
type textarea "我需要天谴den"
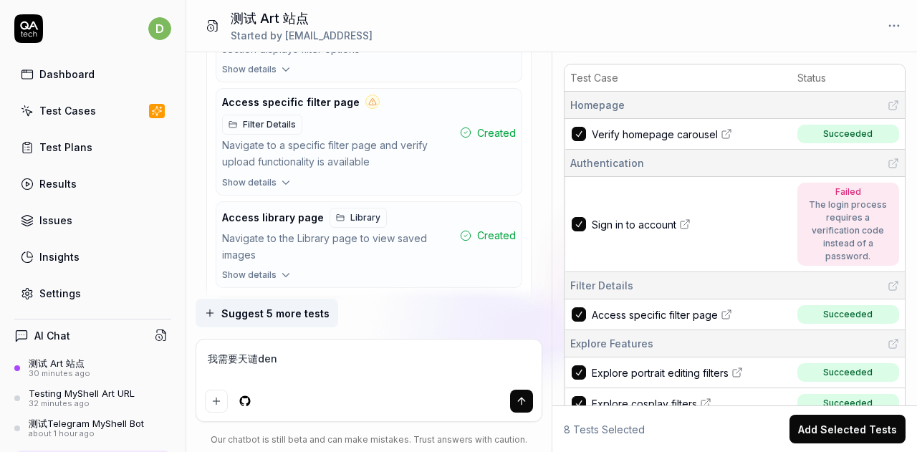
type textarea "*"
type textarea "我需要天谴deng"
type textarea "*"
type textarea "我需要天谴等"
type textarea "*"
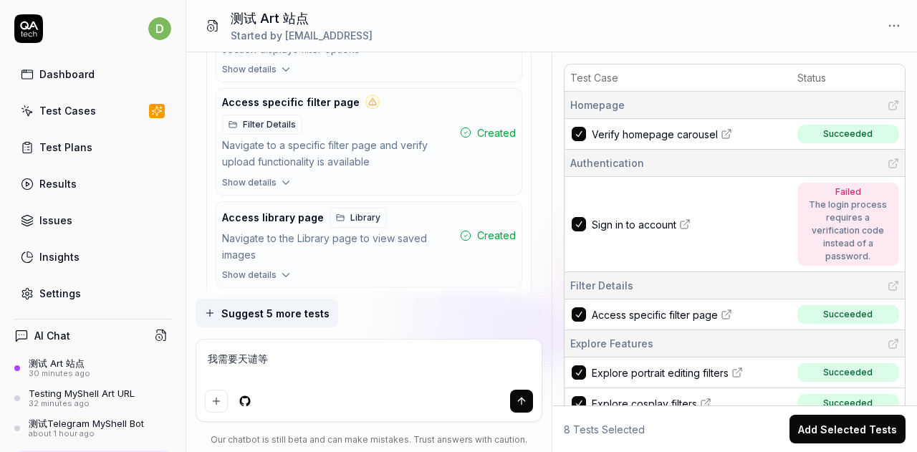
type textarea "我需要天谴"
type textarea "*"
type textarea "我需要天"
type textarea "*"
type textarea "我需要"
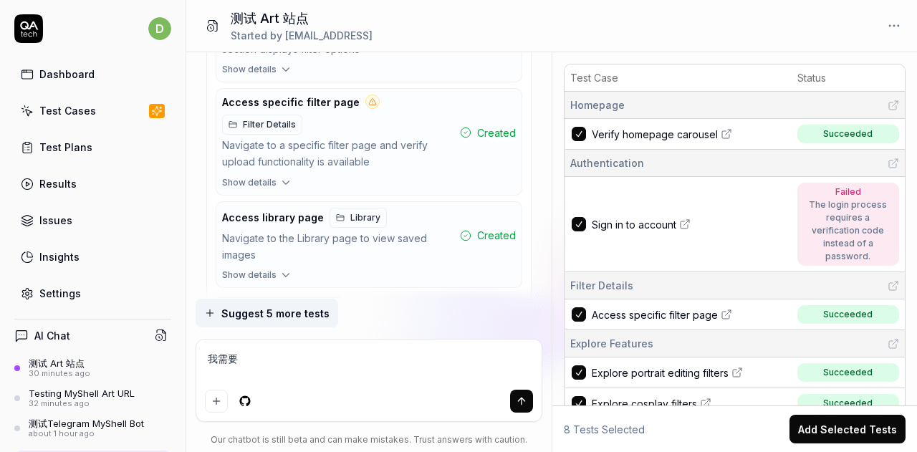
type textarea "*"
type textarea "我需要t"
type textarea "*"
type textarea "我需要ti"
type textarea "*"
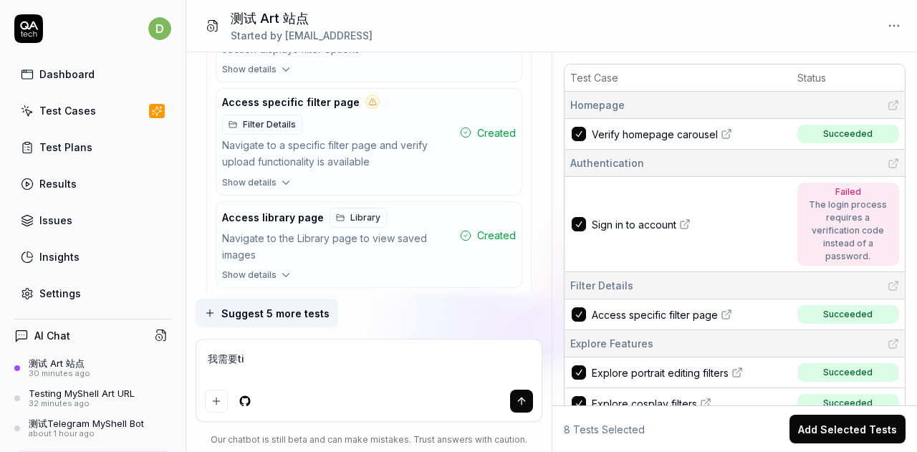
type textarea "我需要ti'q"
type textarea "*"
type textarea "我需要ti'qi"
type textarea "*"
type textarea "我需要ti'qian"
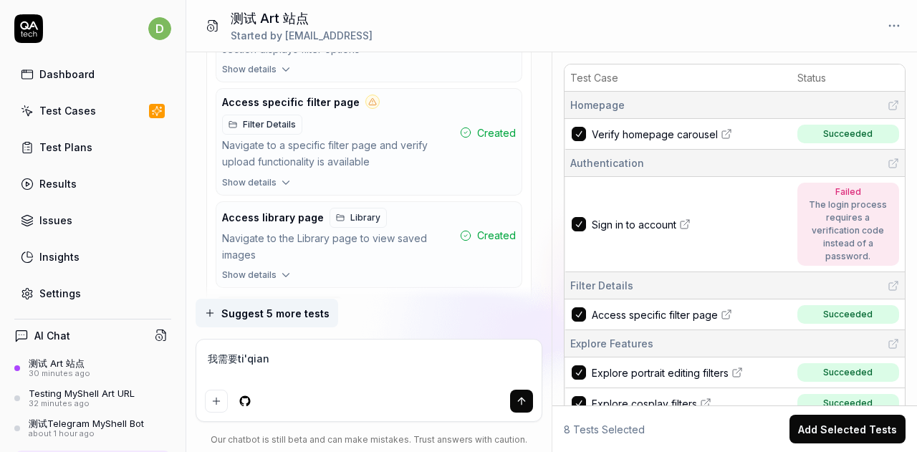
type textarea "*"
type textarea "我需要提前"
type textarea "*"
type textarea "我需要提前de"
type textarea "*"
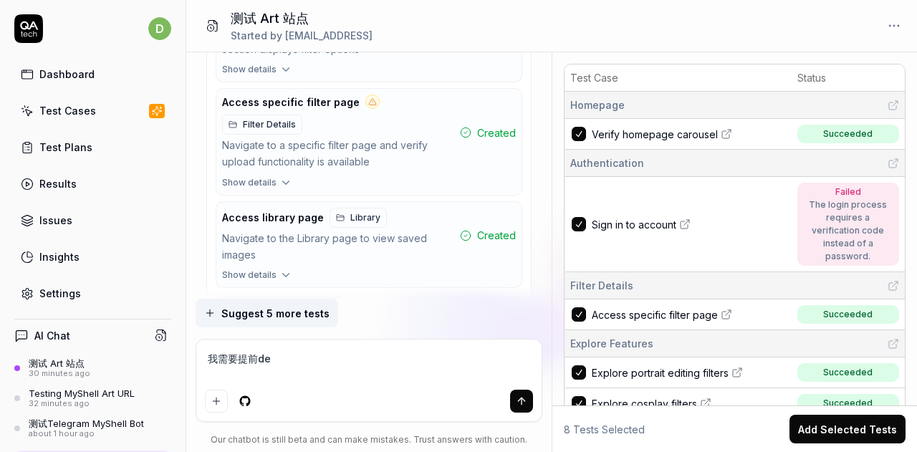
type textarea "我需要提前den"
type textarea "*"
type textarea "我需要提前deng"
type textarea "*"
type textarea "我需要提前deng'l"
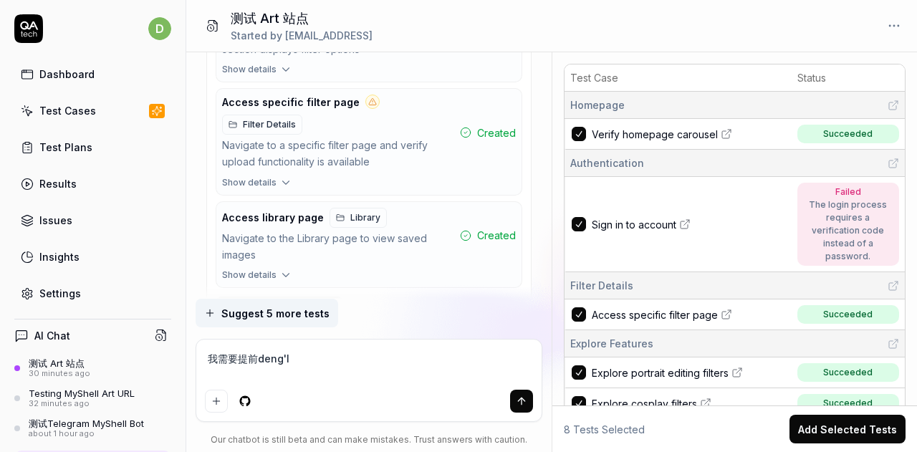
type textarea "*"
type textarea "我需要提前deng'lu"
type textarea "*"
type textarea "我需要提前登录"
type textarea "*"
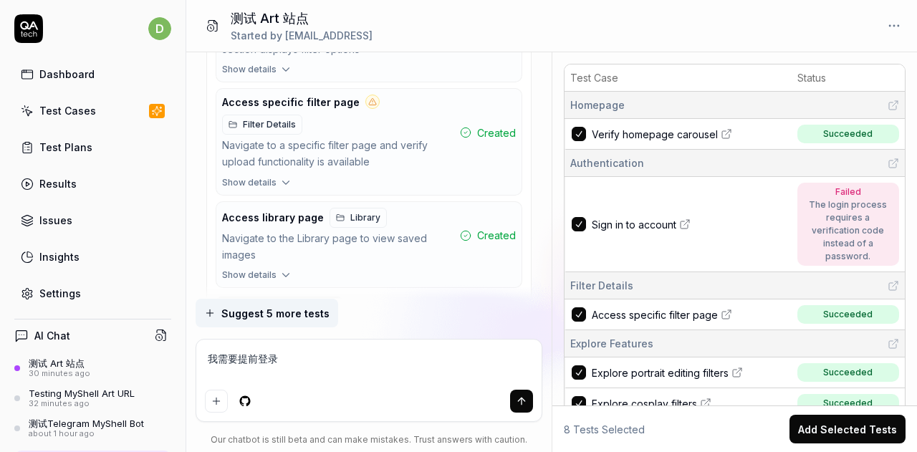
type textarea "我需要提前登录g"
type textarea "*"
type textarea "我需要提前登录go"
type textarea "*"
type textarea "我需要提前登录g"
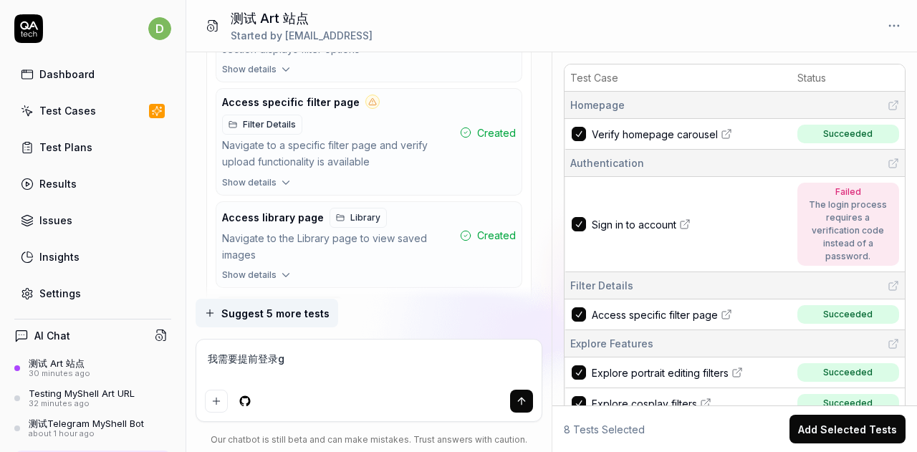
type textarea "*"
type textarea "我需要提前登录"
type textarea "*"
type textarea "我需要提前登录c"
type textarea "*"
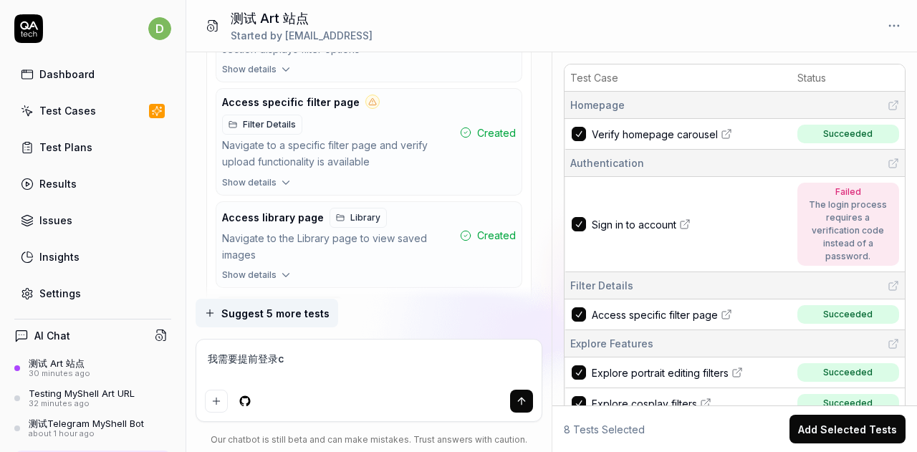
type textarea "我需要提前登录ch"
type textarea "*"
type textarea "我需要提前登录ch'r"
type textarea "*"
type textarea "我需要提前登录ch'ro"
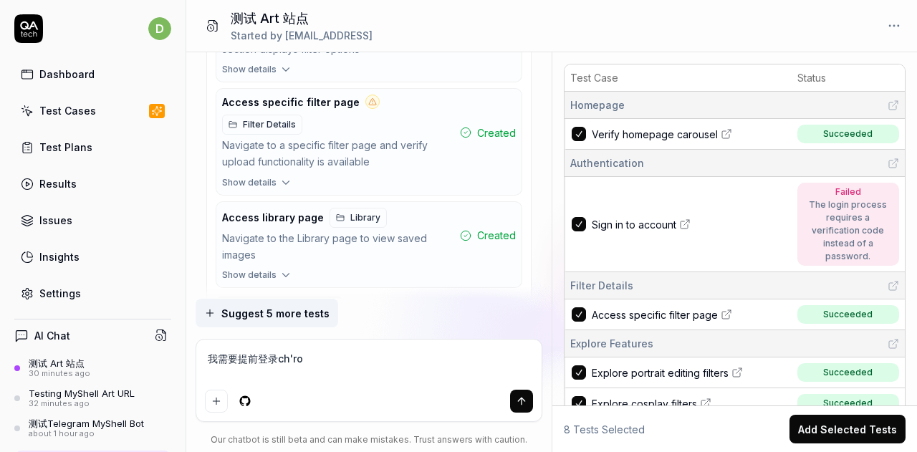
type textarea "*"
type textarea "我需要提前登录ch'ro'm"
type textarea "*"
type textarea "我需要提前登录chrome"
type textarea "*"
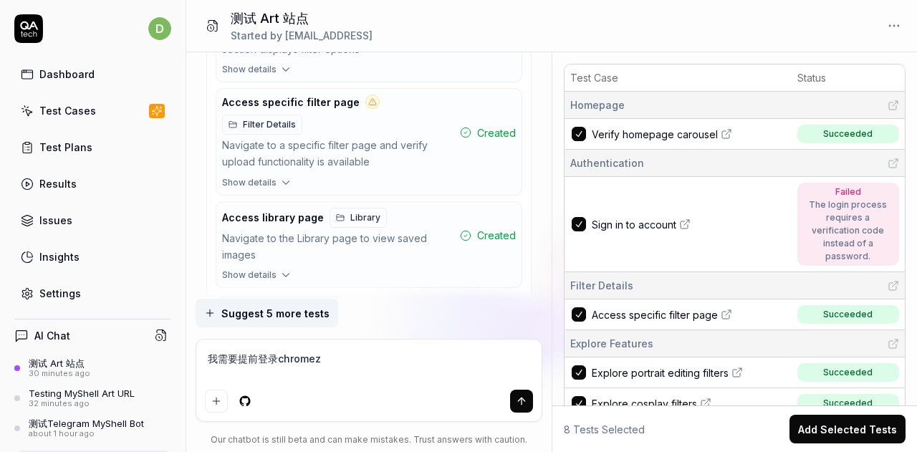
type textarea "我需要提前登录chromezh"
type textarea "*"
type textarea "我需要提前登录chromezha"
type textarea "*"
type textarea "我需要提前登录chromezhan"
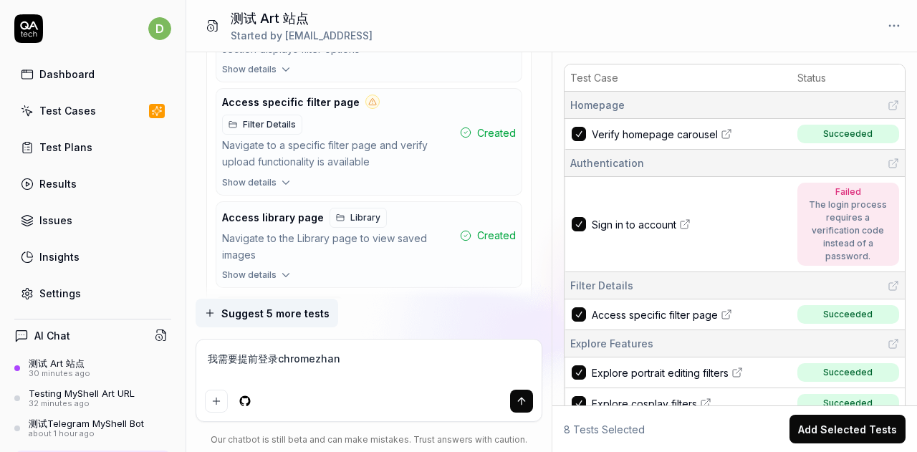
type textarea "*"
type textarea "我需要提前登录chromezhang"
type textarea "*"
type textarea "我需要提前登录chromezhang'h"
type textarea "*"
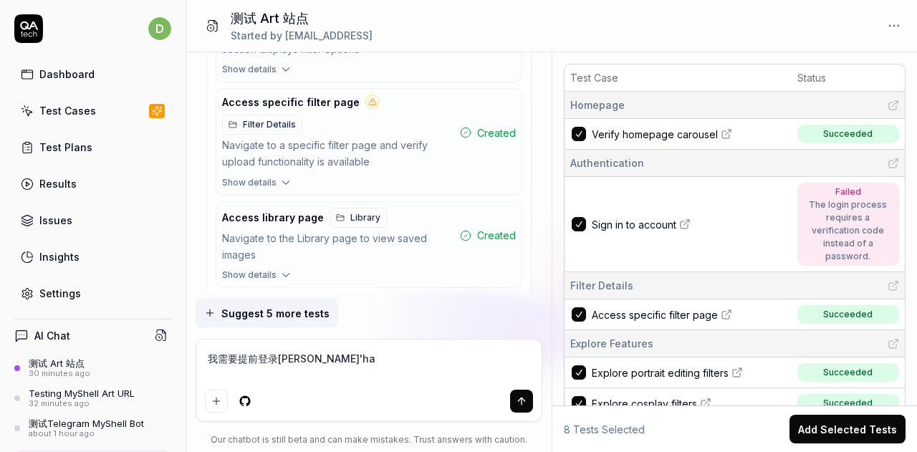
type textarea "我需要提前登录chromezhang'hao"
type textarea "*"
type textarea "我需要提前登录chrome账号"
type textarea "*"
type textarea "我需要提前登录chrome账号，"
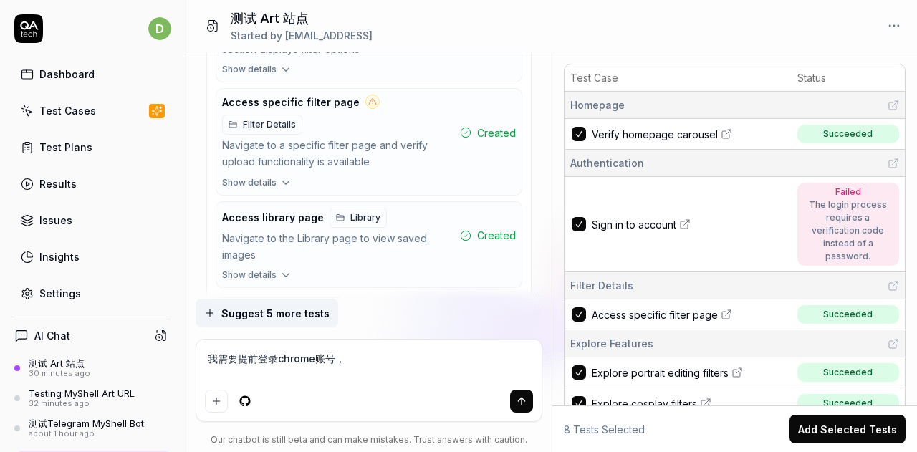
type textarea "*"
type textarea "我需要提前登录chrome账号，z"
type textarea "*"
type textarea "我需要提前登录chrome账号，zh"
type textarea "*"
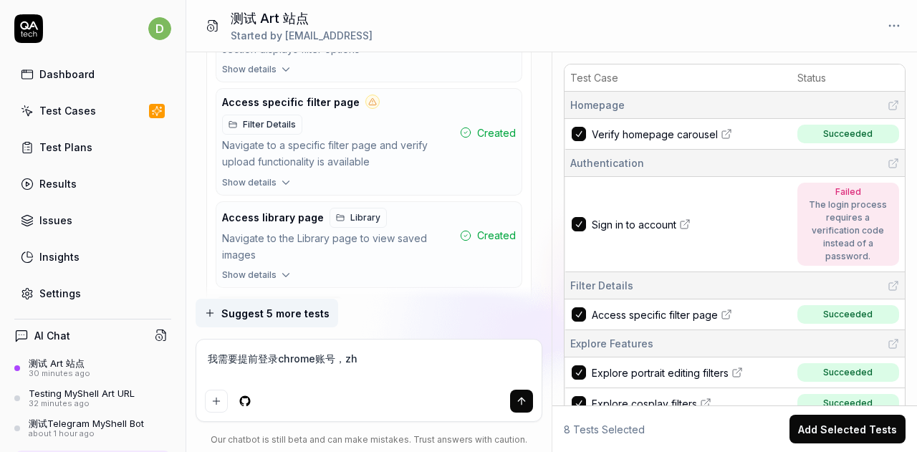
type textarea "我需要提前登录chrome账号，zhe"
type textarea "*"
type textarea "我需要提前登录chrome账号，zhe'y"
type textarea "*"
type textarea "我需要提前登录chrome账号，这样"
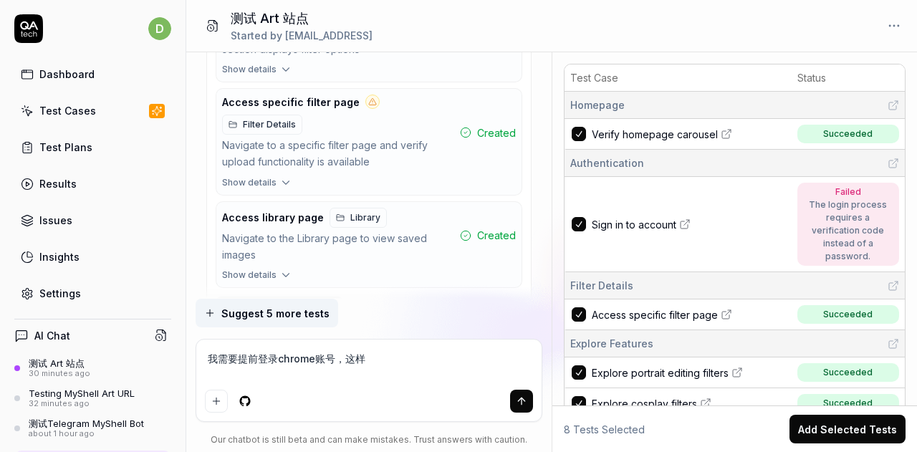
type textarea "*"
type textarea "我需要提前登录chrome账号，这样w"
type textarea "*"
type textarea "我需要提前登录chrome账号，这样wo"
type textarea "*"
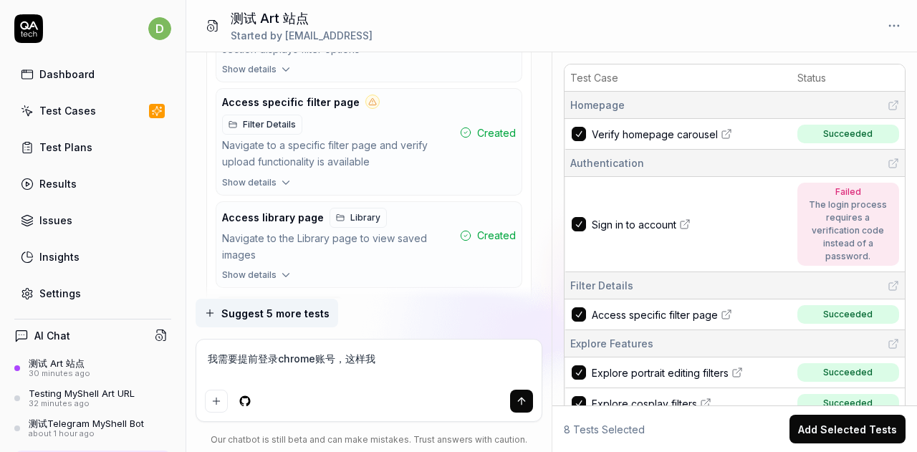
type textarea "我需要提前登录chrome账号，这样我"
click at [388, 358] on textarea "我需要提前登录chrome账号，这样我" at bounding box center [369, 366] width 329 height 36
type textarea "*"
type textarea "我需要提前登录chrome账号，这样"
type textarea "*"
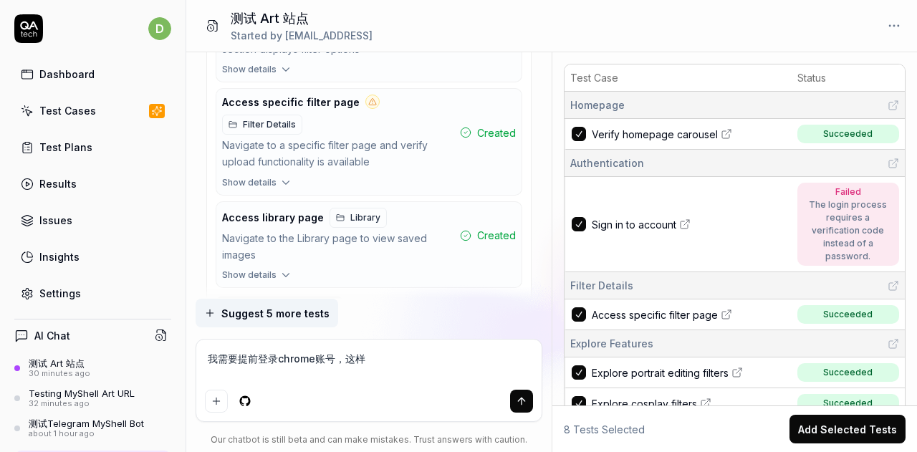
type textarea "我需要提前登录chrome账号，这样m"
type textarea "*"
type textarea "我需要提前登录chrome账号，这样me"
type textarea "*"
type textarea "我需要提前登录chrome账号，这样mei"
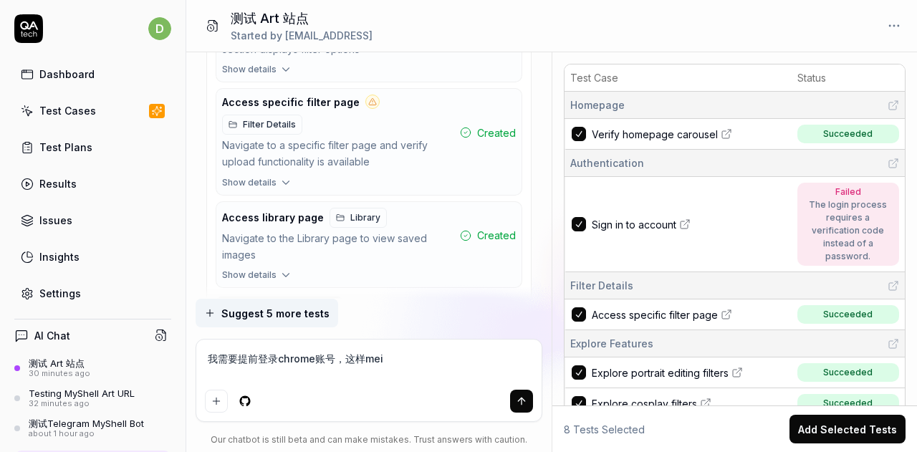
type textarea "*"
type textarea "我需要提前登录chrome账号，这样mei'ci"
type textarea "*"
type textarea "我需要提前登录chrome账号，这样每次c"
type textarea "*"
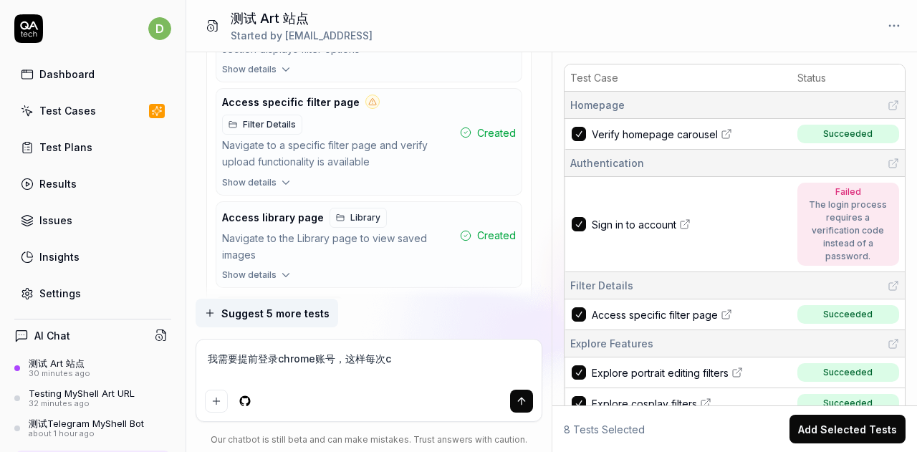
type textarea "我需要提前登录chrome账号，这样每次ce"
type textarea "*"
type textarea "我需要提前登录chrome账号，这样每次ce's"
type textarea "*"
type textarea "我需要提前登录chrome账号，这样每次ce'sh"
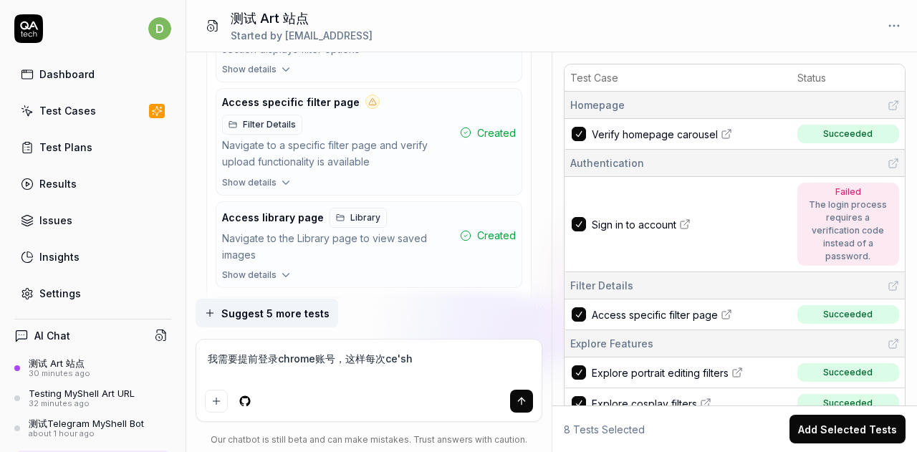
type textarea "*"
type textarea "我需要提前登录chrome账号，这样每次ce'shi"
type textarea "*"
type textarea "我需要提前登录chrome账号，这样每次测试"
type textarea "*"
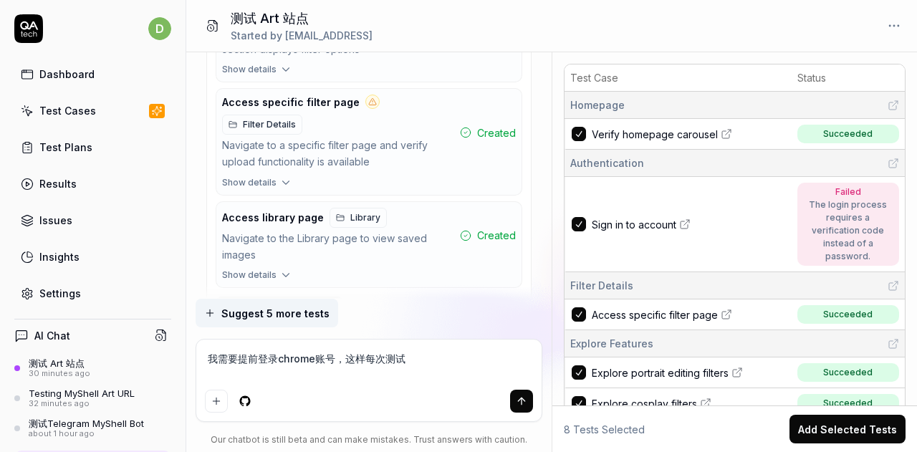
type textarea "我需要提前登录chrome账号，这样每次测试a"
type textarea "*"
type textarea "我需要提前登录chrome账号，这样每次测试a'r"
type textarea "*"
type textarea "我需要提前登录chrome账号，这样每次测试a'r't"
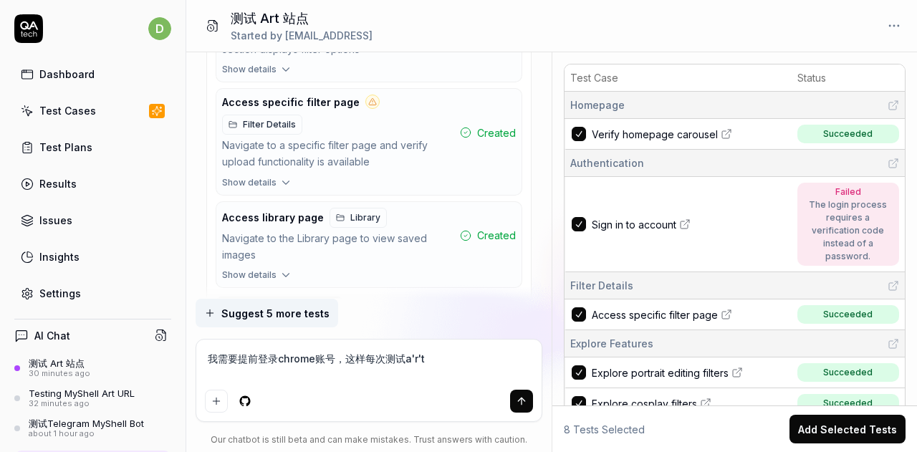
type textarea "*"
type textarea "我需要提前登录chrome账号，这样每次测试art"
type textarea "*"
type textarea "我需要提前登录chrome账号，这样每次测试artz"
type textarea "*"
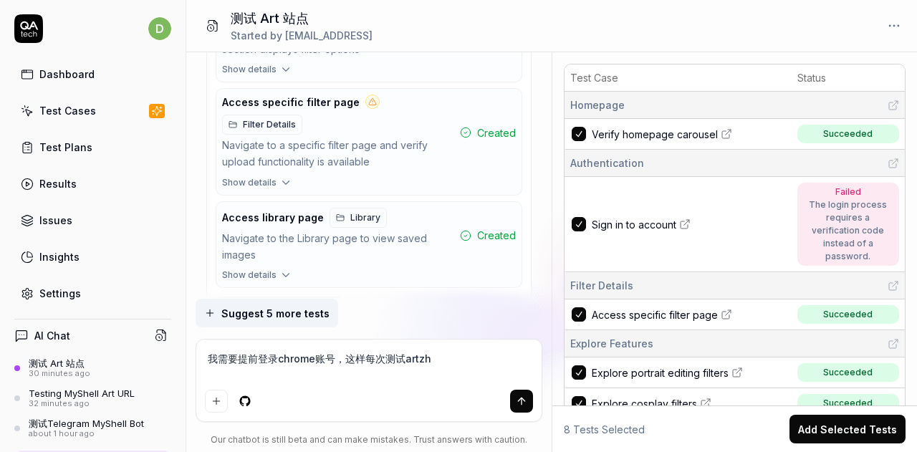
type textarea "我需要提前登录chrome账号，这样每次测试artzha"
type textarea "*"
type textarea "我需要提前登录chrome账号，这样每次测试artzhan"
type textarea "*"
type textarea "我需要提前登录chrome账号，这样每次测试art站s"
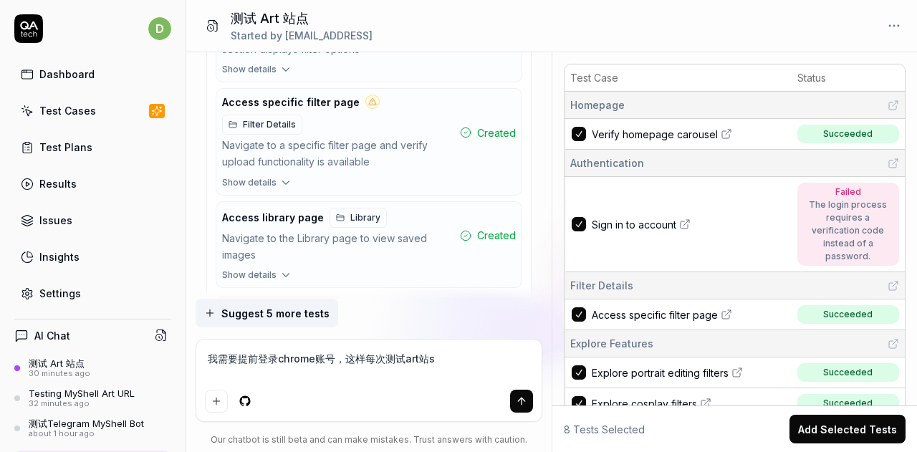
type textarea "*"
type textarea "我需要提前登录chrome账号，这样每次测试art站sh"
type textarea "*"
type textarea "我需要提前登录chrome账号，这样每次测试art站shi"
type textarea "*"
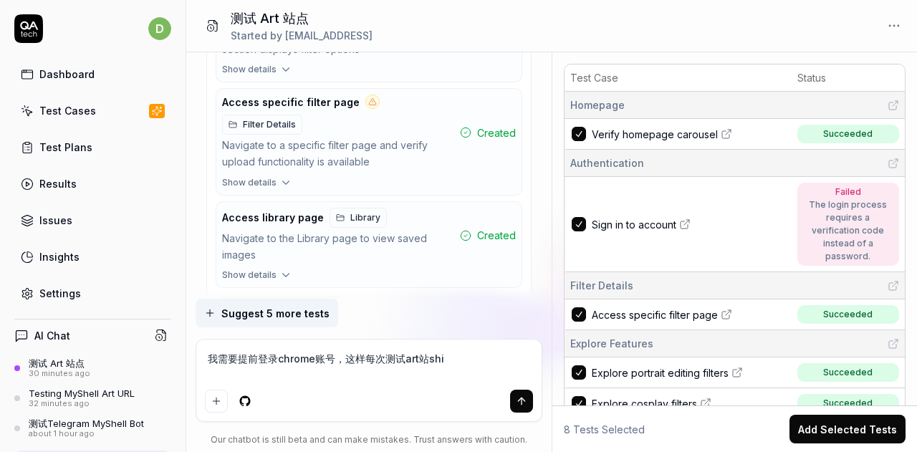
type textarea "我需要提前登录chrome账号，这样每次测试art站时"
type textarea "*"
type textarea "我需要提前登录chrome账号，这样每次测试art站时，"
type textarea "*"
type textarea "我需要提前登录chrome账号，这样每次测试art站时，z"
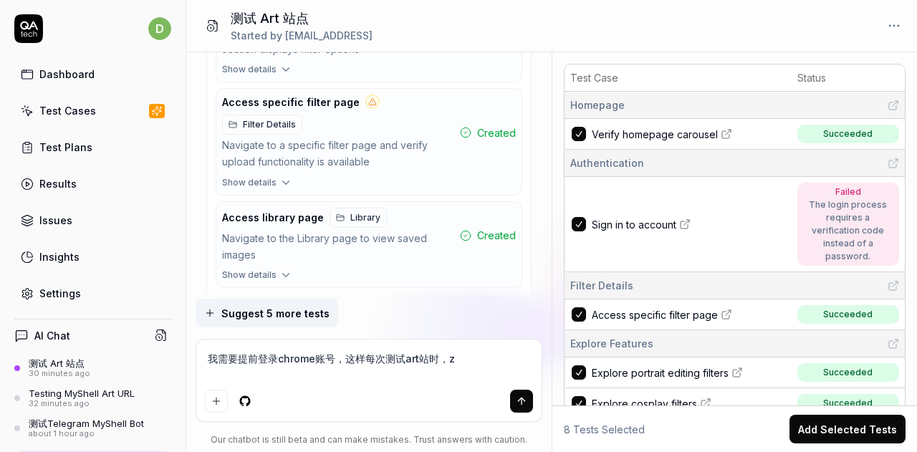
type textarea "*"
type textarea "我需要提前登录chrome账号，这样每次测试art站时，zh"
type textarea "*"
type textarea "我需要提前登录chrome账号，这样每次测试art站时，zhi"
type textarea "*"
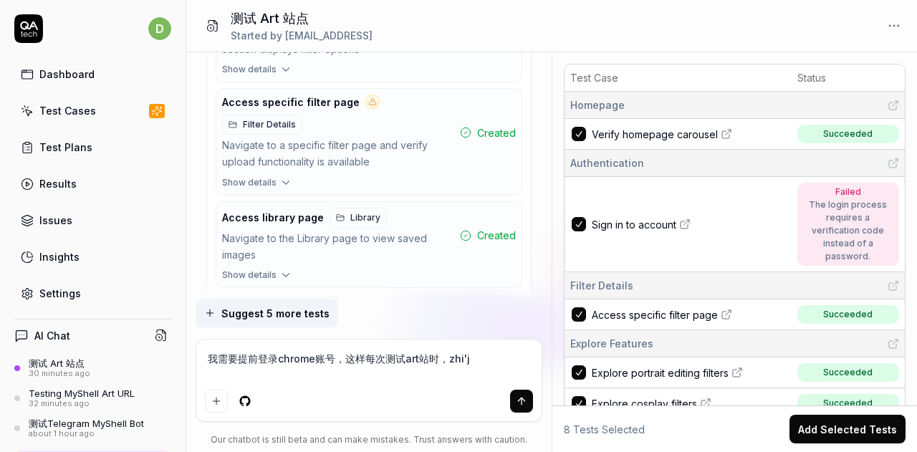
type textarea "我需要提前登录chrome账号，这样每次测试art站时，zhi'ji"
type textarea "*"
type textarea "我需要提前登录chrome账号，这样每次测试art站时，zhi'jie"
type textarea "*"
type textarea "我需要提前登录chrome账号，这样每次测试art站时，直接"
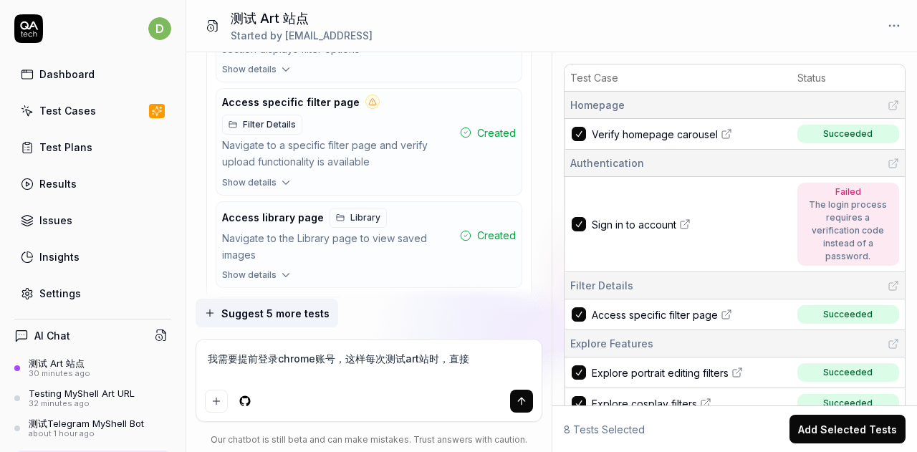
type textarea "*"
type textarea "我需要提前登录chrome账号，这样每次测试art站时，直接x"
type textarea "*"
type textarea "我需要提前登录chrome账号，这样每次测试art站时，直接xu"
type textarea "*"
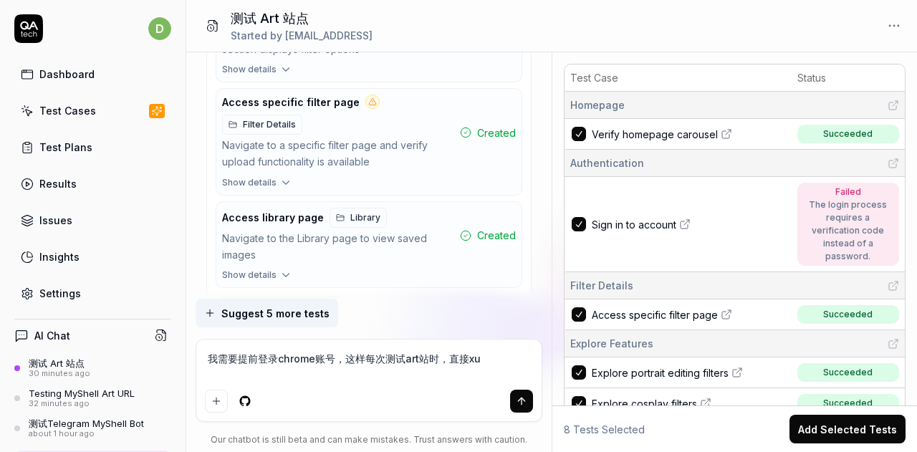
type textarea "我需要提前登录chrome账号，这样每次测试art站时，直接xu'a"
type textarea "*"
type textarea "我需要提前登录chrome账号，这样每次测试art站时，直接xuan"
type textarea "*"
type textarea "我需要提前登录chrome账号，这样每次测试art站时，直接xuan'z"
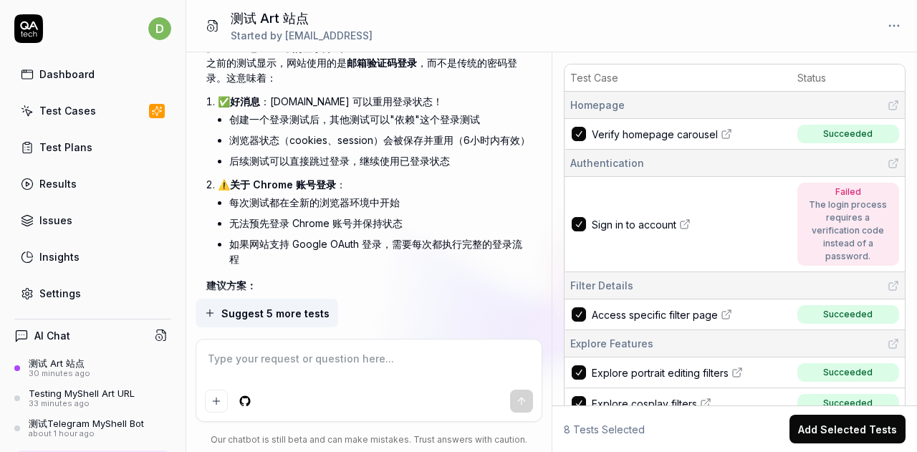
scroll to position [2796, 0]
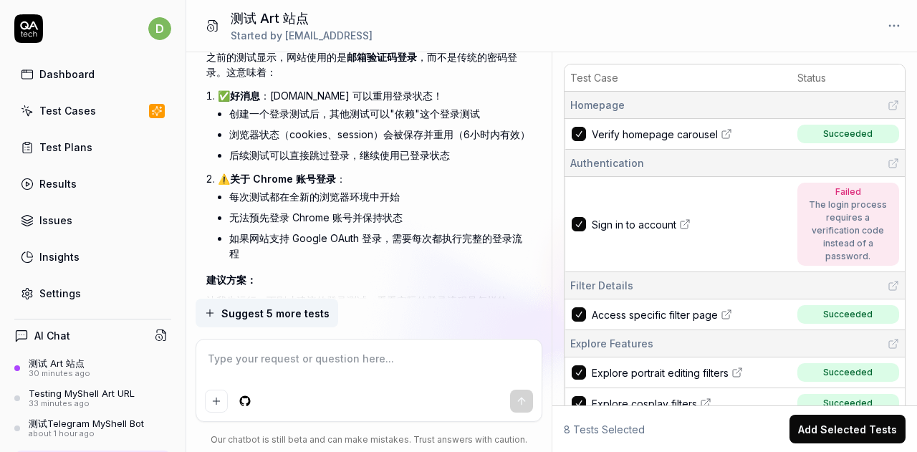
click at [219, 312] on span at bounding box center [213, 319] width 14 height 14
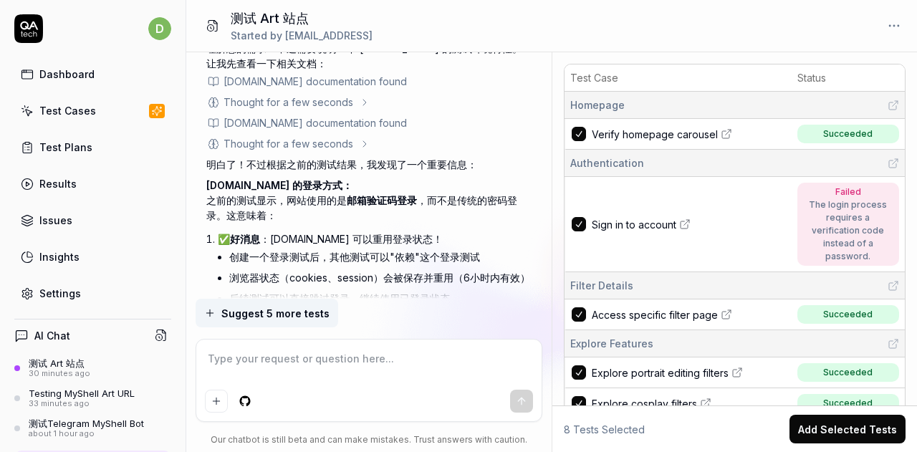
scroll to position [2725, 0]
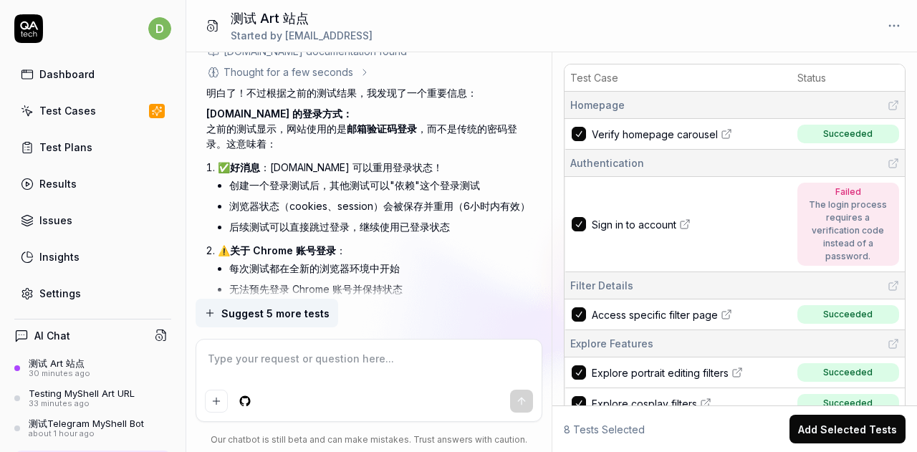
click at [393, 355] on textarea at bounding box center [369, 366] width 329 height 36
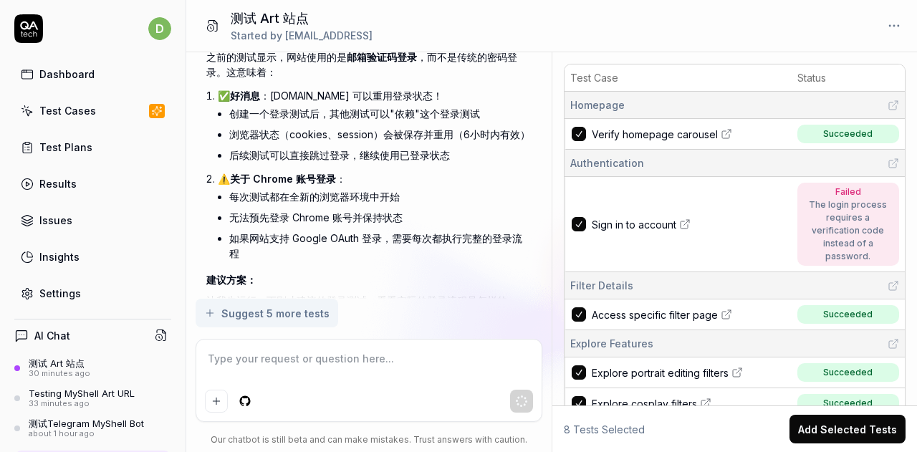
click at [212, 313] on icon at bounding box center [213, 318] width 11 height 11
click at [276, 311] on div "Test cases are now running" at bounding box center [289, 318] width 131 height 15
click at [335, 311] on div "Test cases are now running" at bounding box center [289, 318] width 131 height 15
click at [393, 293] on p "让我先运行一下刚才建议的登录测试，看看实际的登录流程是怎样的：" at bounding box center [368, 300] width 325 height 15
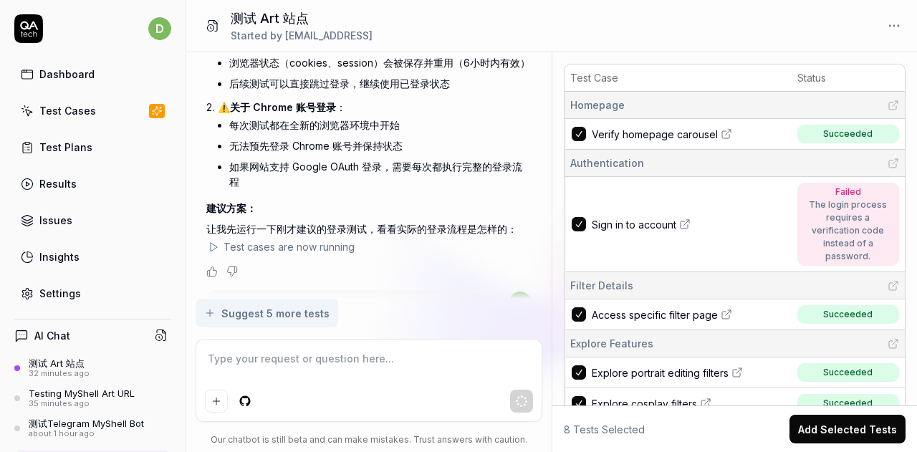
scroll to position [2891, 0]
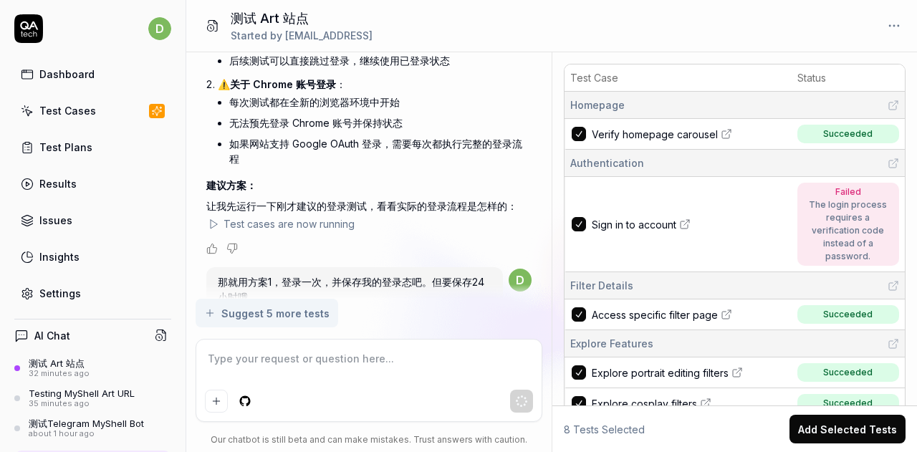
click at [480, 411] on div at bounding box center [369, 401] width 329 height 23
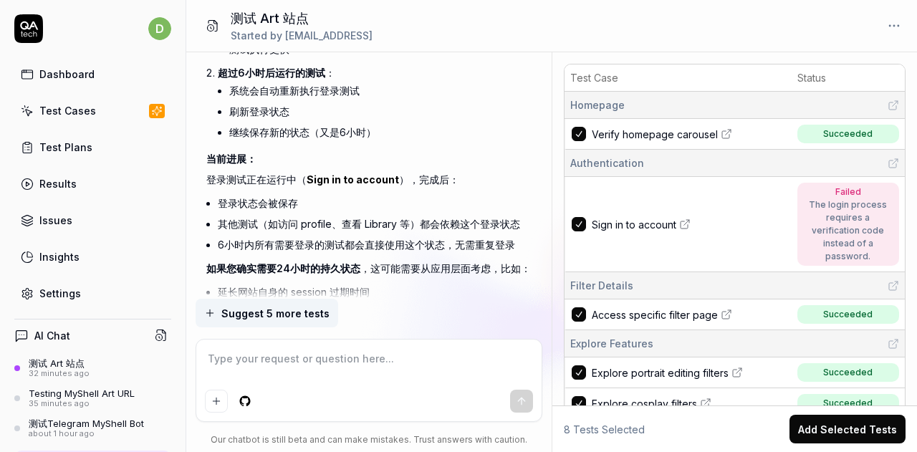
scroll to position [3467, 0]
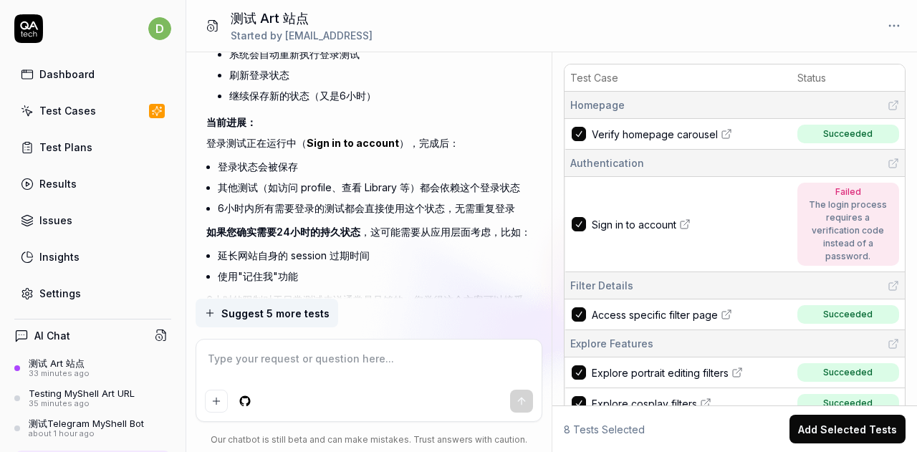
click at [327, 375] on textarea at bounding box center [369, 366] width 329 height 36
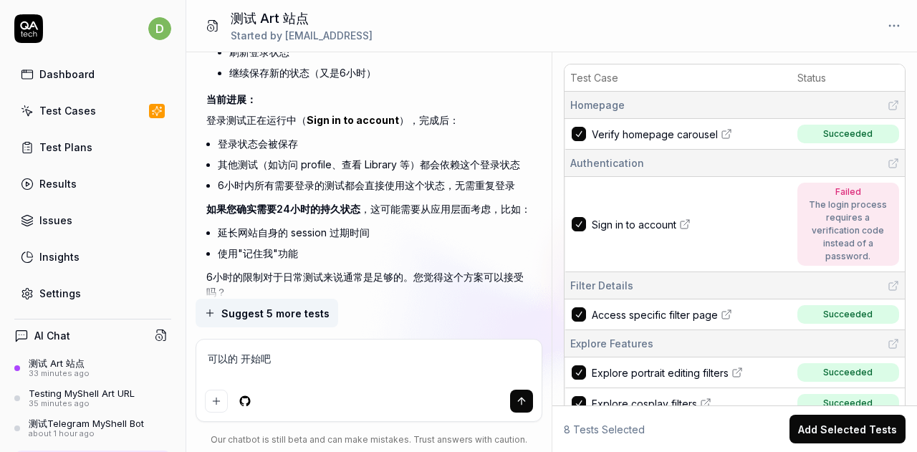
click at [631, 223] on span "Sign in to account" at bounding box center [634, 224] width 85 height 15
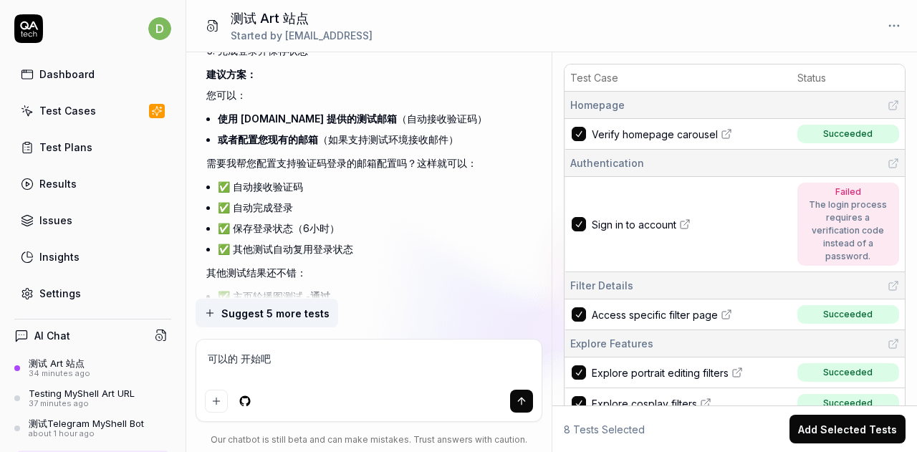
scroll to position [4160, 0]
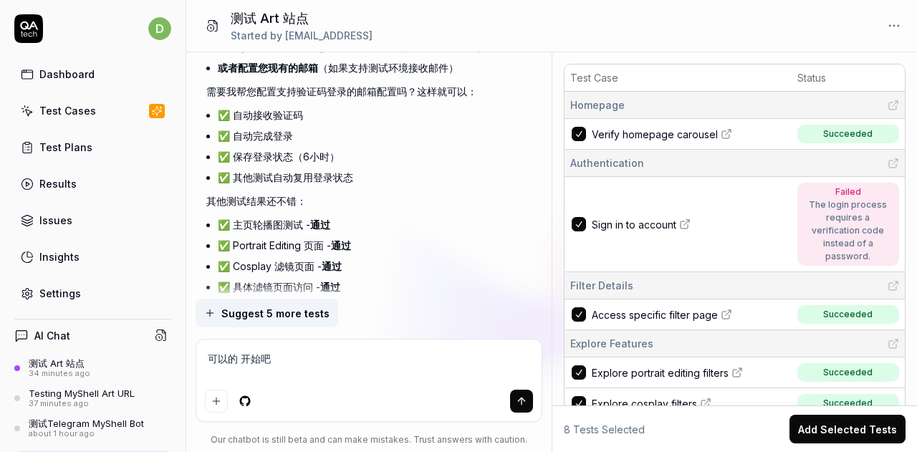
click at [308, 366] on textarea "可以的 开始吧" at bounding box center [369, 366] width 329 height 36
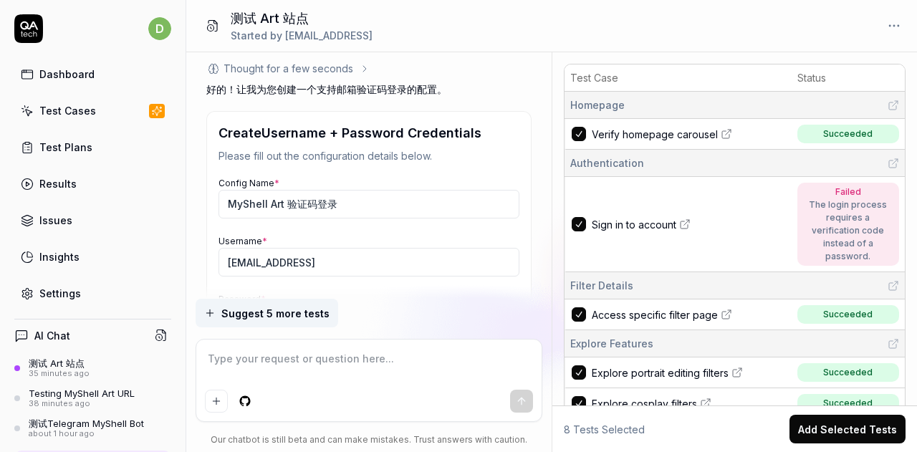
scroll to position [4629, 0]
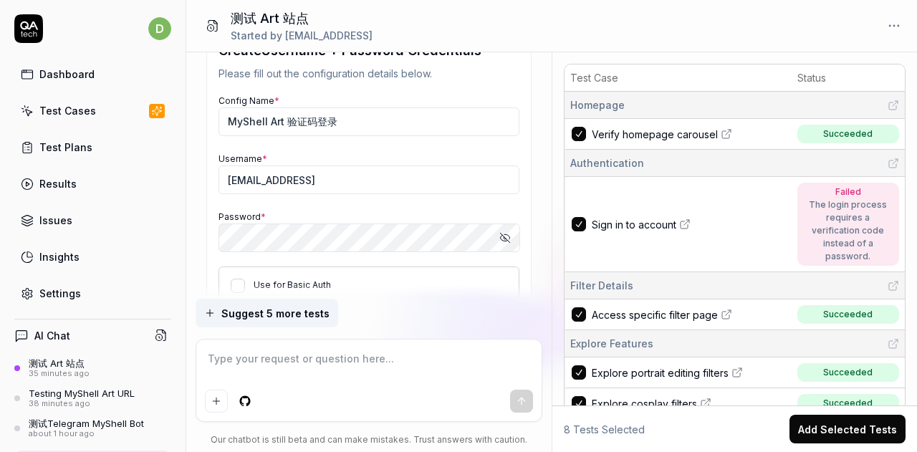
click at [334, 209] on div "Password * Show password" at bounding box center [369, 231] width 301 height 44
click at [237, 279] on button "Use for Basic Auth" at bounding box center [238, 286] width 14 height 14
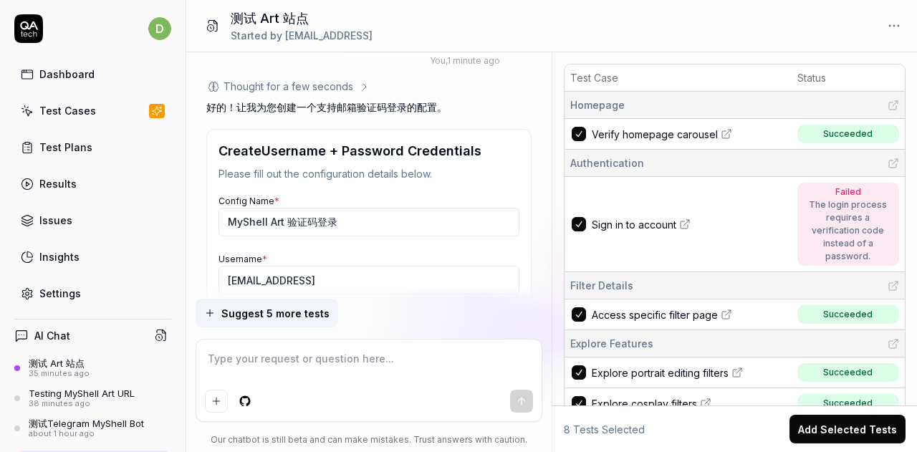
scroll to position [4557, 0]
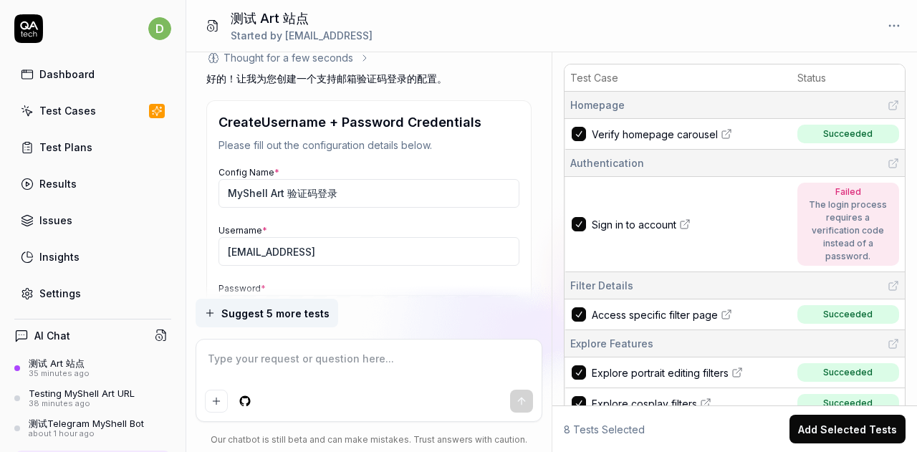
click at [320, 176] on div "Config Name * MyShell Art 验证码登录 Username * dows@myshell.ai Password * Show pass…" at bounding box center [369, 270] width 301 height 213
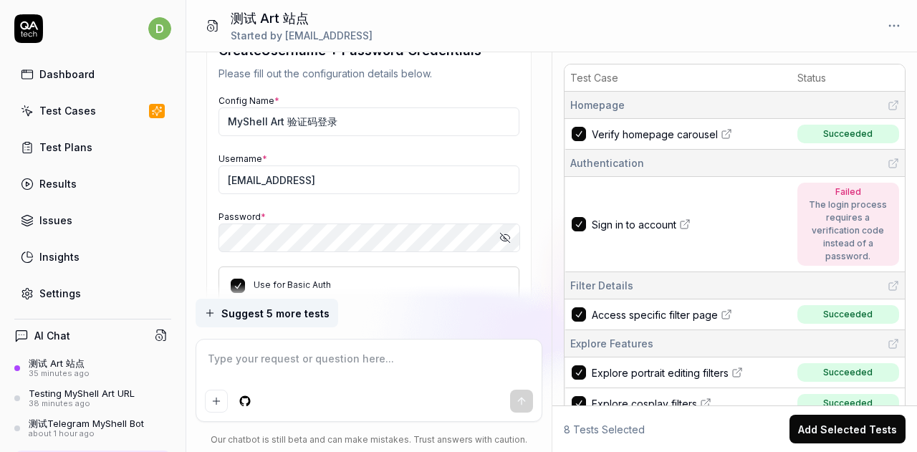
click at [233, 320] on button "Save" at bounding box center [240, 334] width 43 height 29
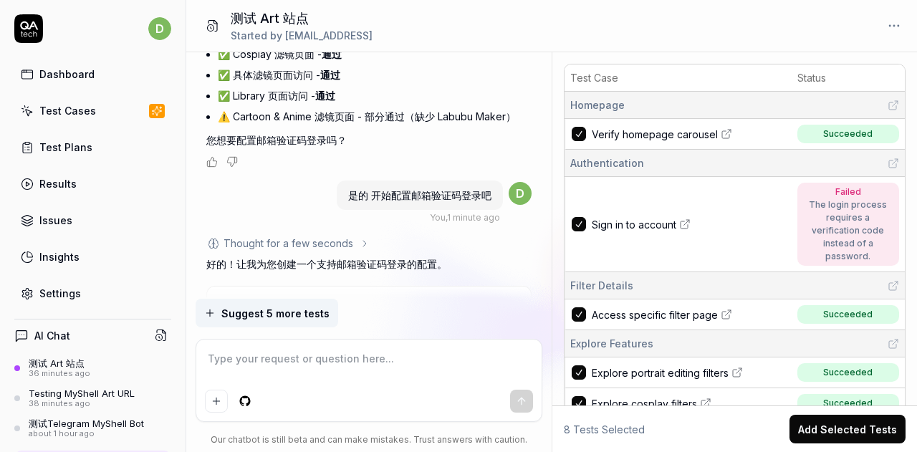
drag, startPoint x: 335, startPoint y: 257, endPoint x: 291, endPoint y: 252, distance: 44.8
click at [292, 286] on div "Username + Password Credentials Created Your configuration has been saved and i…" at bounding box center [368, 323] width 325 height 74
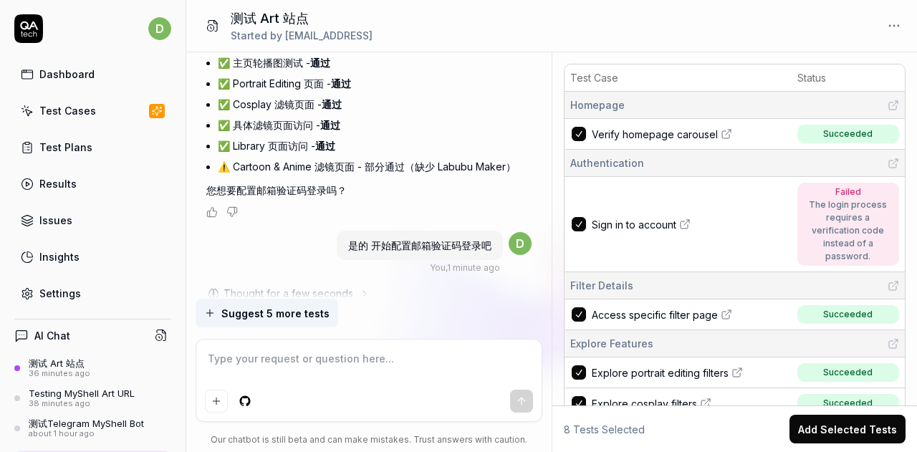
scroll to position [4300, 0]
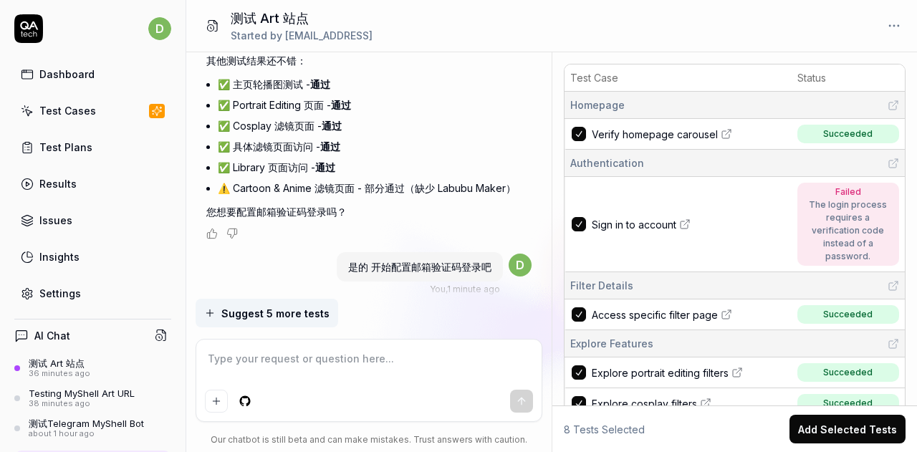
click at [859, 221] on div "The login process requires a verification code instead of a password." at bounding box center [848, 231] width 87 height 65
click at [639, 224] on span "Sign in to account" at bounding box center [634, 224] width 85 height 15
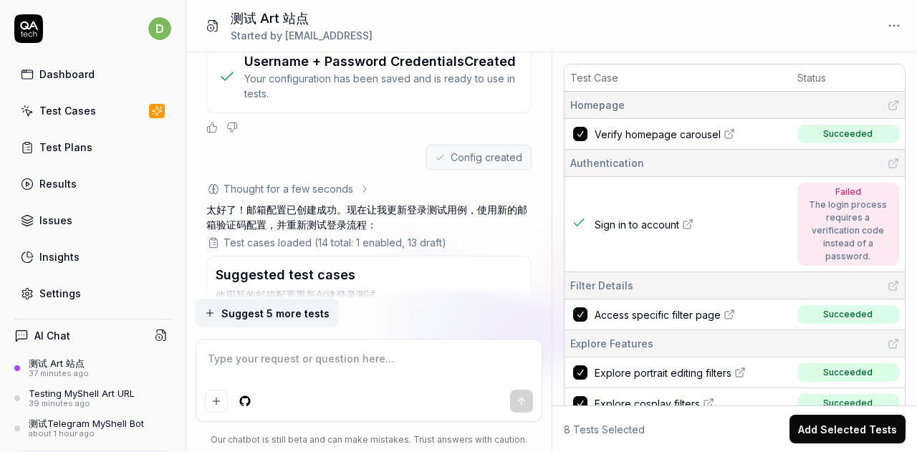
scroll to position [4696, 0]
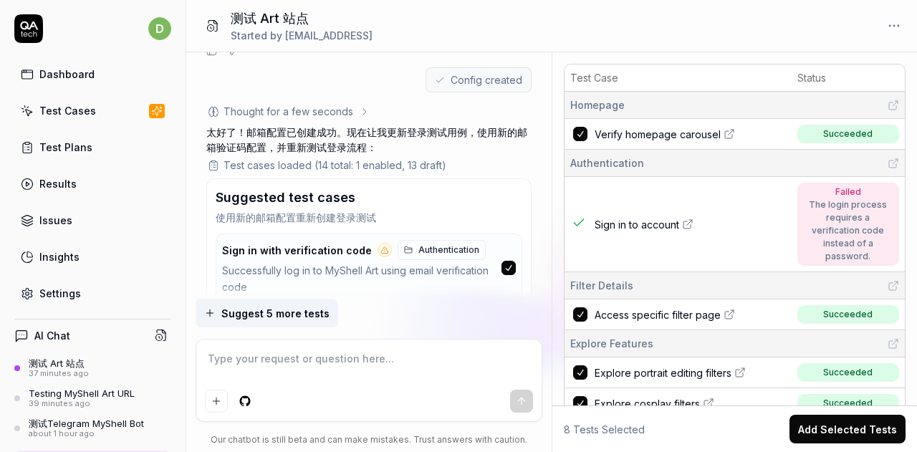
click at [302, 330] on button "Create selected tests" at bounding box center [280, 341] width 128 height 23
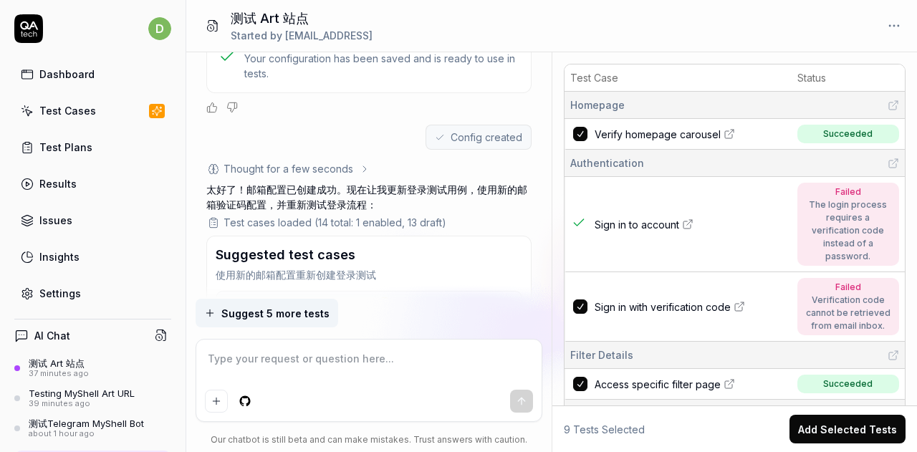
scroll to position [4635, 0]
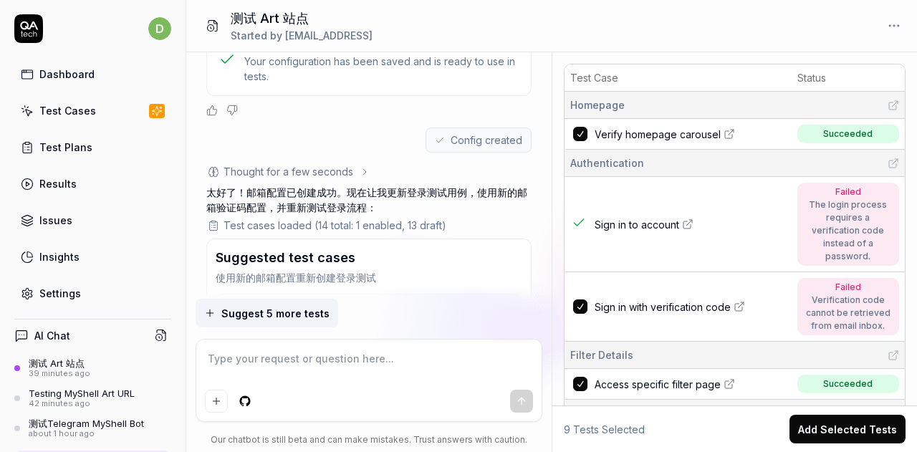
drag, startPoint x: 395, startPoint y: 389, endPoint x: 411, endPoint y: 386, distance: 16.0
click at [395, 389] on div at bounding box center [369, 381] width 346 height 82
drag, startPoint x: 897, startPoint y: 231, endPoint x: 873, endPoint y: 237, distance: 24.3
click at [897, 231] on div "Test Case Status Homepage Verify homepage carousel Succeeded Authentication Sig…" at bounding box center [735, 422] width 365 height 728
click at [660, 440] on div "9 Tests Selected Add Selected Tests" at bounding box center [735, 429] width 342 height 29
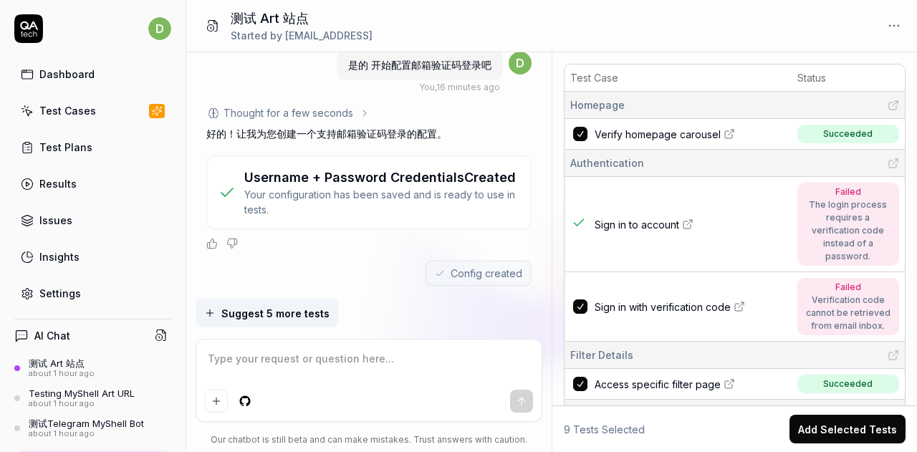
scroll to position [4716, 0]
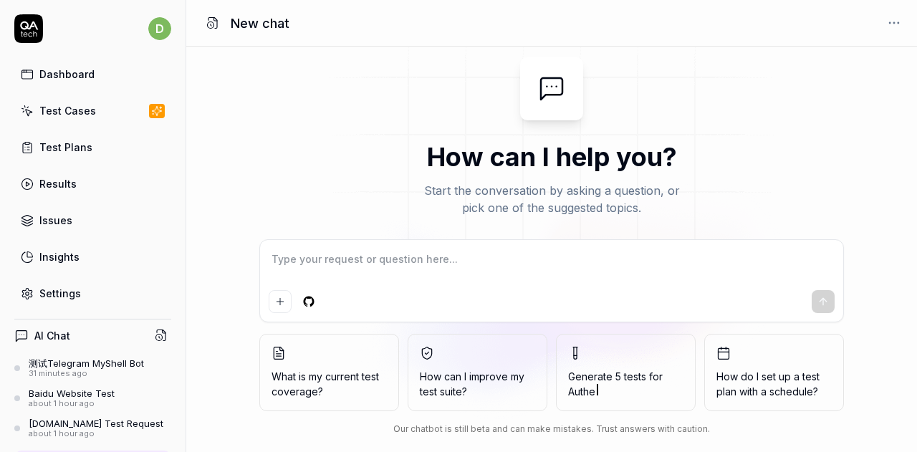
click at [366, 262] on textarea at bounding box center [552, 267] width 566 height 36
type textarea "c"
type textarea "*"
type textarea "ce"
type textarea "*"
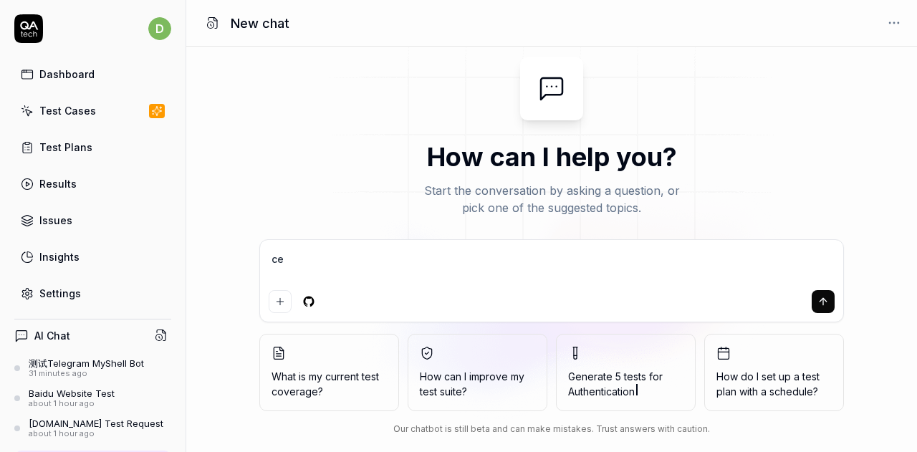
type textarea "ce's"
type textarea "*"
type textarea "ce'sh"
type textarea "*"
type textarea "ce'shi"
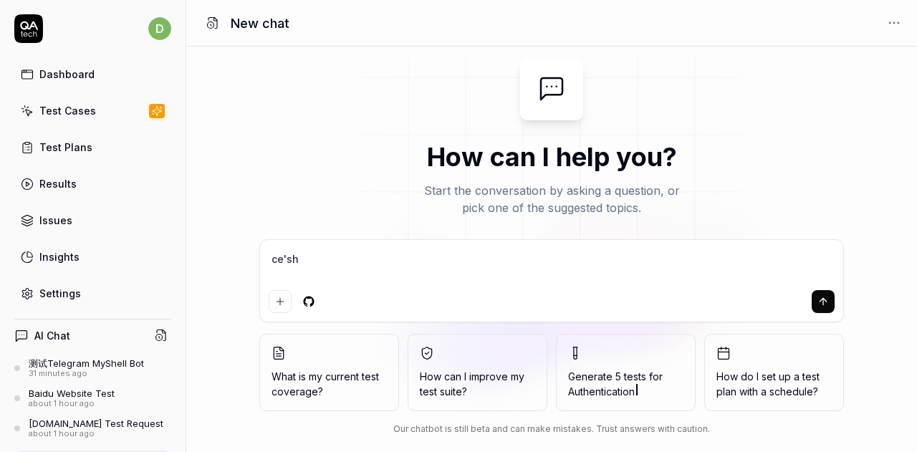
type textarea "*"
type textarea "测试"
type textarea "*"
type textarea "测试y"
type textarea "*"
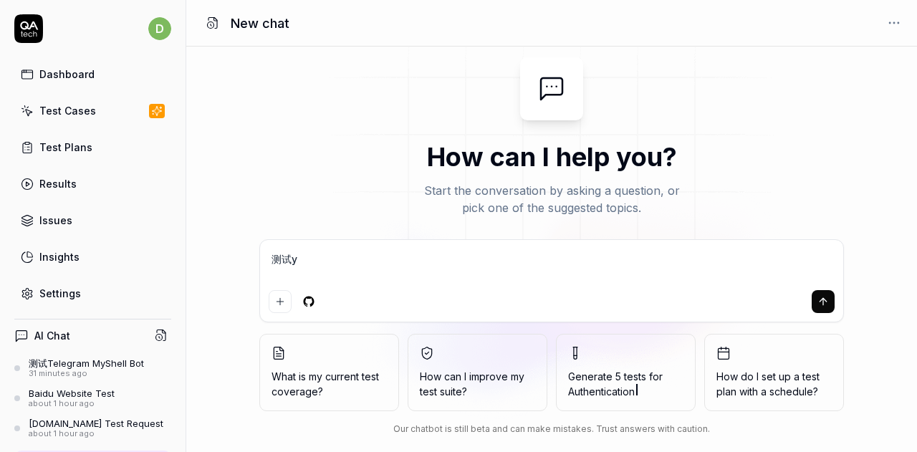
type textarea "测试yi"
type textarea "*"
type textarea "测试yi'x"
type textarea "*"
type textarea "测试yi'xi"
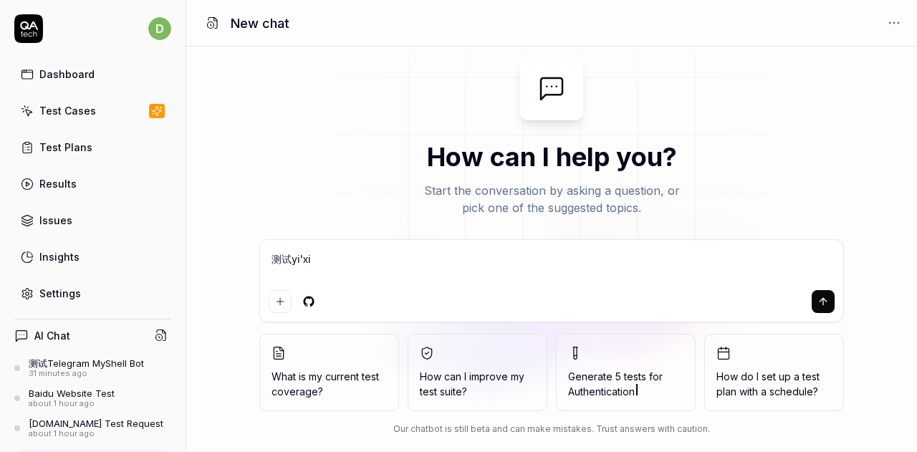
type textarea "*"
type textarea "测试yi'xia"
type textarea "*"
type textarea "测试一下"
type textarea "*"
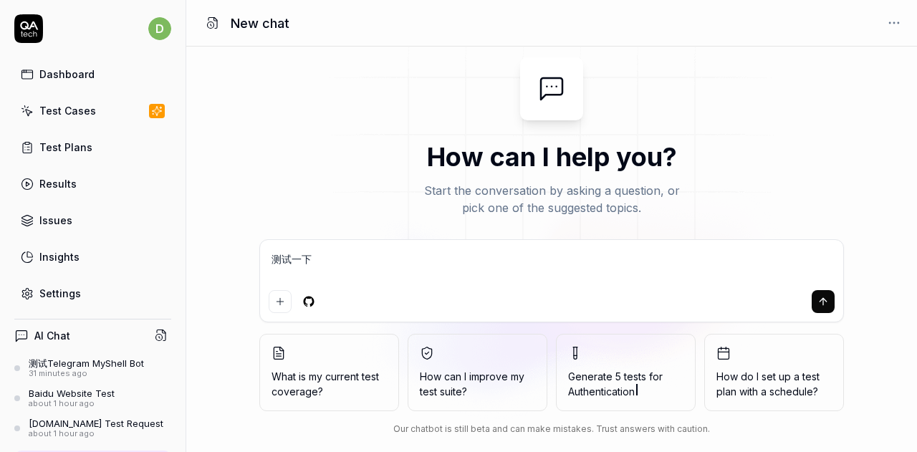
type textarea "测试一下"
type textarea "*"
type textarea "测试一下"
click at [419, 287] on div "测试一下" at bounding box center [551, 281] width 583 height 82
type textarea "*"
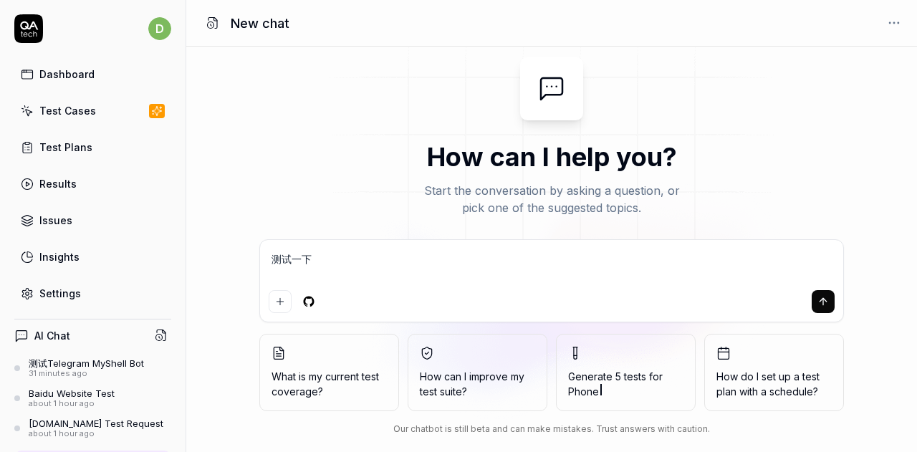
click at [417, 269] on textarea "测试一下" at bounding box center [552, 267] width 566 height 36
paste textarea "[URL][DOMAIN_NAME]"
type textarea "测试一下 https://art.myshell.fun/"
type textarea "*"
type textarea "测试一下 https://art.myshell.fun/"
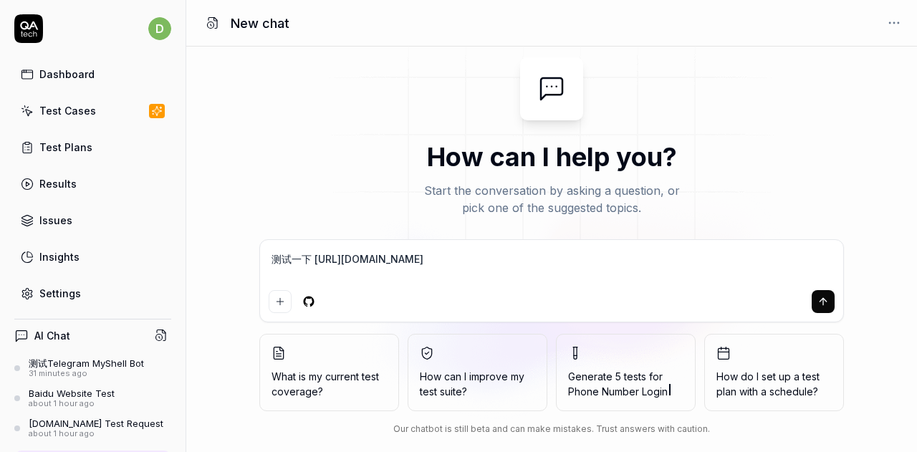
click at [817, 299] on button "submit" at bounding box center [823, 301] width 23 height 23
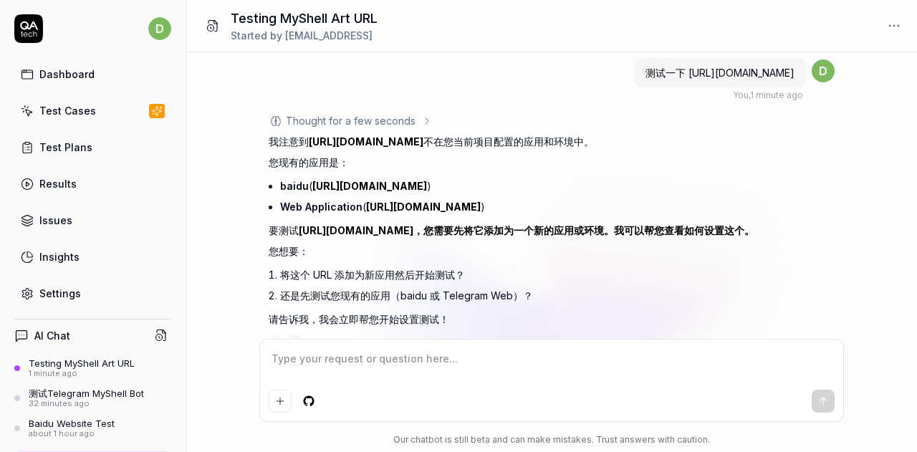
scroll to position [29, 0]
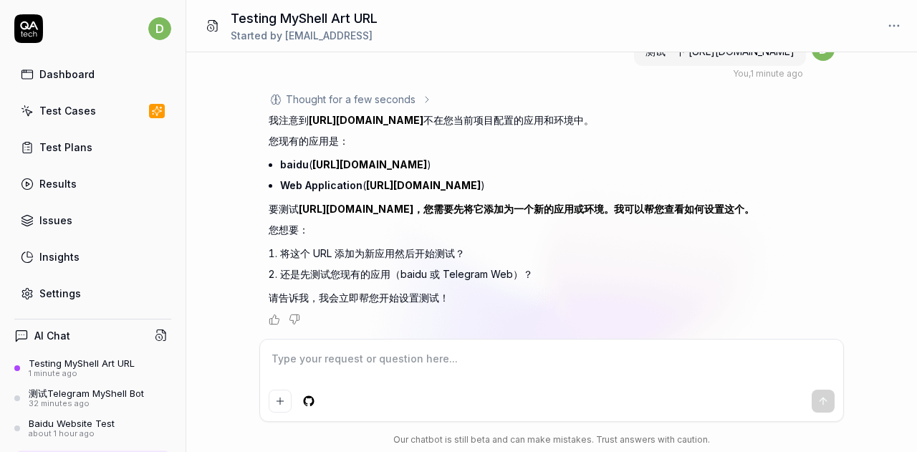
click at [818, 211] on div "Thought for a few seconds 我注意到 https://art.myshell.fun/ 不在您当前项目配置的应用和环境中。 您现有的应…" at bounding box center [552, 209] width 566 height 234
type textarea "*"
drag, startPoint x: 427, startPoint y: 118, endPoint x: 311, endPoint y: 118, distance: 116.1
click at [311, 118] on p "我注意到 https://art.myshell.fun/ 不在您当前项目配置的应用和环境中。" at bounding box center [520, 120] width 502 height 15
copy link "[URL][DOMAIN_NAME]"
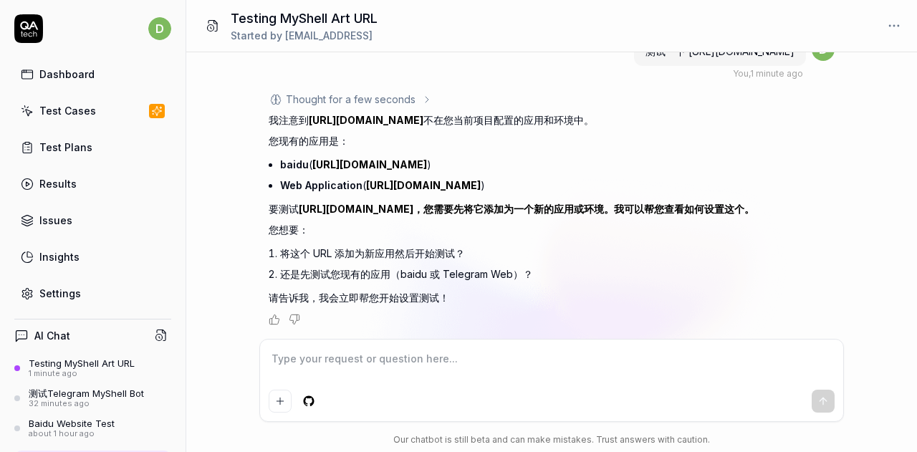
click at [59, 281] on link "Settings" at bounding box center [92, 294] width 157 height 28
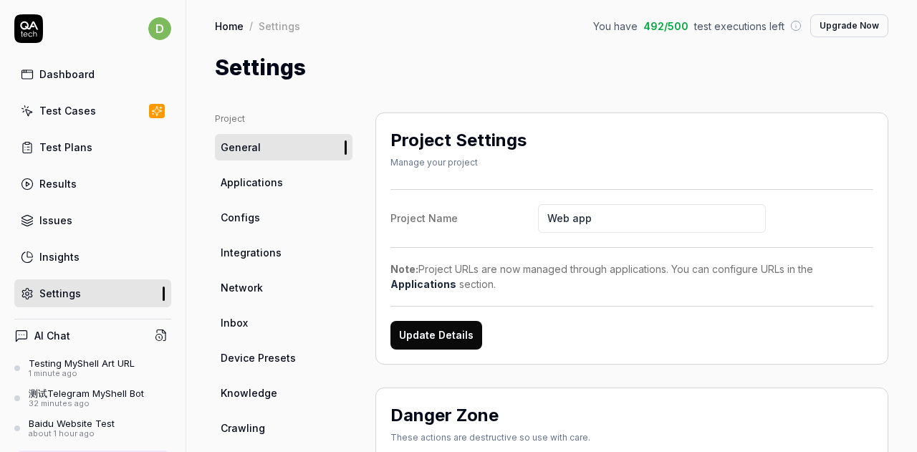
click at [262, 185] on span "Applications" at bounding box center [252, 182] width 62 height 15
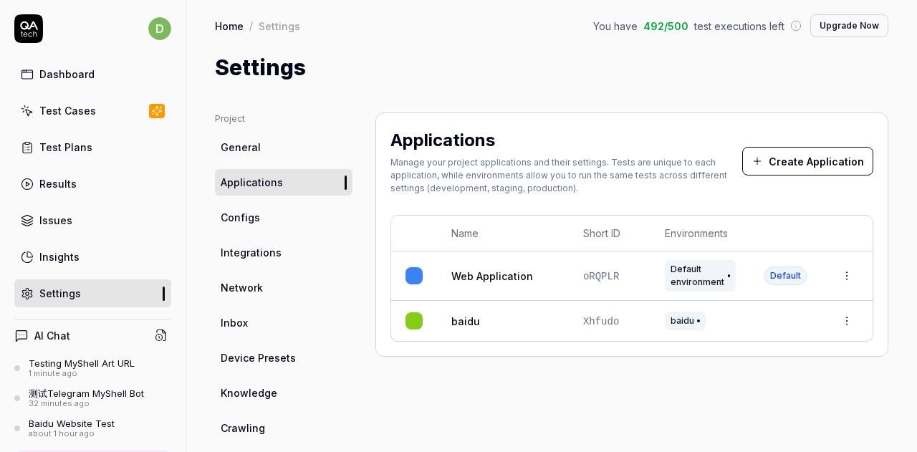
click at [783, 163] on button "Create Application" at bounding box center [807, 161] width 131 height 29
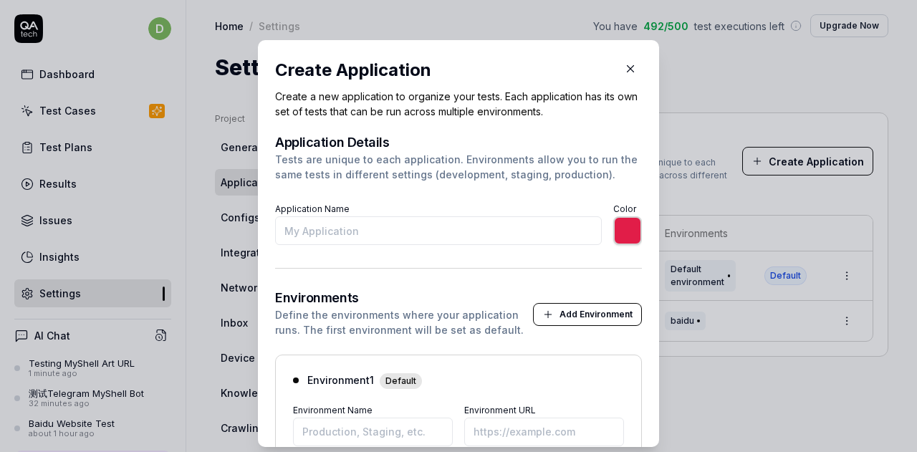
click at [390, 224] on input "Application Name" at bounding box center [438, 230] width 327 height 29
type input "[URL][DOMAIN_NAME]"
type input "*******"
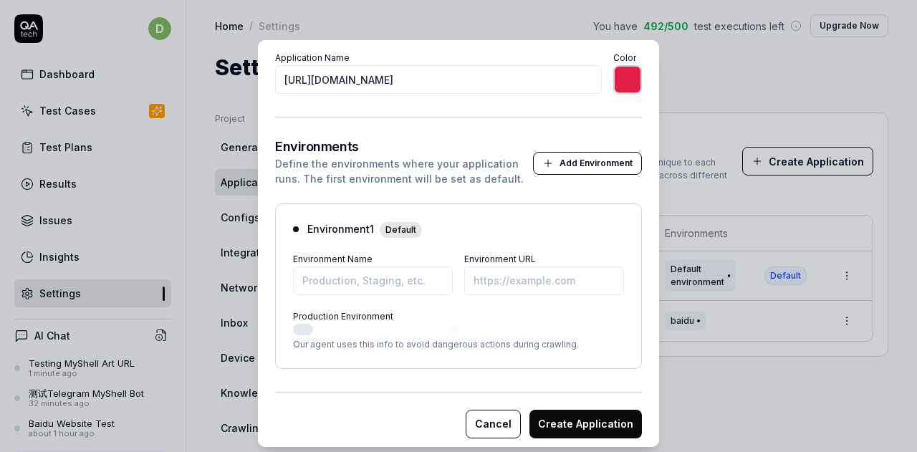
scroll to position [158, 0]
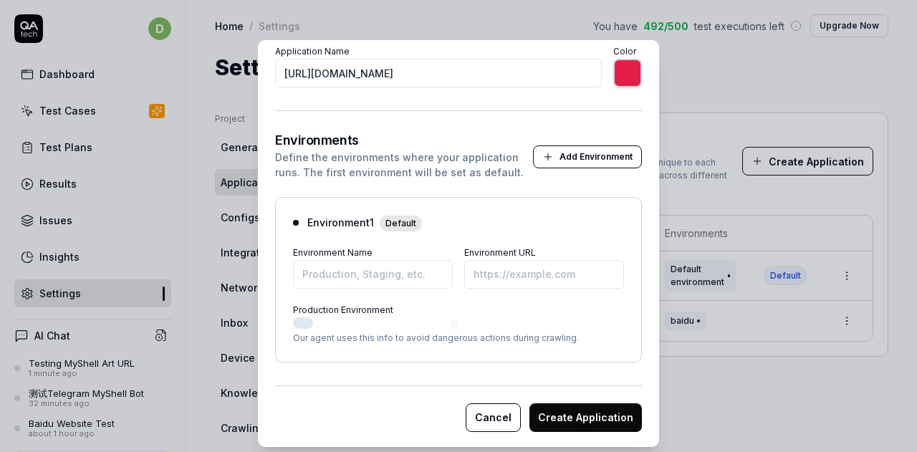
type input "[URL][DOMAIN_NAME]"
click at [512, 279] on input "Environment URL" at bounding box center [544, 274] width 160 height 29
paste input "[URL][DOMAIN_NAME]"
type input "*******"
type input "[URL][DOMAIN_NAME]"
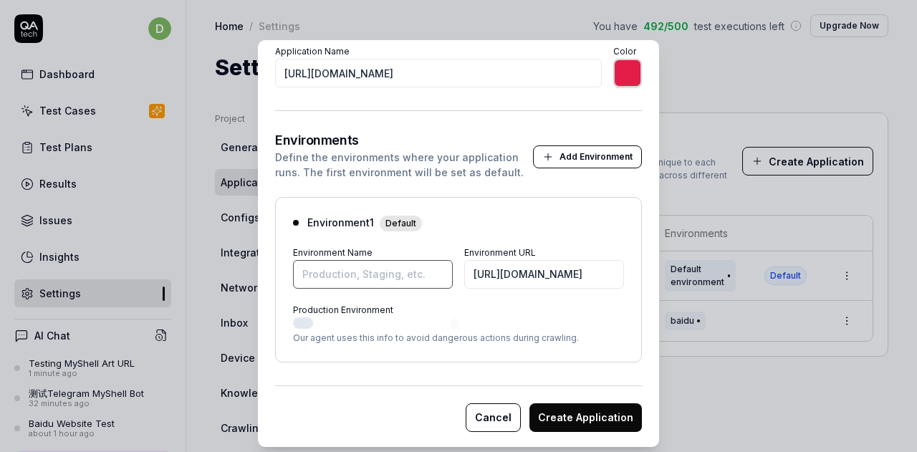
click at [360, 275] on input "Environment Name" at bounding box center [373, 274] width 160 height 29
type input "*******"
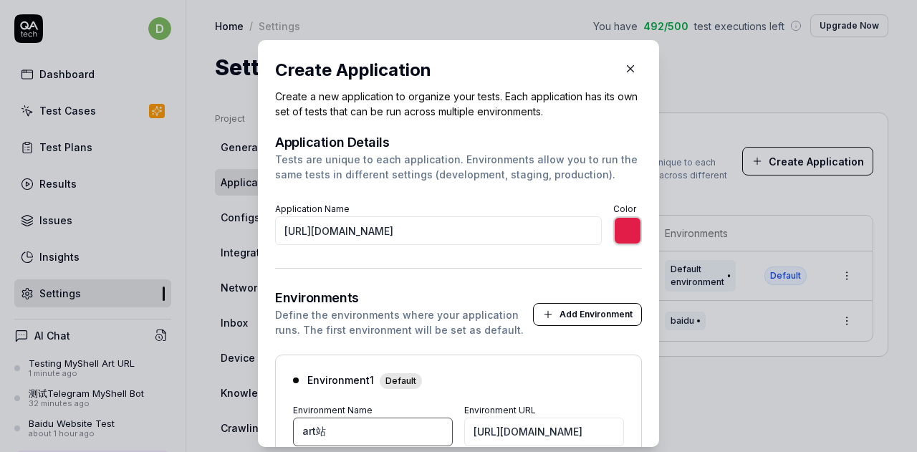
type input "art站"
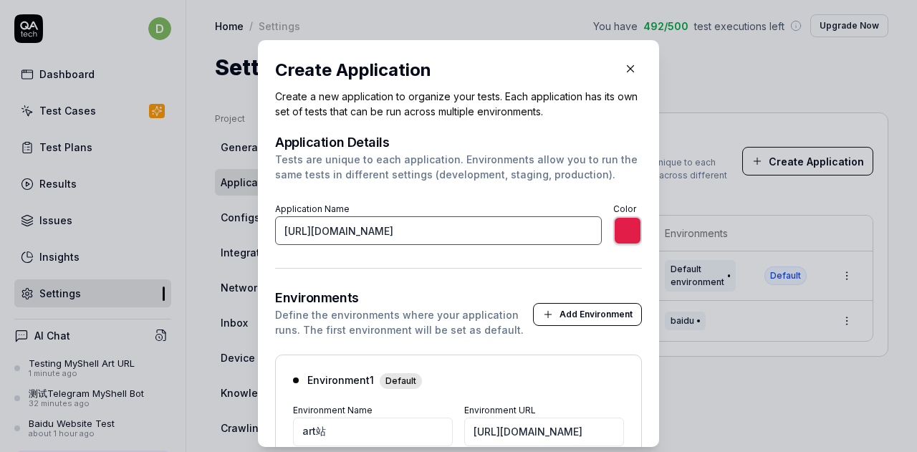
type input "*******"
click at [429, 229] on input "[URL][DOMAIN_NAME]" at bounding box center [438, 230] width 327 height 29
type input "*******"
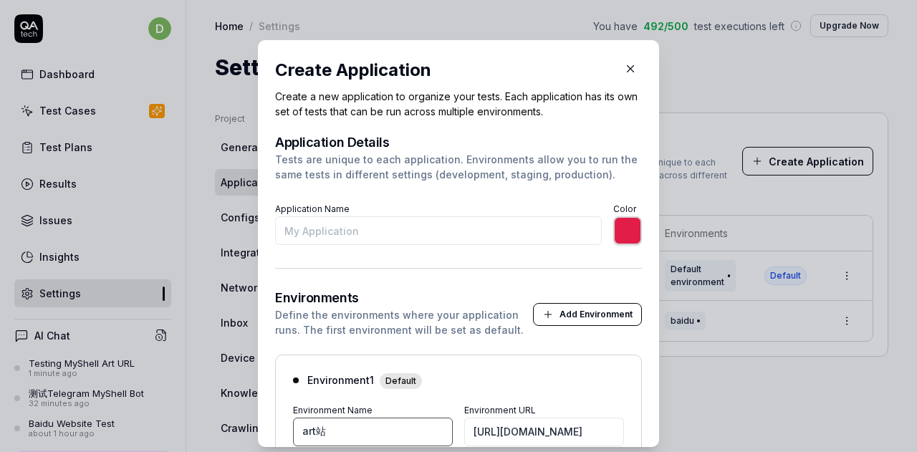
drag, startPoint x: 344, startPoint y: 423, endPoint x: 247, endPoint y: 416, distance: 97.7
click at [247, 416] on div "​ Create Application Create a new application to organize your tests. Each appl…" at bounding box center [459, 243] width 424 height 407
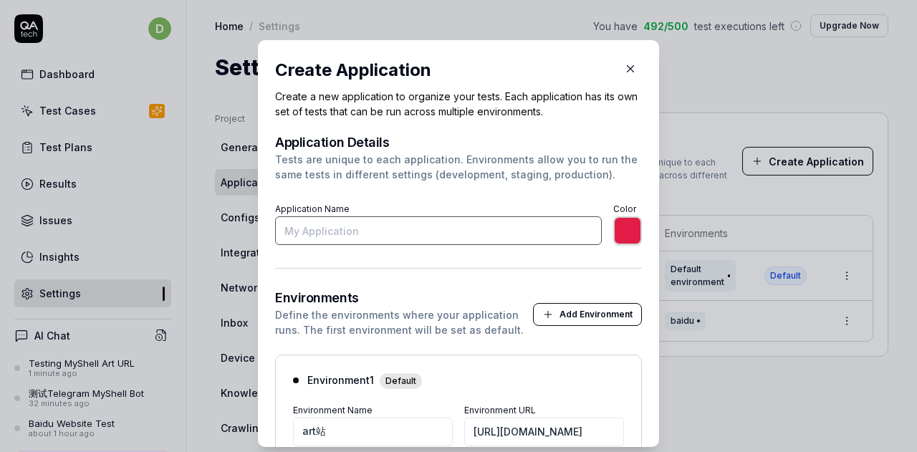
click at [333, 226] on input "Application Name" at bounding box center [438, 230] width 327 height 29
paste input "art站"
type input "art站"
type input "*******"
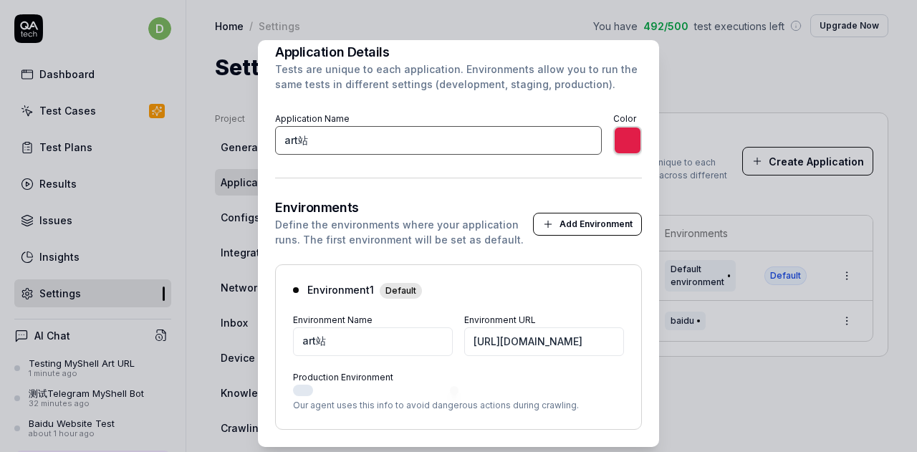
scroll to position [158, 0]
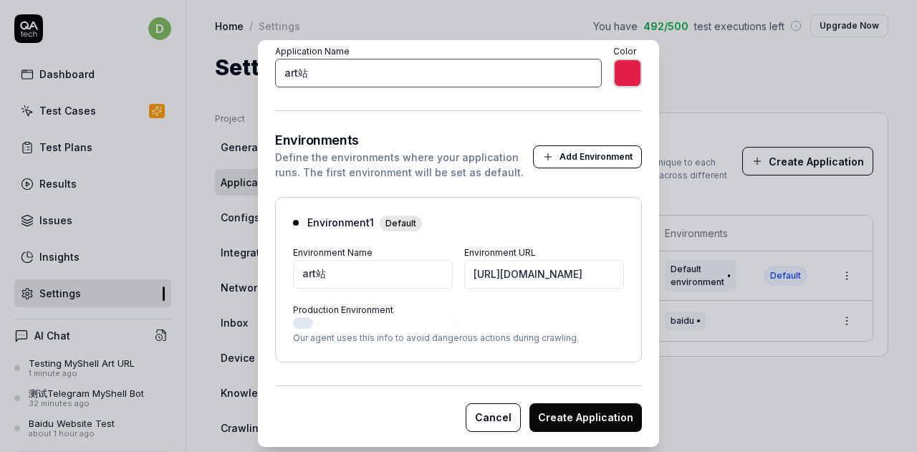
type input "art站"
click at [574, 408] on button "Create Application" at bounding box center [586, 417] width 113 height 29
type input "*******"
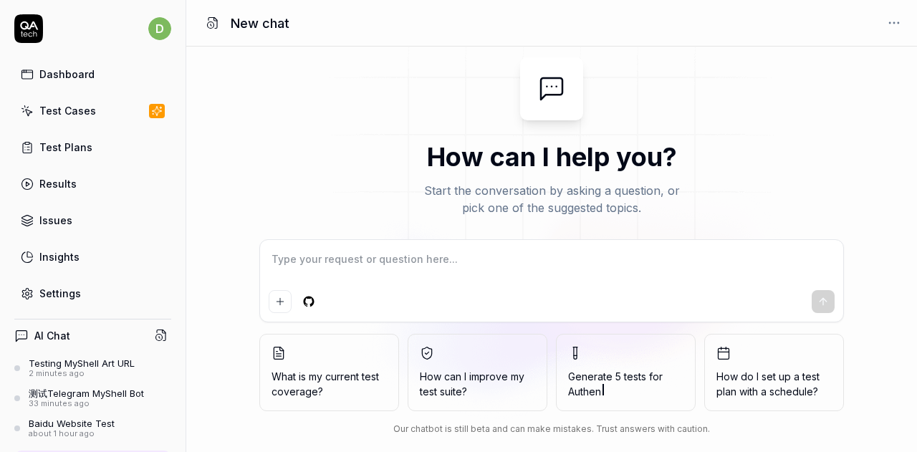
type textarea "art站"
type textarea "*"
click at [343, 263] on textarea at bounding box center [552, 267] width 566 height 36
type textarea "c"
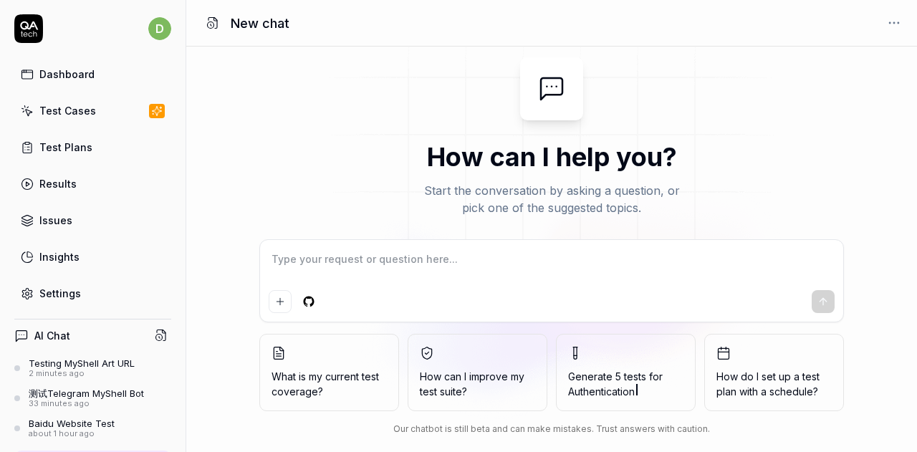
type textarea "*"
type textarea "ce"
type textarea "*"
type textarea "ce's"
type textarea "*"
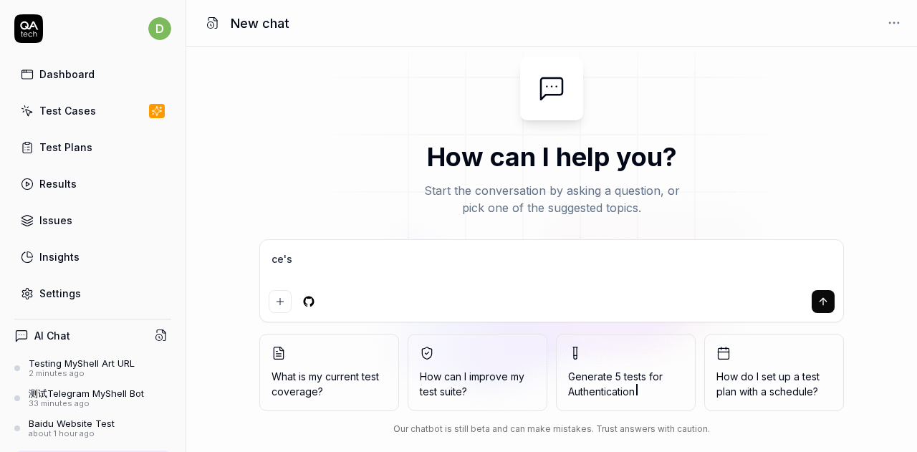
type textarea "ce'sh"
type textarea "*"
type textarea "ce'shi"
type textarea "*"
type textarea "测试"
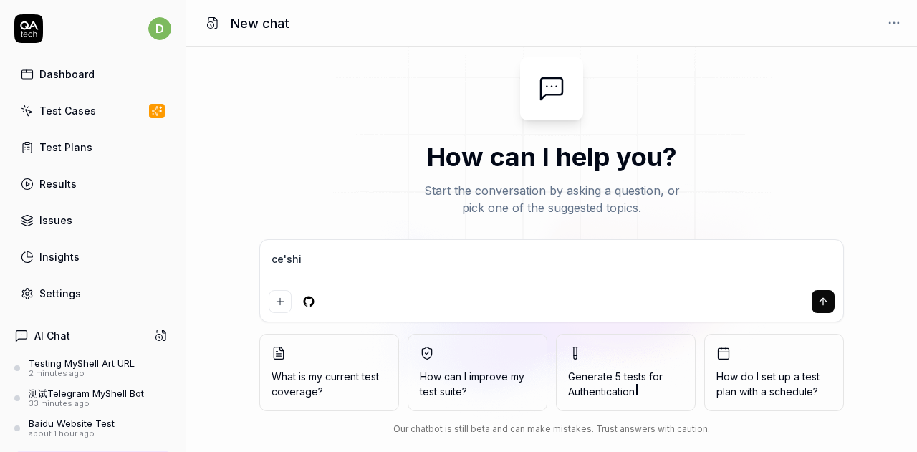
type textarea "*"
type textarea "测试y"
type textarea "*"
type textarea "测试yi"
type textarea "*"
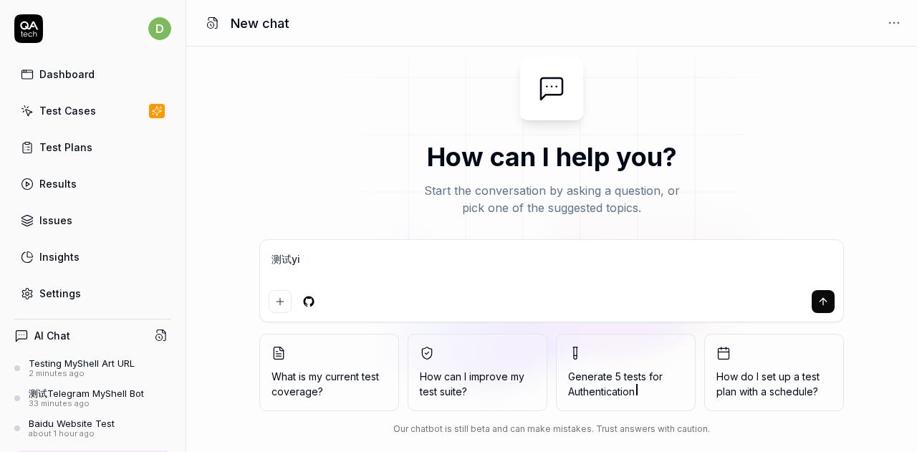
type textarea "测试yi'x"
type textarea "*"
type textarea "测试yi'xi"
type textarea "*"
type textarea "测试yi'xia"
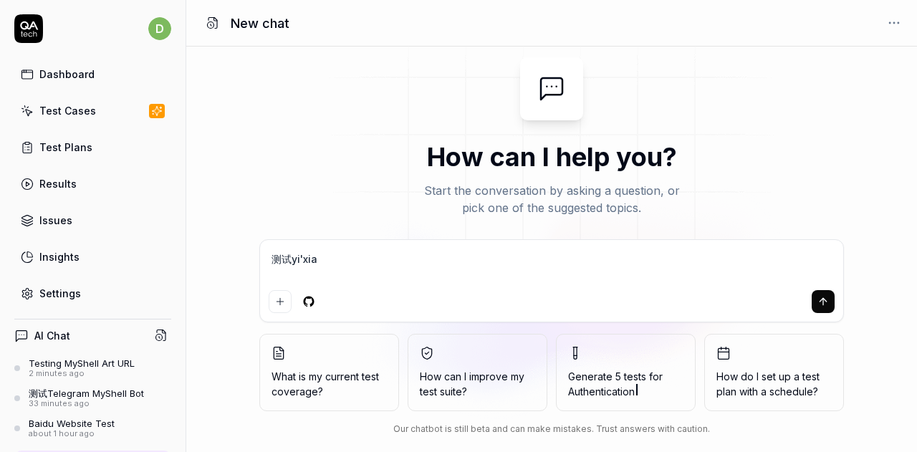
type textarea "*"
type textarea "测试一下"
type textarea "*"
type textarea "测试一下art站"
type textarea "*"
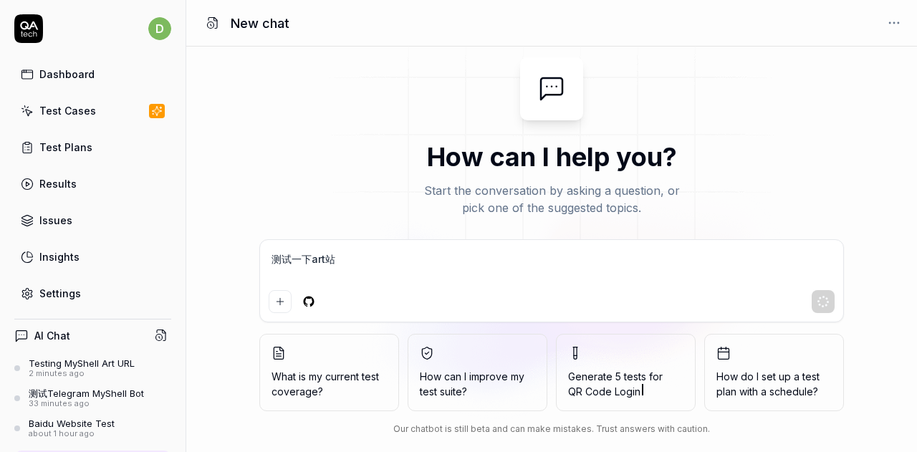
type textarea "测试一下art站"
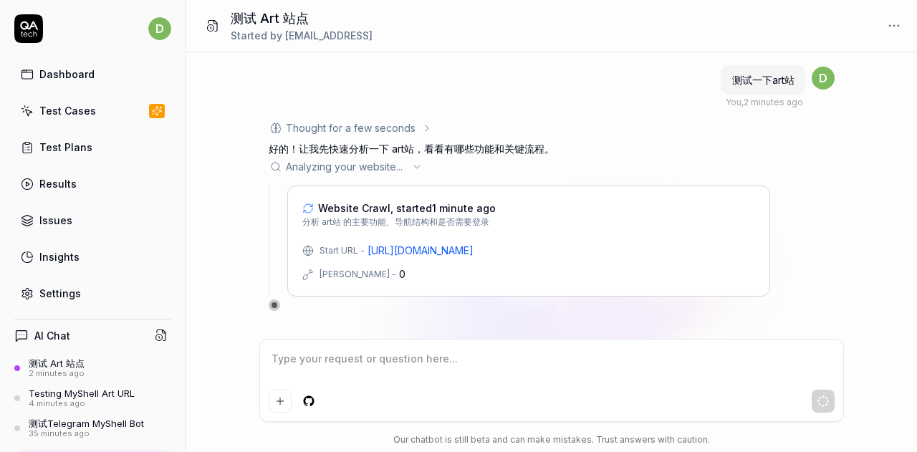
drag, startPoint x: 839, startPoint y: 283, endPoint x: 438, endPoint y: 434, distance: 428.0
click at [839, 283] on div "测试一下art站 You , 2 minutes ago d Thought for a few seconds 用户说"测试一下art站"，这是中文，意思是…" at bounding box center [551, 195] width 731 height 287
click at [341, 438] on div "Our chatbot is still beta and can make mistakes. Trust answers with caution." at bounding box center [551, 440] width 585 height 13
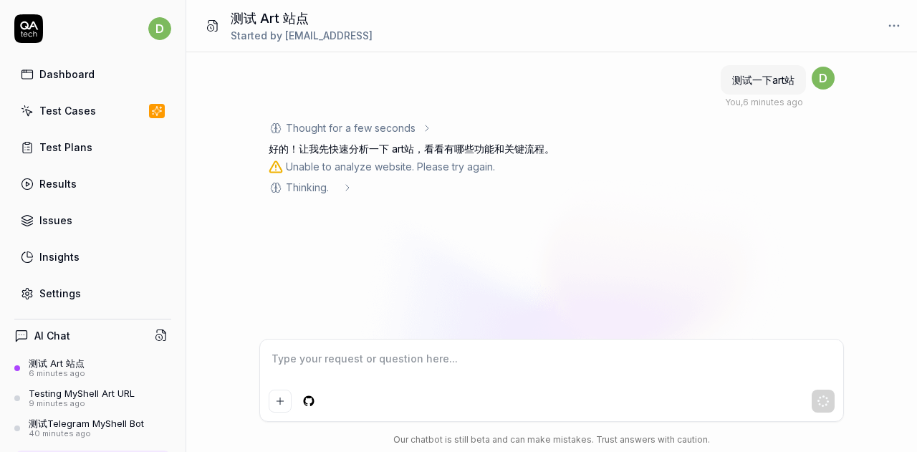
click at [324, 186] on span "Thinking . .." at bounding box center [311, 187] width 51 height 15
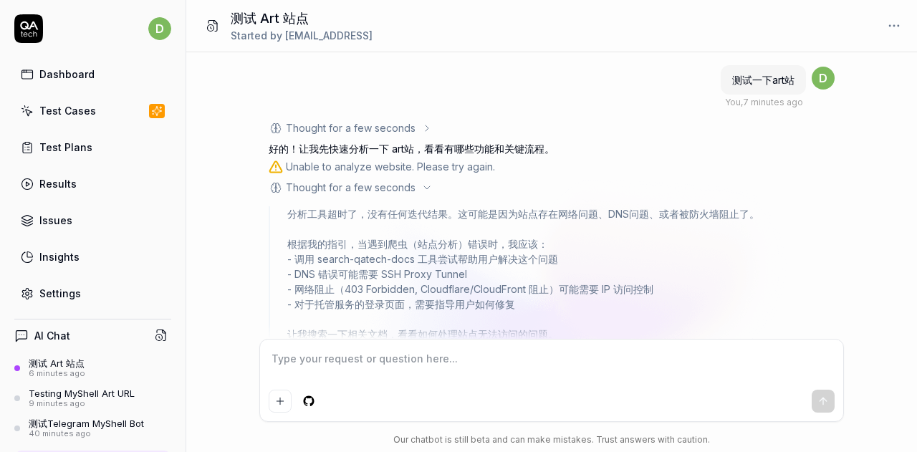
drag, startPoint x: 884, startPoint y: 224, endPoint x: 578, endPoint y: 110, distance: 326.8
click at [884, 224] on div "测试一下art站 You , 7 minutes ago d Thought for a few seconds 用户说"测试一下art站"，这是中文，意思是…" at bounding box center [551, 195] width 731 height 287
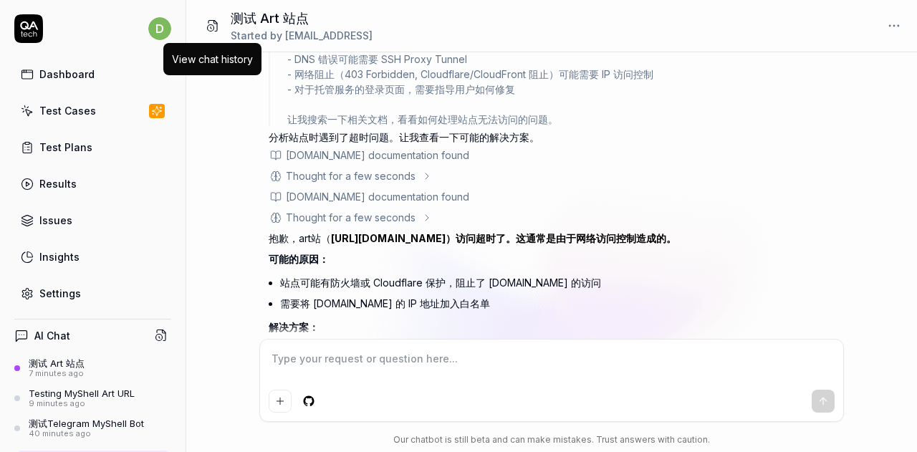
scroll to position [390, 0]
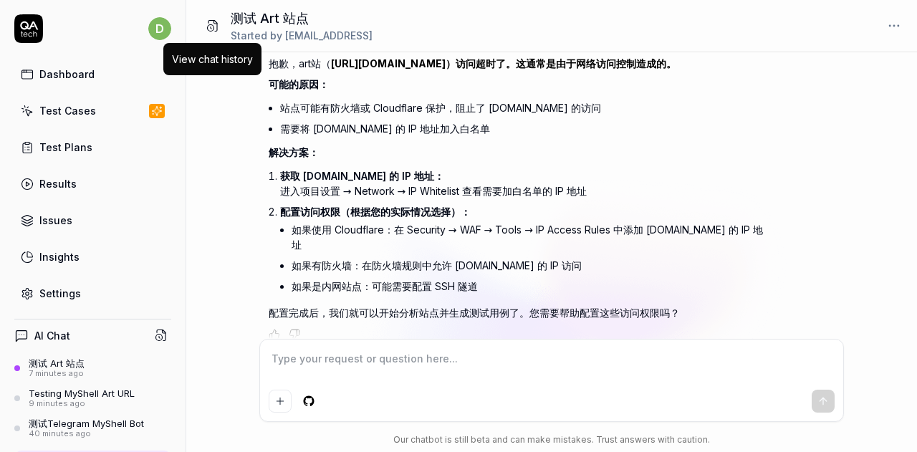
click at [452, 191] on p "获取 [DOMAIN_NAME] 的 IP 地址： 进入项目设置 → Network → IP Whitelist 查看需要加白名单的 IP 地址" at bounding box center [525, 183] width 490 height 30
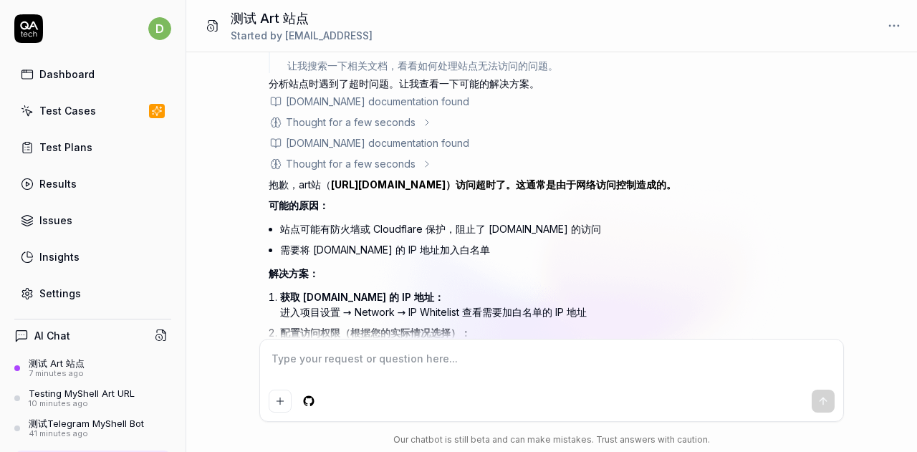
scroll to position [247, 0]
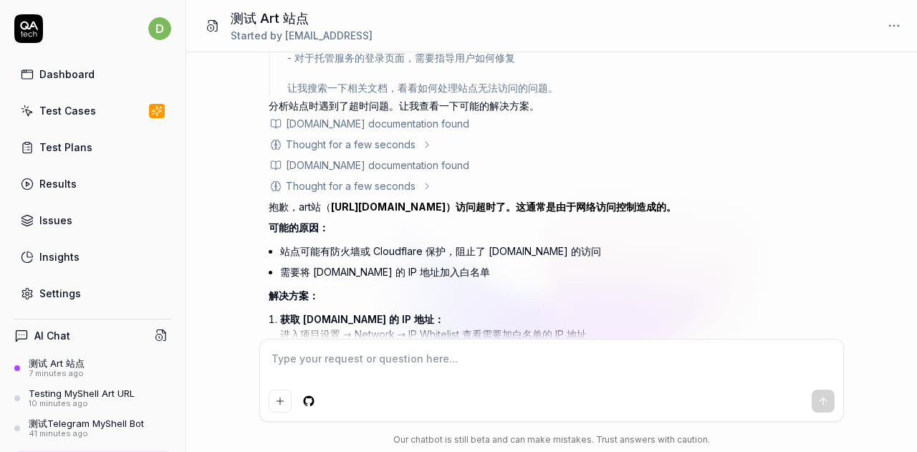
click at [362, 206] on link "[URL][DOMAIN_NAME]）访问超时了。这通常是由于网络访问控制造成的。" at bounding box center [503, 207] width 345 height 12
click at [77, 293] on div "Settings" at bounding box center [60, 293] width 42 height 15
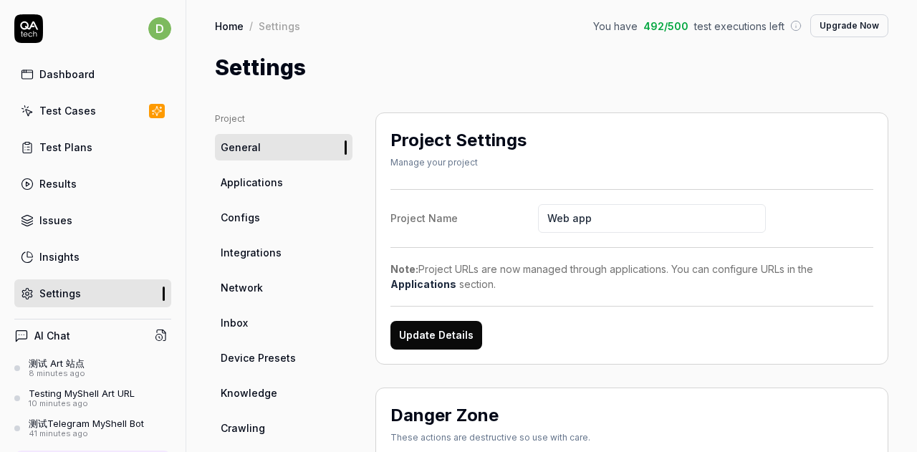
click at [267, 186] on span "Applications" at bounding box center [252, 182] width 62 height 15
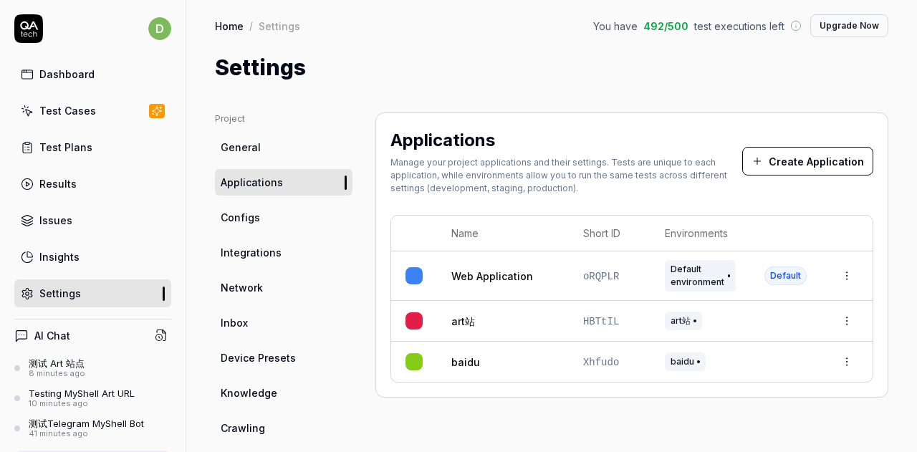
click at [832, 322] on html "d Dashboard Test Cases Test Plans Results Issues Insights Settings AI Chat 测试 A…" at bounding box center [458, 226] width 917 height 452
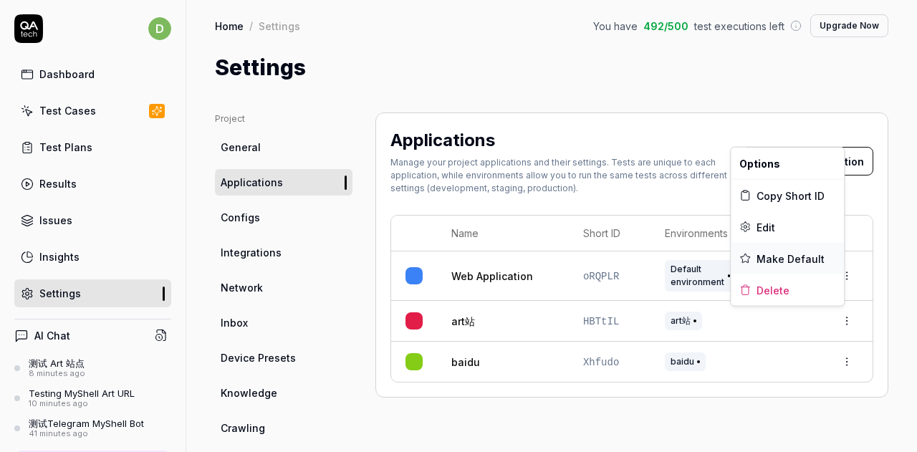
click at [783, 257] on span "Make Default" at bounding box center [791, 258] width 68 height 15
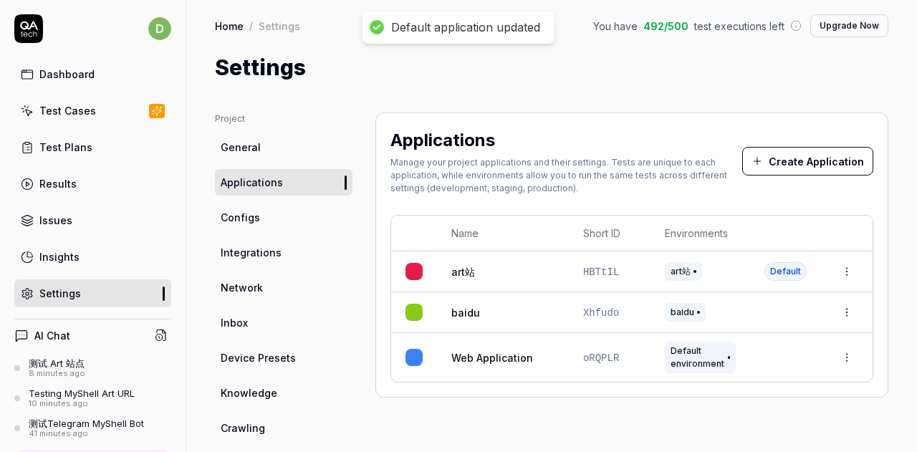
click at [465, 267] on link "art站" at bounding box center [464, 271] width 24 height 15
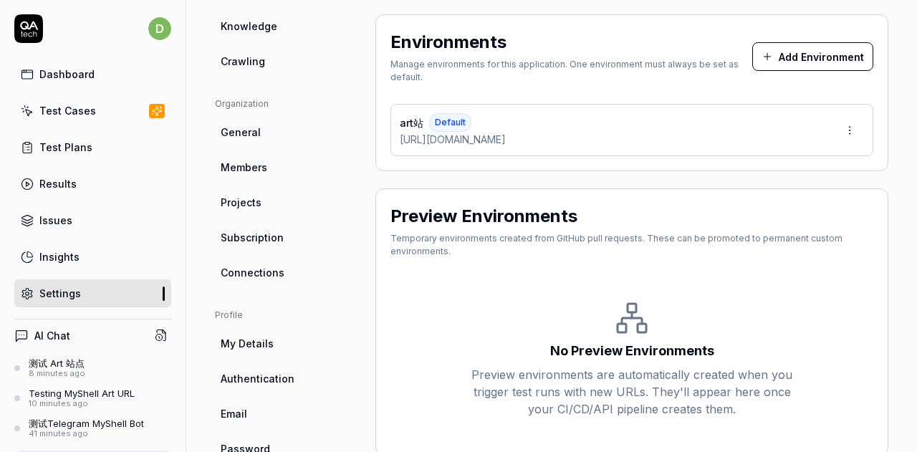
scroll to position [334, 0]
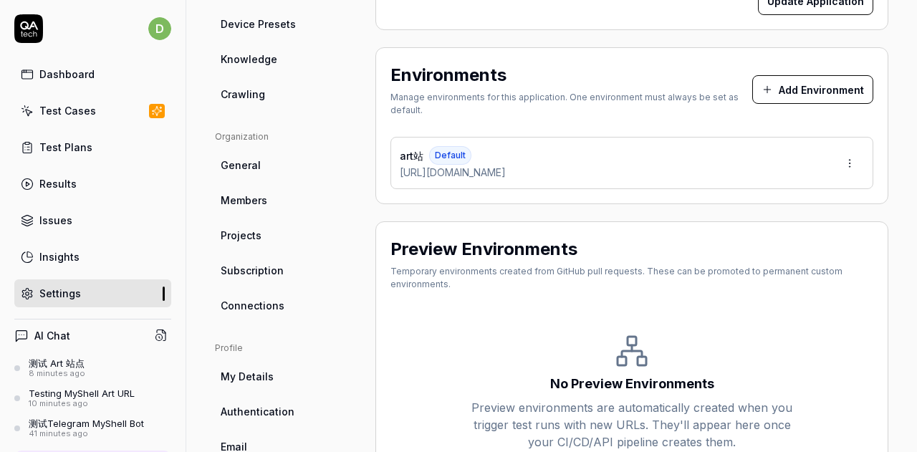
click at [73, 360] on div "测试 Art 站点" at bounding box center [57, 363] width 57 height 11
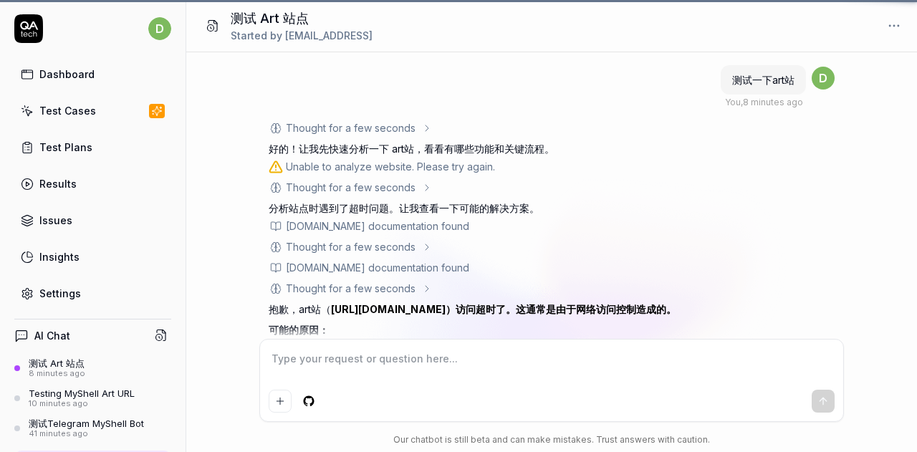
scroll to position [245, 0]
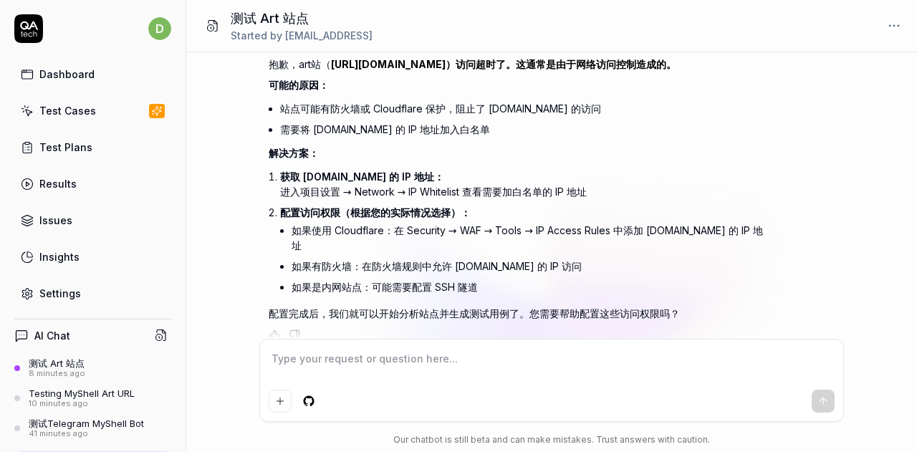
click at [359, 356] on textarea at bounding box center [552, 366] width 566 height 36
type textarea "*"
type textarea "c"
type textarea "*"
type textarea "ce"
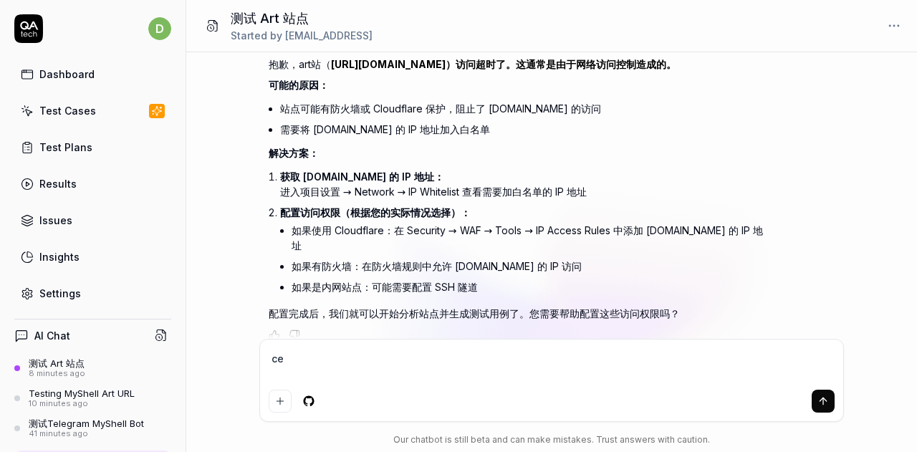
type textarea "*"
type textarea "ce'sh"
type textarea "*"
type textarea "ce'shi"
type textarea "*"
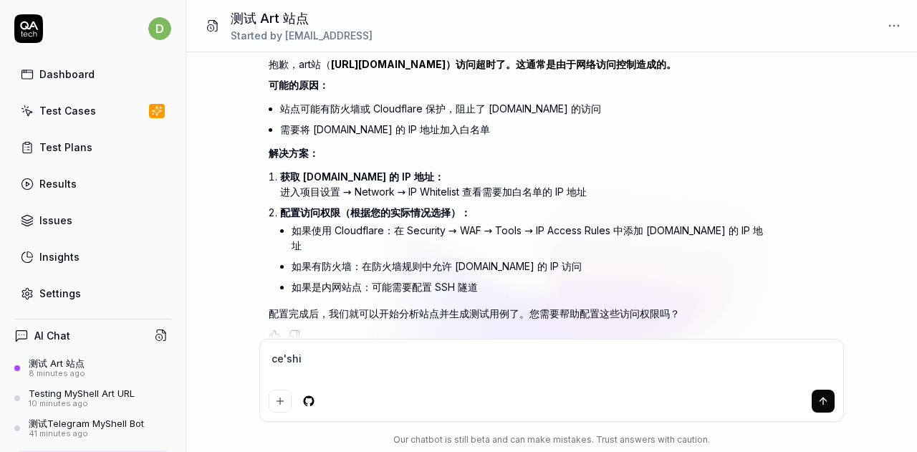
type textarea "测试"
type textarea "*"
type textarea "测试y"
type textarea "*"
type textarea "测试yi"
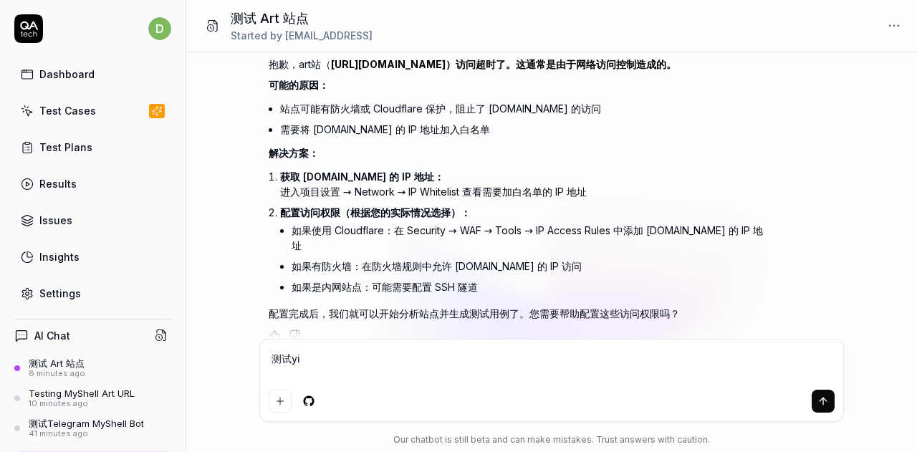
type textarea "*"
type textarea "测试yi'x"
type textarea "*"
type textarea "测试yi'xi"
type textarea "*"
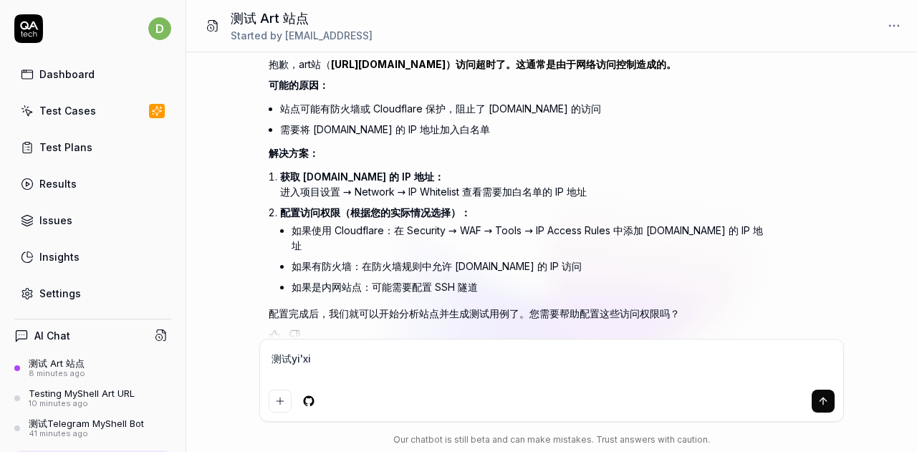
type textarea "测试yi'xia"
type textarea "*"
type textarea "测试一下"
type textarea "*"
type textarea "测试一下[URL][DOMAIN_NAME]"
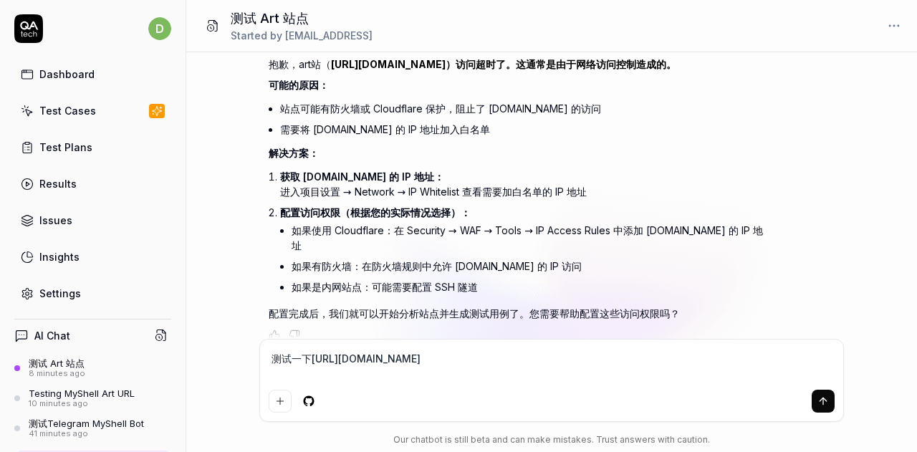
type textarea "*"
type textarea "测试一下[URL][DOMAIN_NAME]"
type textarea "*"
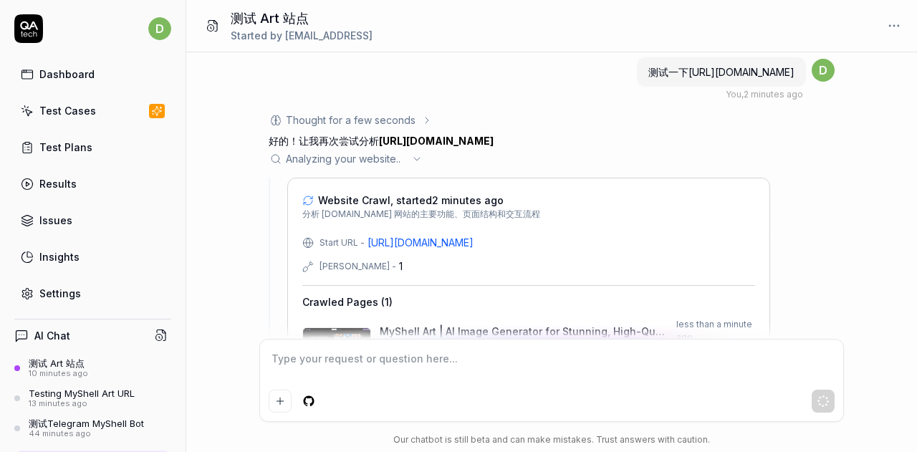
scroll to position [643, 0]
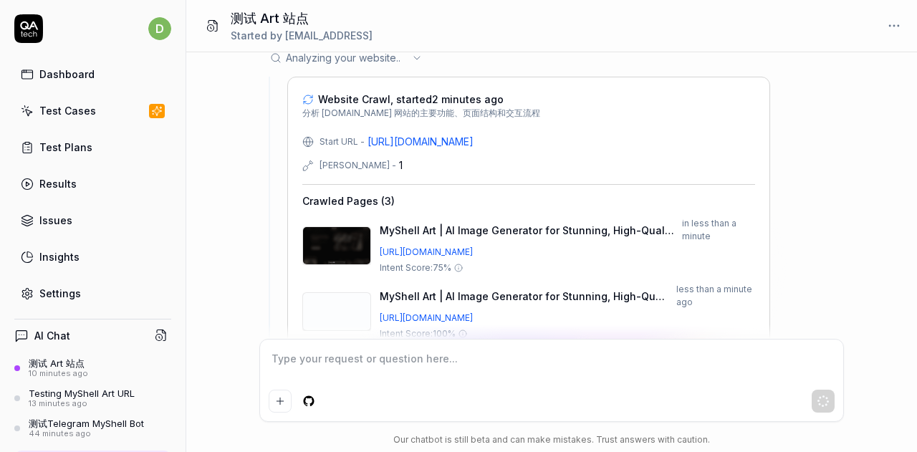
click at [880, 275] on div "测试一下art站 You , 10 minutes ago d Thought for a few seconds 用户说"测试一下art站"，这是中文，意思…" at bounding box center [551, 195] width 731 height 287
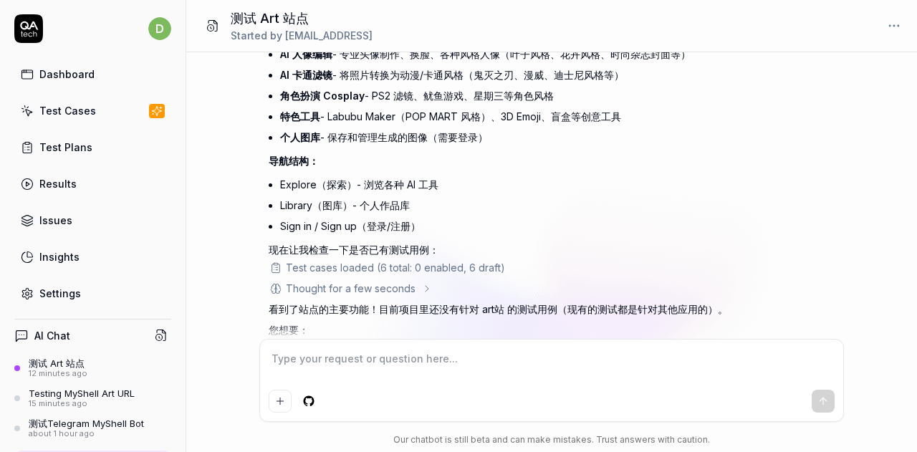
scroll to position [947, 0]
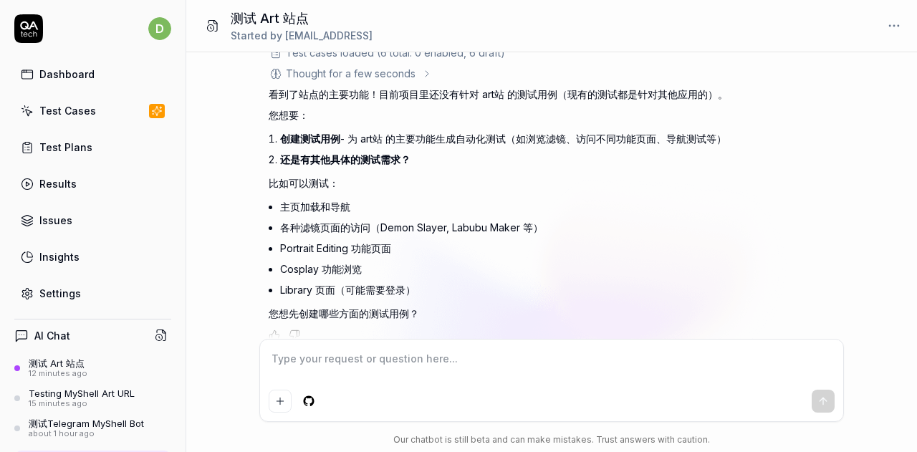
click at [417, 366] on textarea at bounding box center [552, 366] width 566 height 36
paste textarea "重点测试 Explore页，登录 profile按钮 轮播图 瀑布流相关功能。"
type textarea "*"
type textarea "重点测试 Explore页，登录 profile按钮 轮播图 瀑布流相关功能。"
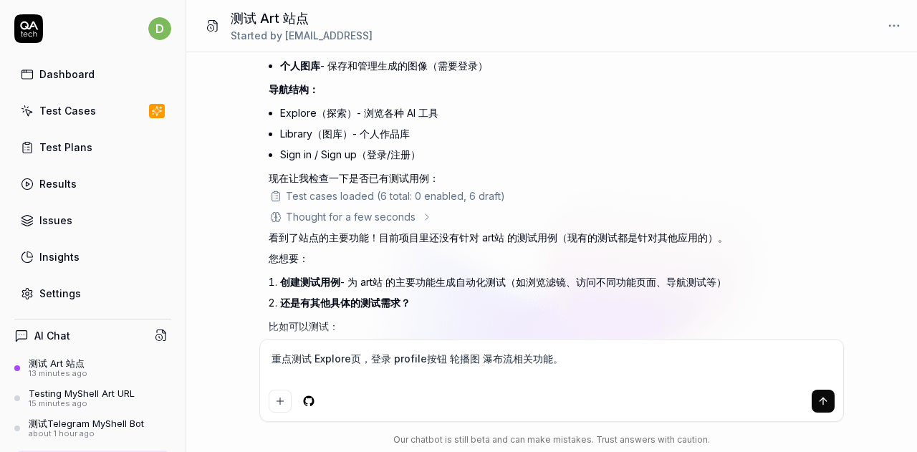
type textarea "*"
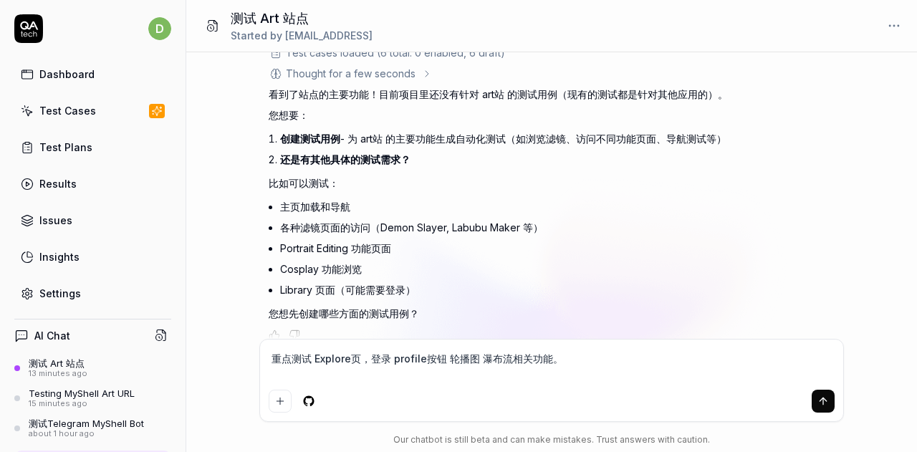
type textarea "重点测试 Explore页，登录 profile按钮 轮播图 瀑布流相关功能。"
click at [820, 399] on icon "submit" at bounding box center [823, 401] width 11 height 11
type textarea "*"
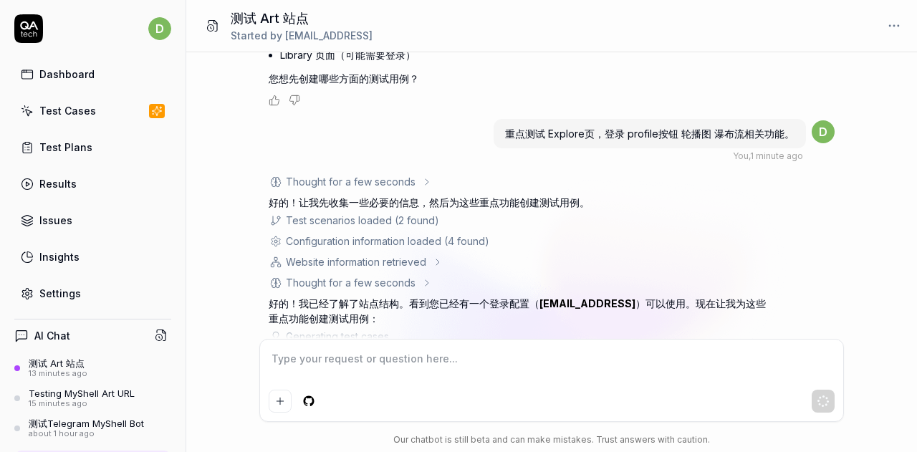
scroll to position [1188, 0]
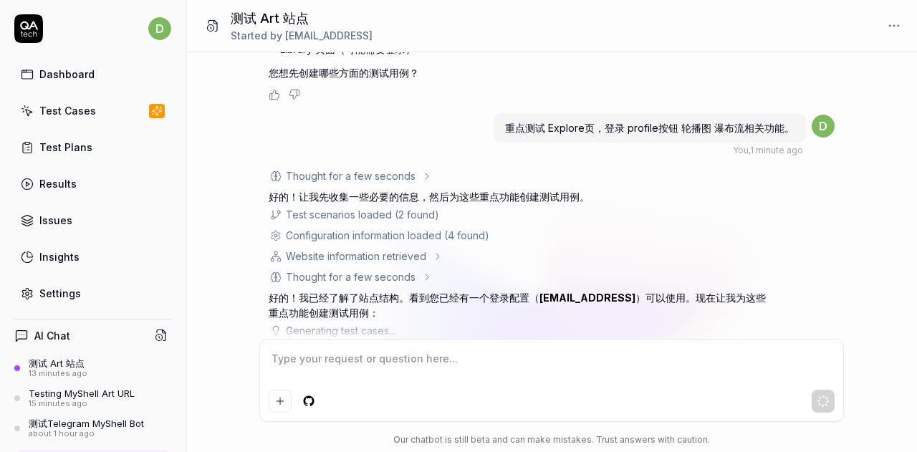
drag, startPoint x: 864, startPoint y: 247, endPoint x: 836, endPoint y: 247, distance: 28.7
click at [864, 247] on div "测试一下art站 You , 13 minutes ago d Thought for a few seconds 用户说"测试一下art站"，这是中文，意思…" at bounding box center [551, 195] width 731 height 287
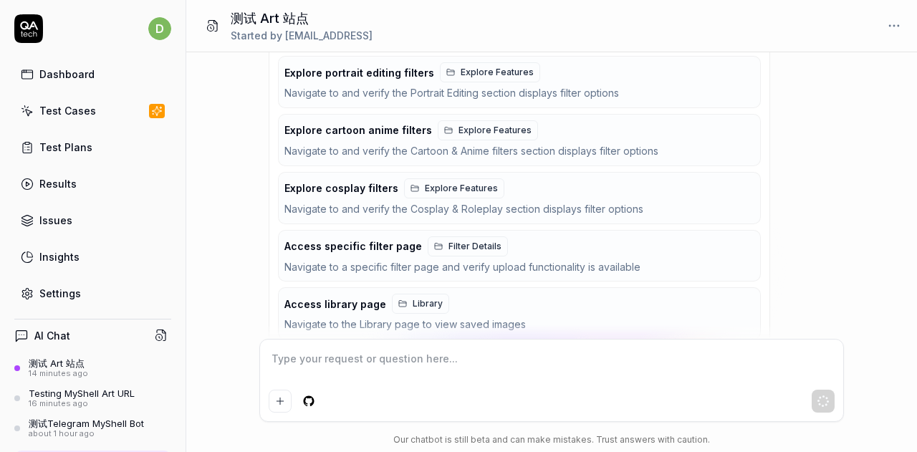
drag, startPoint x: 877, startPoint y: 272, endPoint x: 531, endPoint y: 443, distance: 386.2
click at [873, 272] on div "测试一下art站 You , 14 minutes ago d Thought for a few seconds 用户说"测试一下art站"，这是中文，意思…" at bounding box center [551, 195] width 731 height 287
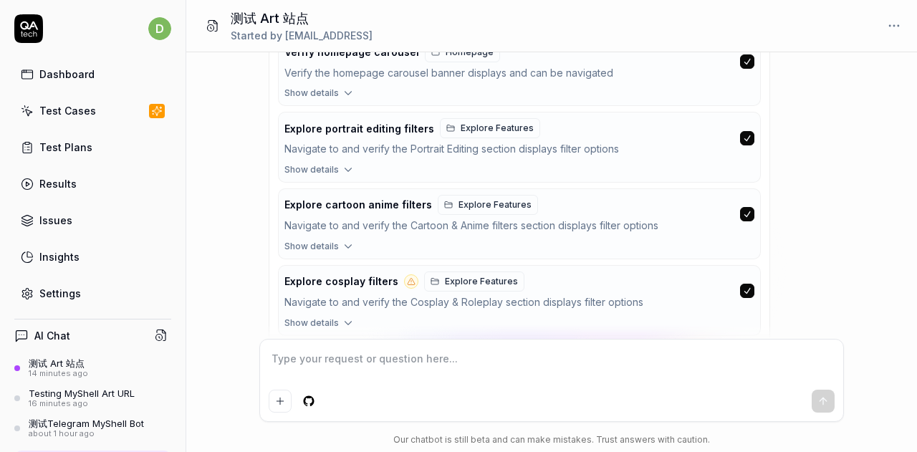
scroll to position [1885, 0]
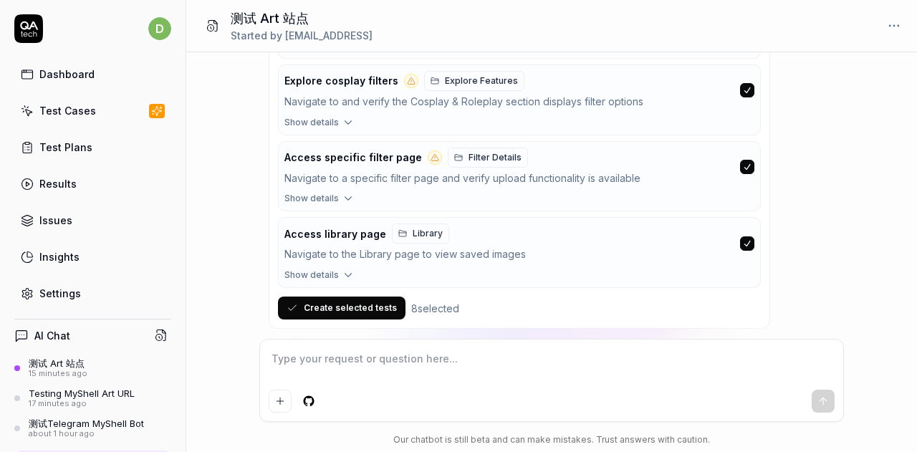
drag, startPoint x: 833, startPoint y: 202, endPoint x: 536, endPoint y: 426, distance: 371.5
click at [340, 297] on button "Create selected tests" at bounding box center [342, 308] width 128 height 23
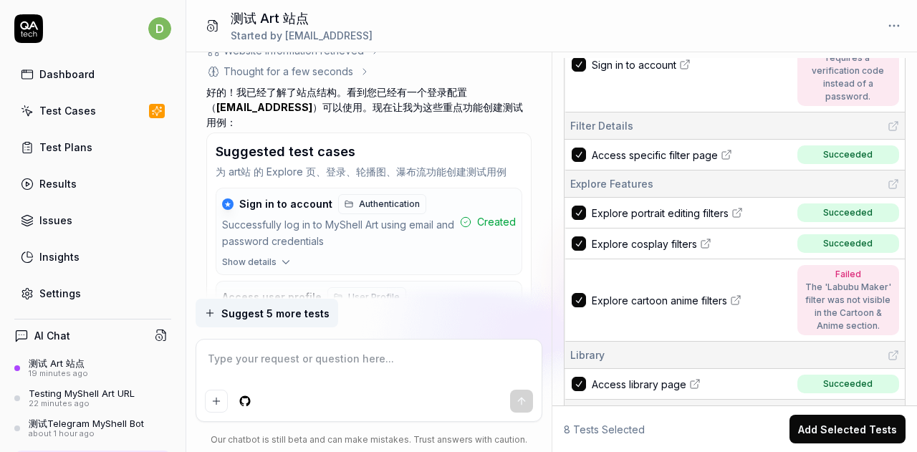
scroll to position [307, 0]
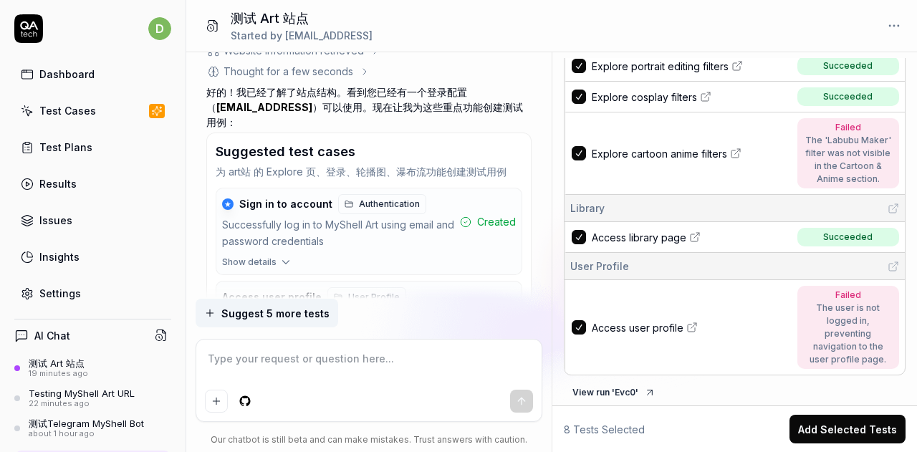
click at [609, 386] on button "View run ' Evc0 '" at bounding box center [614, 392] width 100 height 23
click at [546, 426] on div "测试一下art站 You , 25 minutes ago d Thought for a few seconds 用户说"测试一下art站"，这是中文，意思…" at bounding box center [369, 252] width 366 height 400
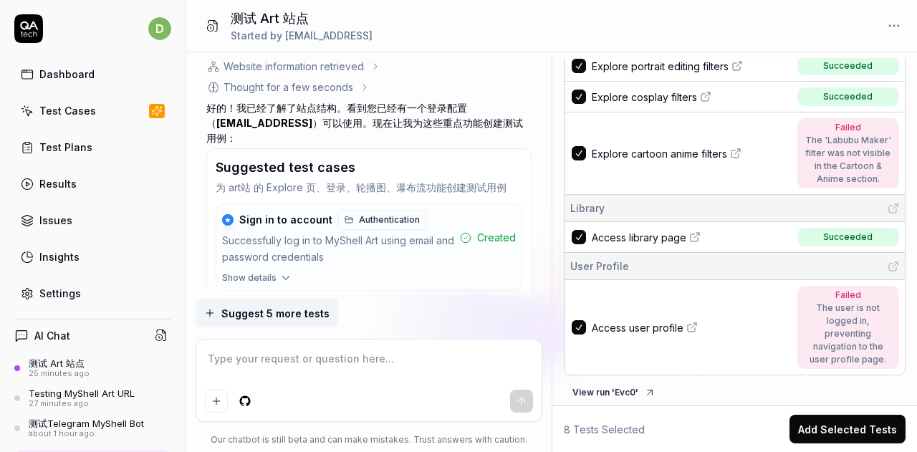
scroll to position [1524, 0]
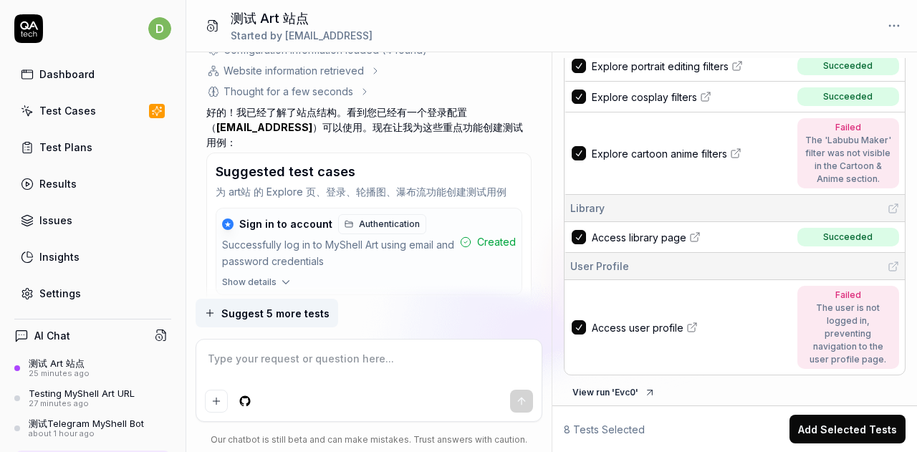
click at [280, 276] on icon "button" at bounding box center [286, 282] width 13 height 13
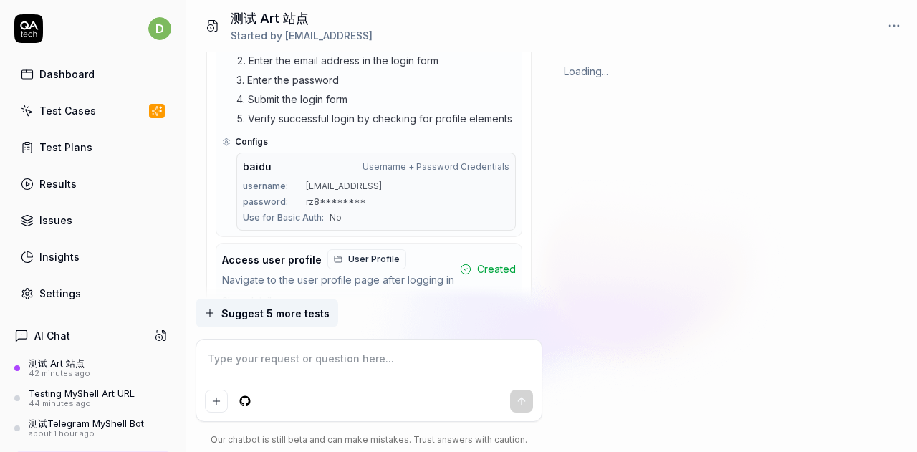
scroll to position [0, 0]
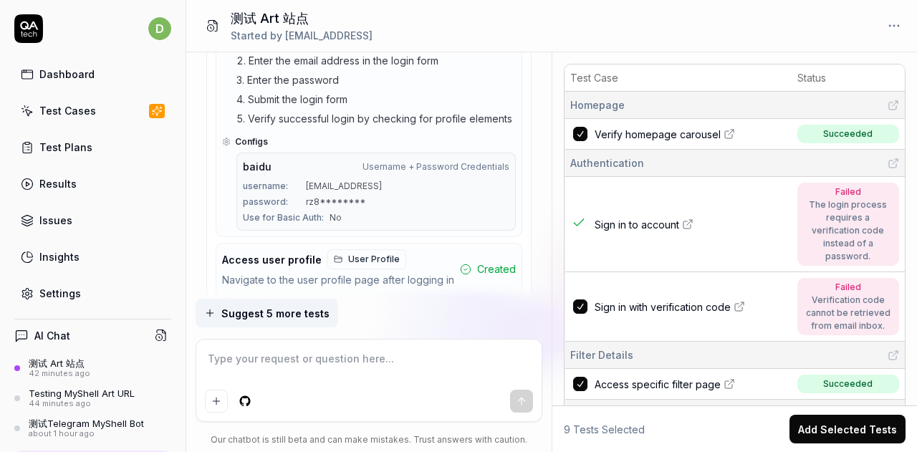
type textarea "*"
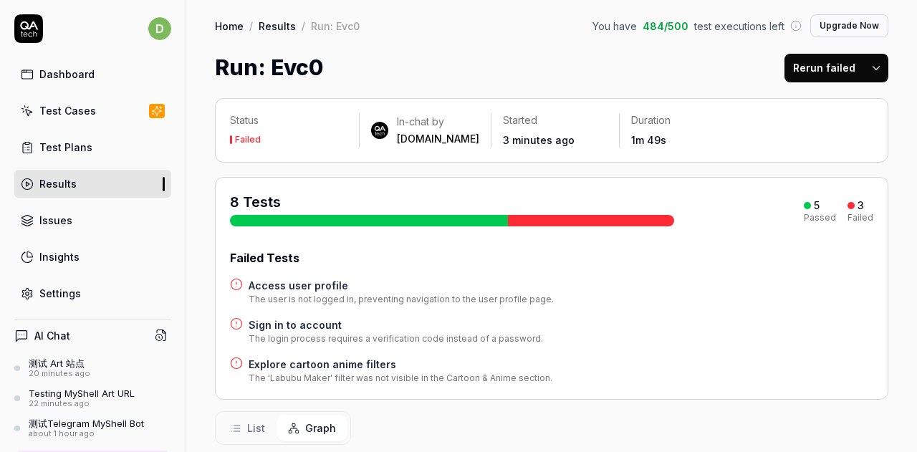
scroll to position [393, 0]
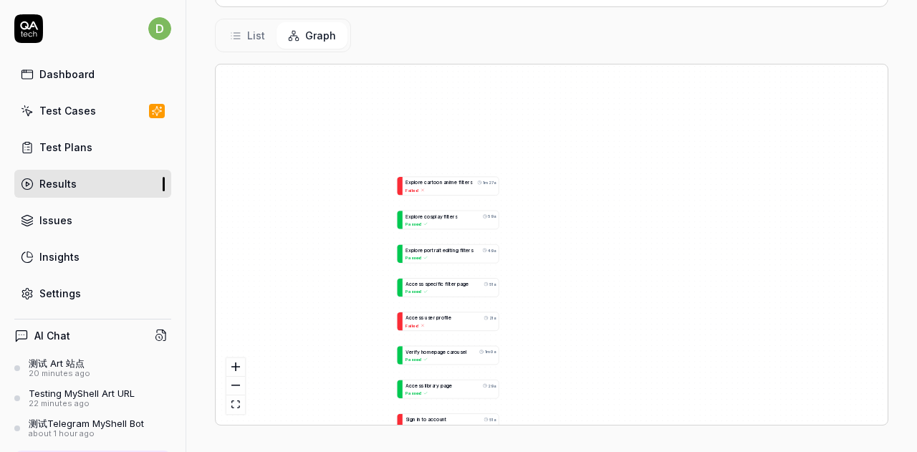
click at [256, 38] on span "List" at bounding box center [256, 35] width 18 height 15
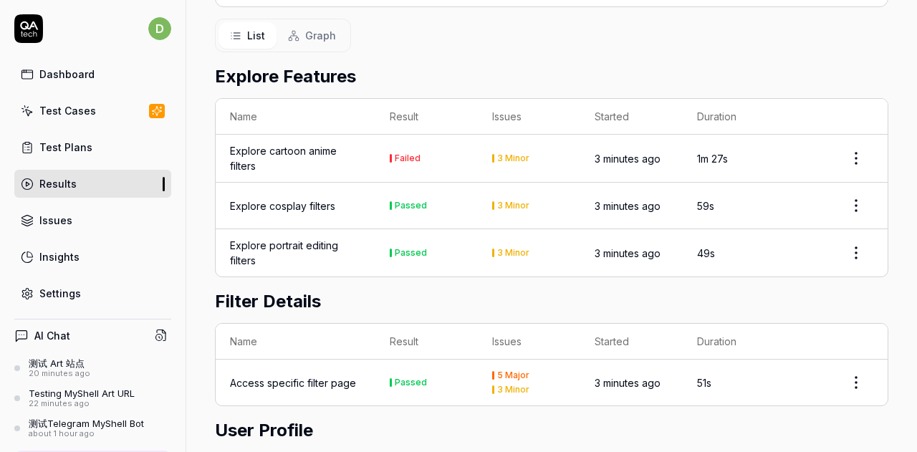
click at [841, 160] on html "d Dashboard Test Cases Test Plans Results Issues Insights Settings AI Chat 测试 A…" at bounding box center [458, 226] width 917 height 452
click at [521, 156] on html "d Dashboard Test Cases Test Plans Results Issues Insights Settings AI Chat 测试 A…" at bounding box center [458, 226] width 917 height 452
click at [255, 145] on div "Explore cartoon anime filters" at bounding box center [295, 158] width 131 height 30
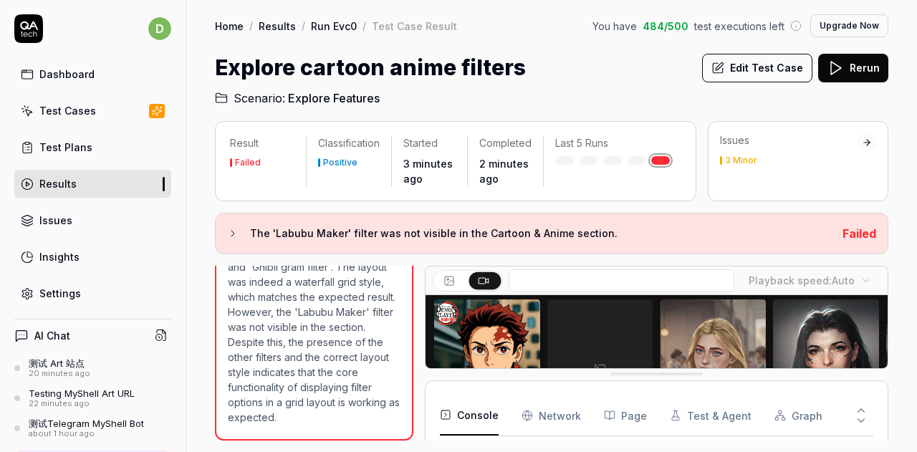
scroll to position [191, 0]
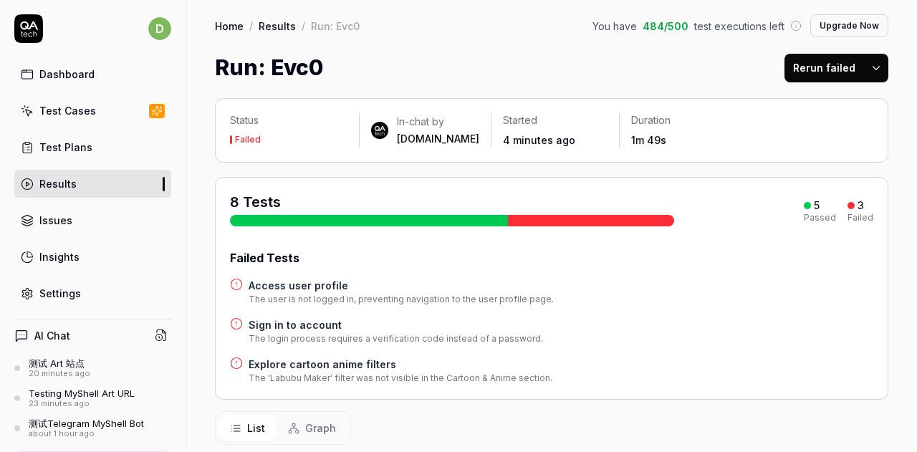
click at [275, 22] on link "Results" at bounding box center [277, 26] width 37 height 14
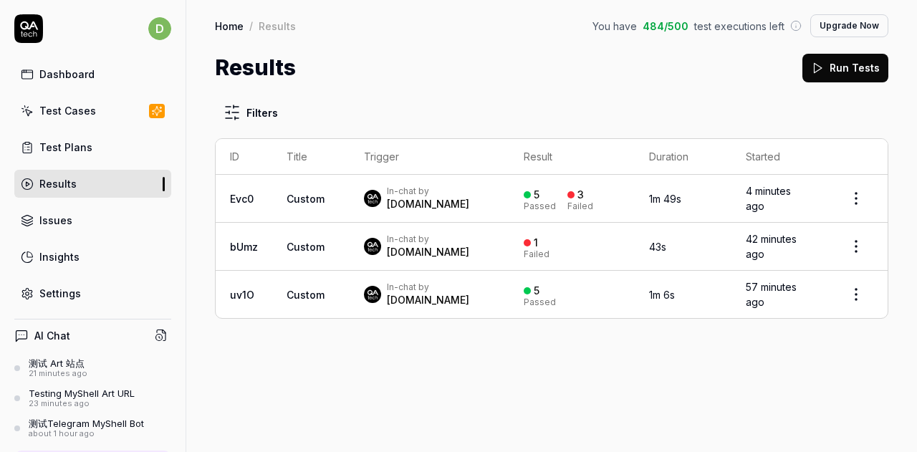
click at [226, 24] on link "Home" at bounding box center [229, 26] width 29 height 14
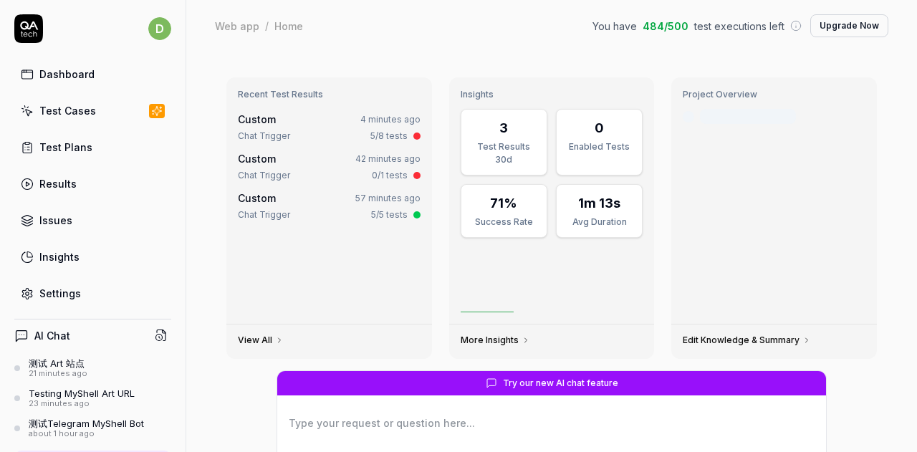
click at [76, 358] on div "测试 Art 站点" at bounding box center [58, 363] width 59 height 11
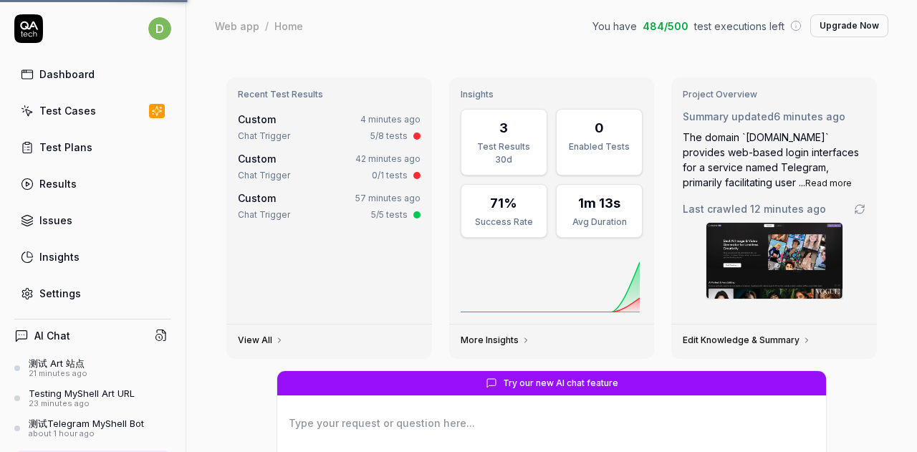
click at [76, 369] on div "21 minutes ago" at bounding box center [58, 374] width 59 height 10
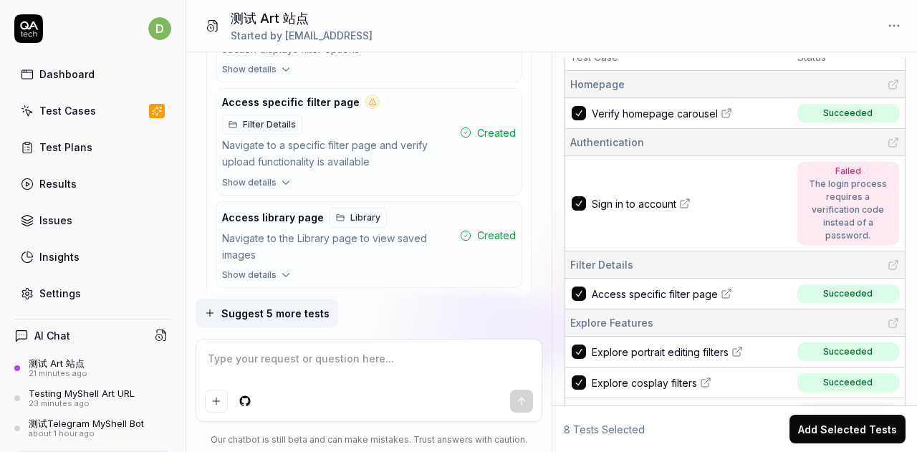
scroll to position [20, 0]
click at [695, 355] on span "Explore portrait editing filters" at bounding box center [660, 352] width 137 height 15
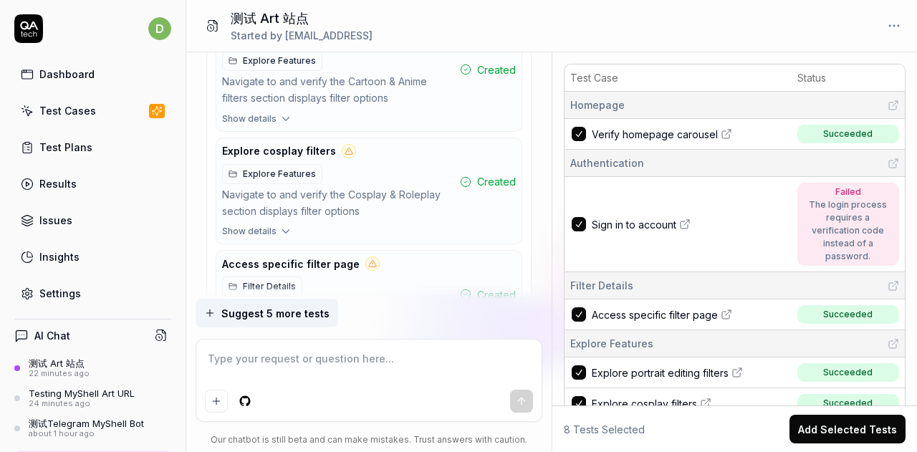
scroll to position [2169, 0]
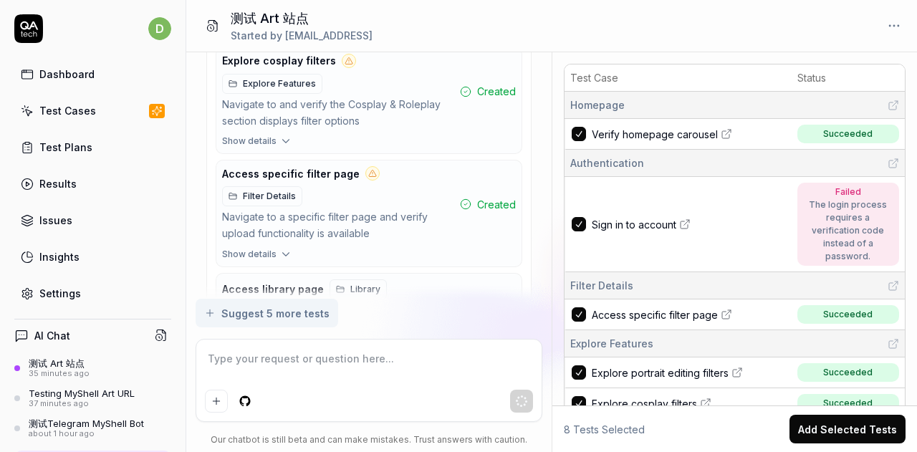
type textarea "*"
type input "[EMAIL_ADDRESS]"
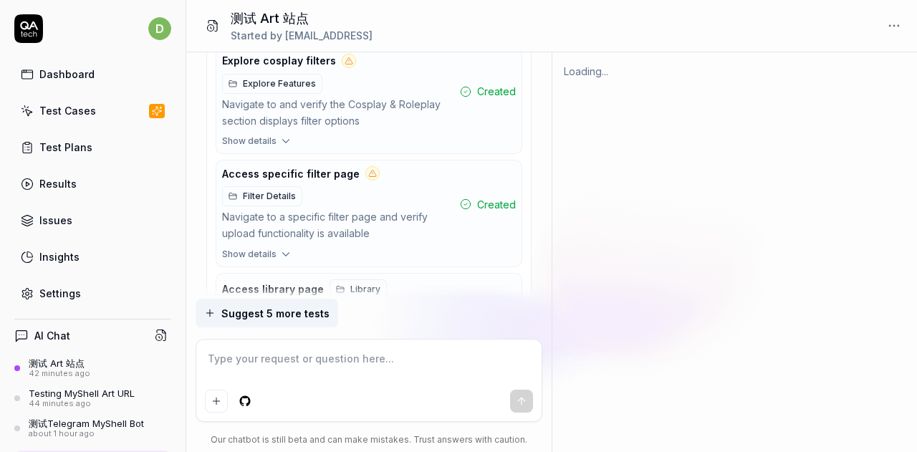
type textarea "*"
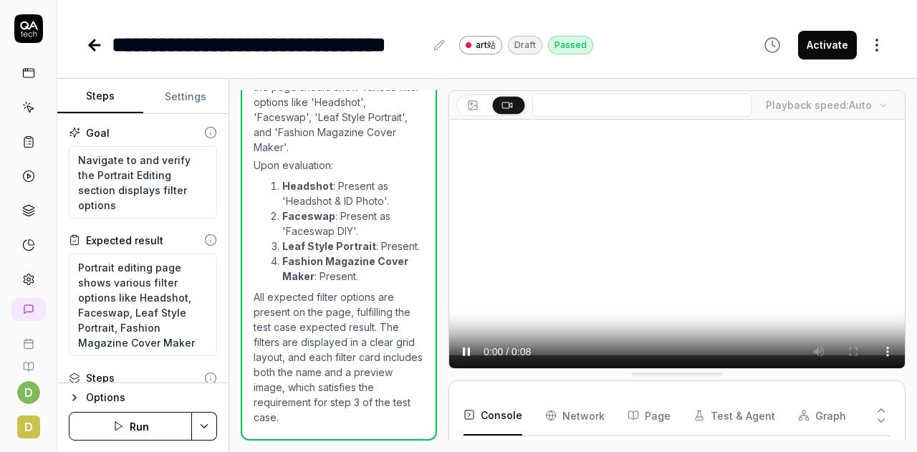
scroll to position [29, 0]
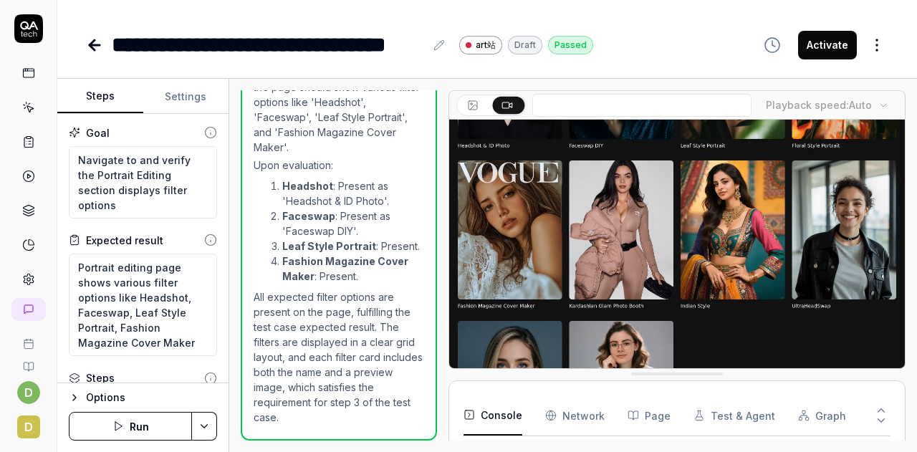
click at [87, 42] on icon at bounding box center [94, 45] width 17 height 17
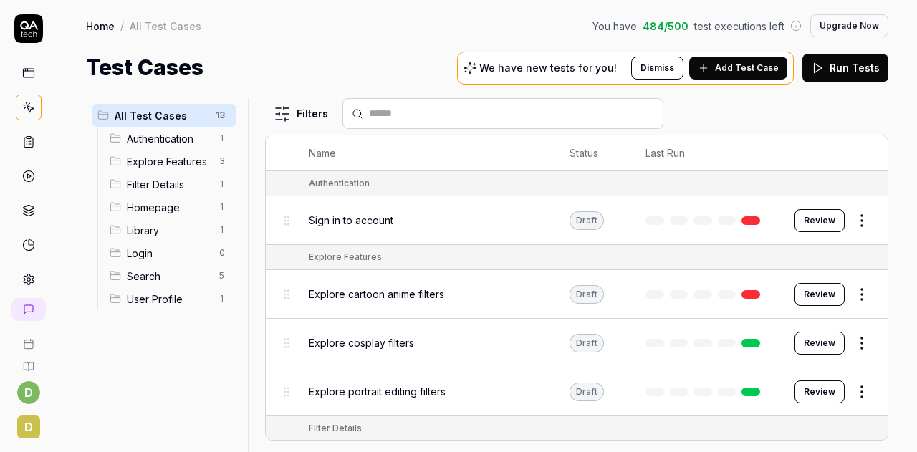
click at [252, 267] on div at bounding box center [253, 275] width 17 height 354
click at [326, 66] on div "Test Cases We have new tests for you! Dismiss Add Test Case Run Tests" at bounding box center [487, 68] width 803 height 32
click at [22, 71] on icon at bounding box center [28, 73] width 13 height 13
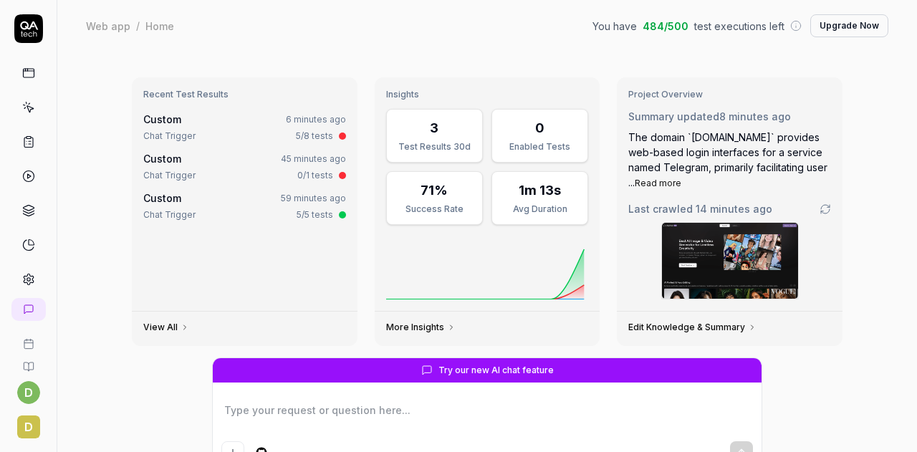
click at [28, 33] on icon at bounding box center [30, 34] width 4 height 4
type textarea "*"
click at [24, 211] on icon at bounding box center [28, 210] width 13 height 13
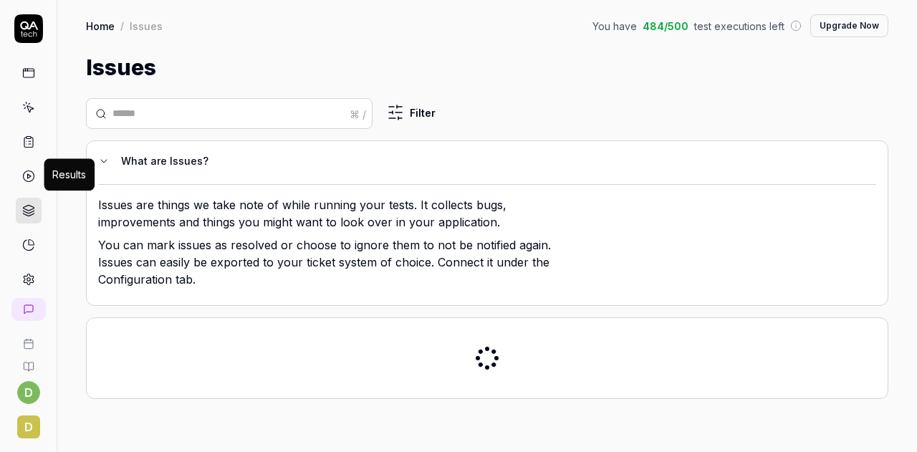
click at [24, 171] on icon at bounding box center [28, 176] width 13 height 13
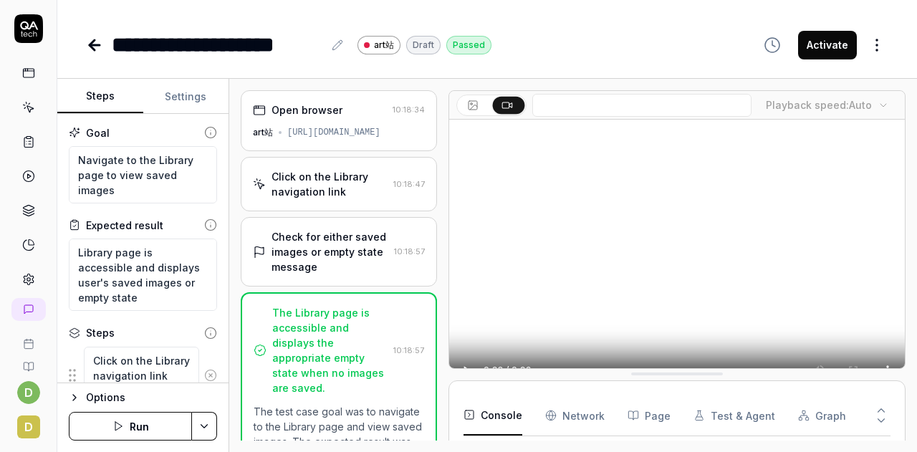
scroll to position [93, 0]
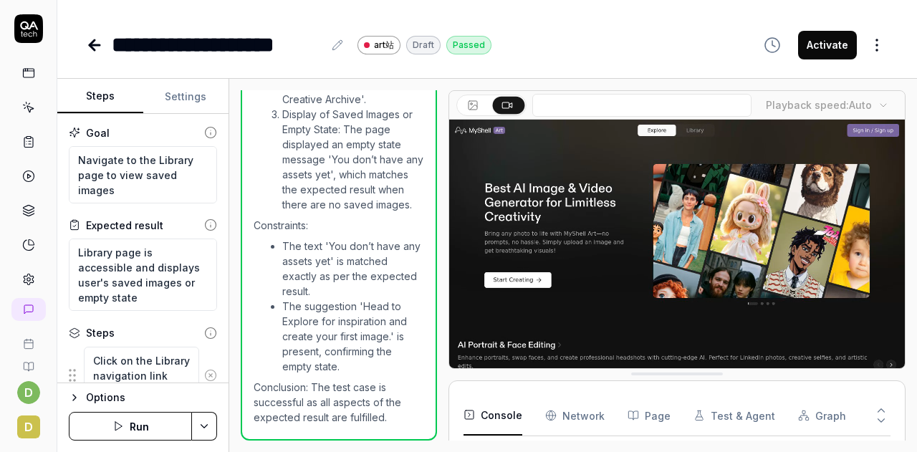
click at [91, 46] on icon at bounding box center [92, 45] width 5 height 10
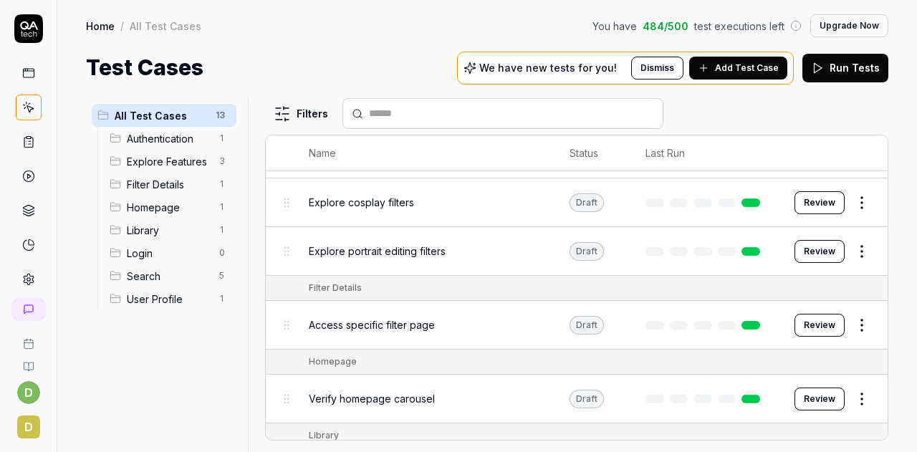
scroll to position [143, 0]
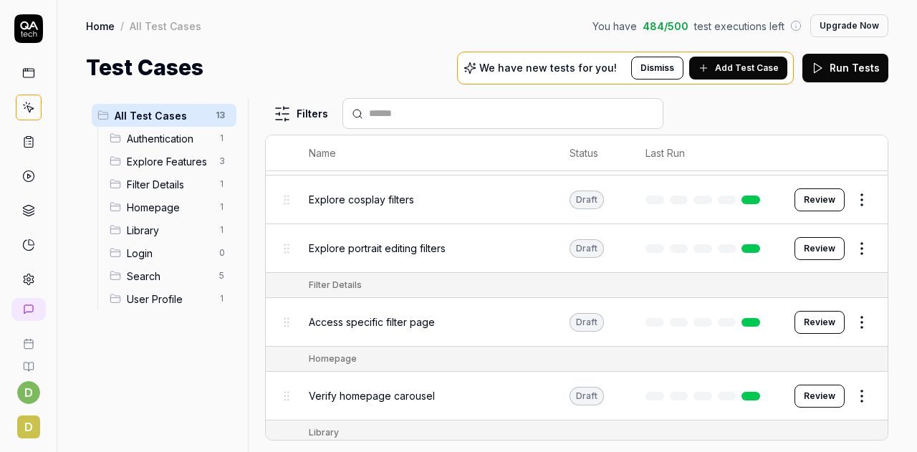
click at [400, 252] on span "Explore portrait editing filters" at bounding box center [377, 248] width 137 height 15
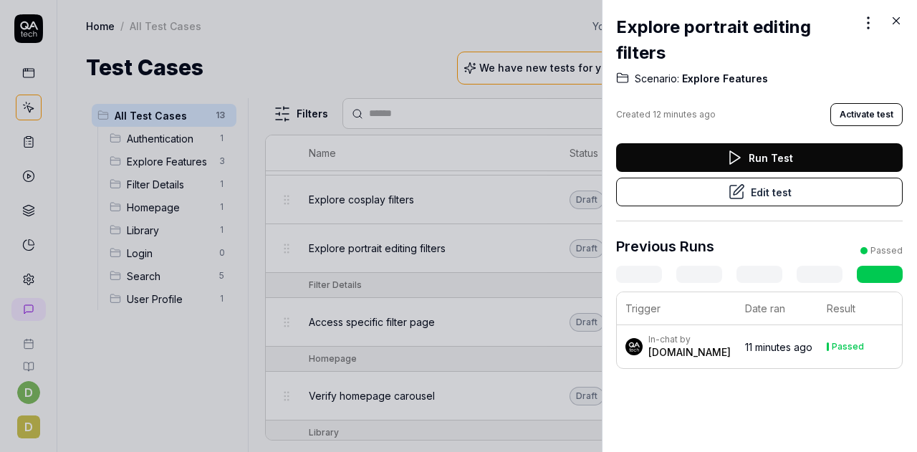
click at [893, 18] on icon at bounding box center [896, 20] width 13 height 13
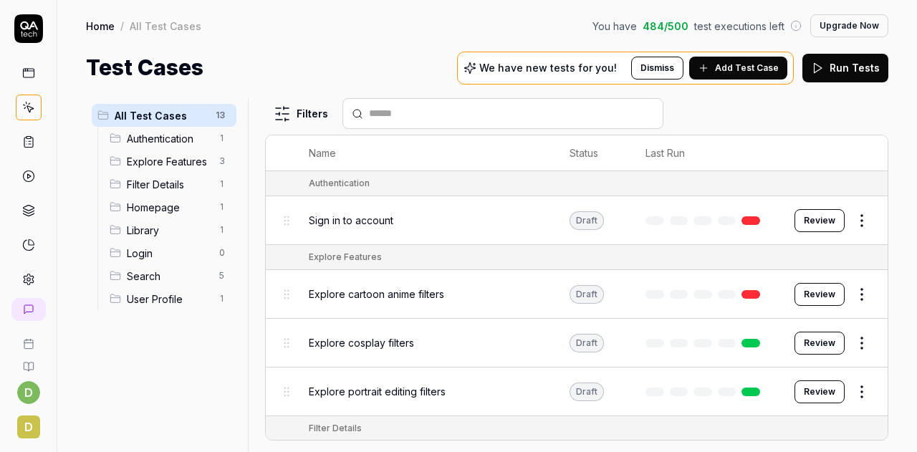
scroll to position [72, 0]
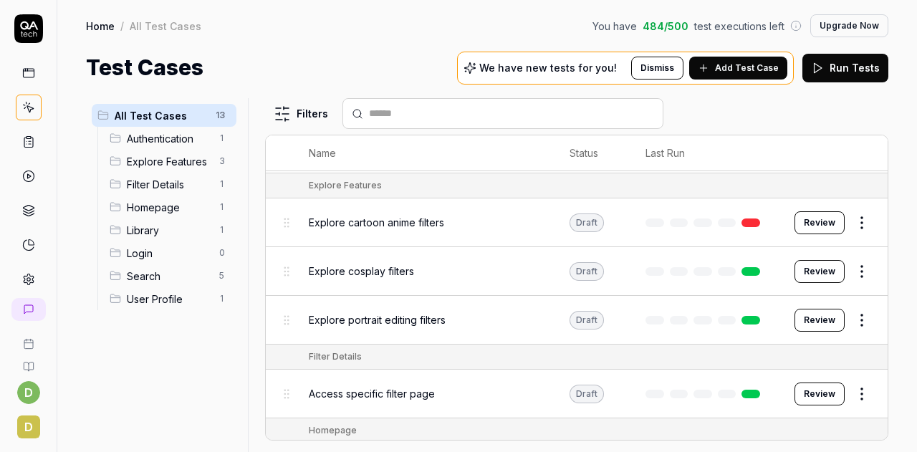
click at [801, 262] on button "Review" at bounding box center [820, 271] width 50 height 23
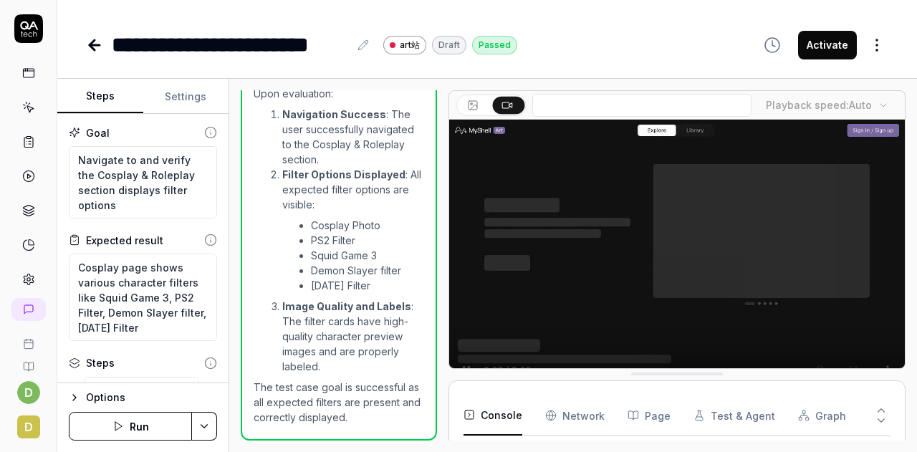
scroll to position [93, 0]
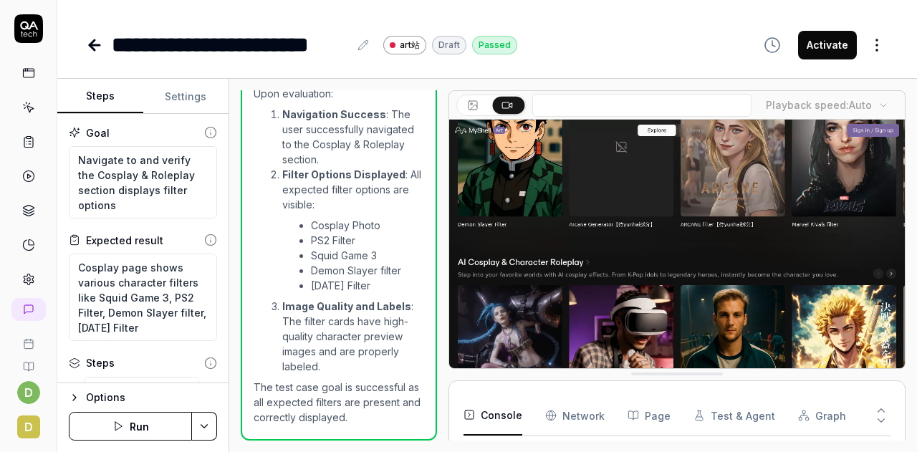
click at [99, 45] on icon at bounding box center [95, 45] width 10 height 0
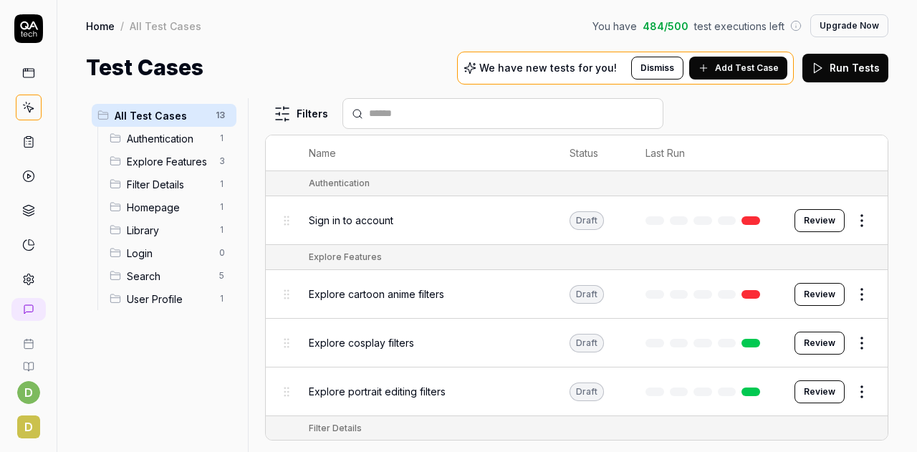
click at [615, 424] on div "Filter Details" at bounding box center [591, 428] width 565 height 13
drag, startPoint x: 225, startPoint y: 429, endPoint x: 249, endPoint y: 413, distance: 29.4
click at [225, 429] on div "All Test Cases 13 Authentication 1 Explore Features 3 Filter Details 1 Homepage…" at bounding box center [164, 266] width 156 height 337
click at [98, 29] on link "Home" at bounding box center [100, 26] width 29 height 14
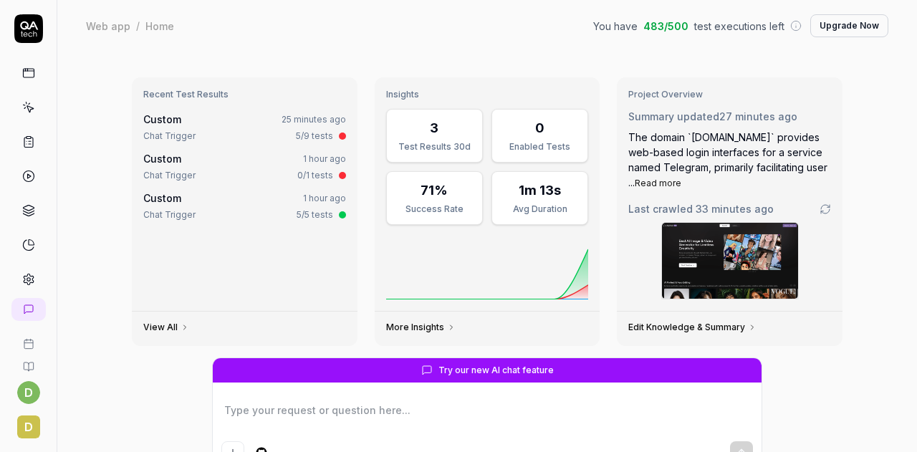
type textarea "*"
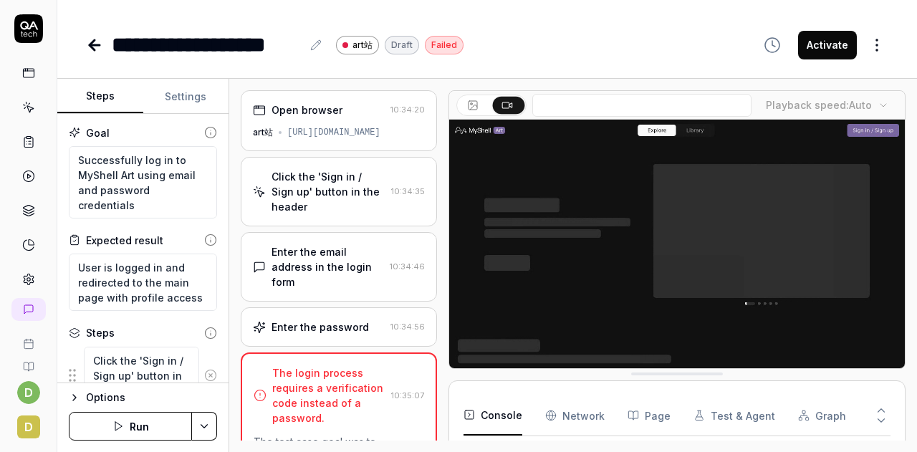
scroll to position [163, 0]
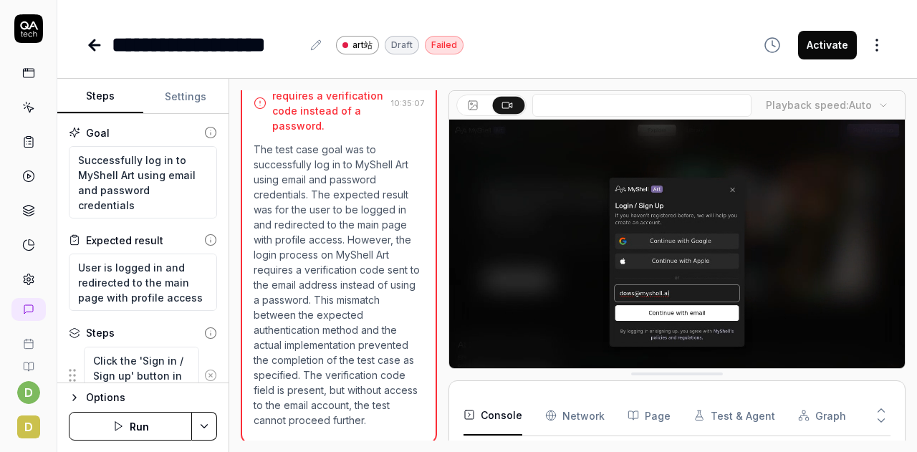
click at [837, 48] on button "Activate" at bounding box center [827, 45] width 59 height 29
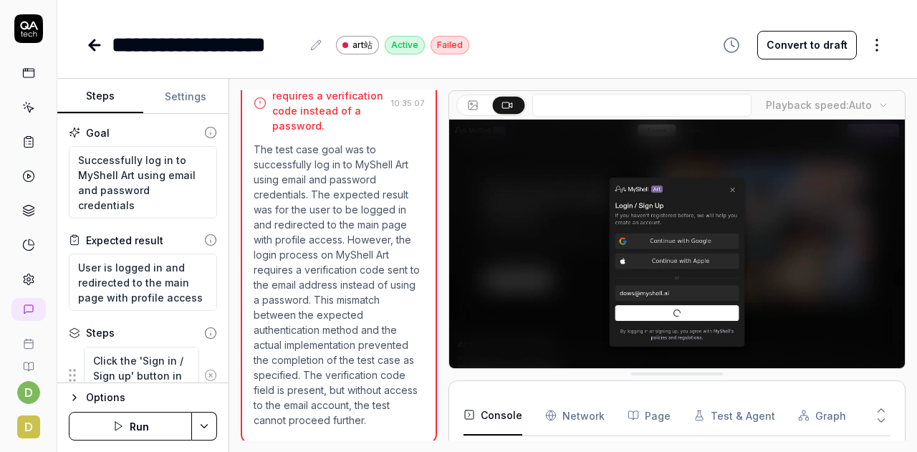
type textarea "*"
